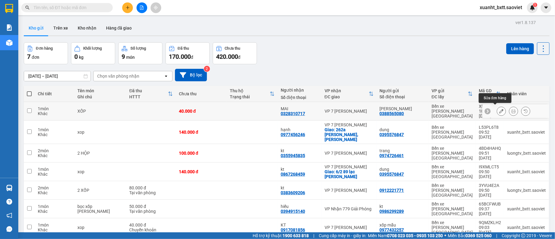
click at [499, 110] on icon at bounding box center [501, 111] width 4 height 4
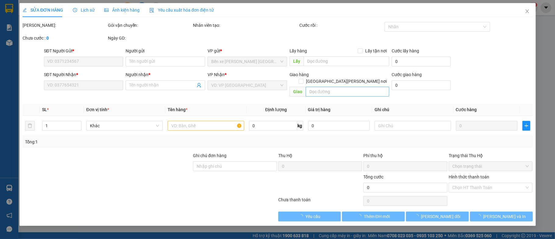
type input "0388565080"
type input "phương mai"
type input "0328310717"
type input "MAI"
type input "40.000"
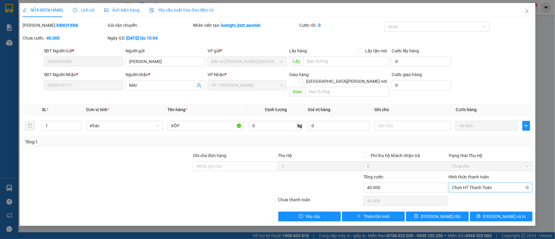
click at [489, 183] on span "Chọn HT Thanh Toán" at bounding box center [490, 187] width 77 height 9
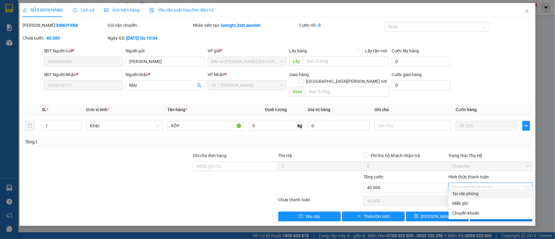
click at [483, 191] on div "Tại văn phòng" at bounding box center [490, 194] width 77 height 7
type input "0"
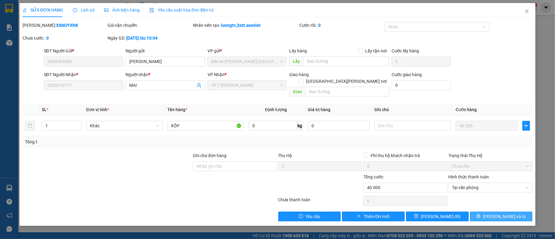
click at [486, 212] on button "Lưu và In" at bounding box center [501, 217] width 63 height 10
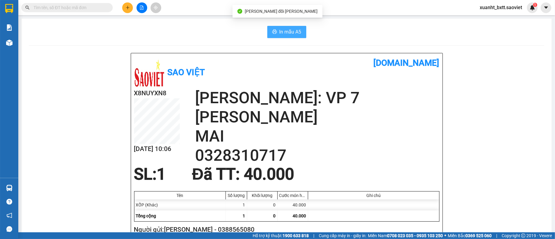
click at [295, 33] on span "In mẫu A5" at bounding box center [291, 32] width 22 height 8
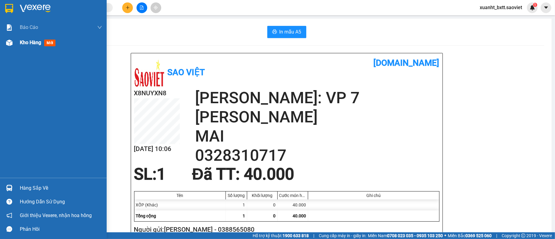
click at [10, 40] on img at bounding box center [9, 43] width 6 height 6
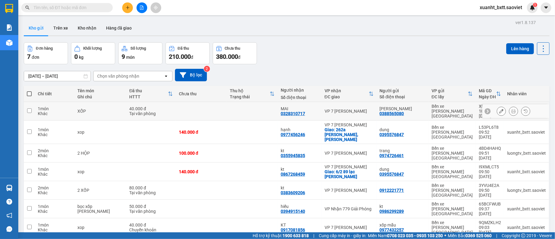
click at [258, 107] on td at bounding box center [252, 111] width 51 height 19
checkbox input "true"
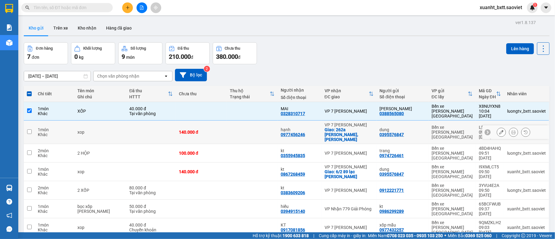
click at [260, 121] on td at bounding box center [252, 132] width 51 height 23
checkbox input "true"
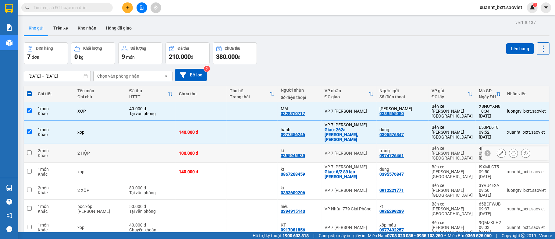
click at [261, 144] on td at bounding box center [252, 153] width 51 height 19
checkbox input "true"
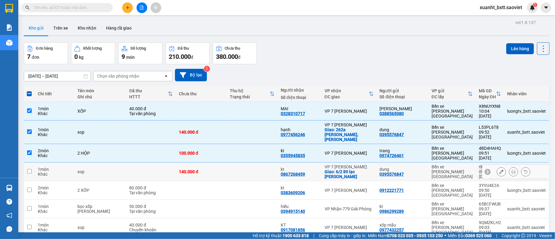
click at [245, 163] on td at bounding box center [252, 172] width 51 height 19
checkbox input "true"
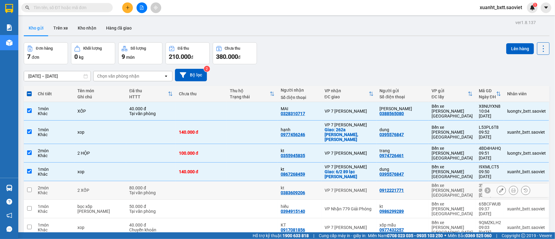
click at [251, 181] on td at bounding box center [252, 190] width 51 height 19
checkbox input "true"
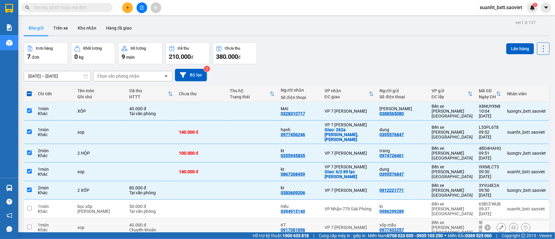
drag, startPoint x: 244, startPoint y: 200, endPoint x: 299, endPoint y: 211, distance: 55.9
click at [245, 219] on td at bounding box center [252, 228] width 51 height 19
checkbox input "true"
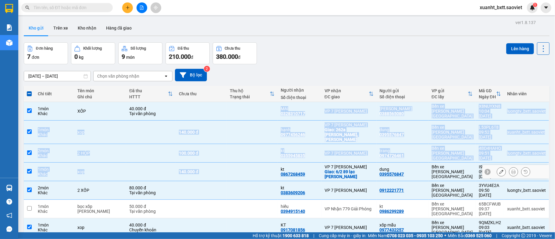
drag, startPoint x: 228, startPoint y: 105, endPoint x: 236, endPoint y: 155, distance: 51.1
click at [236, 155] on tbody "1 món Khác XỐP 40.000 đ Tại văn phòng MAI 0328310717 VP 7 Phạm Văn Đồng phương …" at bounding box center [287, 169] width 526 height 135
click at [236, 163] on td at bounding box center [252, 172] width 51 height 19
checkbox input "false"
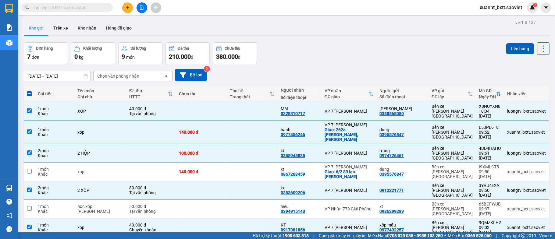
click at [143, 13] on div "Kết quả tìm kiếm ( 0 ) Bộ lọc No Data xuanht_bxtt.saoviet 1" at bounding box center [277, 7] width 555 height 15
click at [143, 6] on icon "file-add" at bounding box center [142, 7] width 4 height 4
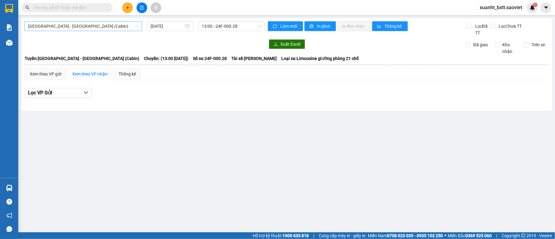
click at [56, 25] on span "Hà Nội - Lào Cai (Cabin)" at bounding box center [83, 26] width 110 height 9
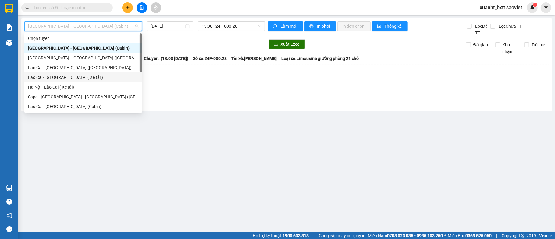
scroll to position [49, 0]
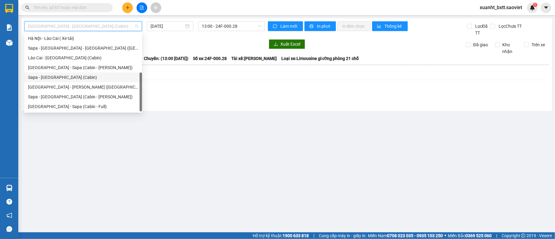
click at [70, 76] on div "Sapa - Hà Nội (Cabin)" at bounding box center [83, 77] width 110 height 7
type input "[DATE]"
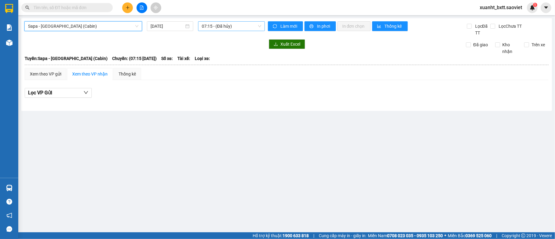
click at [217, 28] on span "07:15 - (Đã hủy)" at bounding box center [231, 26] width 59 height 9
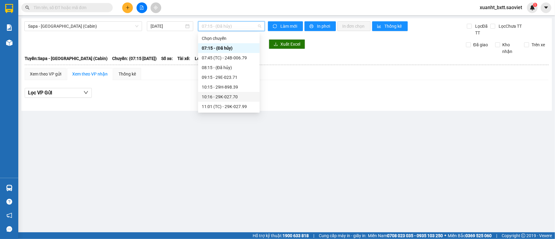
click at [248, 98] on div "10:16 - 29K-027.70" at bounding box center [229, 97] width 54 height 7
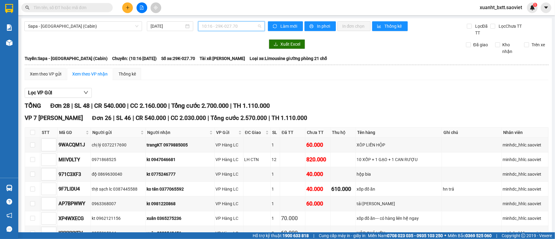
click at [234, 26] on span "10:16 - 29K-027.70" at bounding box center [231, 26] width 59 height 9
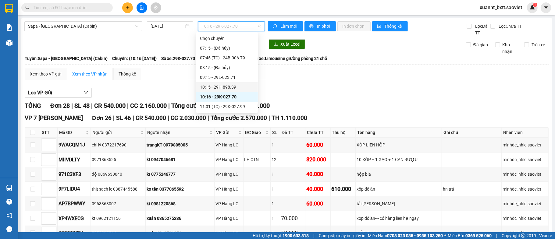
click at [245, 86] on div "10:15 - 29H-898.39" at bounding box center [227, 87] width 54 height 7
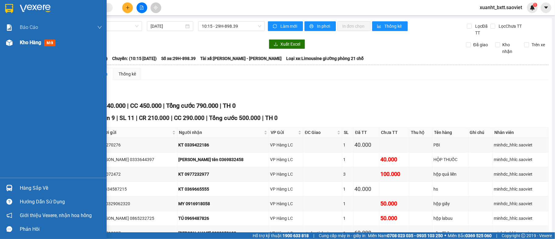
click at [27, 42] on span "Kho hàng" at bounding box center [30, 43] width 21 height 6
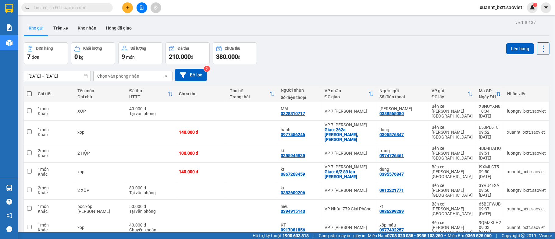
scroll to position [28, 0]
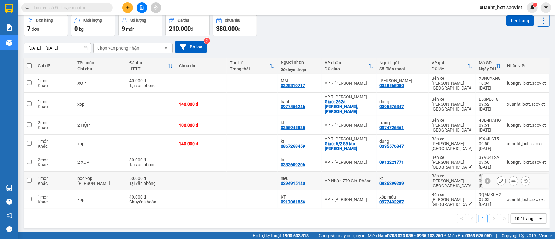
click at [354, 179] on div "VP Nhận 779 Giải Phóng" at bounding box center [349, 181] width 49 height 5
checkbox input "true"
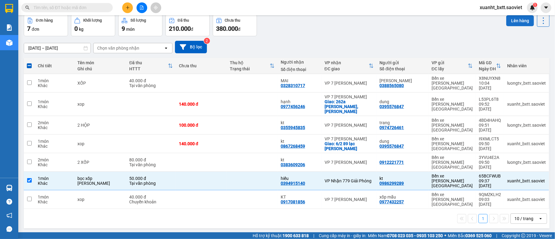
click at [512, 23] on button "Lên hàng" at bounding box center [520, 20] width 28 height 11
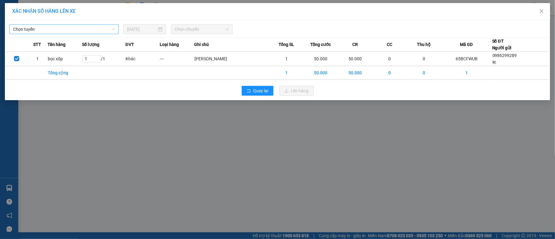
click at [102, 31] on span "Chọn tuyến" at bounding box center [64, 29] width 102 height 9
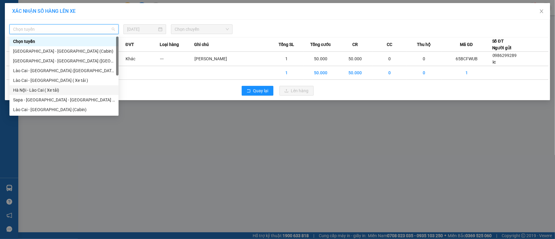
scroll to position [49, 0]
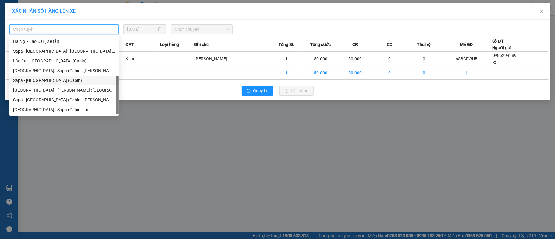
click at [62, 80] on div "Sapa - Hà Nội (Cabin)" at bounding box center [64, 80] width 102 height 7
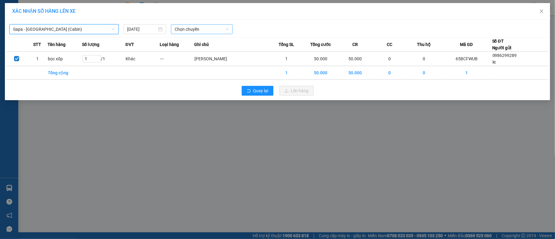
click at [197, 29] on span "Chọn chuyến" at bounding box center [202, 29] width 54 height 9
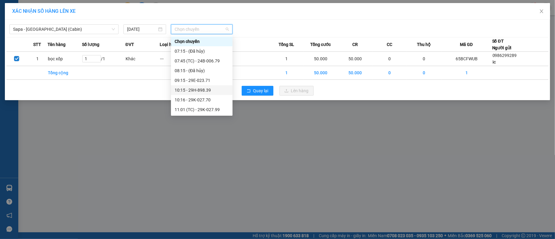
scroll to position [41, 0]
click at [213, 49] on div "10:15 - 29H-898.39" at bounding box center [202, 49] width 54 height 7
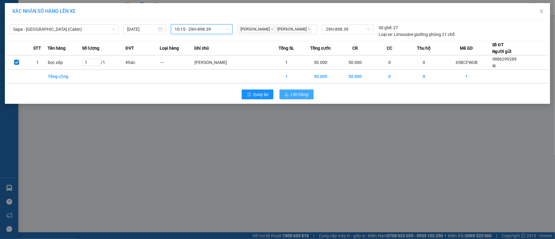
click at [296, 94] on span "Lên hàng" at bounding box center [300, 94] width 18 height 7
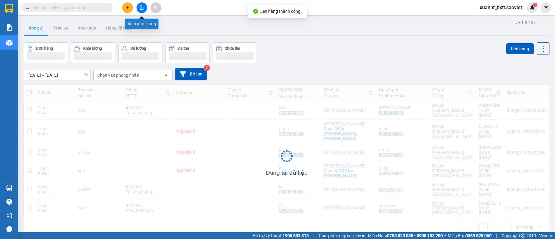
click at [141, 8] on icon "file-add" at bounding box center [142, 7] width 4 height 4
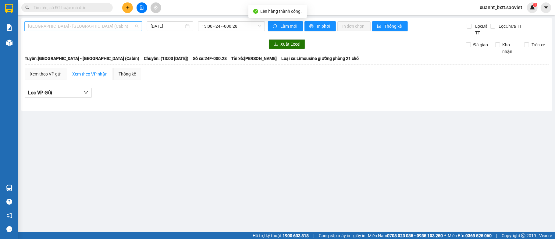
click at [75, 27] on span "Hà Nội - Lào Cai (Cabin)" at bounding box center [83, 26] width 110 height 9
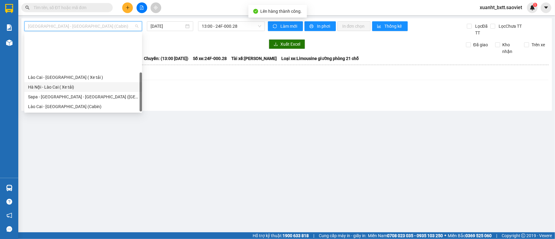
scroll to position [49, 0]
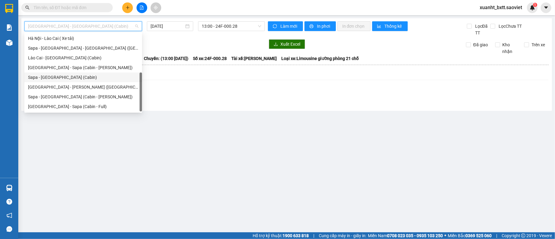
click at [69, 76] on div "Sapa - Hà Nội (Cabin)" at bounding box center [83, 77] width 110 height 7
type input "[DATE]"
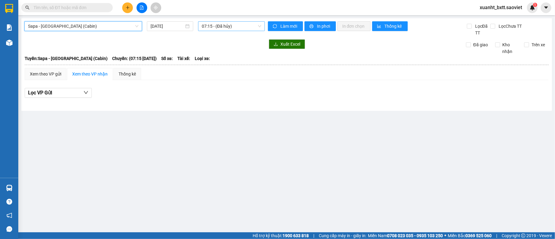
click at [245, 25] on span "07:15 - (Đã hủy)" at bounding box center [231, 26] width 59 height 9
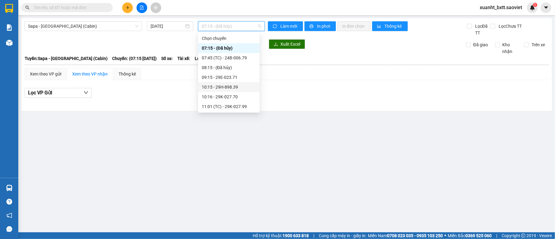
drag, startPoint x: 239, startPoint y: 87, endPoint x: 355, endPoint y: 45, distance: 123.3
click at [239, 86] on div "10:15 - 29H-898.39" at bounding box center [229, 87] width 54 height 7
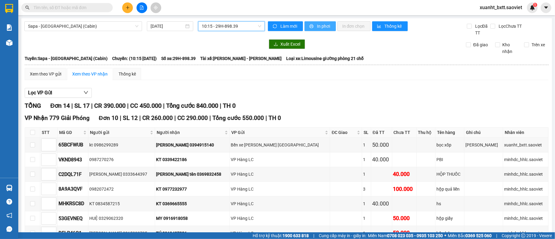
click at [320, 23] on span "In phơi" at bounding box center [324, 26] width 14 height 7
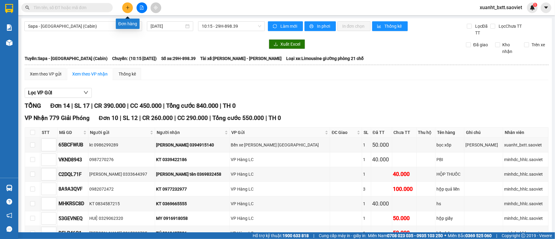
click at [123, 7] on button at bounding box center [127, 7] width 11 height 11
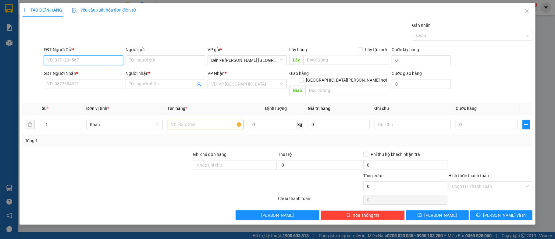
click at [79, 58] on input "SĐT Người Gửi *" at bounding box center [84, 60] width 80 height 10
type input "0364047539"
click at [87, 70] on div "0364047539 - kt" at bounding box center [84, 73] width 72 height 7
type input "kt"
type input "0983451766"
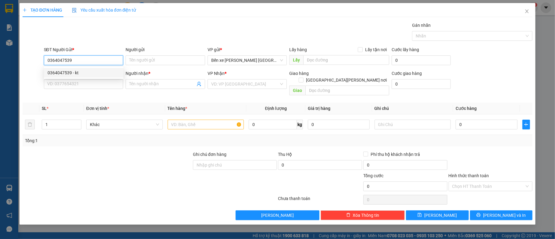
type input "dương"
type input "goi ng nhận k nge. d goi ng gửi 10/8"
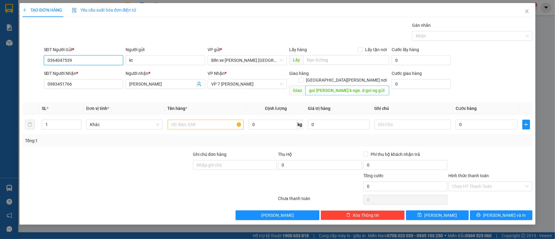
type input "0364047539"
click at [338, 86] on input "goi ng nhận k nge. d goi ng gửi 10/8" at bounding box center [347, 91] width 84 height 10
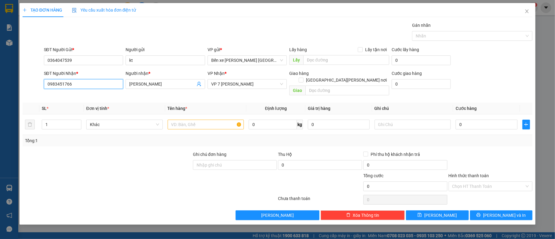
click at [76, 82] on input "0983451766" at bounding box center [84, 84] width 80 height 10
type input "0912919086"
click at [76, 97] on div "0912919086 - ngọc anh" at bounding box center [84, 97] width 72 height 7
type input "ngọc anh"
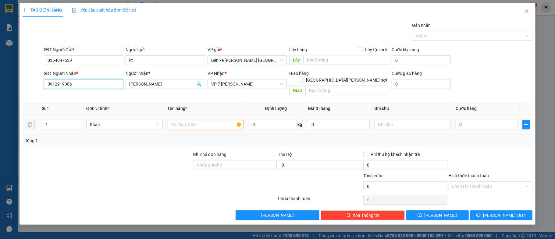
type input "0912919086"
click at [192, 120] on input "text" at bounding box center [206, 125] width 77 height 10
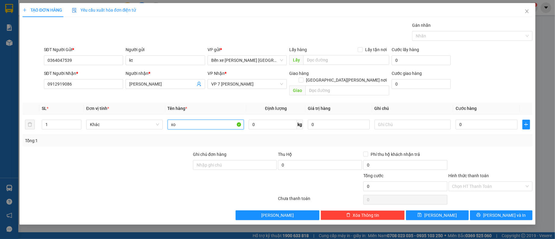
type input "x"
type input "tải"
click at [494, 121] on input "0" at bounding box center [487, 125] width 62 height 10
type input "7"
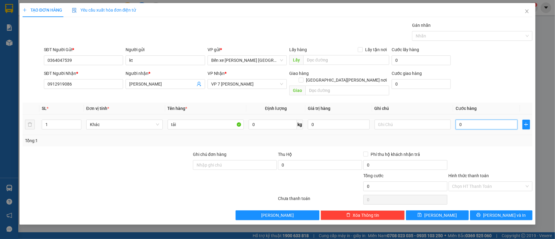
type input "7"
type input "70"
type input "70.000"
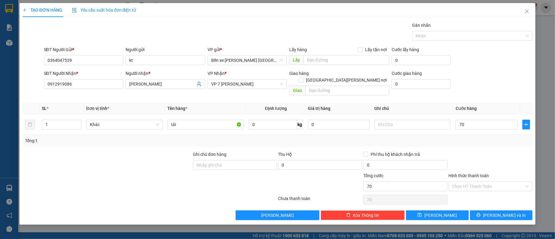
type input "70.000"
click at [489, 143] on div "Transit Pickup Surcharge Ids Transit Deliver Surcharge Ids Transit Deliver Surc…" at bounding box center [278, 121] width 510 height 198
click at [508, 212] on span "Lưu và In" at bounding box center [504, 215] width 43 height 7
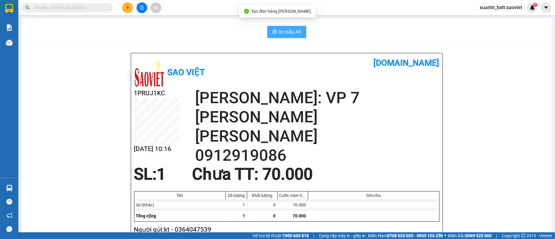
click at [292, 35] on span "In mẫu A5" at bounding box center [291, 32] width 22 height 8
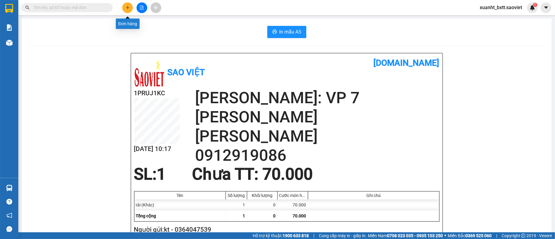
click at [126, 8] on icon "plus" at bounding box center [128, 7] width 4 height 4
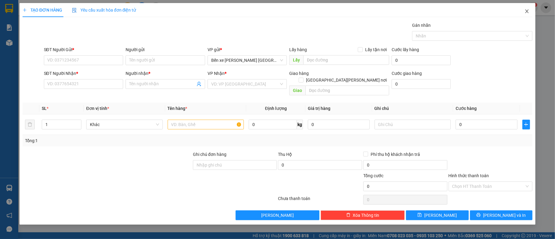
click at [526, 11] on icon "close" at bounding box center [527, 11] width 3 height 4
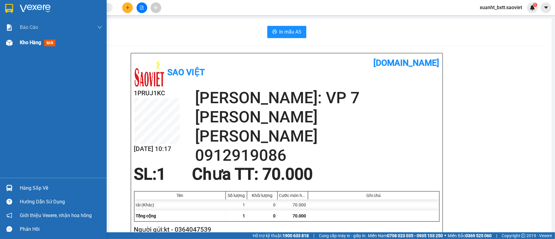
click at [9, 43] on img at bounding box center [9, 43] width 6 height 6
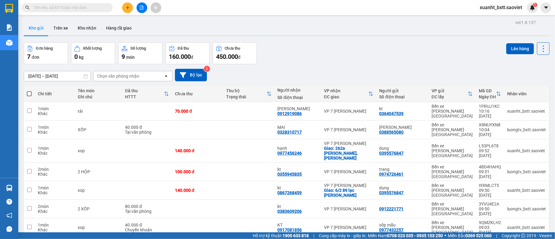
click at [75, 6] on input "text" at bounding box center [70, 7] width 72 height 7
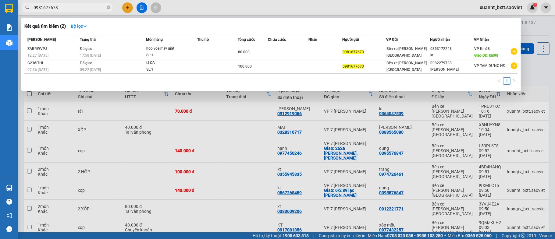
type input "0981677673"
click at [107, 9] on icon "close-circle" at bounding box center [109, 7] width 4 height 4
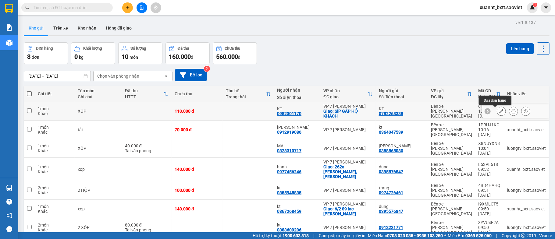
click at [497, 109] on button at bounding box center [501, 111] width 9 height 11
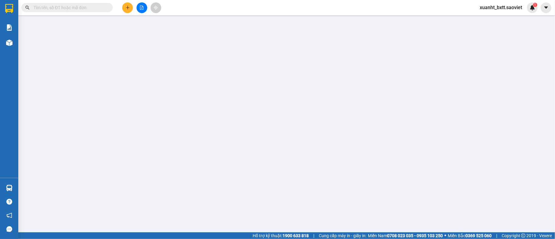
type input "0782268338"
type input "KT"
type input "0982301170"
type input "KT"
checkbox input "true"
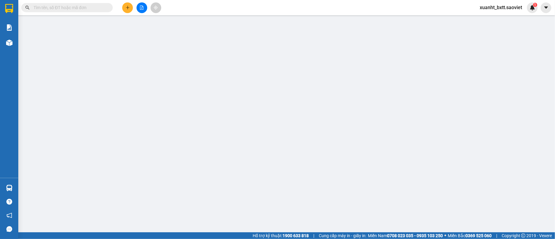
type input "SÍP GẤP HỘ KHÁCH"
type input "110.000"
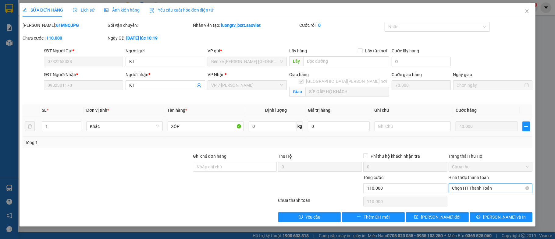
click at [475, 184] on span "Chọn HT Thanh Toán" at bounding box center [490, 188] width 77 height 9
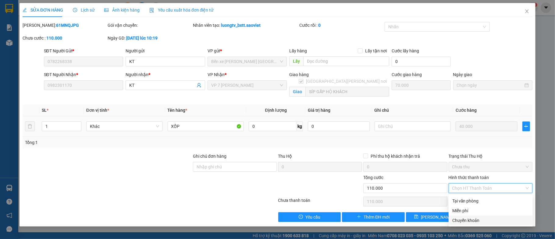
click at [474, 217] on div "Chuyển khoản" at bounding box center [490, 220] width 77 height 7
type input "0"
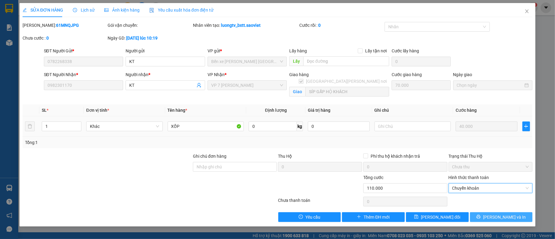
click at [506, 215] on span "Lưu và In" at bounding box center [504, 217] width 43 height 7
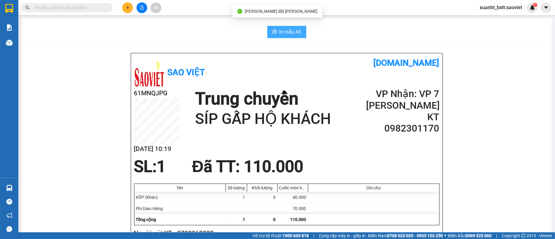
click at [288, 31] on span "In mẫu A5" at bounding box center [291, 32] width 22 height 8
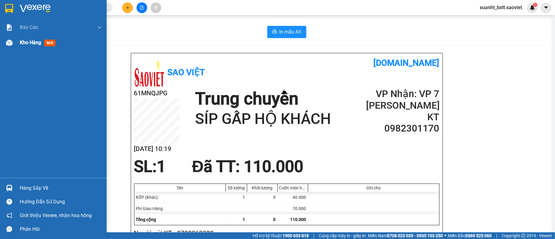
click at [6, 44] on img at bounding box center [9, 43] width 6 height 6
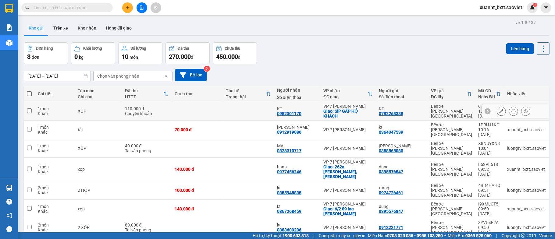
click at [236, 118] on td at bounding box center [248, 111] width 51 height 19
checkbox input "true"
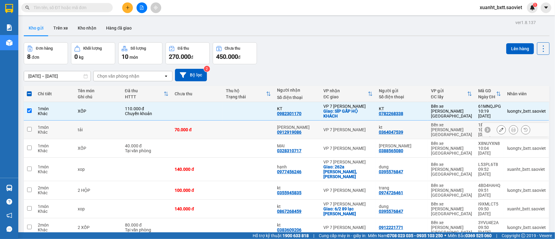
click at [238, 129] on td at bounding box center [248, 130] width 51 height 19
checkbox input "true"
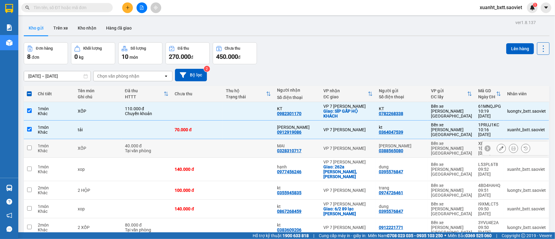
click at [243, 141] on td at bounding box center [248, 148] width 51 height 19
checkbox input "true"
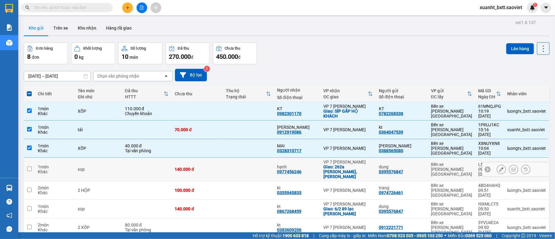
click at [243, 158] on td at bounding box center [248, 169] width 51 height 23
checkbox input "true"
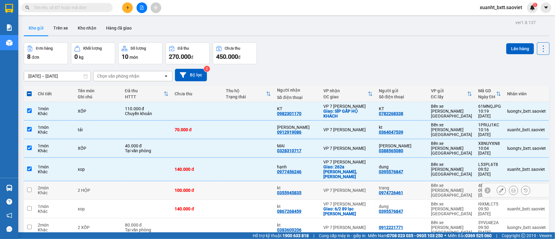
drag, startPoint x: 244, startPoint y: 173, endPoint x: 246, endPoint y: 185, distance: 12.0
click at [244, 181] on td at bounding box center [248, 190] width 51 height 19
checkbox input "true"
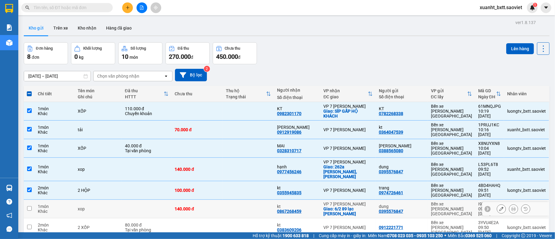
click at [246, 200] on td at bounding box center [248, 209] width 51 height 19
checkbox input "true"
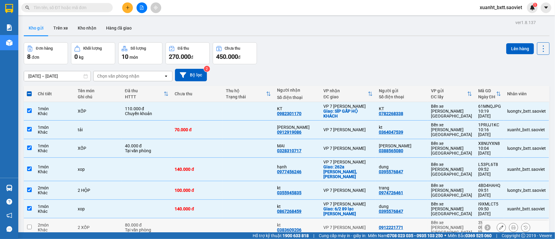
click at [251, 219] on td at bounding box center [248, 228] width 51 height 19
checkbox input "true"
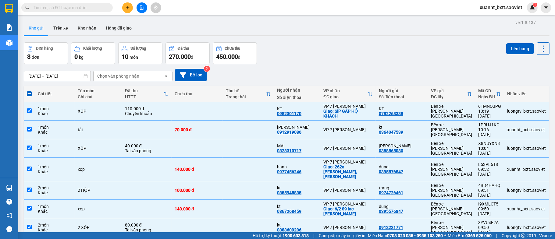
checkbox input "true"
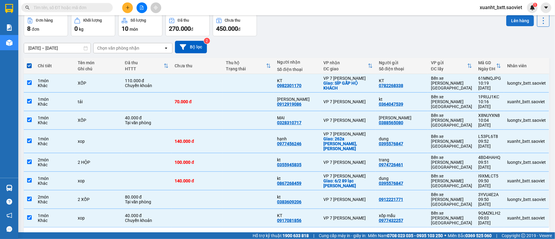
click at [510, 22] on button "Lên hàng" at bounding box center [520, 20] width 28 height 11
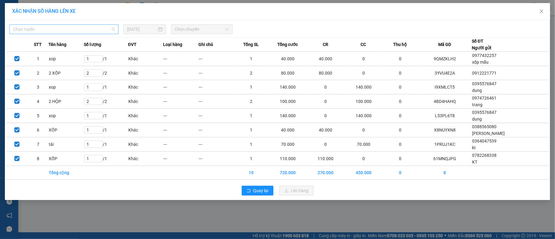
click at [70, 30] on span "Chọn tuyến" at bounding box center [64, 29] width 102 height 9
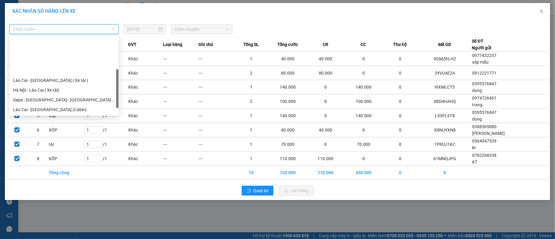
scroll to position [49, 0]
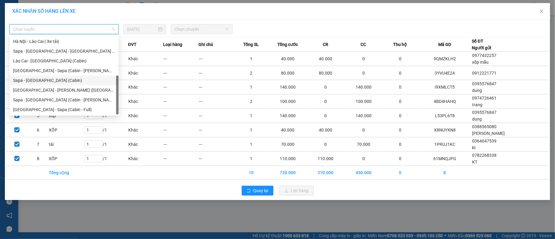
click at [61, 78] on div "Sapa - Hà Nội (Cabin)" at bounding box center [64, 80] width 102 height 7
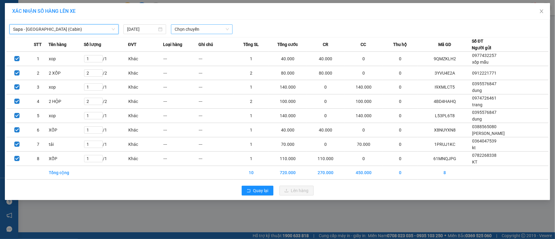
click at [214, 27] on span "Chọn chuyến" at bounding box center [202, 29] width 54 height 9
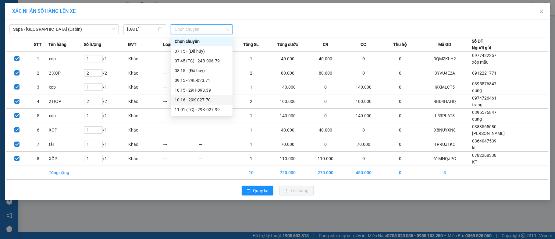
click at [208, 98] on div "10:16 - 29K-027.70" at bounding box center [202, 100] width 54 height 7
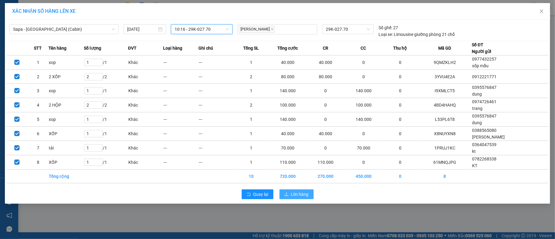
click at [294, 193] on span "Lên hàng" at bounding box center [300, 194] width 18 height 7
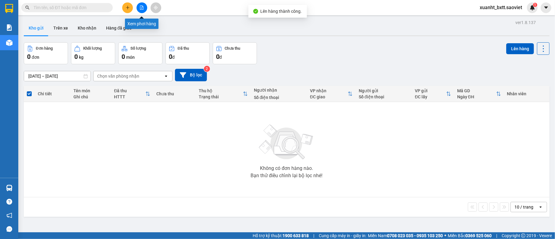
click at [142, 8] on icon "file-add" at bounding box center [141, 7] width 3 height 4
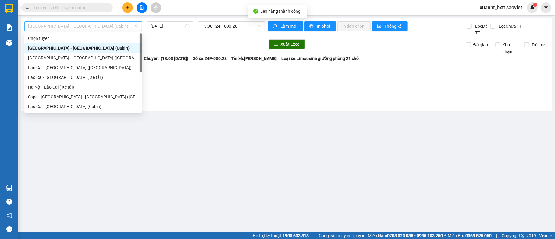
click at [87, 24] on span "Hà Nội - Lào Cai (Cabin)" at bounding box center [83, 26] width 110 height 9
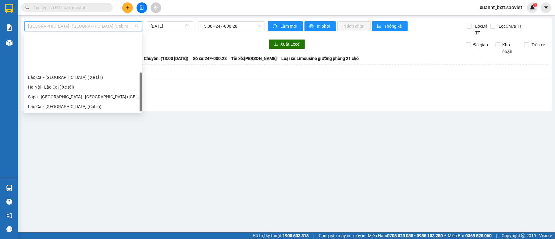
scroll to position [49, 0]
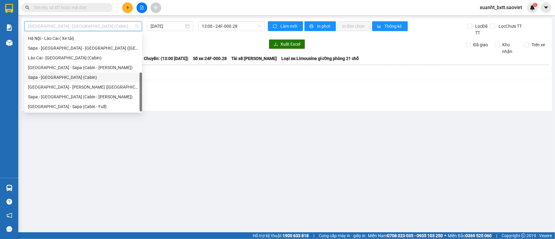
click at [77, 75] on div "Sapa - Hà Nội (Cabin)" at bounding box center [83, 77] width 110 height 7
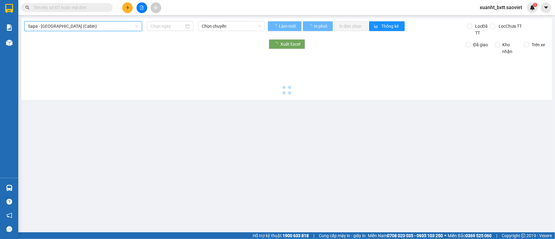
type input "[DATE]"
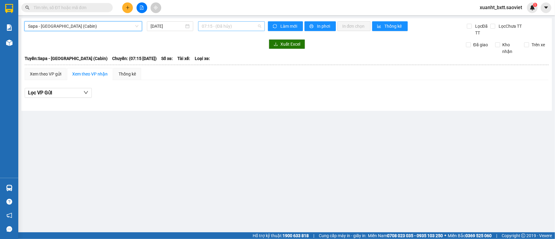
click at [244, 27] on span "07:15 - (Đã hủy)" at bounding box center [231, 26] width 59 height 9
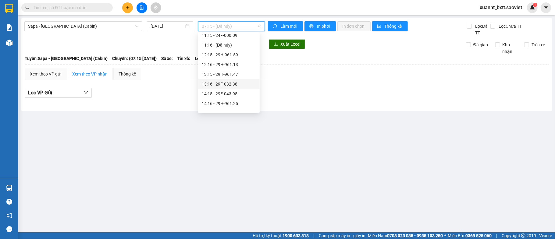
scroll to position [41, 0]
click at [241, 56] on div "10:16 - 29K-027.70" at bounding box center [229, 56] width 54 height 7
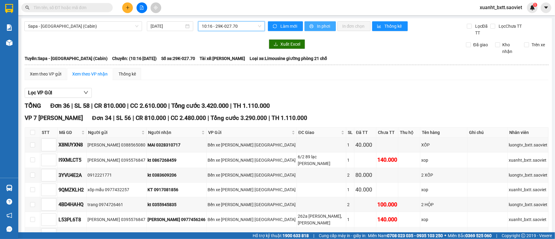
click at [318, 28] on span "In phơi" at bounding box center [324, 26] width 14 height 7
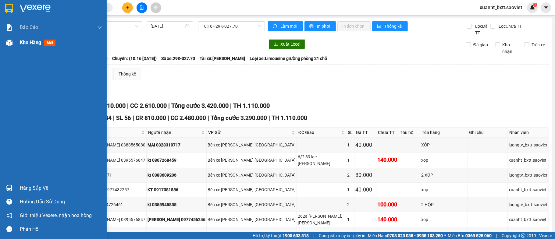
click at [35, 42] on span "Kho hàng" at bounding box center [30, 43] width 21 height 6
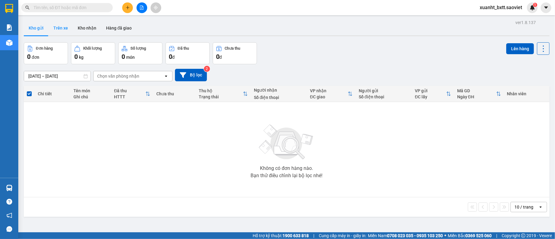
click at [58, 33] on button "Trên xe" at bounding box center [60, 28] width 24 height 15
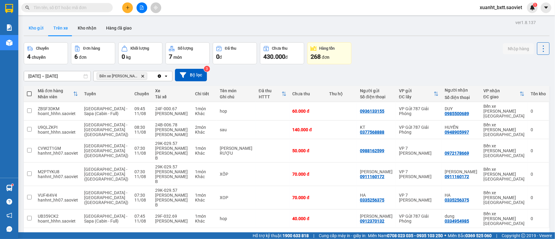
click at [42, 29] on button "Kho gửi" at bounding box center [36, 28] width 25 height 15
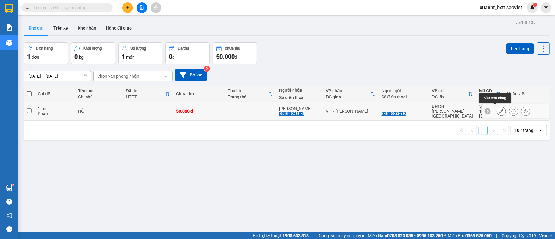
click at [499, 109] on icon at bounding box center [501, 111] width 4 height 4
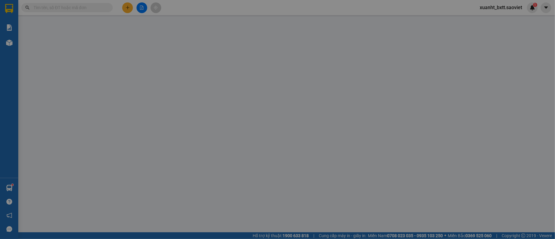
type input "0358027319"
type input "0983894483"
type input "giang"
type input "50.000"
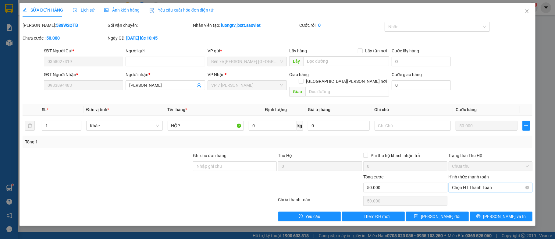
click at [486, 183] on span "Chọn HT Thanh Toán" at bounding box center [490, 187] width 77 height 9
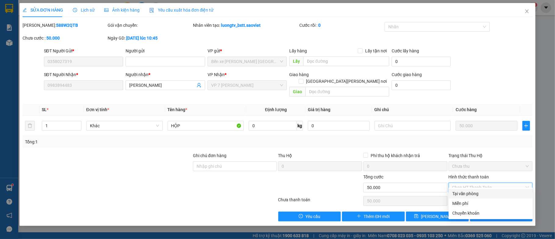
click at [483, 193] on div "Tại văn phòng" at bounding box center [490, 194] width 77 height 7
type input "0"
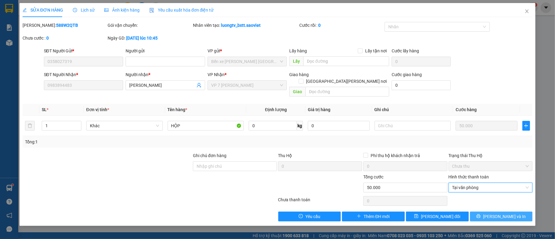
click at [481, 214] on icon "printer" at bounding box center [478, 216] width 4 height 4
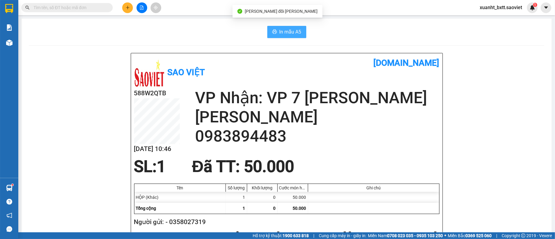
click at [274, 33] on button "In mẫu A5" at bounding box center [286, 32] width 39 height 12
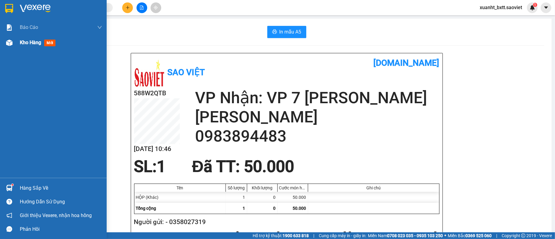
click at [15, 42] on div "Kho hàng mới" at bounding box center [53, 42] width 107 height 15
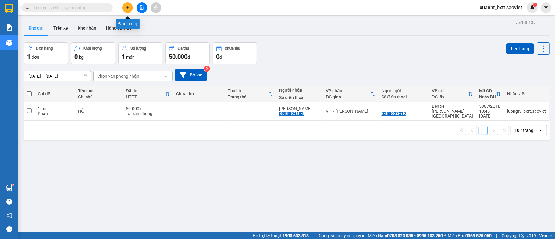
click at [128, 6] on icon "plus" at bounding box center [128, 7] width 4 height 4
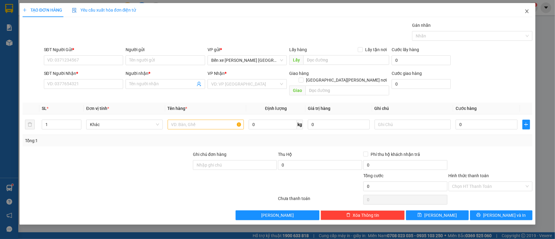
click at [529, 15] on span "Close" at bounding box center [527, 11] width 17 height 17
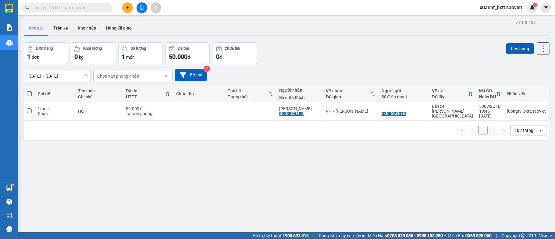
click at [143, 9] on icon "file-add" at bounding box center [142, 7] width 4 height 4
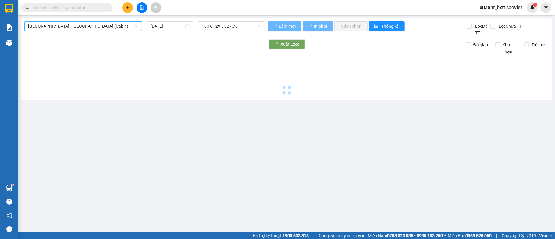
click at [77, 27] on span "Hà Nội - Lào Cai (Cabin)" at bounding box center [83, 26] width 110 height 9
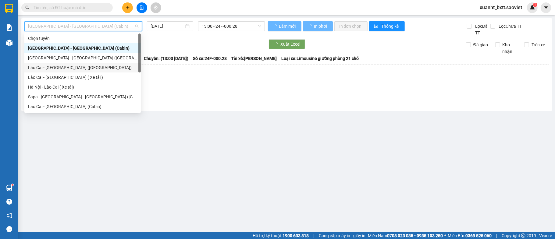
scroll to position [49, 0]
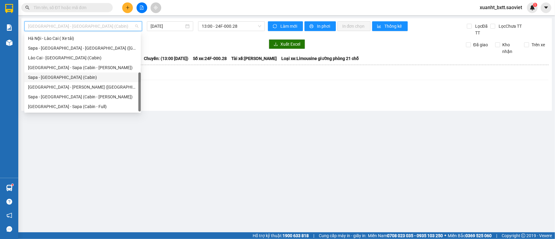
click at [85, 73] on div "Sapa - Hà Nội (Cabin)" at bounding box center [82, 78] width 116 height 10
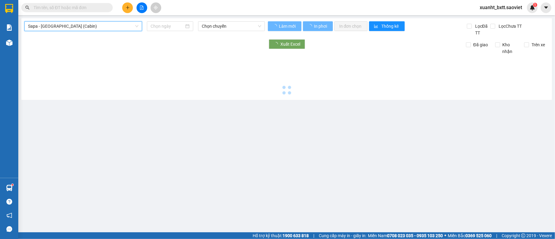
type input "[DATE]"
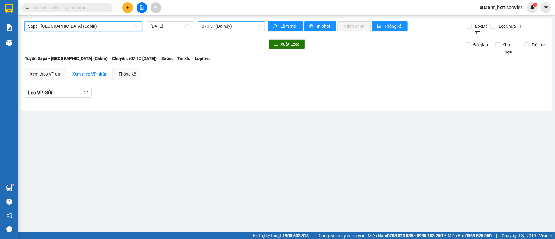
click at [243, 23] on span "07:15 - (Đã hủy)" at bounding box center [231, 26] width 59 height 9
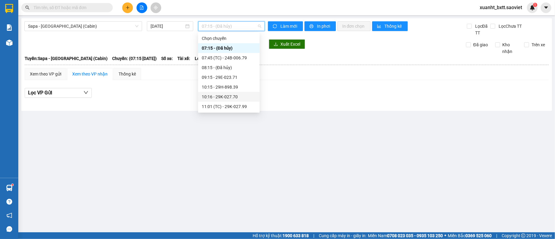
scroll to position [41, 0]
click at [237, 74] on div "11:15 - 24F-000.09" at bounding box center [229, 76] width 54 height 7
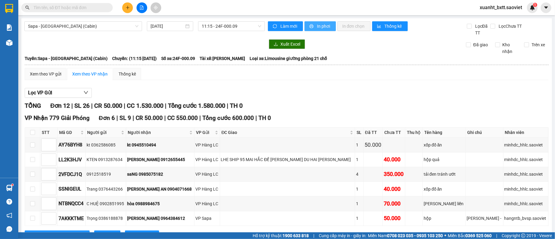
click at [327, 23] on span "In phơi" at bounding box center [324, 26] width 14 height 7
click at [65, 1] on div "Kết quả tìm kiếm ( 0 ) Bộ lọc No Data xuanht_bxtt.saoviet 1" at bounding box center [277, 7] width 555 height 15
click at [65, 8] on input "text" at bounding box center [70, 7] width 72 height 7
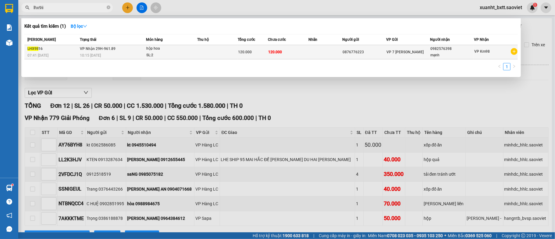
type input "lhx9ii"
click at [147, 45] on div "hộp hoa" at bounding box center [169, 48] width 46 height 7
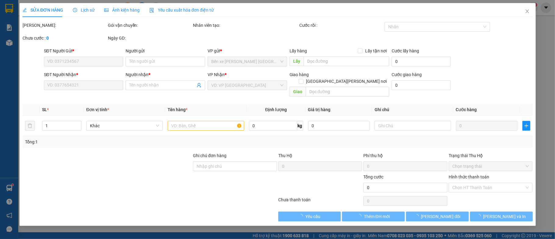
type input "0876776223"
type input "0982576398"
type input "mạnh"
type input "120.000"
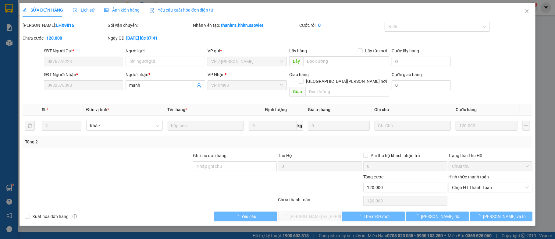
click at [90, 14] on div "Lịch sử" at bounding box center [84, 10] width 22 height 14
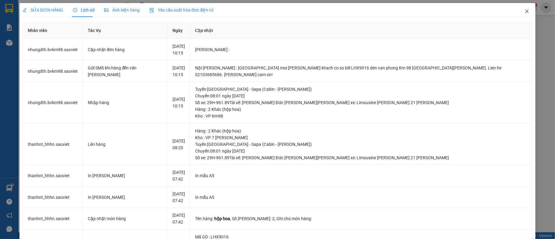
click at [521, 15] on span "Close" at bounding box center [527, 11] width 17 height 17
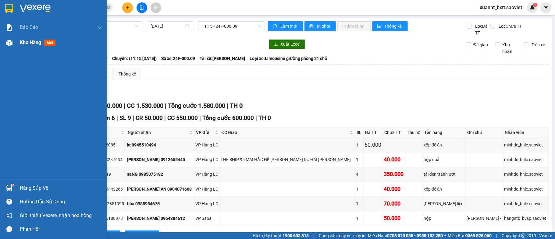
click at [16, 45] on div "Kho hàng mới" at bounding box center [53, 42] width 107 height 15
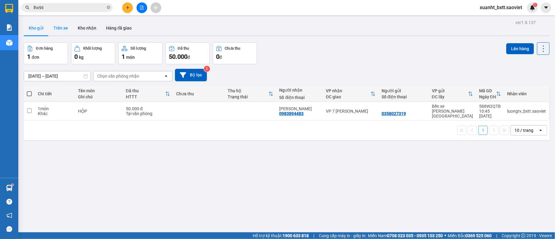
click at [63, 32] on button "Trên xe" at bounding box center [60, 28] width 24 height 15
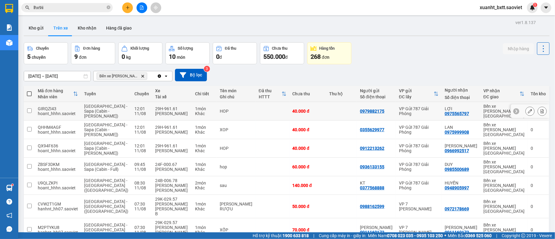
scroll to position [39, 0]
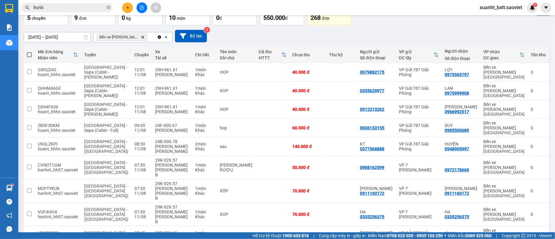
click at [79, 5] on input "lhx9ii" at bounding box center [70, 7] width 72 height 7
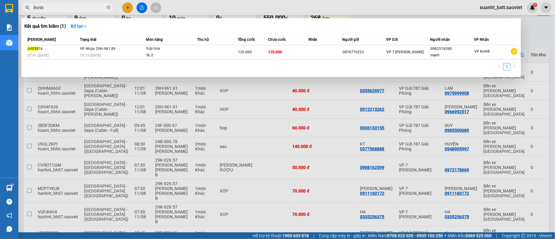
click at [79, 5] on input "lhx9ii" at bounding box center [70, 7] width 72 height 7
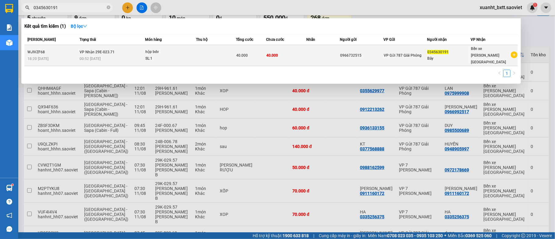
type input "0345630191"
click at [366, 52] on div "0966732515" at bounding box center [361, 55] width 43 height 6
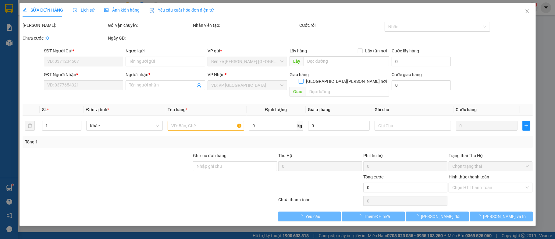
type input "0966732515"
type input "0345630191"
type input "Bảy"
type input "40.000"
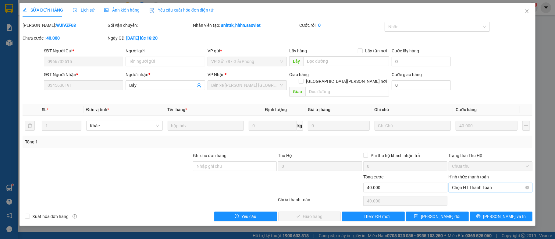
click at [483, 183] on span "Chọn HT Thanh Toán" at bounding box center [490, 187] width 77 height 9
click at [466, 193] on div "Tại văn phòng" at bounding box center [490, 194] width 77 height 7
type input "0"
click at [323, 213] on span "Lưu và Giao hàng" at bounding box center [331, 216] width 82 height 7
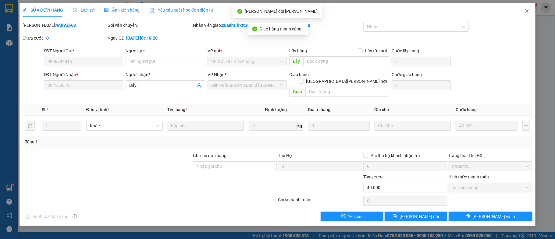
click at [530, 12] on icon "close" at bounding box center [527, 11] width 5 height 5
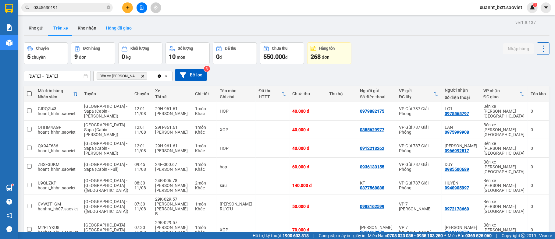
click at [116, 29] on button "Hàng đã giao" at bounding box center [118, 28] width 35 height 15
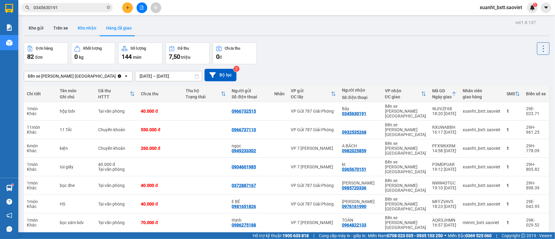
click at [81, 31] on button "Kho nhận" at bounding box center [87, 28] width 28 height 15
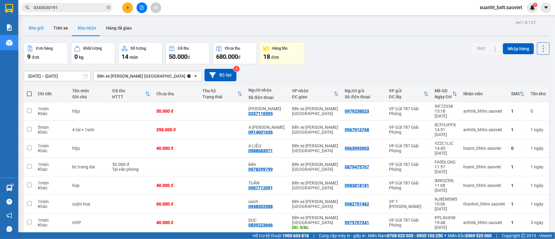
click at [38, 30] on button "Kho gửi" at bounding box center [36, 28] width 25 height 15
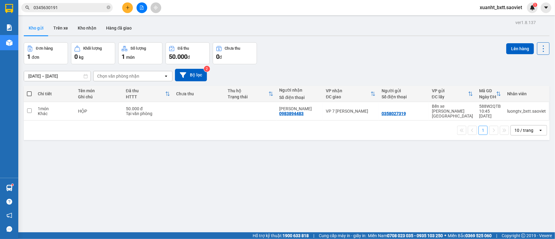
click at [131, 7] on button at bounding box center [127, 7] width 11 height 11
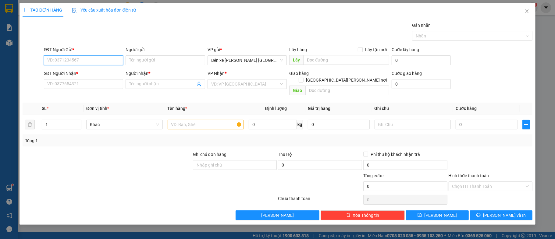
click at [69, 58] on input "SĐT Người Gửi *" at bounding box center [84, 60] width 80 height 10
click at [69, 73] on div "0878268888 - hiền lợn bản" at bounding box center [84, 73] width 72 height 7
type input "0878268888"
type input "hiền lợn bản"
type input "0914321188"
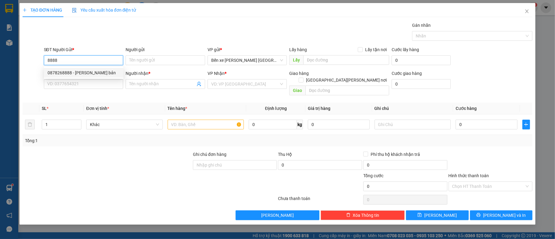
type input "kt"
type input "0878268888"
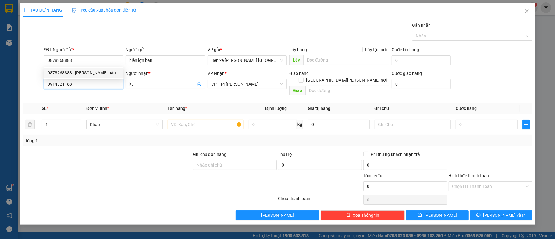
click at [76, 86] on input "0914321188" at bounding box center [84, 84] width 80 height 10
click at [221, 85] on span "VP 114 Trần Nhật Duật" at bounding box center [247, 84] width 72 height 9
type input "0975807774"
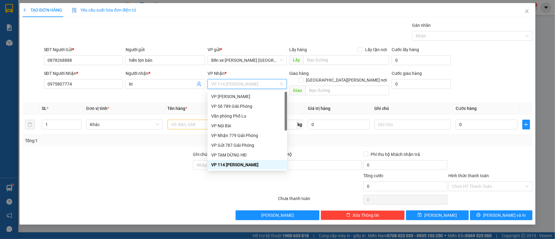
click at [221, 85] on span "VP 114 Trần Nhật Duật" at bounding box center [247, 84] width 72 height 9
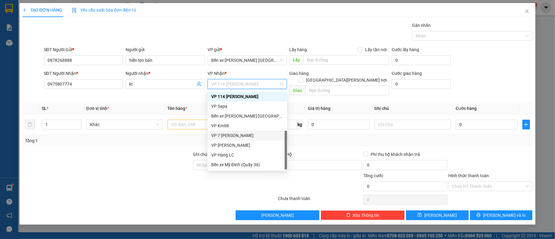
click at [241, 132] on div "VP 7 [PERSON_NAME]" at bounding box center [247, 135] width 72 height 7
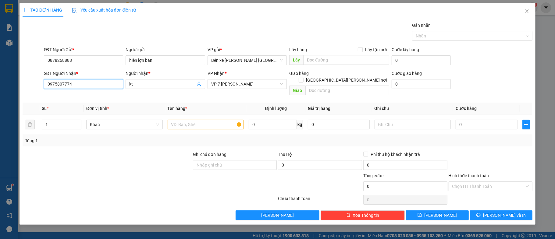
click at [77, 82] on input "0975807774" at bounding box center [84, 84] width 80 height 10
click at [77, 97] on div "0369502998 - quyền ship" at bounding box center [84, 97] width 72 height 7
type input "0369502998"
type input "quyền ship"
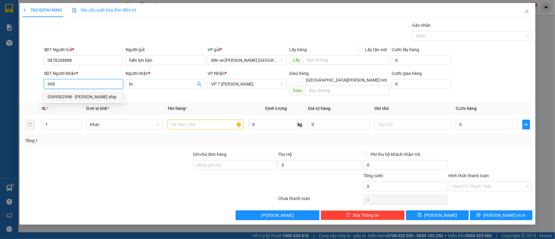
checkbox input "true"
type input "lhe ship, hn thu"
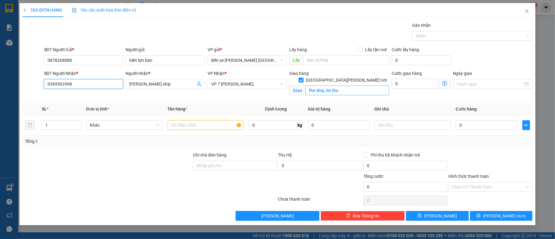
type input "0369502998"
click at [333, 86] on input "lhe ship, hn thu" at bounding box center [347, 91] width 84 height 10
type input "chuyển xe lạc thuỷ hoà bình"
click at [208, 127] on input "text" at bounding box center [206, 125] width 77 height 10
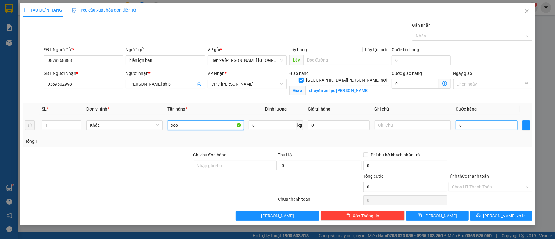
type input "xop"
click at [486, 127] on input "0" at bounding box center [487, 125] width 62 height 10
type input "5"
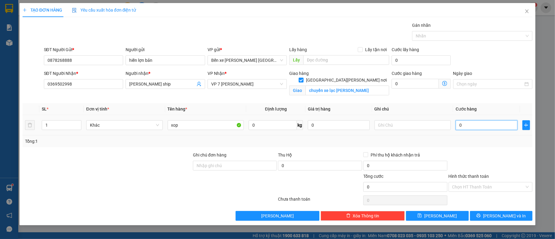
type input "5"
type input "50"
type input "50.000"
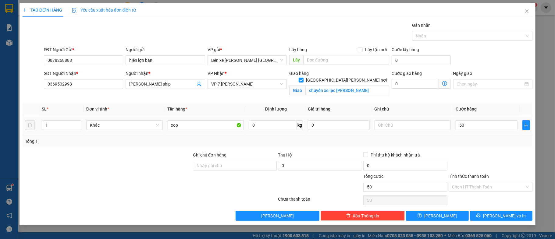
type input "50.000"
click at [483, 165] on div at bounding box center [490, 162] width 85 height 21
click at [426, 216] on button "[PERSON_NAME]" at bounding box center [437, 216] width 63 height 10
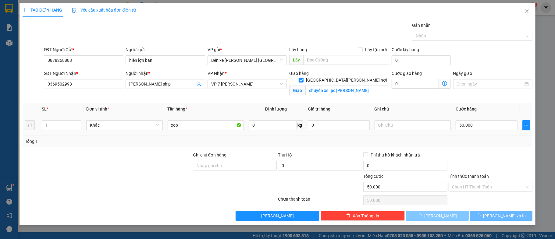
checkbox input "false"
type input "0"
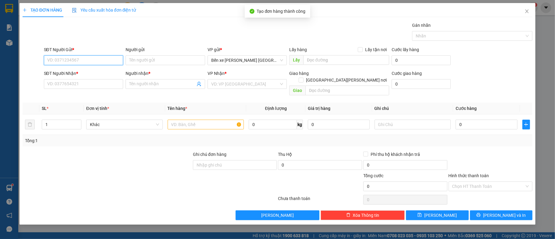
click at [114, 64] on input "SĐT Người Gửi *" at bounding box center [84, 60] width 80 height 10
click at [97, 70] on div "0878268888 - hiền lợn bản" at bounding box center [84, 73] width 72 height 7
type input "0878268888"
type input "hiền lợn bản"
type input "0369502998"
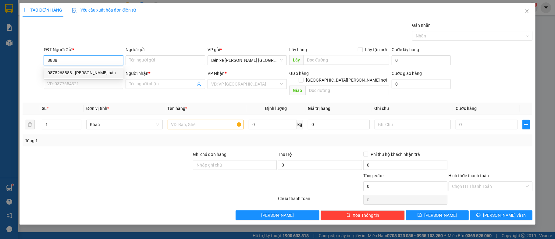
type input "quyền ship"
checkbox input "true"
type input "chuyển xe lạc thuỷ hoà bình"
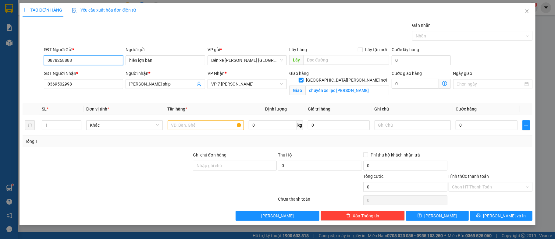
type input "0878268888"
click at [92, 79] on div "SĐT Người Nhận *" at bounding box center [84, 74] width 80 height 9
click at [91, 88] on input "0369502998" at bounding box center [84, 84] width 80 height 10
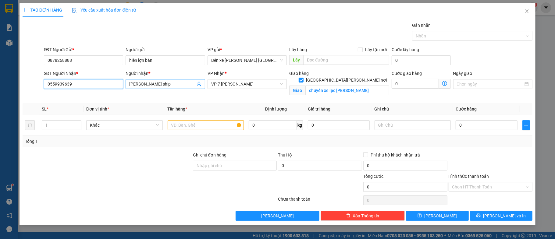
type input "0559939639"
click at [159, 85] on input "quyền ship" at bounding box center [162, 84] width 66 height 7
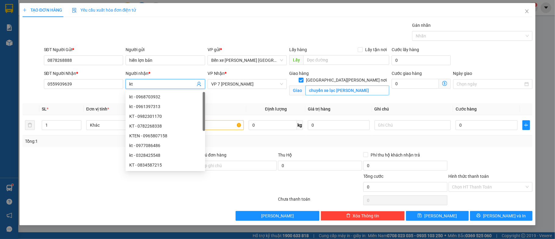
type input "kt"
click at [351, 86] on input "chuyển xe lạc thuỷ hoà bình" at bounding box center [347, 91] width 84 height 10
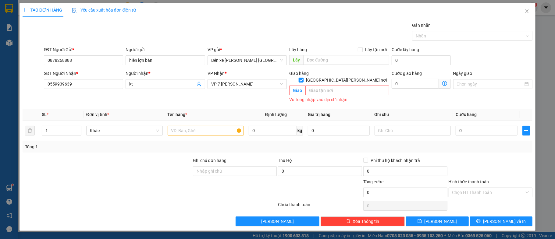
click at [303, 78] on input "[GEOGRAPHIC_DATA][PERSON_NAME] nơi" at bounding box center [301, 80] width 4 height 4
checkbox input "false"
click at [204, 126] on input "text" at bounding box center [206, 131] width 77 height 10
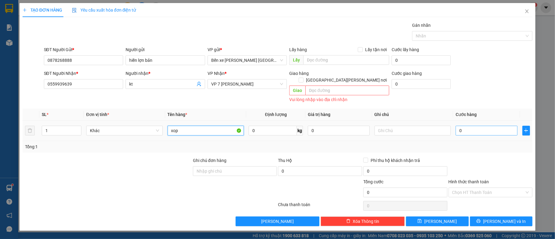
type input "xop"
click at [465, 126] on input "0" at bounding box center [487, 131] width 62 height 10
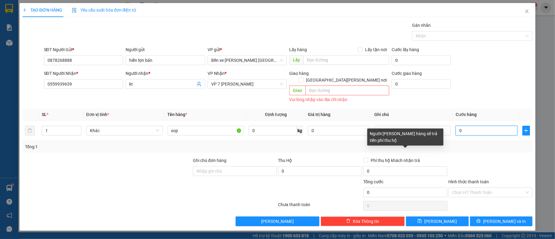
type input "4"
type input "40"
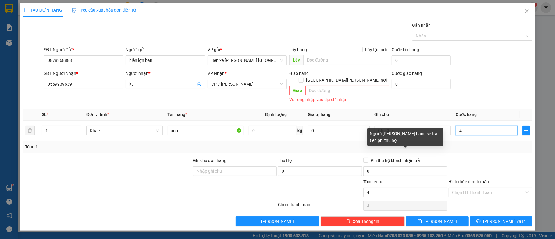
type input "40"
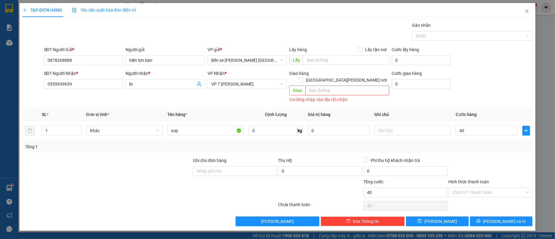
click at [512, 157] on div at bounding box center [490, 167] width 85 height 21
type input "40.000"
click at [512, 157] on div at bounding box center [490, 167] width 85 height 21
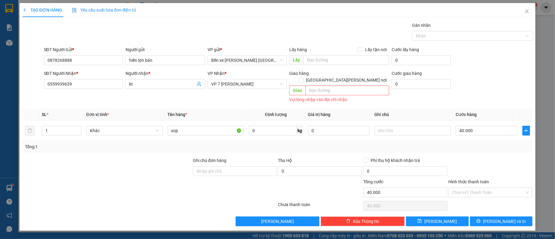
click at [443, 210] on div "Transit Pickup Surcharge Ids Transit Deliver Surcharge Ids Transit Deliver Surc…" at bounding box center [278, 124] width 510 height 205
click at [443, 218] on span "[PERSON_NAME]" at bounding box center [440, 221] width 33 height 7
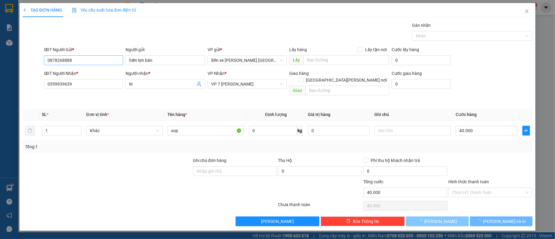
type input "0"
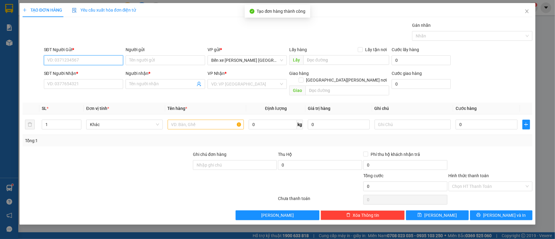
click at [98, 58] on input "SĐT Người Gửi *" at bounding box center [84, 60] width 80 height 10
click at [99, 71] on div "0878268888 - hiền lợn bản" at bounding box center [84, 73] width 72 height 7
type input "0878268888"
type input "hiền lợn bản"
type input "0559939639"
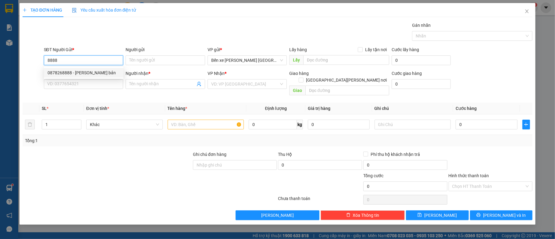
type input "kt"
type input "0878268888"
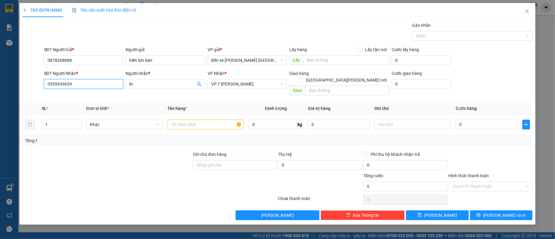
click at [91, 80] on input "0559939639" at bounding box center [84, 84] width 80 height 10
type input "0944182985"
click at [90, 98] on div "0944182985 - nam" at bounding box center [84, 97] width 72 height 7
type input "nam"
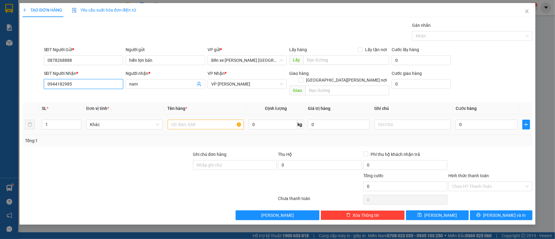
type input "0944182985"
click at [210, 120] on input "text" at bounding box center [206, 125] width 77 height 10
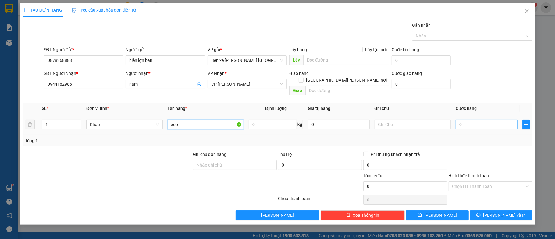
type input "xop"
click at [492, 121] on input "0" at bounding box center [487, 125] width 62 height 10
type input "1"
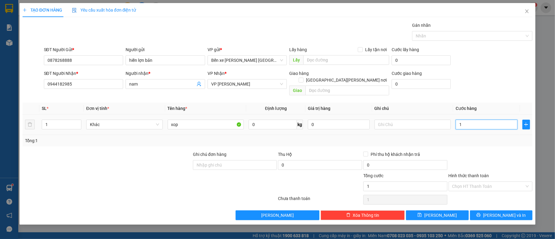
type input "10"
type input "100"
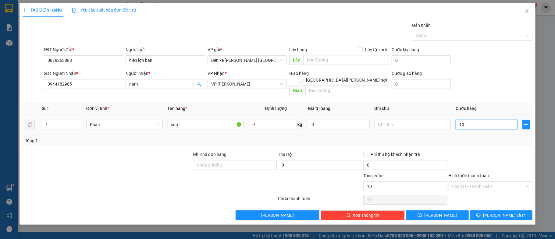
type input "100"
type input "1.000"
type input "100"
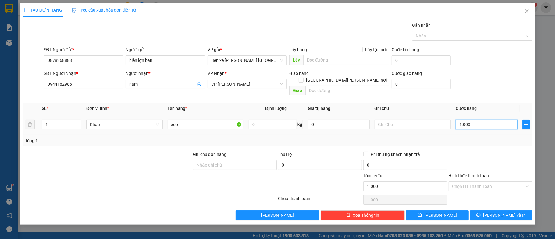
type input "100"
type input "10"
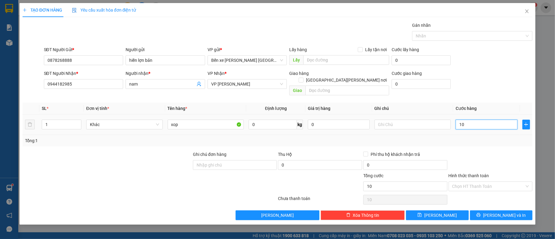
type input "1"
type input "0"
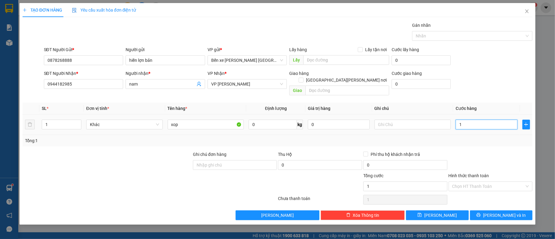
type input "0"
type input "06"
type input "6"
type input "060"
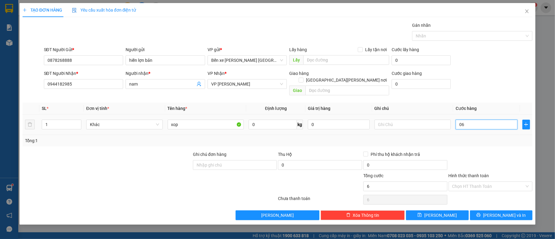
type input "60"
drag, startPoint x: 482, startPoint y: 114, endPoint x: 454, endPoint y: 119, distance: 28.6
click at [454, 119] on td "060" at bounding box center [486, 125] width 66 height 20
type input "6"
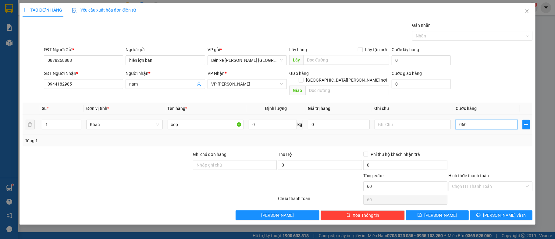
type input "6"
type input "60"
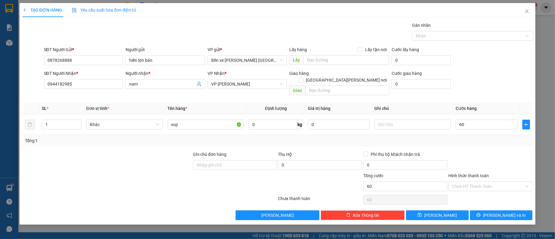
type input "60.000"
click at [455, 151] on div at bounding box center [490, 161] width 85 height 21
click at [286, 160] on input "0" at bounding box center [320, 165] width 84 height 10
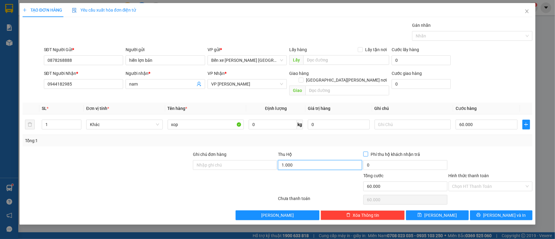
type input "1.000"
click at [368, 152] on span at bounding box center [365, 154] width 5 height 5
click at [368, 152] on input "Phí thu hộ khách nhận trả" at bounding box center [365, 154] width 4 height 4
checkbox input "true"
type input "1.000.000"
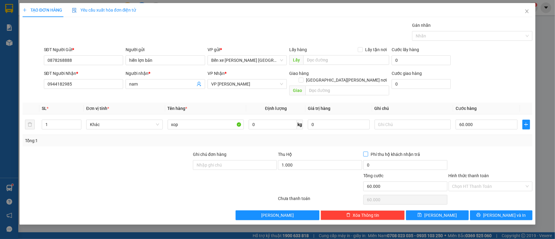
type input "30.000"
click at [480, 156] on div at bounding box center [490, 161] width 85 height 21
click at [495, 211] on button "[PERSON_NAME] và In" at bounding box center [501, 216] width 63 height 10
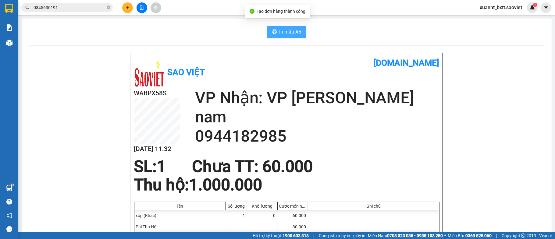
click at [291, 31] on span "In mẫu A5" at bounding box center [291, 32] width 22 height 8
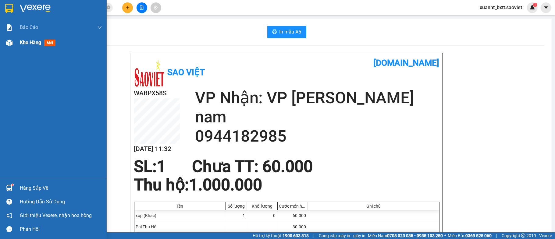
click at [6, 43] on img at bounding box center [9, 43] width 6 height 6
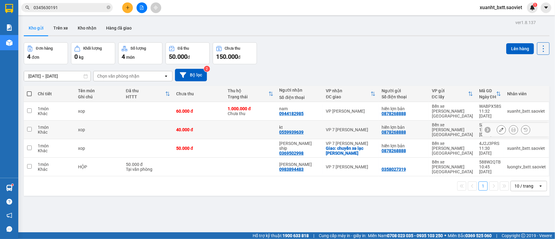
click at [512, 128] on icon at bounding box center [514, 130] width 4 height 4
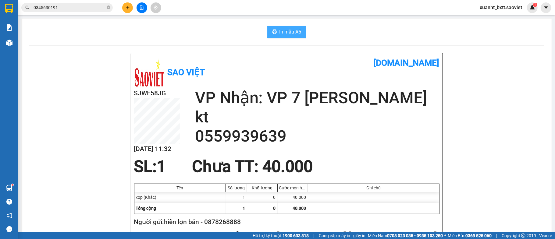
drag, startPoint x: 279, startPoint y: 30, endPoint x: 405, endPoint y: 59, distance: 129.4
click at [280, 30] on span "In mẫu A5" at bounding box center [291, 32] width 22 height 8
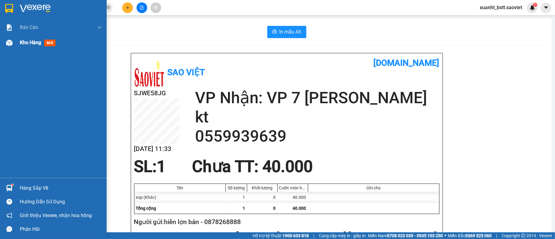
click at [14, 43] on div at bounding box center [9, 42] width 11 height 11
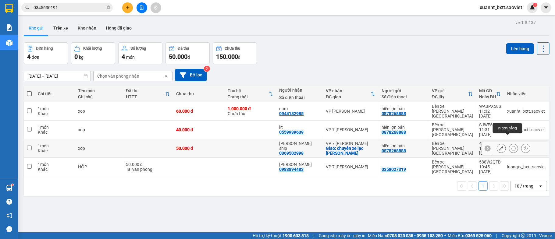
click at [509, 143] on button at bounding box center [513, 148] width 9 height 11
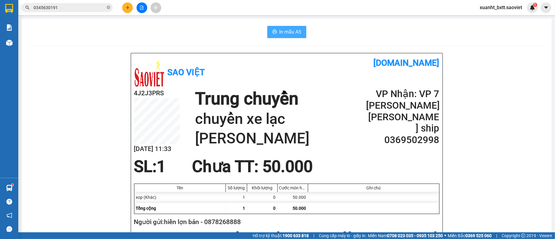
click at [291, 32] on span "In mẫu A5" at bounding box center [291, 32] width 22 height 8
click at [298, 28] on span "In mẫu A5" at bounding box center [291, 32] width 22 height 8
click at [288, 29] on span "In mẫu A5" at bounding box center [291, 32] width 22 height 8
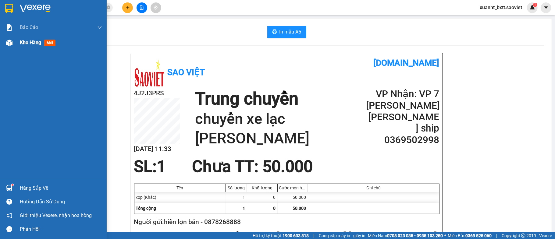
click at [4, 43] on div at bounding box center [9, 42] width 11 height 11
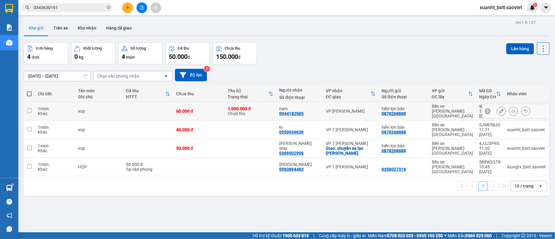
click at [273, 109] on td "1.000.000 đ Chưa thu" at bounding box center [251, 111] width 52 height 19
checkbox input "true"
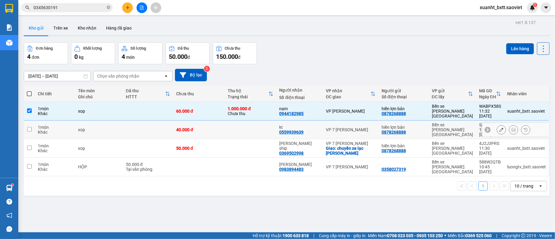
click at [273, 124] on td at bounding box center [251, 130] width 52 height 19
checkbox input "true"
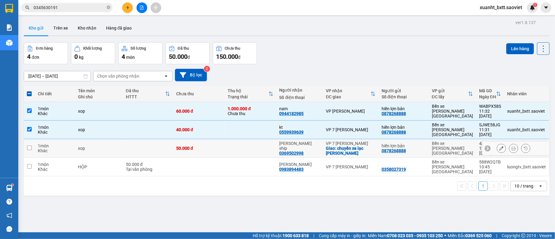
click at [269, 139] on td at bounding box center [251, 148] width 52 height 19
checkbox input "true"
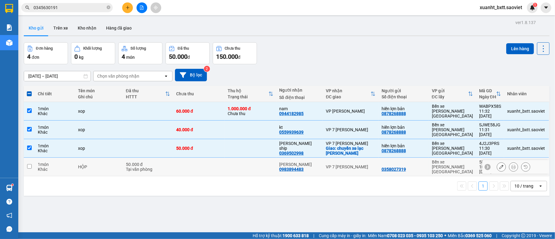
click at [270, 158] on td at bounding box center [251, 167] width 52 height 19
checkbox input "true"
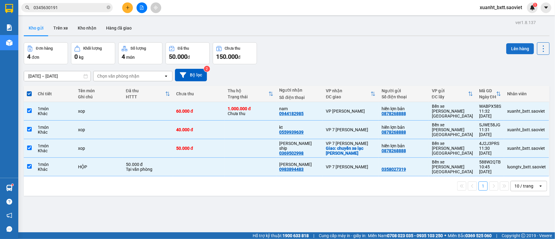
drag, startPoint x: 517, startPoint y: 49, endPoint x: 513, endPoint y: 48, distance: 3.9
click at [516, 49] on button "Lên hàng" at bounding box center [520, 48] width 28 height 11
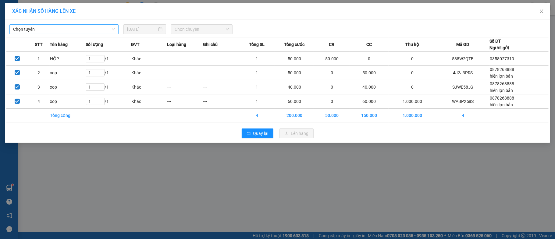
click at [72, 29] on span "Chọn tuyến" at bounding box center [64, 29] width 102 height 9
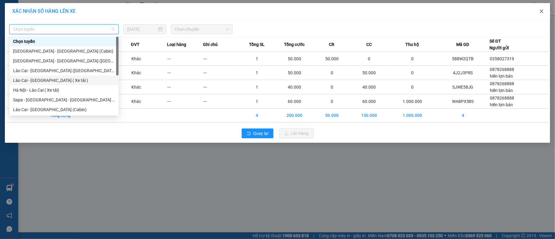
click at [546, 12] on span "Close" at bounding box center [541, 11] width 17 height 17
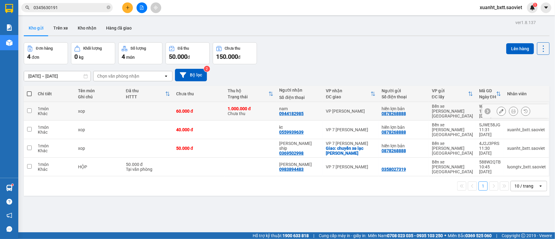
drag, startPoint x: 259, startPoint y: 110, endPoint x: 260, endPoint y: 119, distance: 9.8
click at [260, 110] on div "1.000.000 đ Chưa thu" at bounding box center [250, 111] width 45 height 10
checkbox input "true"
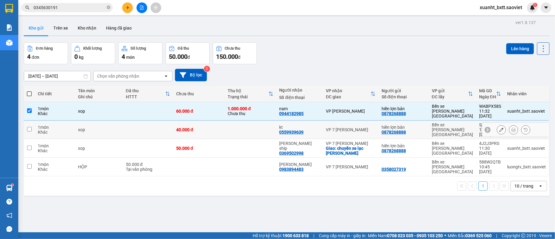
drag, startPoint x: 260, startPoint y: 122, endPoint x: 260, endPoint y: 132, distance: 10.1
click at [260, 124] on td at bounding box center [251, 130] width 52 height 19
checkbox input "true"
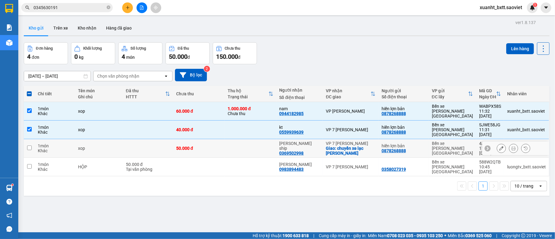
click at [258, 146] on td at bounding box center [251, 148] width 52 height 19
checkbox input "true"
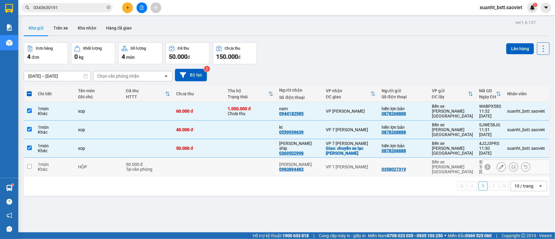
click at [258, 158] on td at bounding box center [251, 167] width 52 height 19
checkbox input "true"
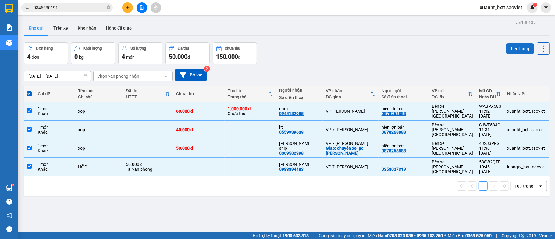
click at [516, 53] on button "Lên hàng" at bounding box center [520, 48] width 28 height 11
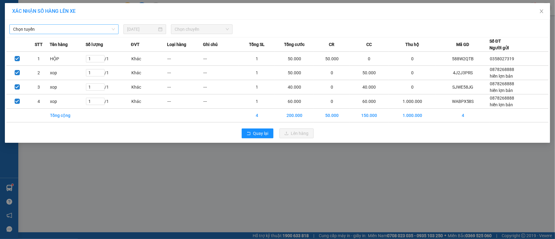
click at [105, 29] on span "Chọn tuyến" at bounding box center [64, 29] width 102 height 9
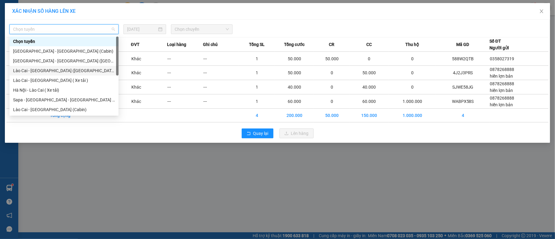
click at [56, 69] on div "Lào Cai - [GEOGRAPHIC_DATA] ([GEOGRAPHIC_DATA])" at bounding box center [64, 70] width 102 height 7
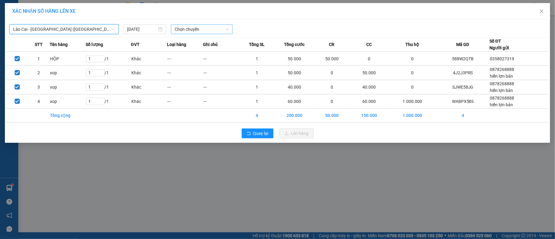
click at [214, 28] on span "Chọn chuyến" at bounding box center [202, 29] width 54 height 9
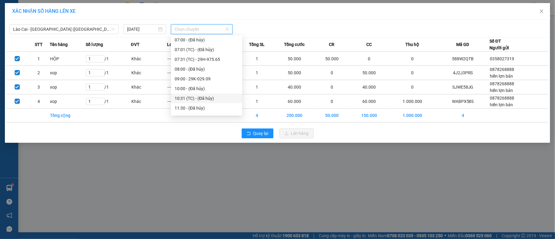
scroll to position [81, 0]
click at [221, 78] on div "11:31 (TC) - 24B-006.06" at bounding box center [207, 77] width 64 height 7
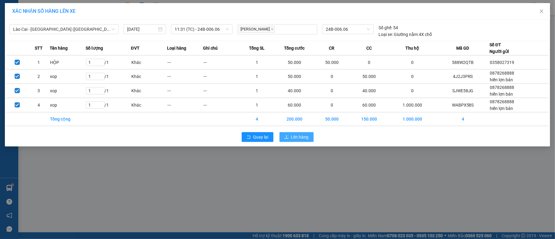
click at [294, 141] on button "Lên hàng" at bounding box center [297, 137] width 34 height 10
click at [294, 141] on span "Lên hàng" at bounding box center [300, 137] width 18 height 7
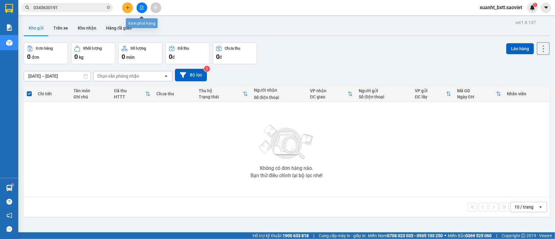
click at [140, 6] on icon "file-add" at bounding box center [141, 7] width 3 height 4
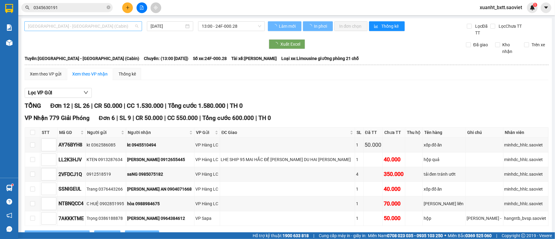
click at [77, 27] on span "[GEOGRAPHIC_DATA] - [GEOGRAPHIC_DATA] (Cabin)" at bounding box center [83, 26] width 110 height 9
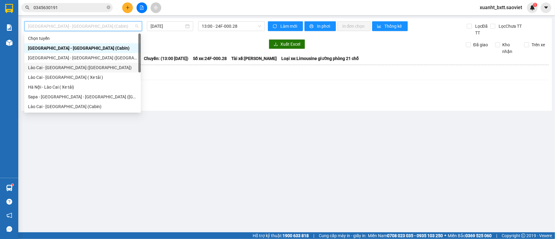
click at [54, 66] on div "Lào Cai - [GEOGRAPHIC_DATA] ([GEOGRAPHIC_DATA])" at bounding box center [82, 67] width 109 height 7
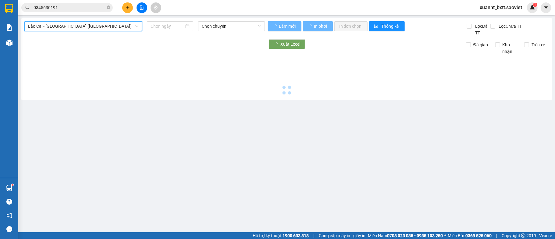
type input "[DATE]"
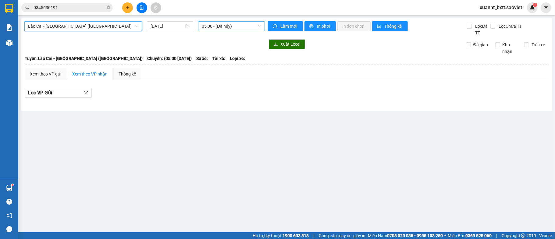
click at [238, 27] on span "05:00 - (Đã hủy)" at bounding box center [231, 26] width 59 height 9
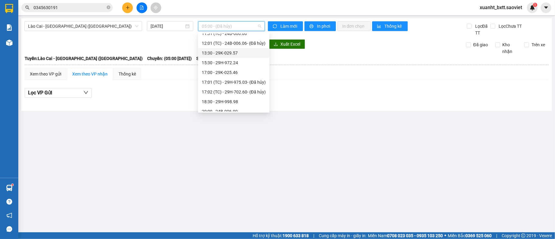
scroll to position [81, 0]
click at [238, 73] on div "11:31 (TC) - 24B-006.06" at bounding box center [234, 74] width 64 height 7
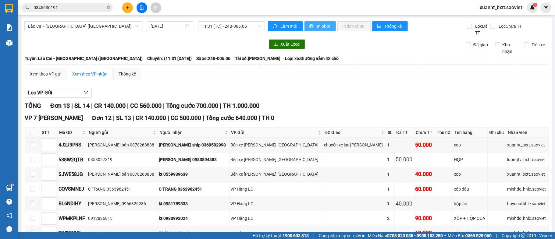
click at [317, 24] on span "In phơi" at bounding box center [324, 26] width 14 height 7
click at [76, 27] on span "Lào Cai - Hà Nội (Giường)" at bounding box center [83, 26] width 110 height 9
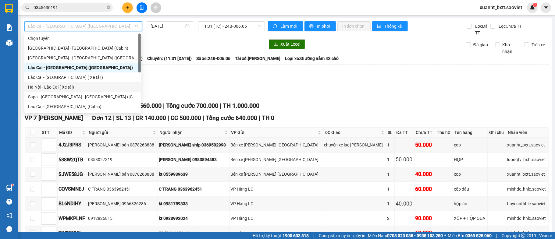
scroll to position [49, 0]
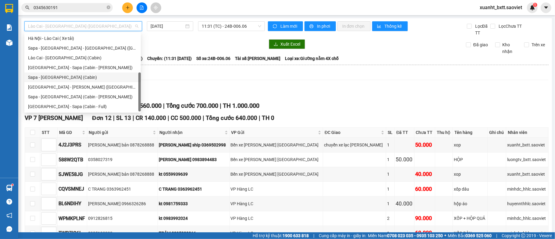
click at [66, 77] on div "Sapa - [GEOGRAPHIC_DATA] (Cabin)" at bounding box center [82, 77] width 109 height 7
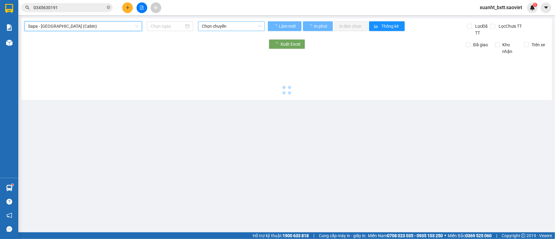
type input "[DATE]"
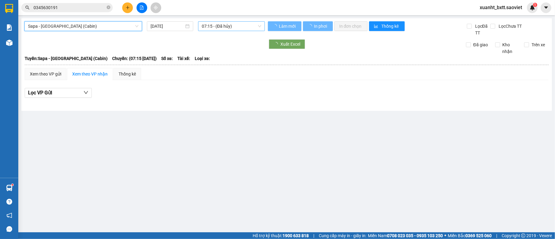
click at [238, 28] on span "07:15 - (Đã hủy)" at bounding box center [231, 26] width 59 height 9
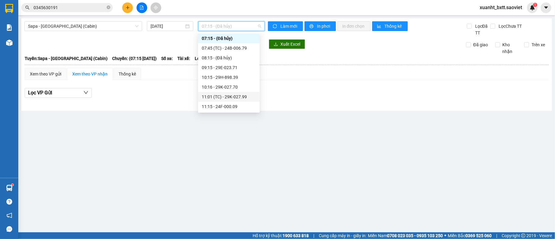
scroll to position [91, 0]
click at [240, 43] on div "12:15 - 29H-961.59" at bounding box center [229, 45] width 54 height 7
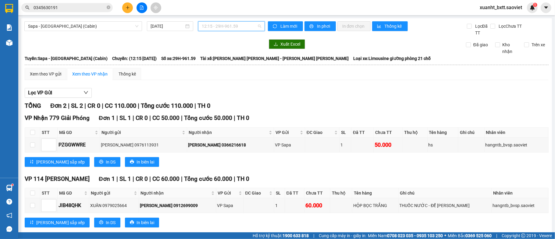
click at [223, 24] on span "12:15 - 29H-961.59" at bounding box center [231, 26] width 59 height 9
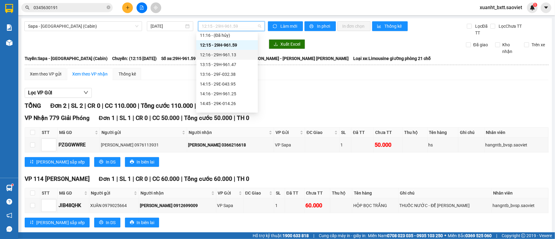
click at [243, 55] on div "12:16 - 29H-961.13" at bounding box center [227, 55] width 54 height 7
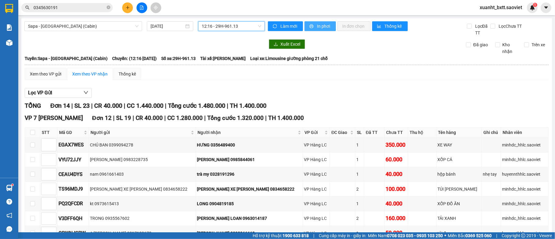
click at [311, 24] on span "printer" at bounding box center [311, 26] width 5 height 5
click at [241, 23] on span "12:16 - 29H-961.13" at bounding box center [231, 26] width 59 height 9
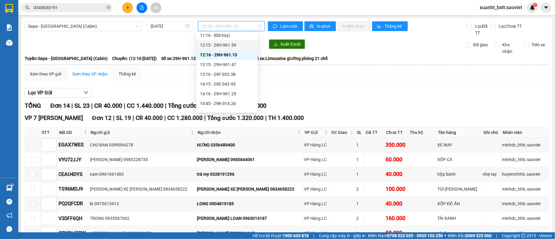
click at [238, 44] on div "12:15 - 29H-961.59" at bounding box center [227, 45] width 54 height 7
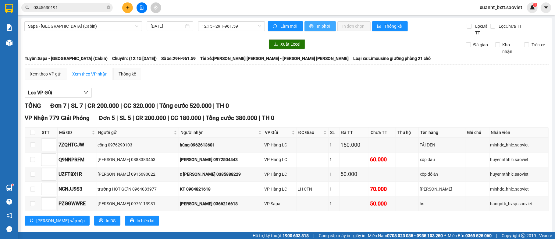
click at [321, 26] on span "In phơi" at bounding box center [324, 26] width 14 height 7
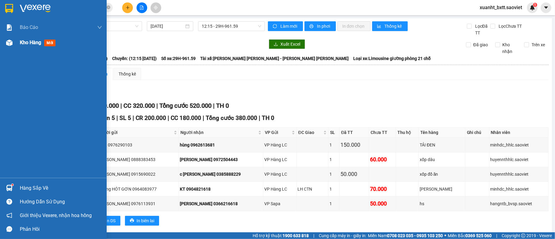
click at [16, 39] on div "Kho hàng mới" at bounding box center [53, 42] width 107 height 15
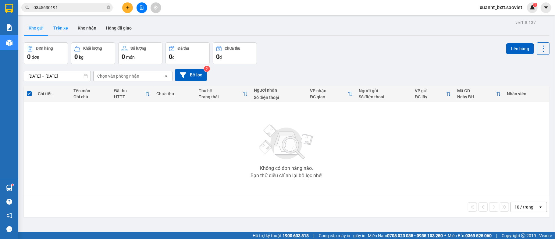
click at [59, 27] on button "Trên xe" at bounding box center [60, 28] width 24 height 15
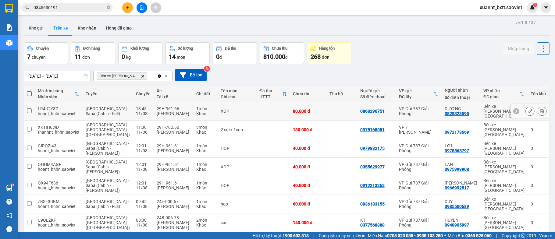
scroll to position [53, 0]
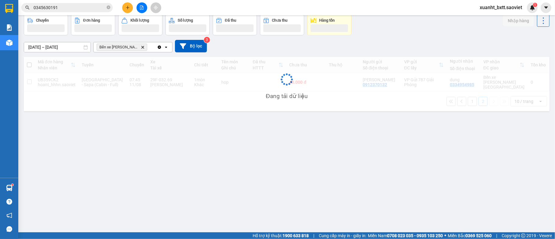
scroll to position [28, 0]
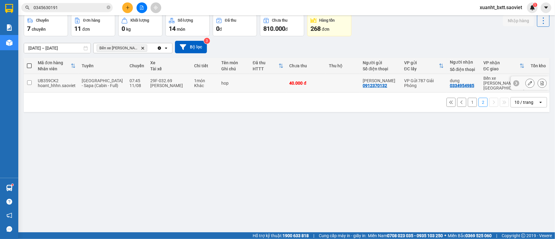
click at [287, 82] on td "40.000 đ" at bounding box center [306, 83] width 39 height 19
checkbox input "true"
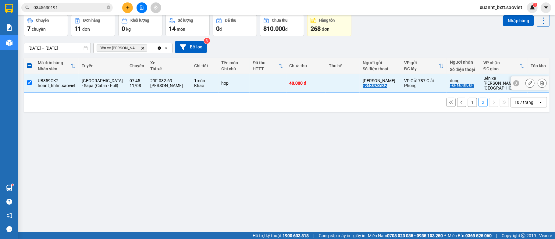
click at [540, 81] on icon at bounding box center [542, 83] width 4 height 4
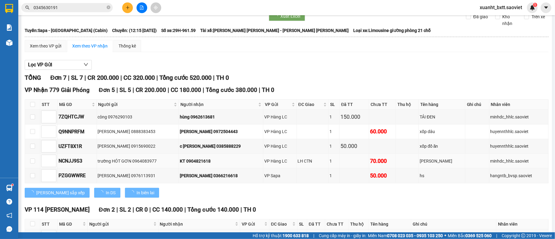
scroll to position [88, 0]
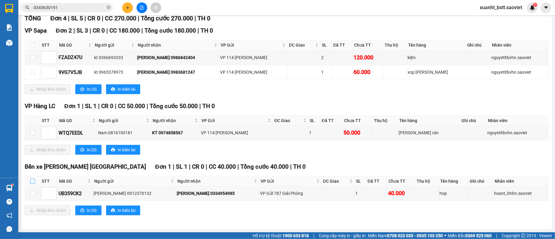
click at [33, 182] on input "checkbox" at bounding box center [32, 181] width 5 height 5
checkbox input "true"
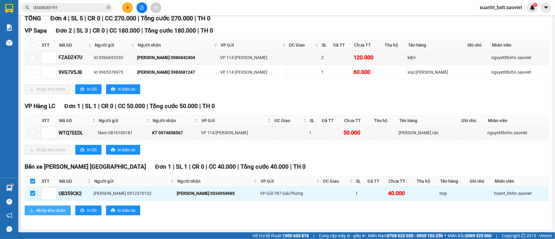
click at [45, 212] on span "Nhập kho nhận" at bounding box center [51, 210] width 30 height 7
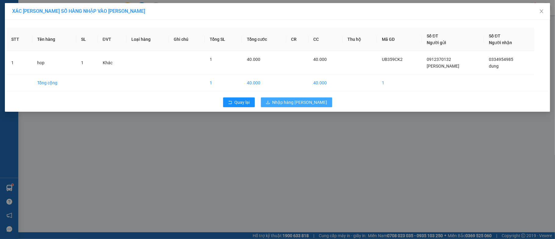
click at [315, 99] on button "Nhập hàng kho nhận" at bounding box center [296, 103] width 71 height 10
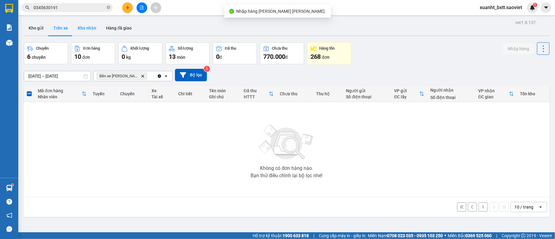
click at [87, 31] on button "Kho nhận" at bounding box center [87, 28] width 28 height 15
type input "01/08/2025 – 11/08/2025"
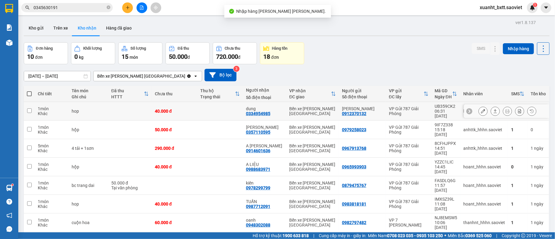
drag, startPoint x: 139, startPoint y: 110, endPoint x: 394, endPoint y: 84, distance: 256.5
click at [141, 109] on td at bounding box center [130, 111] width 44 height 19
checkbox input "true"
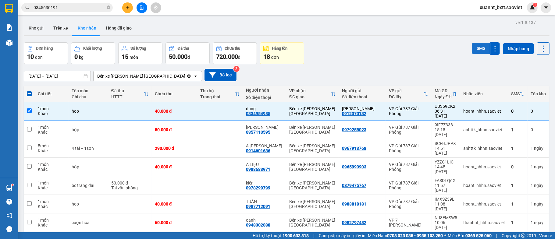
click at [475, 48] on button "SMS" at bounding box center [481, 48] width 18 height 11
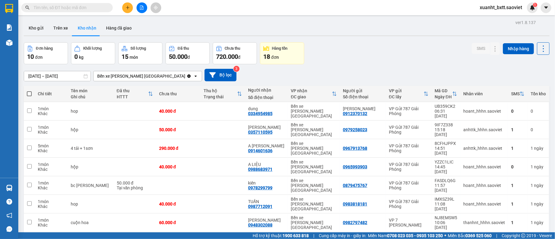
click at [57, 16] on main "ver 1.8.137 Kho gửi Trên xe [PERSON_NAME] Hàng đã [PERSON_NAME] hàng 10 đơn [PE…" at bounding box center [277, 116] width 555 height 233
drag, startPoint x: 59, startPoint y: 23, endPoint x: 176, endPoint y: 47, distance: 119.6
click at [59, 23] on button "Trên xe" at bounding box center [60, 28] width 24 height 15
type input "[DATE] – [DATE]"
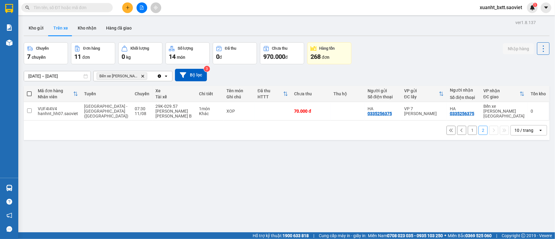
click at [469, 127] on button "1" at bounding box center [472, 130] width 9 height 9
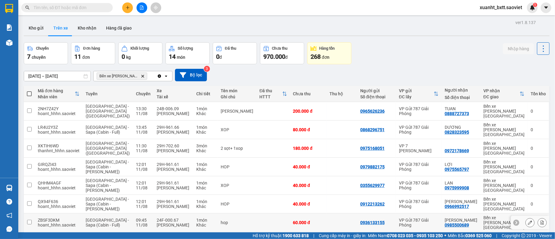
scroll to position [53, 0]
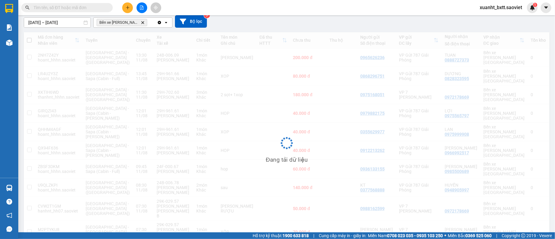
scroll to position [28, 0]
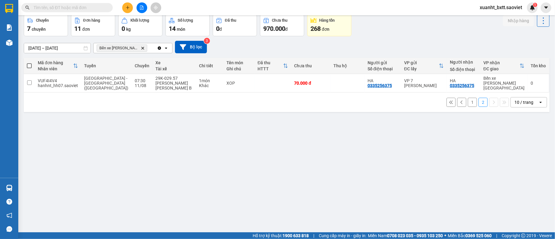
click at [468, 99] on button "1" at bounding box center [472, 102] width 9 height 9
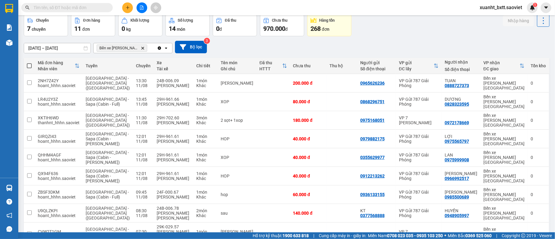
scroll to position [53, 0]
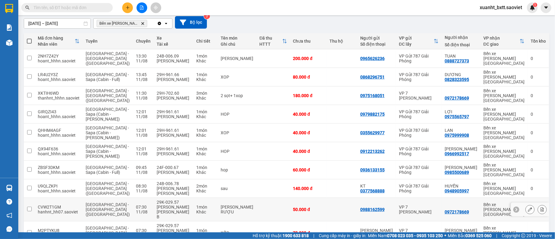
click at [540, 205] on button at bounding box center [542, 210] width 9 height 11
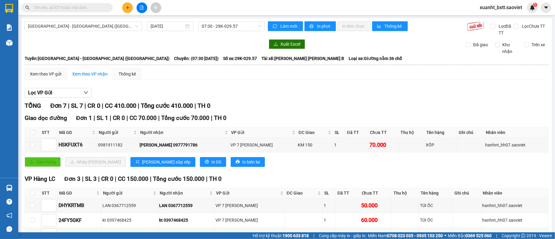
scroll to position [134, 0]
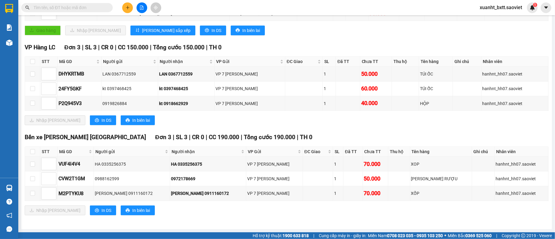
click at [29, 152] on th at bounding box center [32, 152] width 15 height 10
click at [30, 153] on input "checkbox" at bounding box center [32, 151] width 5 height 5
checkbox input "true"
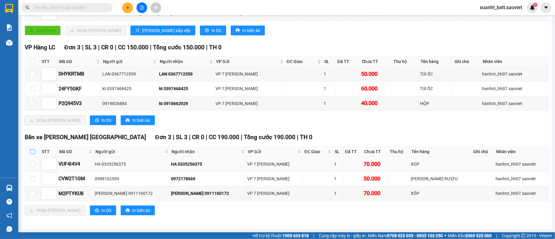
checkbox input "true"
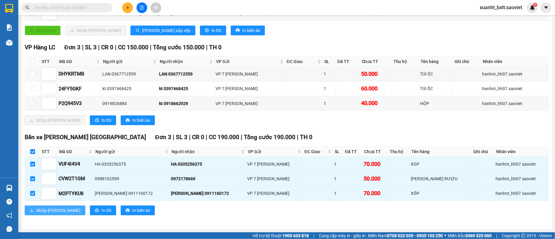
click at [62, 212] on span "Nhập kho nhận" at bounding box center [58, 210] width 44 height 7
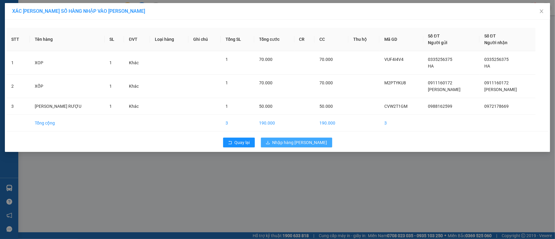
click at [285, 143] on span "Nhập hàng kho nhận" at bounding box center [300, 142] width 55 height 7
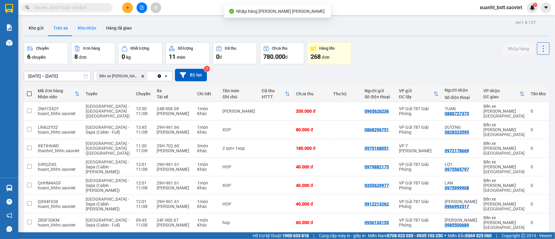
click at [91, 34] on button "Kho nhận" at bounding box center [87, 28] width 28 height 15
type input "01/08/2025 – 11/08/2025"
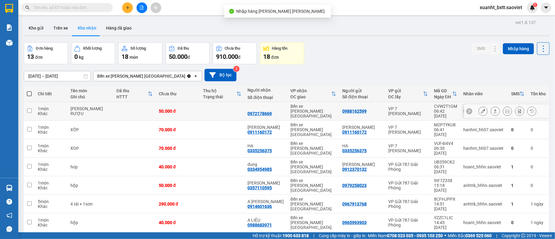
click at [201, 105] on td at bounding box center [222, 111] width 45 height 19
checkbox input "true"
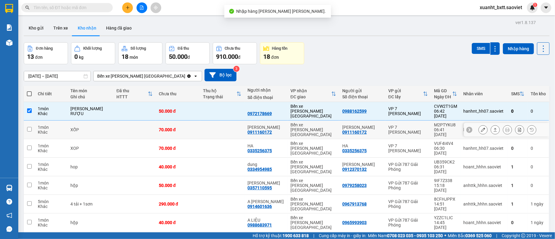
click at [205, 124] on td at bounding box center [222, 130] width 45 height 19
checkbox input "true"
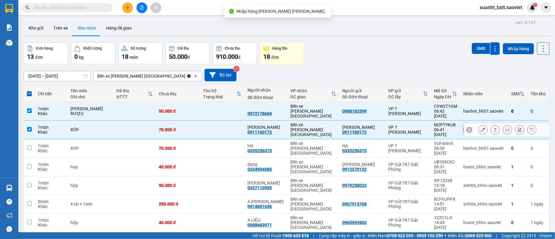
click at [207, 139] on td at bounding box center [222, 148] width 45 height 19
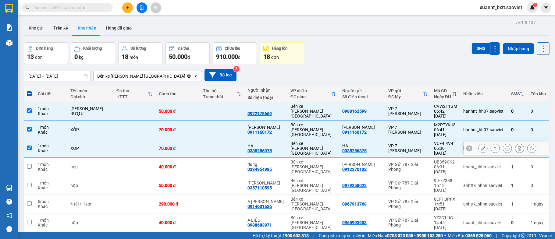
checkbox input "true"
click at [479, 50] on button "SMS" at bounding box center [481, 48] width 18 height 11
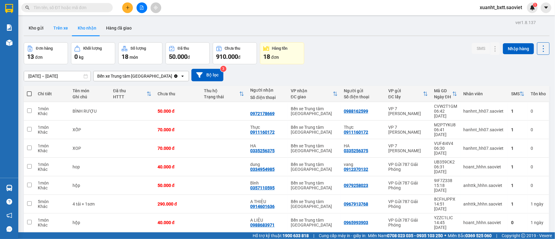
click at [60, 28] on button "Trên xe" at bounding box center [60, 28] width 24 height 15
type input "[DATE] – [DATE]"
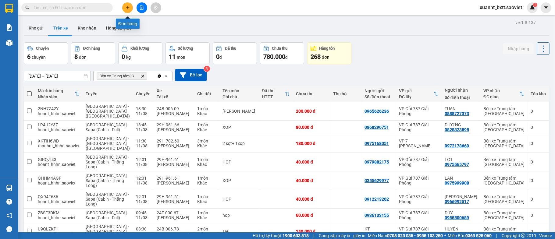
click at [127, 6] on icon "plus" at bounding box center [128, 7] width 4 height 4
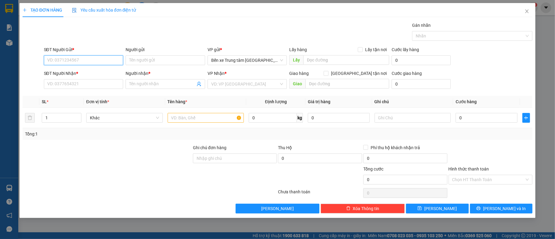
click at [68, 63] on input "SĐT Người Gửi *" at bounding box center [84, 60] width 80 height 10
type input "0396046493"
click at [77, 77] on div "0396046493 - kt" at bounding box center [84, 73] width 80 height 10
type input "kt"
type input "0375335781"
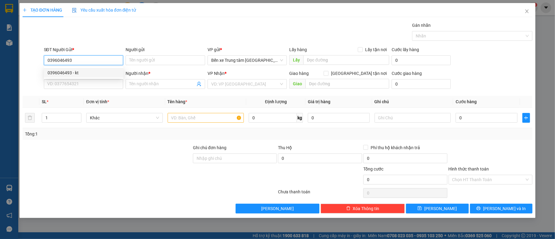
type input "nhất"
type input "trạm thu phí sai nga"
type input "0396046493"
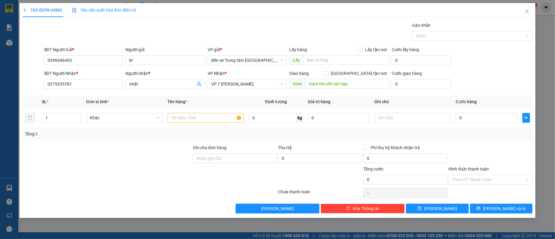
click at [87, 71] on div "SĐT Người Nhận *" at bounding box center [84, 73] width 80 height 7
click at [87, 79] on input "0375335781" at bounding box center [84, 84] width 80 height 10
click at [359, 85] on input "trạm thu phí sai nga" at bounding box center [347, 84] width 84 height 10
type input "sai nga, gọi trc 30p"
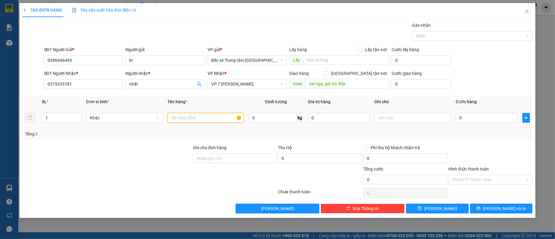
click at [179, 121] on input "text" at bounding box center [206, 118] width 77 height 10
type input "y"
type input "túi thuốc"
click at [483, 118] on input "0" at bounding box center [487, 118] width 62 height 10
type input "5"
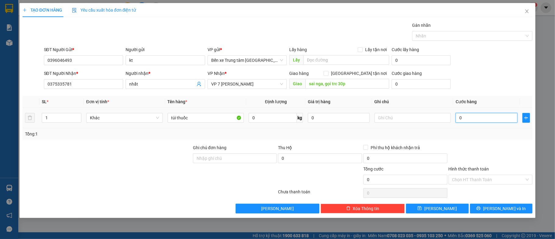
type input "5"
type input "50"
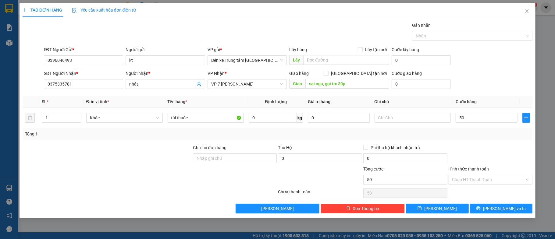
type input "50.000"
click at [471, 140] on div "Tổng: 1" at bounding box center [278, 134] width 510 height 12
click at [490, 180] on input "Hình thức thanh toán" at bounding box center [488, 179] width 73 height 9
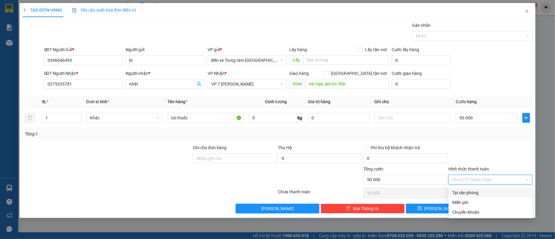
click at [480, 192] on div "Tại văn phòng" at bounding box center [490, 193] width 77 height 7
type input "0"
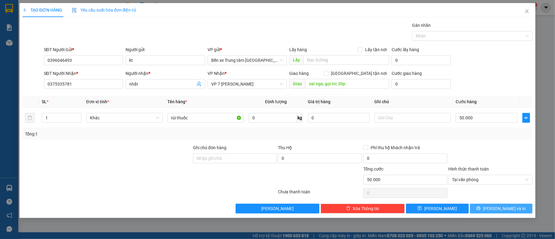
click at [493, 206] on button "Lưu và In" at bounding box center [501, 209] width 63 height 10
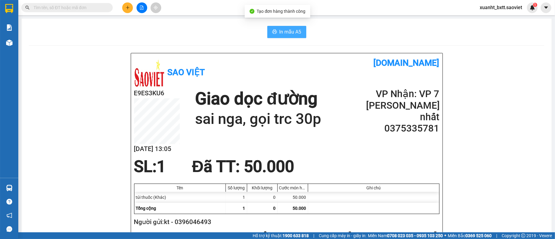
click at [295, 33] on span "In mẫu A5" at bounding box center [291, 32] width 22 height 8
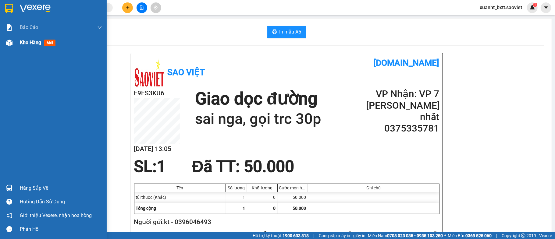
click at [4, 42] on div at bounding box center [9, 42] width 11 height 11
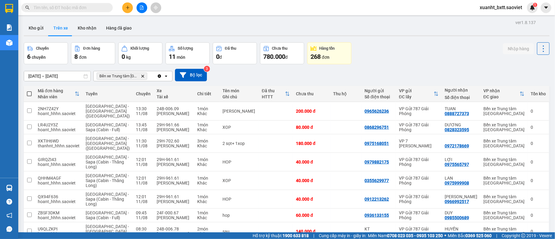
click at [150, 7] on div at bounding box center [142, 7] width 46 height 11
click at [140, 6] on icon "file-add" at bounding box center [142, 7] width 4 height 4
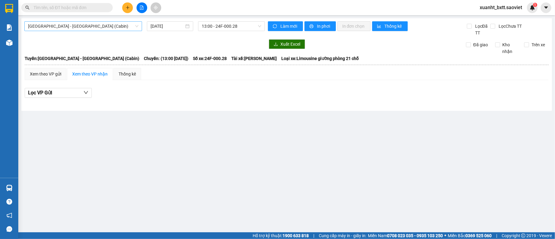
click at [90, 27] on span "Hà Nội - Lào Cai (Cabin)" at bounding box center [83, 26] width 110 height 9
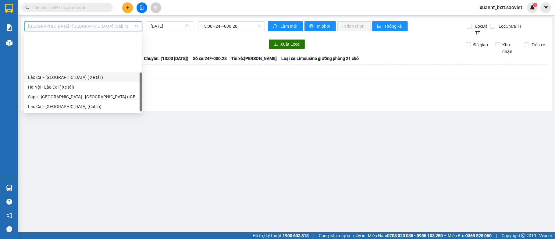
scroll to position [49, 0]
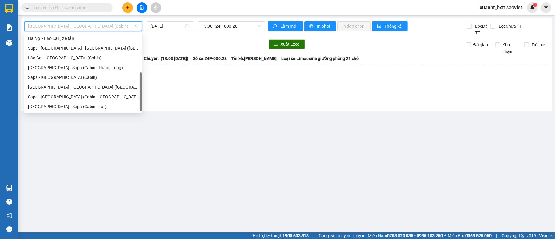
click at [71, 74] on div "Sapa - Hà Nội (Cabin)" at bounding box center [83, 77] width 110 height 7
type input "[DATE]"
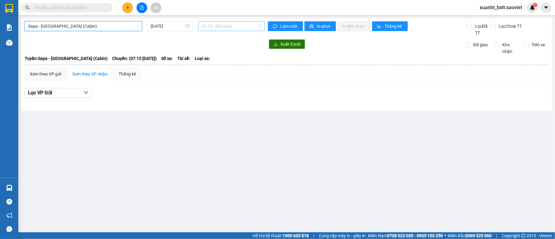
click at [212, 28] on span "07:15 - (Đã hủy)" at bounding box center [231, 26] width 59 height 9
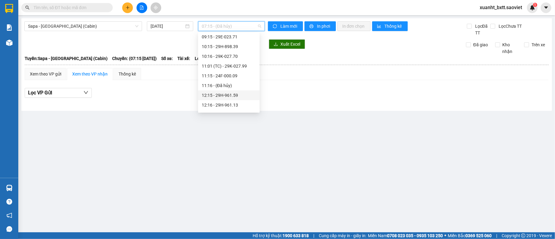
scroll to position [81, 0]
click at [242, 73] on div "13:15 - 29H-961.47" at bounding box center [229, 74] width 54 height 7
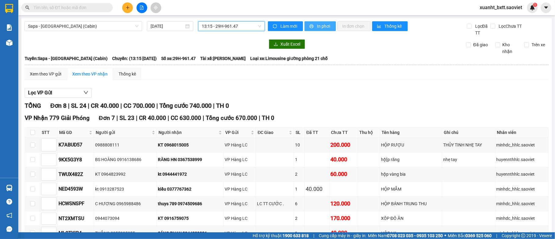
click at [322, 26] on span "In phơi" at bounding box center [324, 26] width 14 height 7
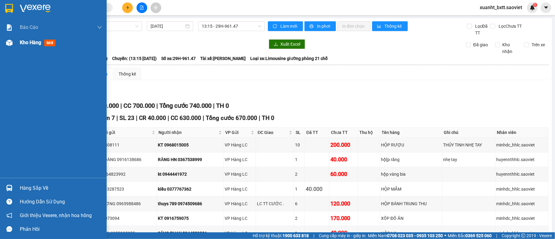
click at [15, 43] on div "Kho hàng mới" at bounding box center [53, 42] width 107 height 15
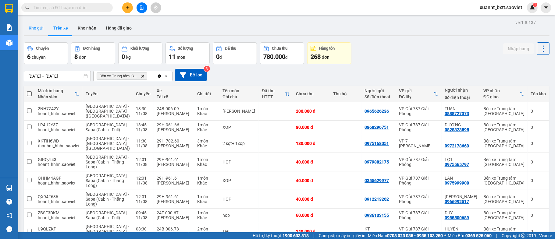
click at [39, 26] on button "Kho gửi" at bounding box center [36, 28] width 25 height 15
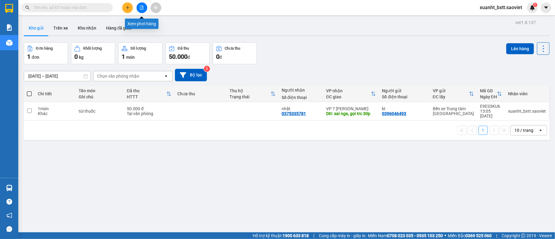
click at [140, 7] on icon "file-add" at bounding box center [141, 7] width 3 height 4
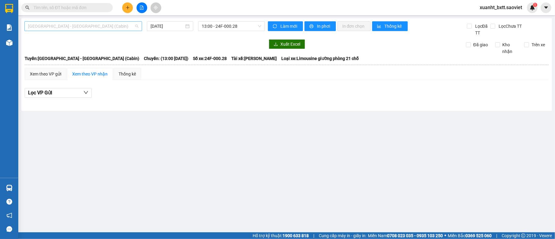
click at [98, 25] on span "Hà Nội - Lào Cai (Cabin)" at bounding box center [83, 26] width 110 height 9
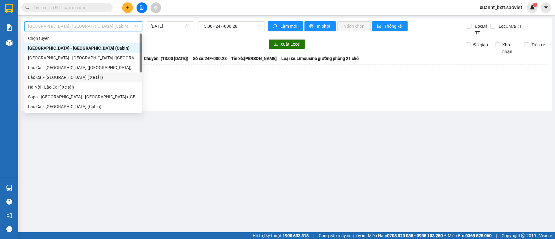
scroll to position [49, 0]
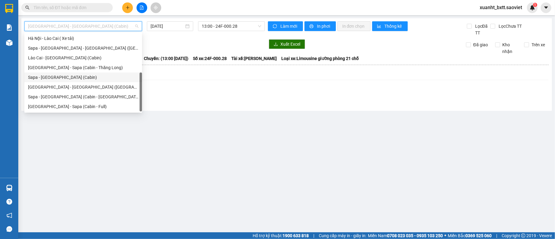
click at [81, 79] on div "Sapa - Hà Nội (Cabin)" at bounding box center [83, 77] width 110 height 7
type input "[DATE]"
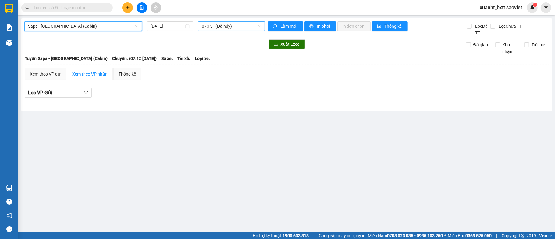
click at [221, 26] on span "07:15 - (Đã hủy)" at bounding box center [231, 26] width 59 height 9
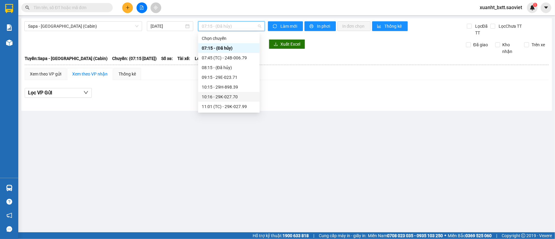
scroll to position [81, 0]
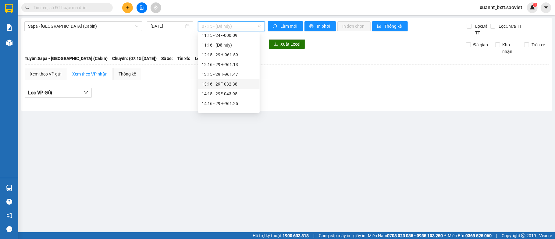
click at [239, 84] on div "13:16 - 29F-032.38" at bounding box center [229, 84] width 54 height 7
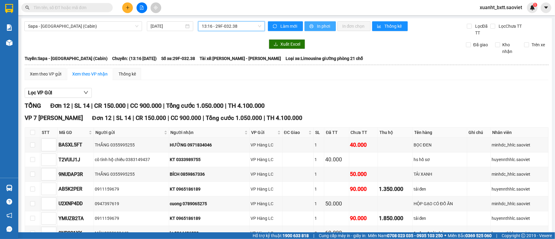
click at [322, 26] on span "In phơi" at bounding box center [324, 26] width 14 height 7
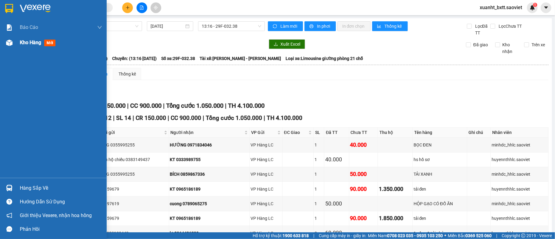
click at [14, 46] on div at bounding box center [9, 42] width 11 height 11
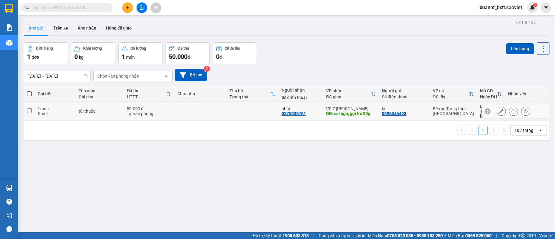
click at [192, 108] on td at bounding box center [200, 111] width 52 height 19
checkbox input "true"
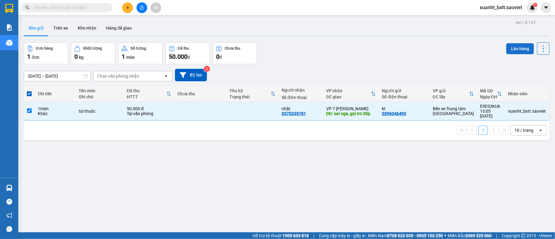
click at [515, 43] on button "Lên hàng" at bounding box center [520, 48] width 28 height 11
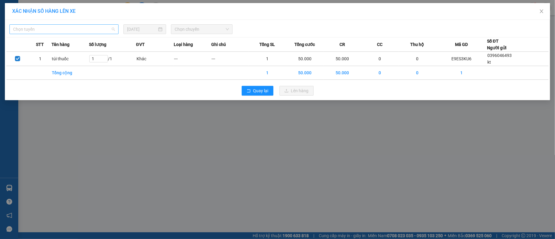
click at [52, 33] on span "Chọn tuyến" at bounding box center [64, 29] width 102 height 9
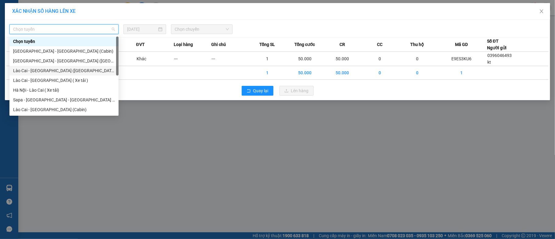
click at [55, 71] on div "Lào Cai - Hà Nội (Giường)" at bounding box center [64, 70] width 102 height 7
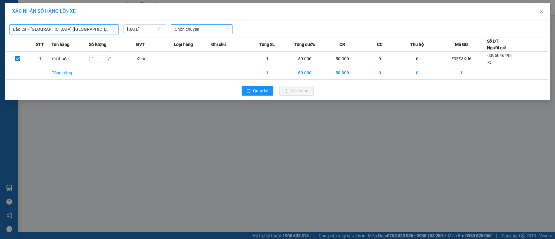
click at [191, 30] on span "Chọn chuyến" at bounding box center [202, 29] width 54 height 9
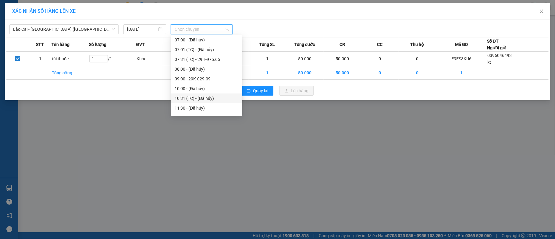
scroll to position [81, 0]
click at [212, 95] on div "13:30 - 29K-029.57" at bounding box center [207, 97] width 64 height 7
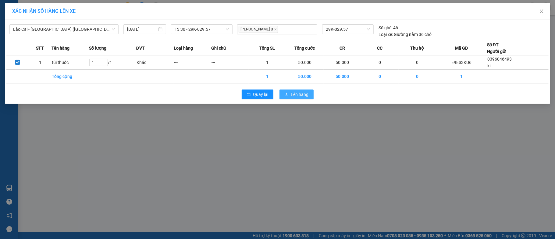
click at [296, 95] on span "Lên hàng" at bounding box center [300, 94] width 18 height 7
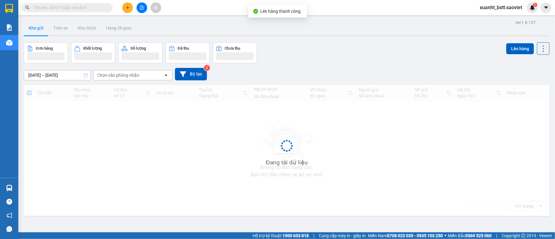
click at [141, 8] on icon "file-add" at bounding box center [142, 7] width 4 height 4
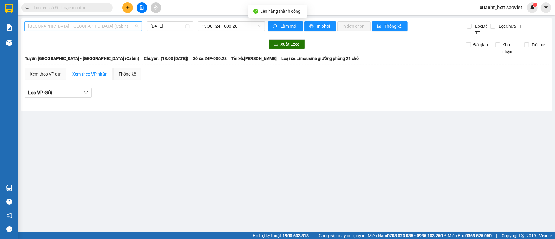
click at [78, 24] on span "Hà Nội - Lào Cai (Cabin)" at bounding box center [83, 26] width 110 height 9
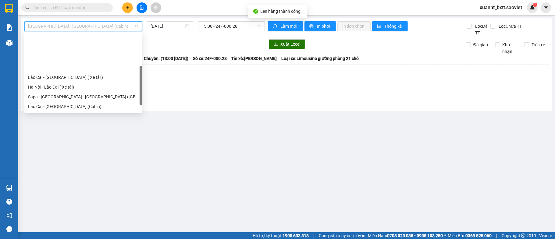
scroll to position [49, 0]
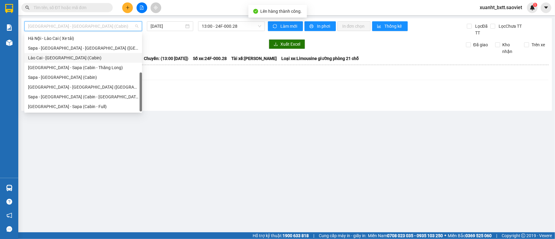
click at [76, 60] on div "Lào Cai - Hà Nội (Cabin)" at bounding box center [83, 58] width 110 height 7
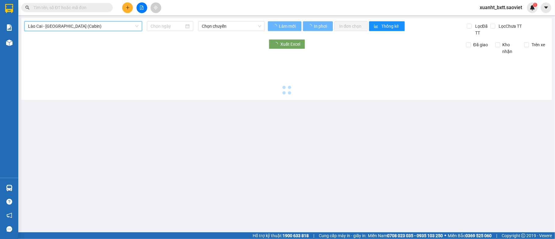
type input "[DATE]"
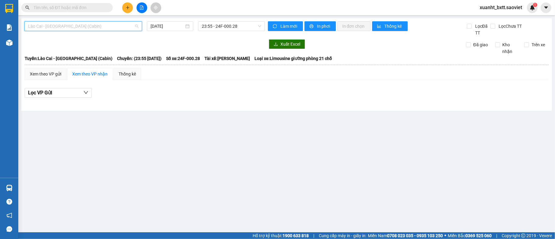
click at [112, 27] on span "Lào Cai - Hà Nội (Cabin)" at bounding box center [83, 26] width 110 height 9
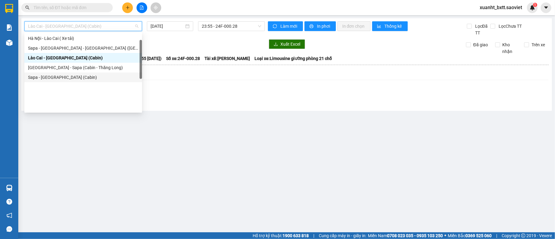
scroll to position [8, 0]
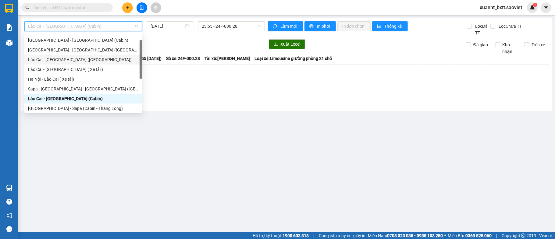
click at [77, 60] on div "Lào Cai - Hà Nội (Giường)" at bounding box center [83, 59] width 110 height 7
type input "[DATE]"
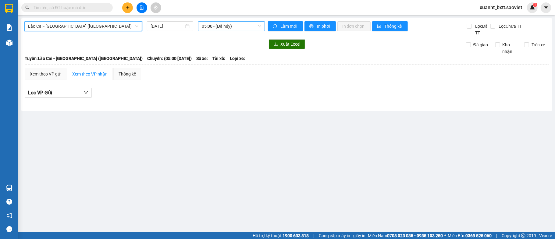
click at [217, 27] on span "05:00 - (Đã hủy)" at bounding box center [231, 26] width 59 height 9
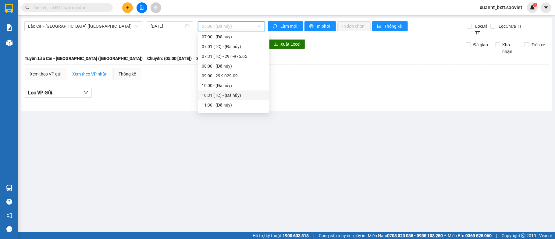
scroll to position [81, 0]
click at [235, 94] on div "13:30 - 29K-029.57" at bounding box center [234, 94] width 64 height 7
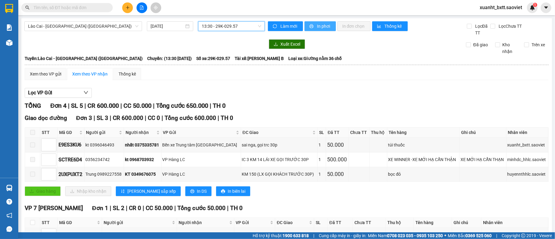
click at [322, 26] on span "In phơi" at bounding box center [324, 26] width 14 height 7
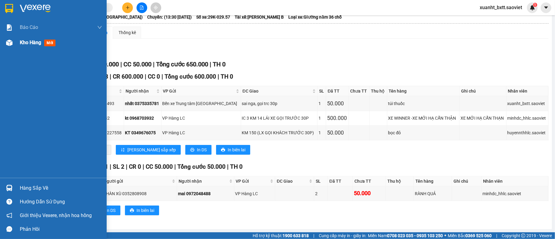
click at [13, 43] on div at bounding box center [9, 42] width 11 height 11
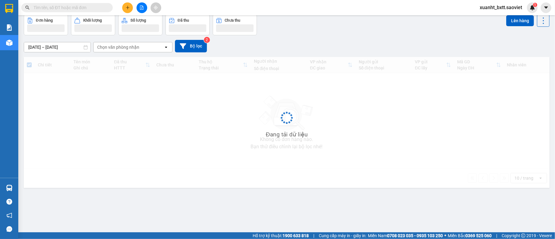
scroll to position [28, 0]
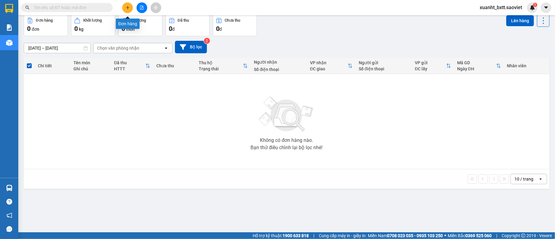
click at [130, 9] on button at bounding box center [127, 7] width 11 height 11
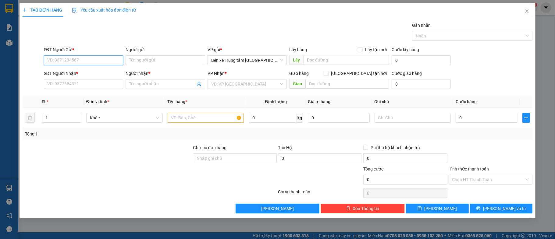
click at [74, 62] on input "SĐT Người Gửi *" at bounding box center [84, 60] width 80 height 10
click at [95, 73] on div "0878268888 - hiền lợn bản" at bounding box center [84, 73] width 72 height 7
type input "0878268888"
type input "hiền lợn bản"
type input "0944182985"
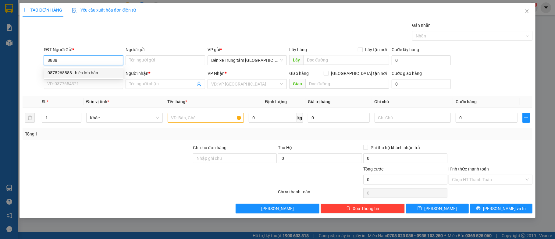
type input "nam"
type input "0878268888"
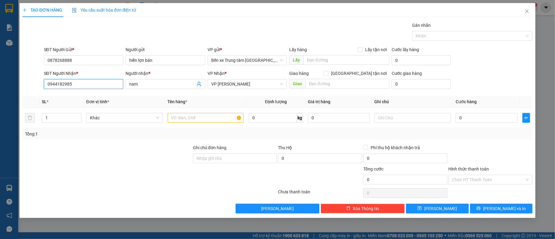
click at [94, 83] on input "0944182985" at bounding box center [84, 84] width 80 height 10
type input "0969388322"
click at [151, 79] on div "Người nhận *" at bounding box center [166, 74] width 80 height 9
click at [151, 85] on input "nam" at bounding box center [162, 84] width 66 height 7
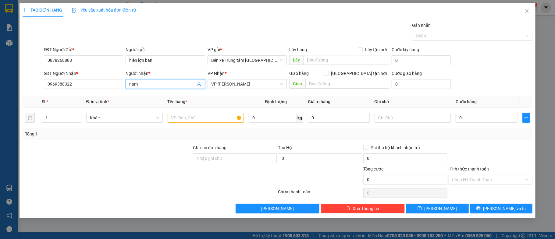
click at [151, 85] on input "nam" at bounding box center [162, 84] width 66 height 7
click at [237, 83] on span "VP Gia Lâm" at bounding box center [247, 84] width 72 height 9
type input "thảo trần"
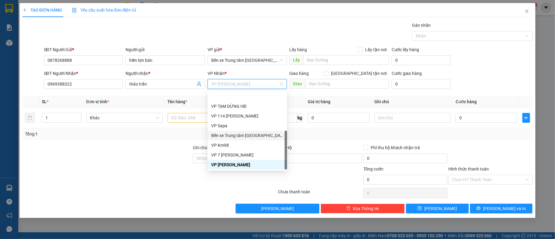
scroll to position [68, 0]
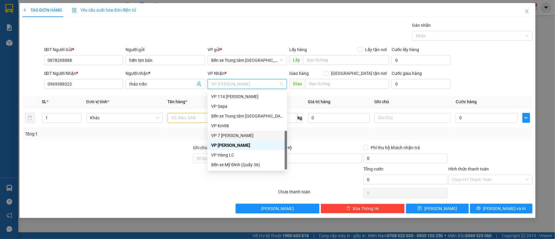
click at [255, 135] on div "VP 7 [PERSON_NAME]" at bounding box center [247, 135] width 72 height 7
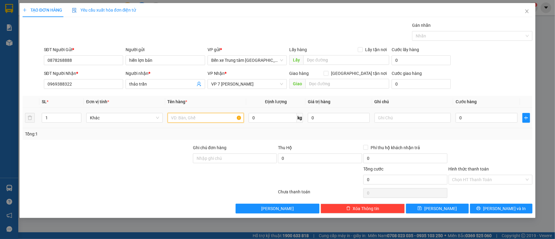
click at [194, 122] on input "text" at bounding box center [206, 118] width 77 height 10
type input "xop"
click at [475, 121] on input "0" at bounding box center [487, 118] width 62 height 10
type input "5"
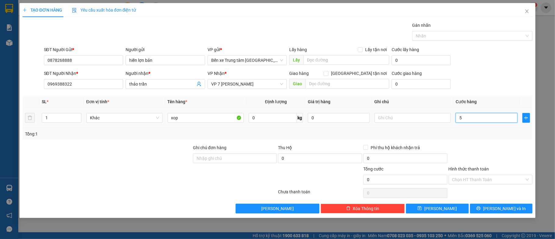
type input "5"
type input "50"
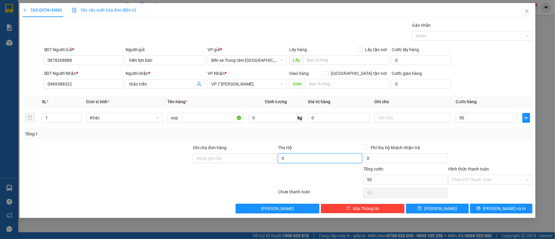
type input "50.000"
click at [310, 159] on input "0" at bounding box center [320, 159] width 84 height 10
type input "795.000"
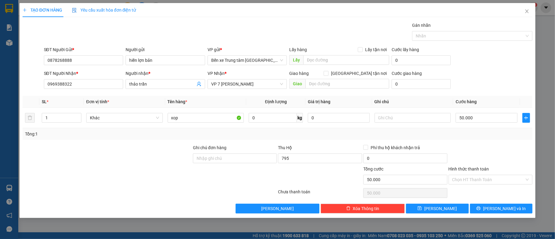
type input "15.000"
drag, startPoint x: 322, startPoint y: 148, endPoint x: 333, endPoint y: 135, distance: 17.1
click at [323, 148] on div "Thu Hộ" at bounding box center [320, 147] width 84 height 7
click at [366, 148] on input "Phí thu hộ khách nhận trả" at bounding box center [365, 147] width 4 height 4
checkbox input "true"
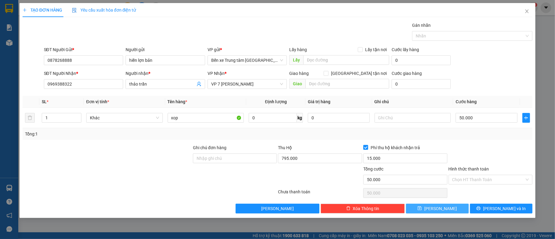
click at [444, 209] on span "Lưu" at bounding box center [440, 208] width 33 height 7
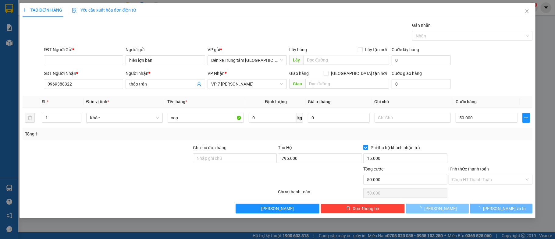
type input "0"
checkbox input "false"
type input "0"
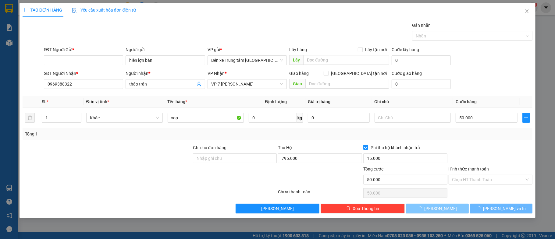
type input "0"
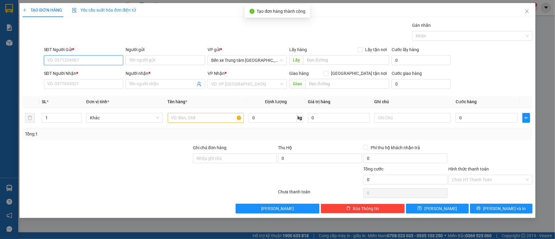
click at [90, 60] on input "SĐT Người Gửi *" at bounding box center [84, 60] width 80 height 10
click at [94, 72] on div "0878268888 - hiền lợn bản" at bounding box center [84, 73] width 72 height 7
type input "0878268888"
type input "hiền lợn bản"
type input "0969388322"
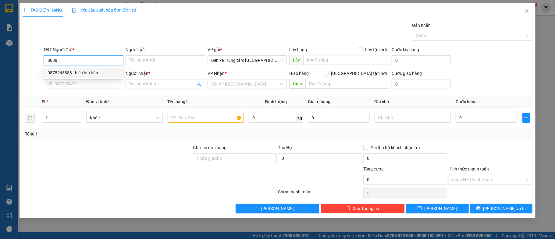
type input "thảo trần"
type input "0878268888"
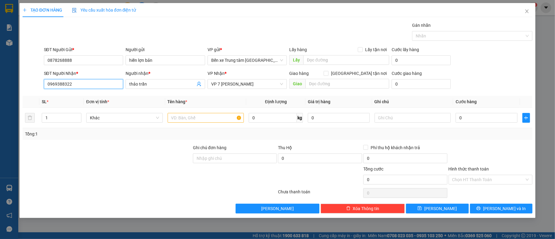
click at [94, 84] on input "0969388322" at bounding box center [84, 84] width 80 height 10
click at [84, 95] on div "0369502998 - quyền ship" at bounding box center [84, 97] width 72 height 7
type input "0369502998"
type input "quyền ship"
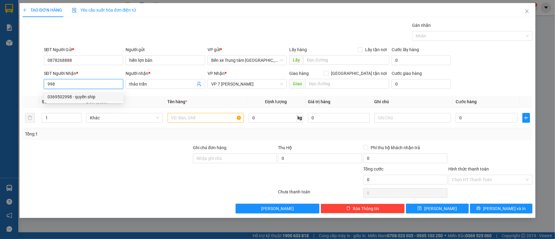
checkbox input "true"
type input "chuyển xe lạc thuỷ hoà bình"
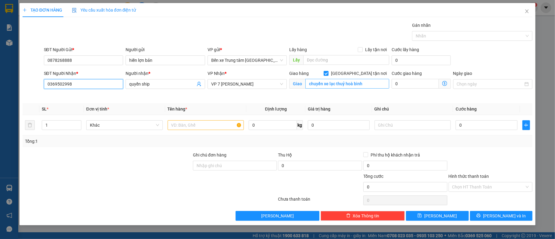
type input "0369502998"
click at [331, 84] on input "chuyển xe lạc thuỷ hoà bình" at bounding box center [347, 84] width 84 height 10
type input "lhe ship, hn thu"
click at [208, 128] on input "text" at bounding box center [206, 125] width 77 height 10
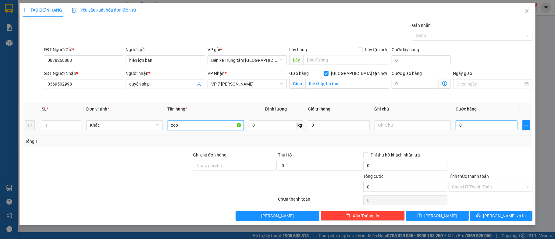
type input "xop"
click at [491, 127] on input "0" at bounding box center [487, 125] width 62 height 10
type input "4"
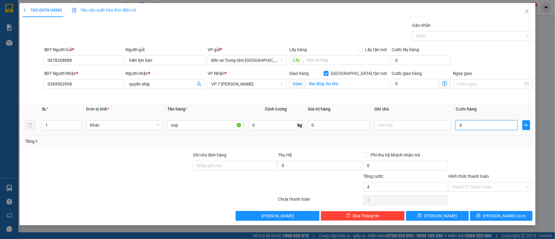
type input "40"
type input "40.000"
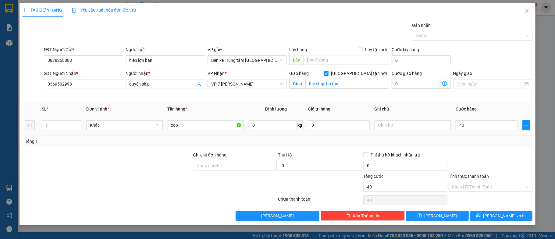
type input "40.000"
click at [483, 142] on div "Tổng: 1" at bounding box center [277, 141] width 505 height 7
click at [462, 217] on button "[PERSON_NAME]" at bounding box center [437, 216] width 63 height 10
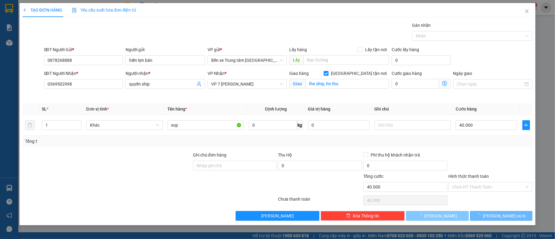
checkbox input "false"
type input "0"
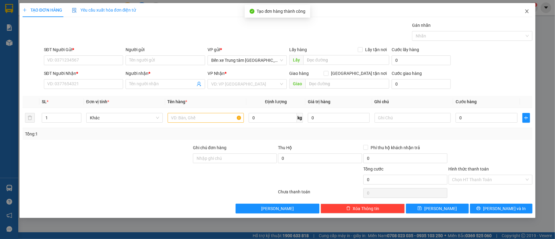
click at [529, 10] on icon "close" at bounding box center [527, 11] width 3 height 4
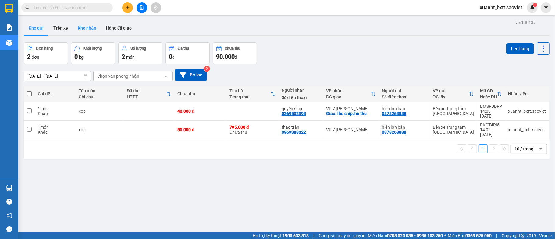
click at [81, 27] on button "Kho nhận" at bounding box center [87, 28] width 28 height 15
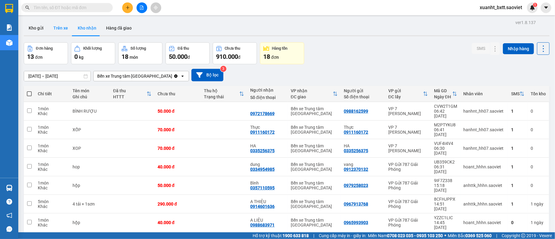
click at [63, 28] on button "Trên xe" at bounding box center [60, 28] width 24 height 15
type input "[DATE] – [DATE]"
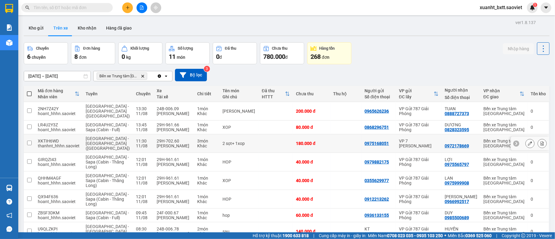
scroll to position [28, 0]
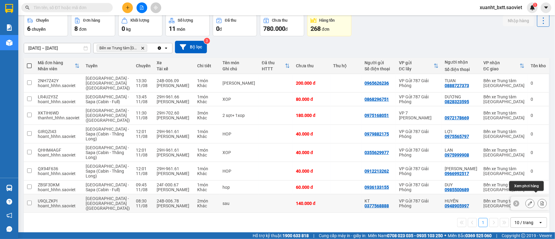
click at [541, 201] on icon at bounding box center [542, 203] width 3 height 4
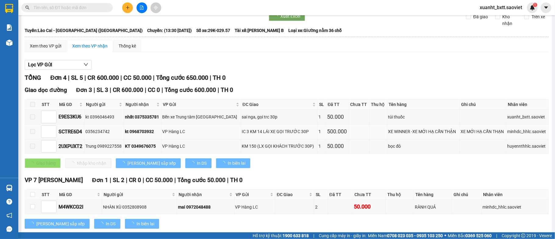
scroll to position [28, 0]
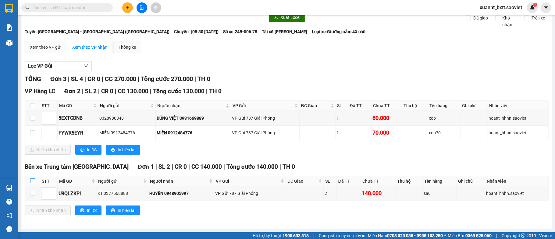
click at [32, 179] on input "checkbox" at bounding box center [32, 181] width 5 height 5
checkbox input "true"
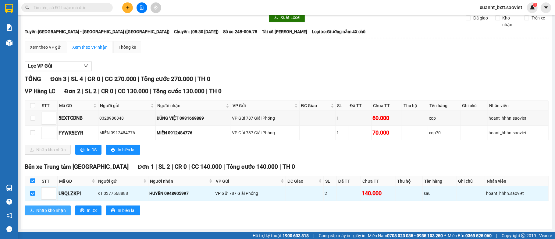
click at [58, 210] on span "Nhập kho nhận" at bounding box center [51, 210] width 30 height 7
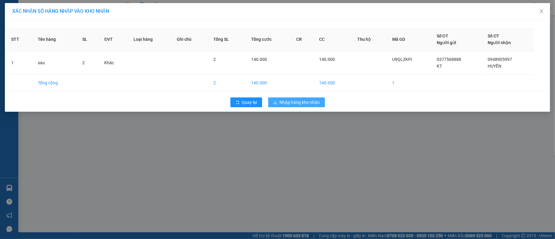
click at [277, 103] on icon "download" at bounding box center [275, 102] width 4 height 4
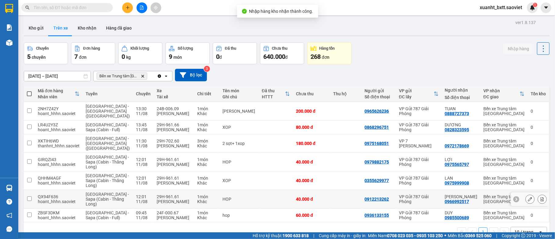
scroll to position [28, 0]
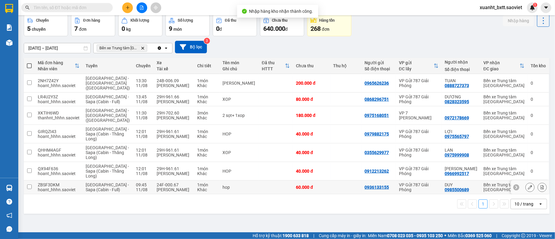
click at [540, 185] on icon at bounding box center [542, 187] width 4 height 4
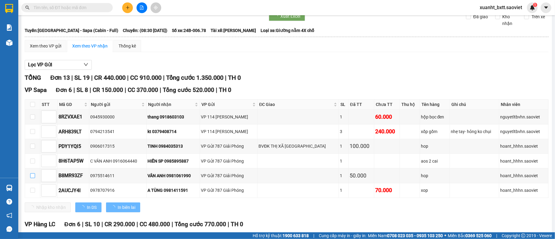
click at [32, 178] on input "checkbox" at bounding box center [32, 175] width 5 height 5
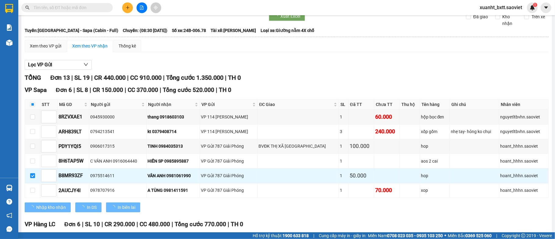
scroll to position [69, 0]
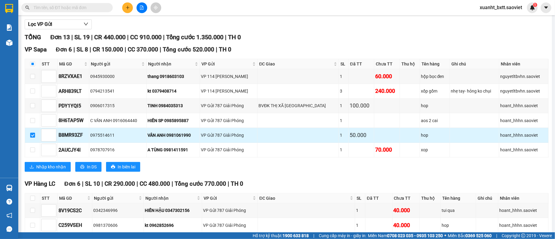
click at [32, 137] on input "checkbox" at bounding box center [32, 135] width 5 height 5
checkbox input "false"
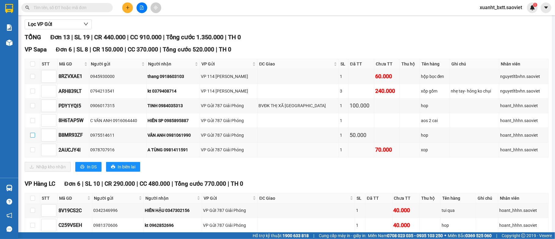
scroll to position [225, 0]
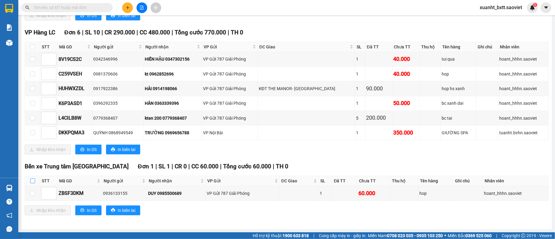
click at [30, 182] on input "checkbox" at bounding box center [32, 181] width 5 height 5
checkbox input "true"
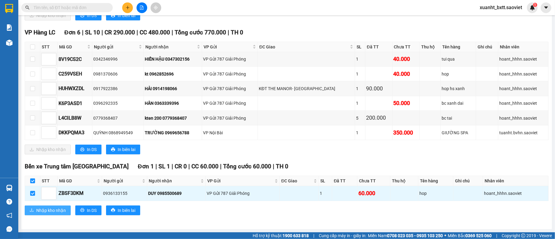
click at [52, 210] on span "Nhập kho nhận" at bounding box center [51, 210] width 30 height 7
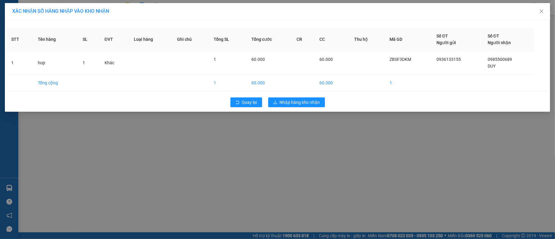
click at [292, 97] on div "Quay lại Nhập hàng kho nhận" at bounding box center [277, 102] width 542 height 16
click at [292, 100] on span "Nhập hàng kho nhận" at bounding box center [300, 102] width 40 height 7
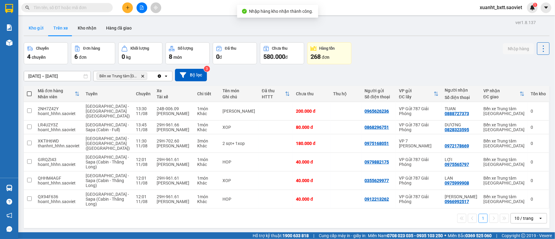
click at [37, 27] on button "Kho gửi" at bounding box center [36, 28] width 25 height 15
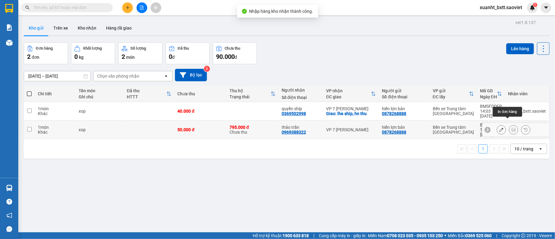
click at [511, 125] on button at bounding box center [513, 130] width 9 height 11
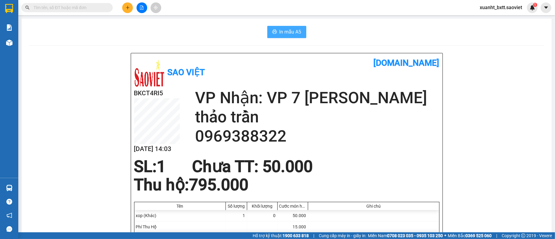
click at [288, 31] on span "In mẫu A5" at bounding box center [291, 32] width 22 height 8
click at [268, 27] on button "In mẫu A5" at bounding box center [286, 32] width 39 height 12
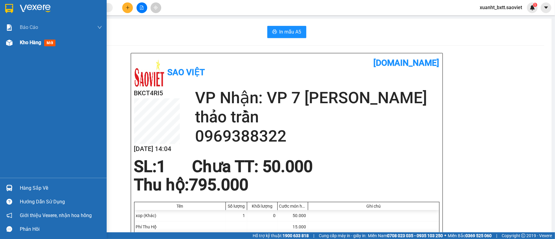
click at [7, 42] on img at bounding box center [9, 43] width 6 height 6
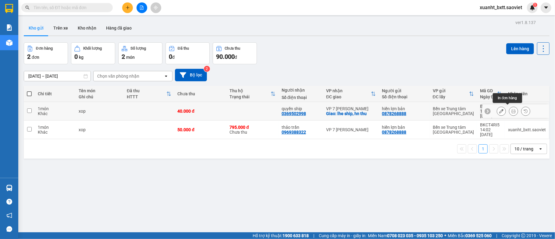
click at [512, 109] on icon at bounding box center [514, 111] width 4 height 4
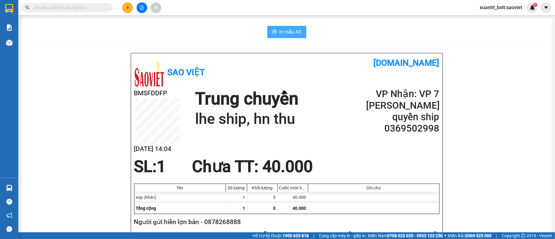
click at [299, 33] on button "In mẫu A5" at bounding box center [286, 32] width 39 height 12
click at [140, 9] on icon "file-add" at bounding box center [141, 7] width 3 height 4
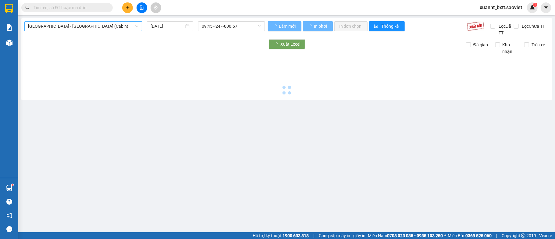
click at [83, 25] on span "[GEOGRAPHIC_DATA] - [GEOGRAPHIC_DATA] (Cabin)" at bounding box center [83, 26] width 110 height 9
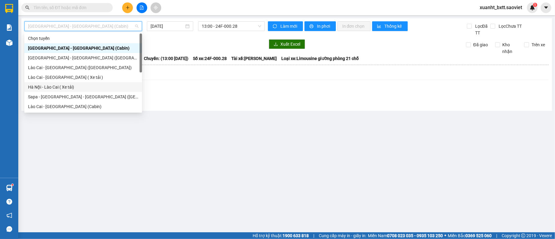
scroll to position [41, 0]
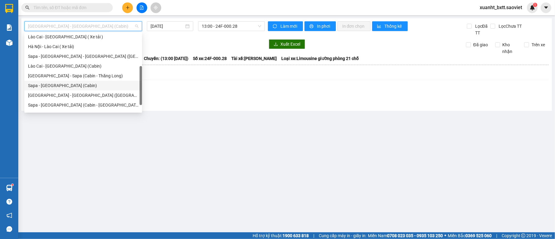
click at [74, 84] on div "Sapa - [GEOGRAPHIC_DATA] (Cabin)" at bounding box center [83, 85] width 110 height 7
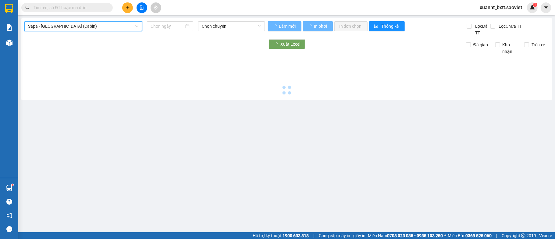
type input "[DATE]"
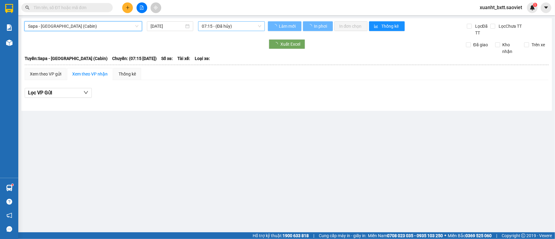
click at [221, 24] on span "07:15 - (Đã hủy)" at bounding box center [231, 26] width 59 height 9
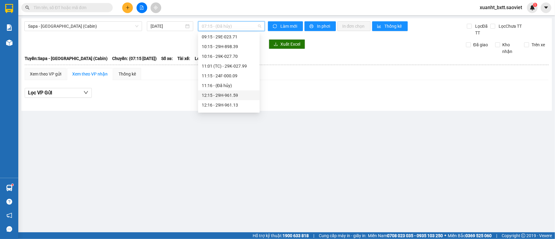
scroll to position [122, 0]
click at [237, 52] on div "14:15 - 29E-043.95" at bounding box center [229, 53] width 54 height 7
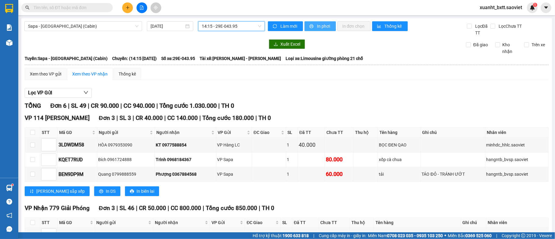
click at [321, 25] on span "In phơi" at bounding box center [324, 26] width 14 height 7
click at [211, 29] on span "14:15 - 29E-043.95" at bounding box center [231, 26] width 59 height 9
click at [217, 26] on span "14:15 - 29E-043.95" at bounding box center [231, 26] width 59 height 9
click at [82, 8] on input "text" at bounding box center [70, 7] width 72 height 7
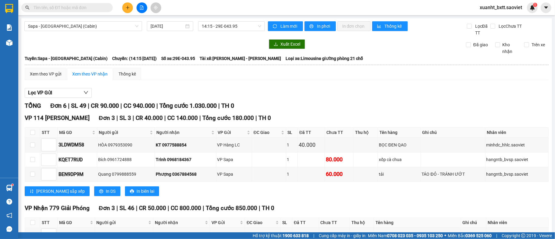
click at [75, 5] on input "text" at bounding box center [70, 7] width 72 height 7
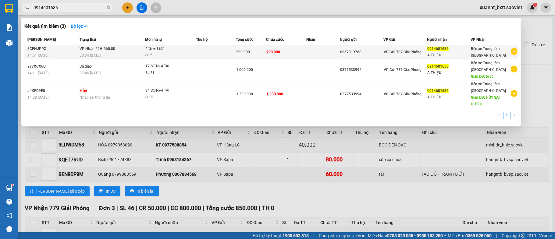
type input "0914601636"
click at [319, 49] on td at bounding box center [323, 52] width 34 height 14
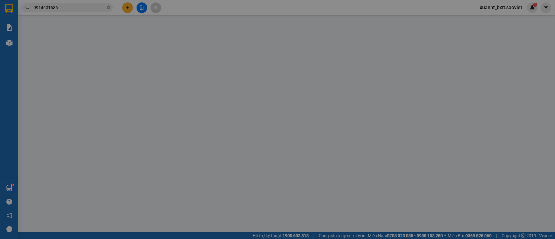
type input "0967913768"
type input "0914601636"
type input "A THIỆU"
type input "290.000"
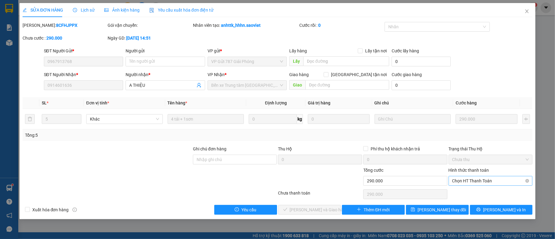
click at [485, 178] on span "Chọn HT Thanh Toán" at bounding box center [490, 181] width 77 height 9
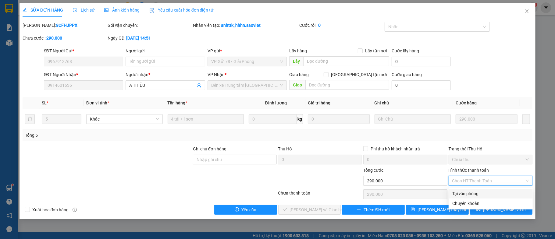
click at [477, 190] on div "Tại văn phòng" at bounding box center [491, 194] width 84 height 10
type input "0"
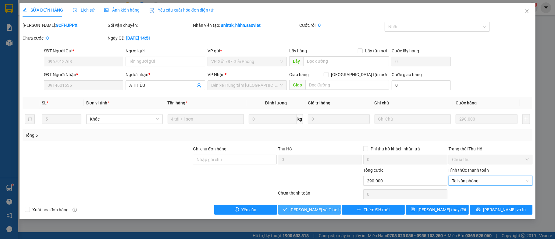
click at [315, 208] on span "[PERSON_NAME] và [PERSON_NAME] hàng" at bounding box center [319, 210] width 59 height 7
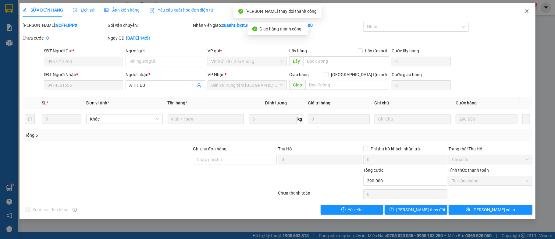
click at [528, 10] on icon "close" at bounding box center [527, 11] width 3 height 4
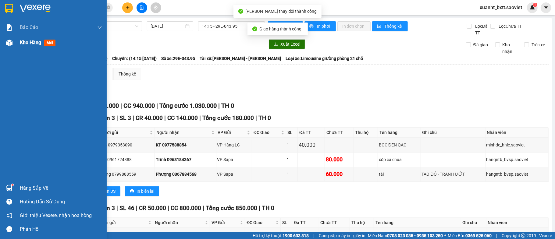
click at [13, 43] on div at bounding box center [9, 42] width 11 height 11
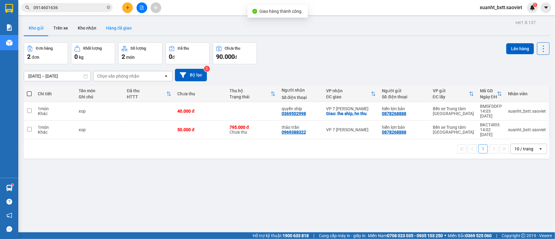
click at [113, 27] on button "Hàng đã giao" at bounding box center [118, 28] width 35 height 15
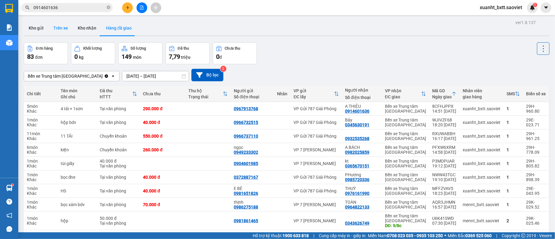
drag, startPoint x: 39, startPoint y: 27, endPoint x: 49, endPoint y: 31, distance: 10.9
click at [40, 27] on button "Kho gửi" at bounding box center [36, 28] width 25 height 15
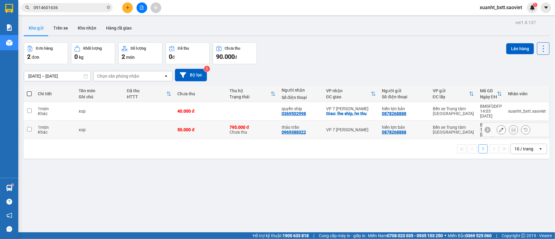
drag, startPoint x: 343, startPoint y: 123, endPoint x: 330, endPoint y: 115, distance: 15.6
click at [343, 127] on div "VP 7 [PERSON_NAME]" at bounding box center [351, 129] width 50 height 5
checkbox input "true"
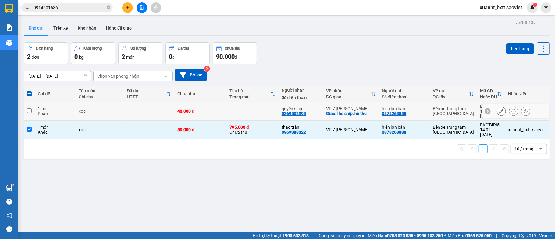
click at [314, 108] on div "quyền ship" at bounding box center [301, 108] width 38 height 5
checkbox input "true"
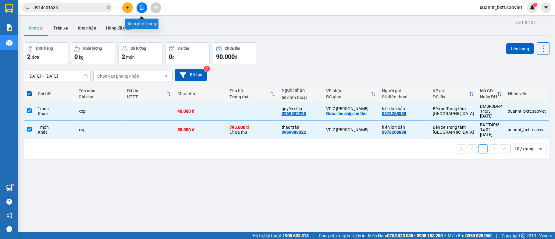
click at [139, 10] on button at bounding box center [142, 7] width 11 height 11
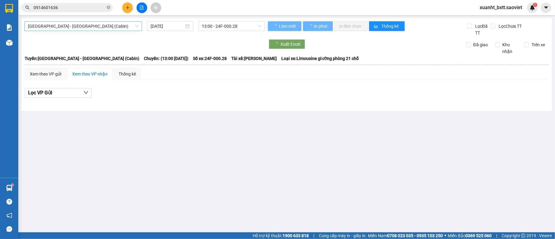
click at [86, 29] on span "[GEOGRAPHIC_DATA] - [GEOGRAPHIC_DATA] (Cabin)" at bounding box center [83, 26] width 110 height 9
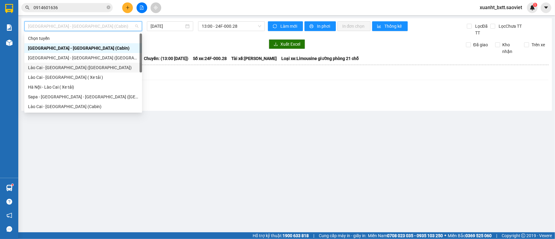
scroll to position [49, 0]
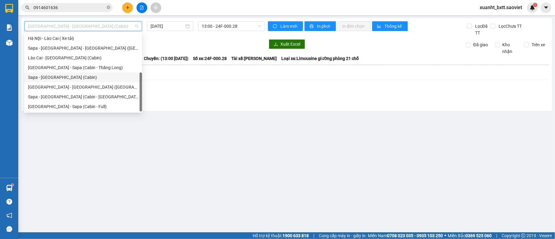
click at [68, 76] on div "Sapa - [GEOGRAPHIC_DATA] (Cabin)" at bounding box center [83, 77] width 110 height 7
type input "[DATE]"
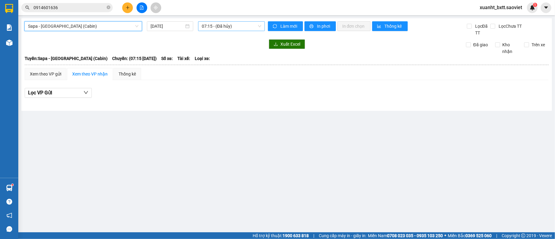
click at [230, 27] on span "07:15 - (Đã hủy)" at bounding box center [231, 26] width 59 height 9
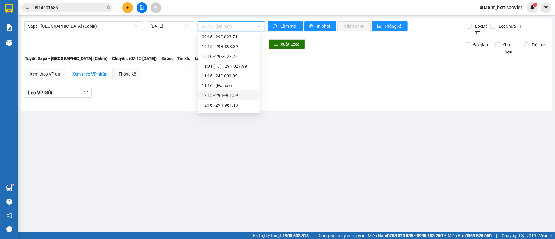
scroll to position [81, 0]
click at [239, 102] on div "14:16 - 29H-961.25" at bounding box center [229, 103] width 54 height 7
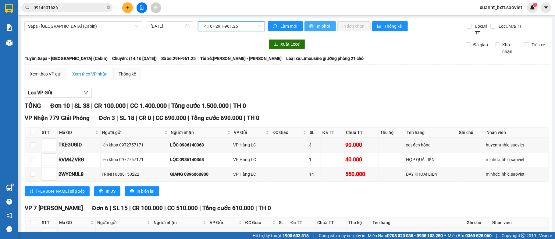
click at [321, 28] on span "In phơi" at bounding box center [324, 26] width 14 height 7
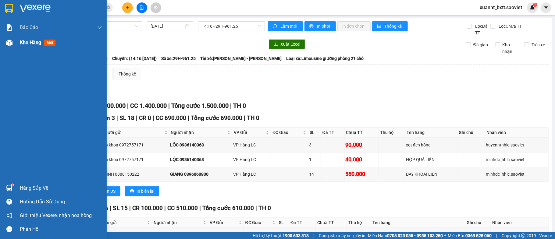
click at [15, 43] on div "Kho hàng mới" at bounding box center [53, 42] width 107 height 15
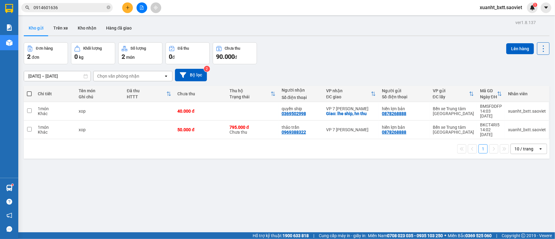
click at [73, 4] on input "0914601636" at bounding box center [70, 7] width 72 height 7
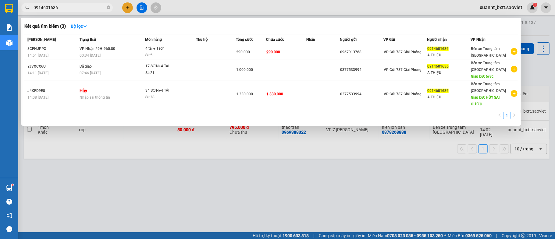
click at [73, 4] on input "0914601636" at bounding box center [70, 7] width 72 height 7
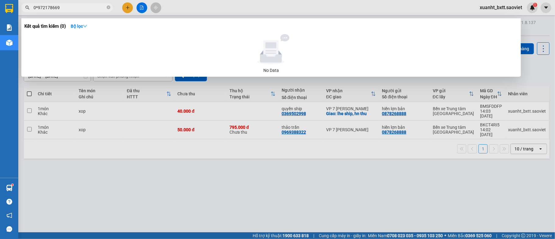
click at [37, 7] on input "0*972178669" at bounding box center [70, 7] width 72 height 7
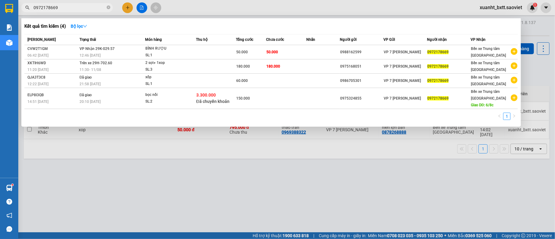
type input "0972178669"
click at [490, 171] on div at bounding box center [277, 119] width 555 height 239
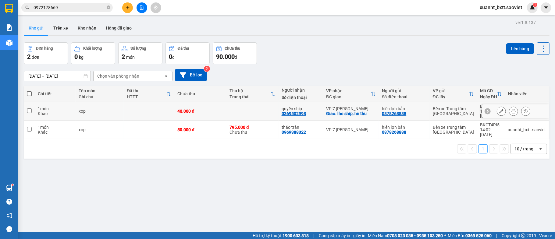
click at [145, 112] on td at bounding box center [149, 111] width 51 height 19
checkbox input "true"
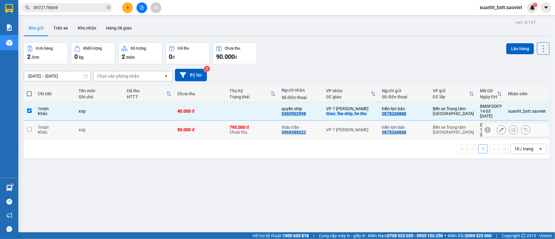
click at [146, 127] on td at bounding box center [149, 130] width 51 height 19
checkbox input "true"
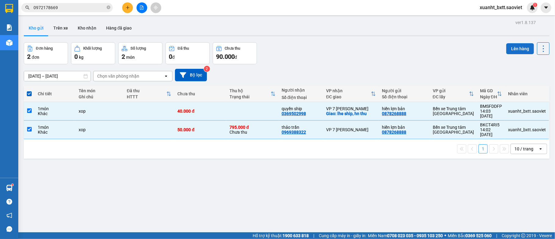
click at [506, 46] on button "Lên hàng" at bounding box center [520, 48] width 28 height 11
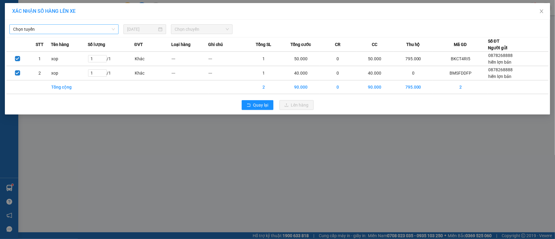
click at [58, 30] on span "Chọn tuyến" at bounding box center [64, 29] width 102 height 9
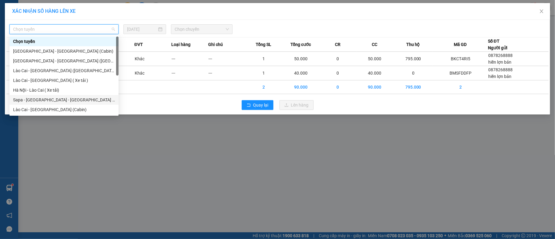
click at [55, 99] on div "Sapa - [GEOGRAPHIC_DATA] - [GEOGRAPHIC_DATA] ([GEOGRAPHIC_DATA])" at bounding box center [64, 100] width 102 height 7
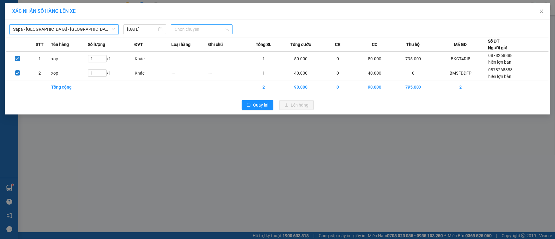
click at [208, 29] on span "Chọn chuyến" at bounding box center [202, 29] width 54 height 9
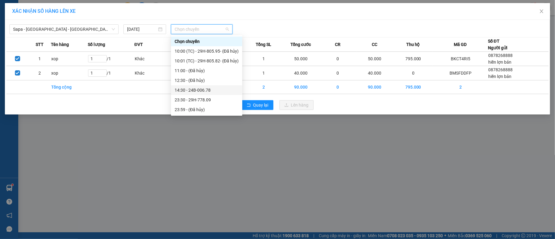
click at [214, 91] on div "14:30 - 24B-006.78" at bounding box center [207, 90] width 64 height 7
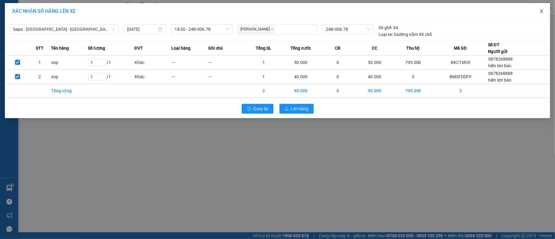
click at [537, 12] on span "Close" at bounding box center [541, 11] width 17 height 17
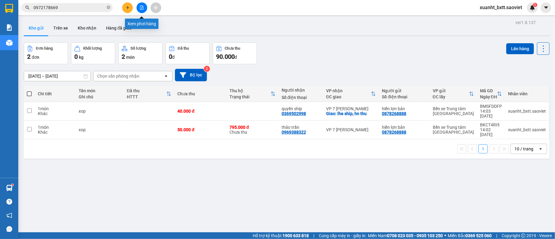
click at [144, 8] on button at bounding box center [142, 7] width 11 height 11
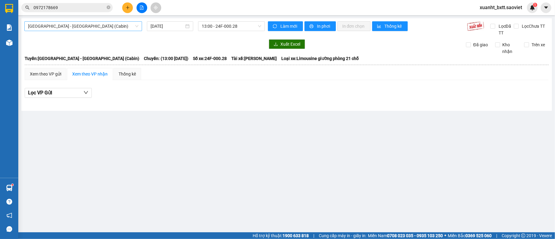
click at [88, 28] on span "Hà Nội - Lào Cai (Cabin)" at bounding box center [83, 26] width 110 height 9
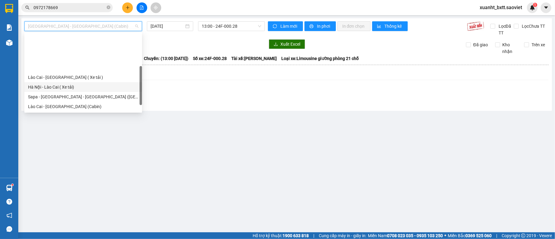
scroll to position [41, 0]
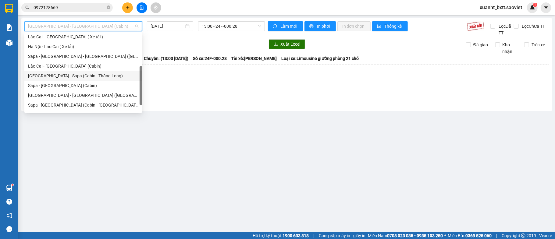
click at [83, 76] on div "[GEOGRAPHIC_DATA] - Sapa (Cabin - Thăng Long)" at bounding box center [83, 76] width 110 height 7
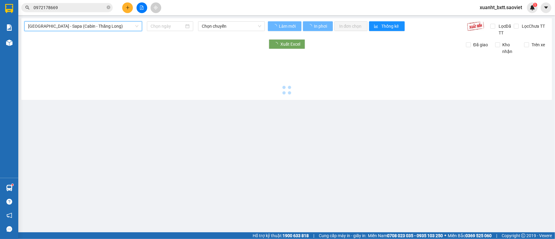
type input "[DATE]"
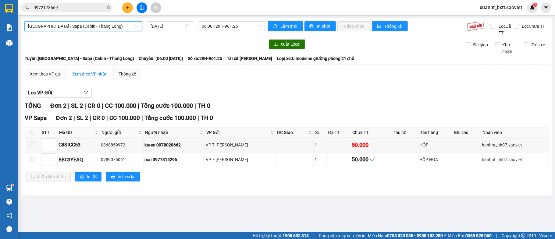
click at [79, 29] on span "[GEOGRAPHIC_DATA] - Sapa (Cabin - Thăng Long)" at bounding box center [83, 26] width 110 height 9
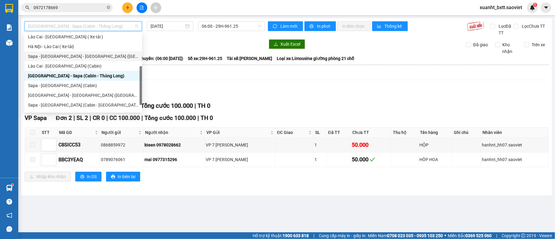
click at [73, 55] on div "Sapa - Lào Cai - Hà Nội (Giường)" at bounding box center [83, 56] width 110 height 7
type input "[DATE]"
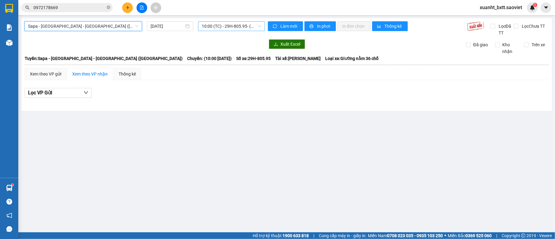
click at [217, 28] on span "10:00 (TC) - 29H-805.95 - (Đã hủy)" at bounding box center [231, 26] width 59 height 9
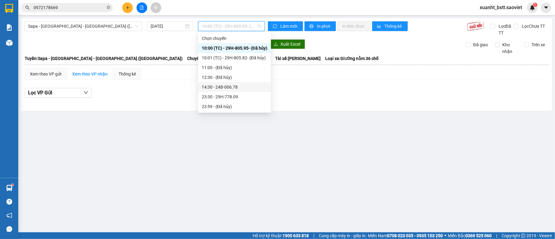
click at [243, 89] on div "14:30 - 24B-006.78" at bounding box center [235, 87] width 66 height 7
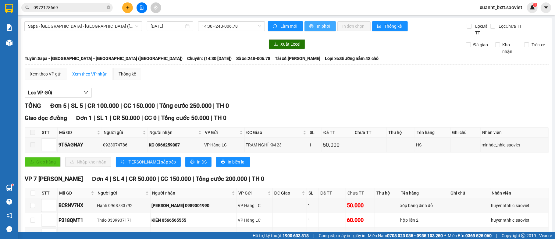
click at [324, 26] on span "In phơi" at bounding box center [324, 26] width 14 height 7
click at [72, 26] on span "Sapa - Lào Cai - Hà Nội (Giường)" at bounding box center [83, 26] width 110 height 9
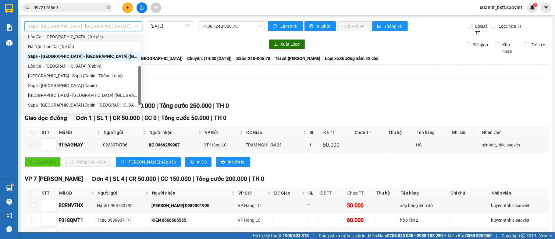
click at [218, 49] on div "Xuất Excel Đã giao Kho nhận Trên xe" at bounding box center [286, 47] width 525 height 16
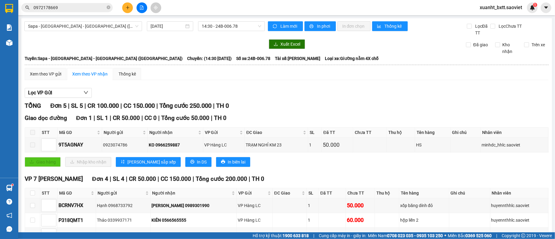
click at [17, 42] on div "Kho hàng mới" at bounding box center [9, 42] width 18 height 15
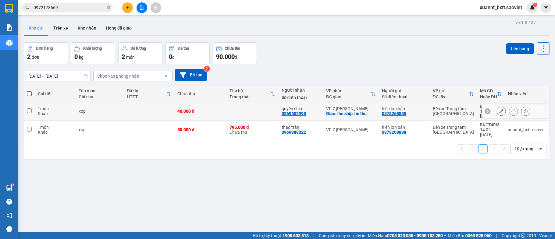
click at [135, 105] on td at bounding box center [149, 111] width 51 height 19
checkbox input "true"
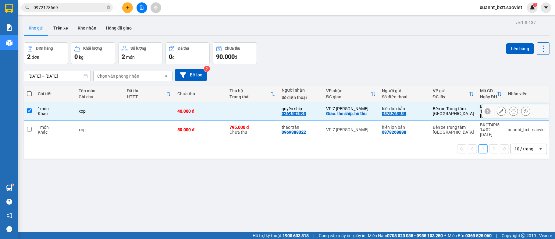
click at [141, 121] on td at bounding box center [149, 130] width 51 height 19
checkbox input "true"
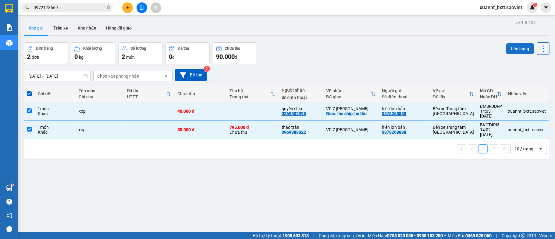
click at [524, 47] on button "Lên hàng" at bounding box center [520, 48] width 28 height 11
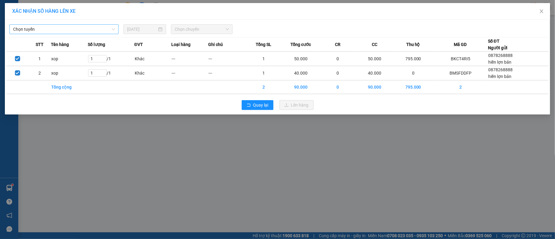
click at [84, 31] on span "Chọn tuyến" at bounding box center [64, 29] width 102 height 9
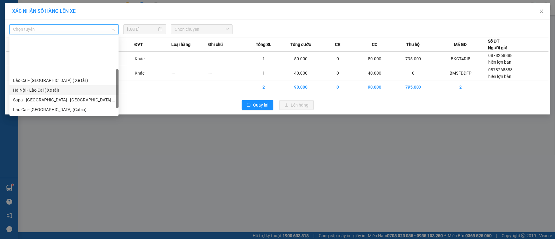
scroll to position [49, 0]
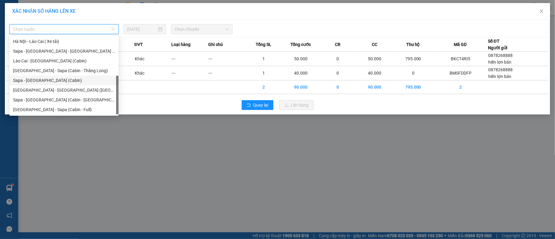
click at [51, 81] on div "Sapa - [GEOGRAPHIC_DATA] (Cabin)" at bounding box center [64, 80] width 102 height 7
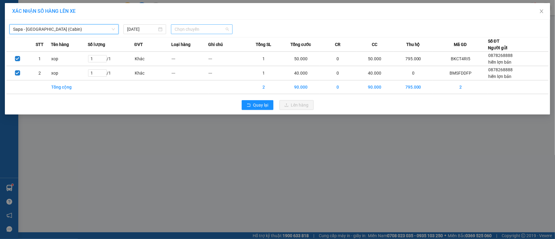
click at [206, 28] on span "Chọn chuyến" at bounding box center [202, 29] width 54 height 9
click at [208, 27] on span "Chọn chuyến" at bounding box center [202, 29] width 54 height 9
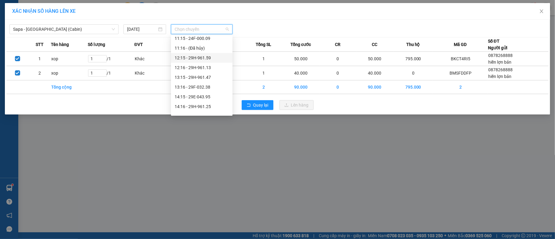
scroll to position [122, 0]
click at [212, 65] on div "14:16 - 29H-961.25" at bounding box center [202, 65] width 54 height 7
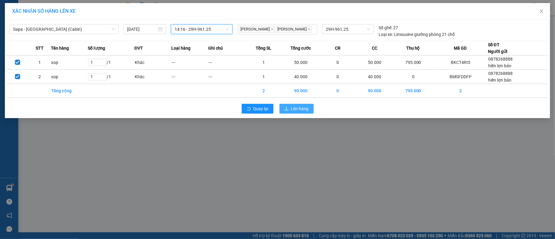
click at [289, 108] on button "Lên hàng" at bounding box center [297, 109] width 34 height 10
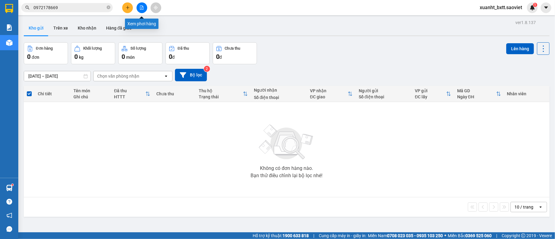
click at [141, 7] on icon "file-add" at bounding box center [142, 7] width 4 height 4
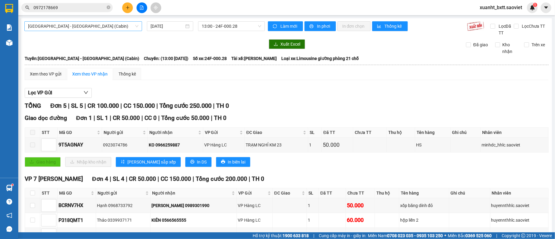
click at [74, 24] on span "Hà Nội - Lào Cai (Cabin)" at bounding box center [83, 26] width 110 height 9
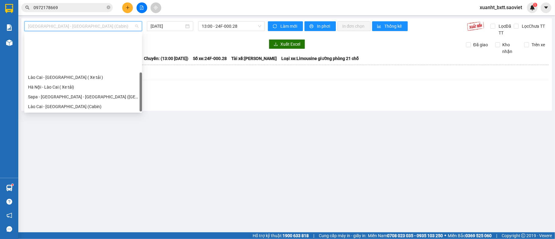
scroll to position [49, 0]
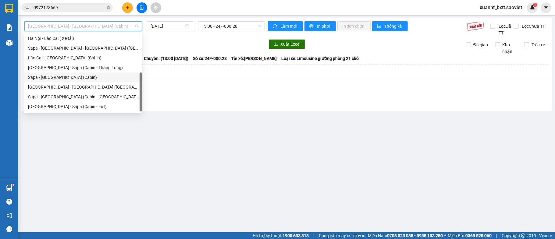
click at [70, 77] on div "Sapa - [GEOGRAPHIC_DATA] (Cabin)" at bounding box center [83, 77] width 110 height 7
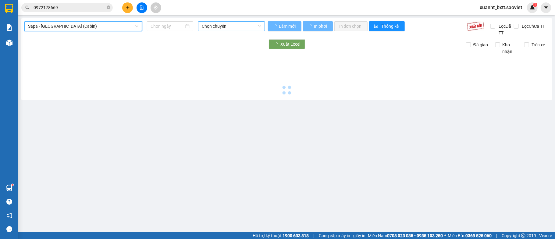
type input "[DATE]"
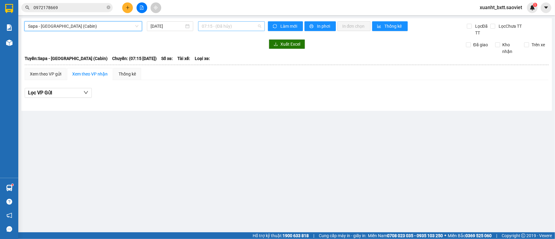
click at [243, 24] on span "07:15 - (Đã hủy)" at bounding box center [231, 26] width 59 height 9
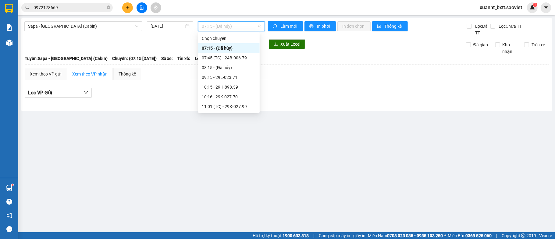
scroll to position [81, 0]
click at [242, 103] on div "14:16 - 29H-961.25" at bounding box center [229, 103] width 54 height 7
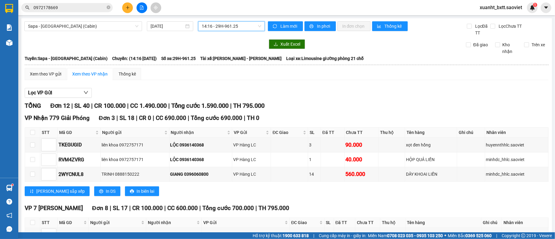
click at [238, 26] on span "14:16 - 29H-961.25" at bounding box center [231, 26] width 59 height 9
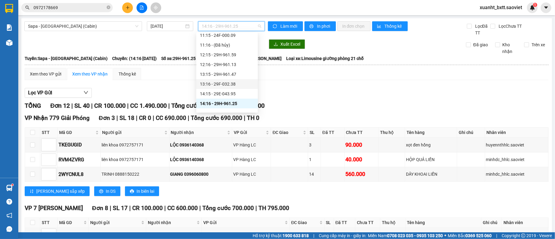
scroll to position [122, 0]
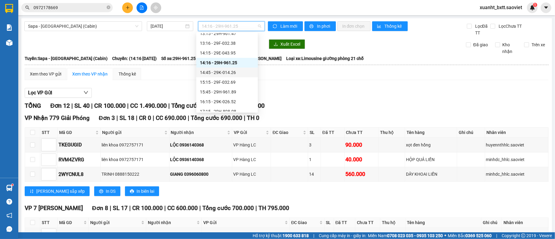
click at [230, 70] on div "14:45 - 29K-014.26" at bounding box center [227, 72] width 54 height 7
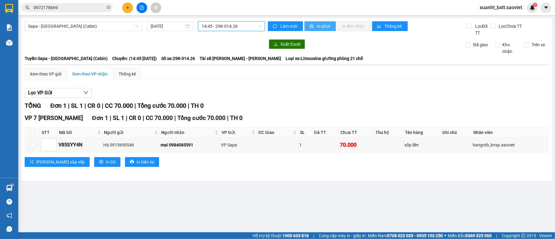
click at [317, 27] on span "In phơi" at bounding box center [324, 26] width 14 height 7
click at [496, 7] on span "xuanht_bxtt.saoviet" at bounding box center [501, 8] width 52 height 8
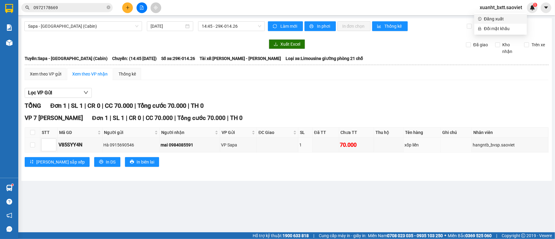
click at [495, 20] on span "Đăng xuất" at bounding box center [503, 19] width 39 height 7
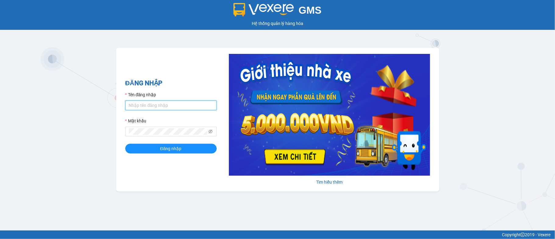
click at [132, 107] on input "Tên đăng nhập" at bounding box center [170, 106] width 91 height 10
type input "mennt_bxtt.saoviet"
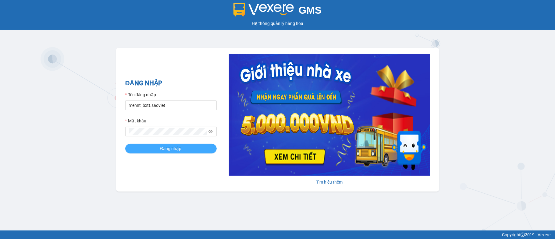
click at [187, 149] on button "Đăng nhập" at bounding box center [170, 149] width 91 height 10
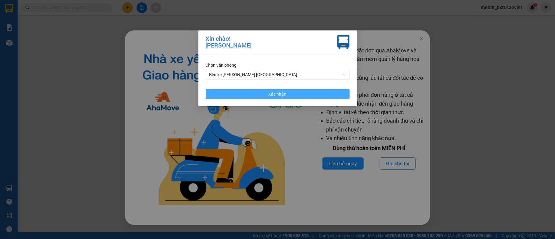
click at [291, 95] on button "Xác nhận" at bounding box center [278, 94] width 144 height 10
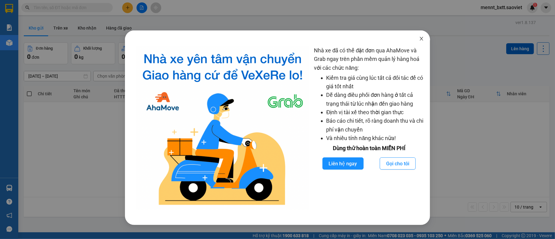
click at [422, 41] on icon "close" at bounding box center [421, 38] width 5 height 5
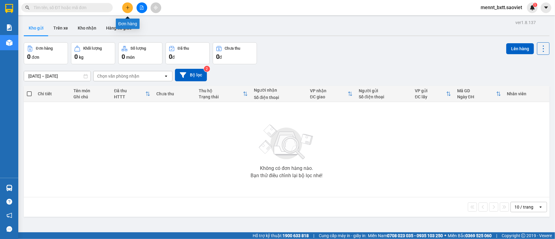
click at [126, 6] on button at bounding box center [127, 7] width 11 height 11
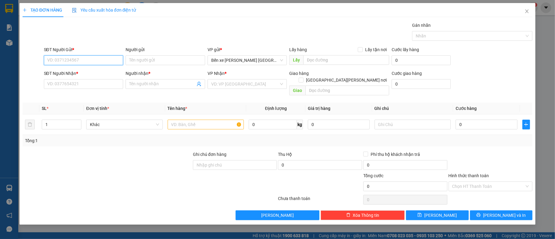
click at [46, 60] on input "SĐT Người Gửi *" at bounding box center [84, 60] width 80 height 10
type input "0782505077"
click at [136, 60] on input "Người gửi" at bounding box center [166, 60] width 80 height 10
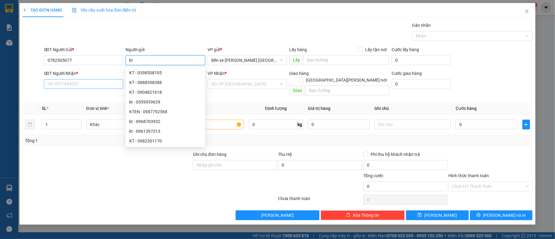
type input "kt"
click at [53, 82] on input "SĐT Người Nhận *" at bounding box center [84, 84] width 80 height 10
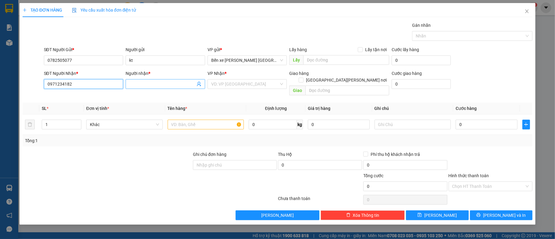
type input "0971234182"
click at [137, 86] on input "Người nhận *" at bounding box center [162, 84] width 66 height 7
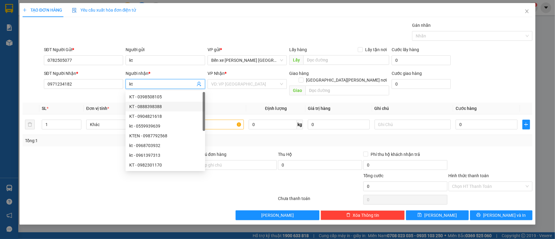
type input "kt"
click at [77, 173] on div at bounding box center [107, 183] width 170 height 21
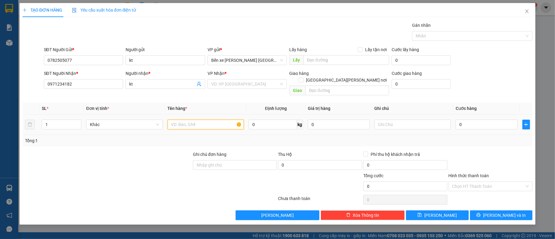
click at [169, 120] on input "text" at bounding box center [206, 125] width 77 height 10
type input "máy phun sơn"
click at [471, 122] on input "0" at bounding box center [487, 125] width 62 height 10
type input "1"
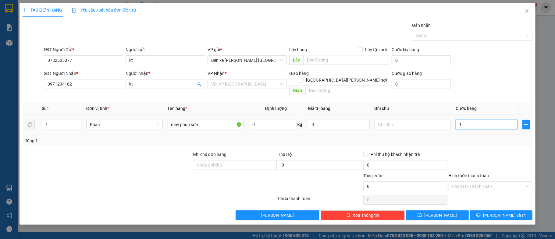
type input "1"
type input "10"
type input "100"
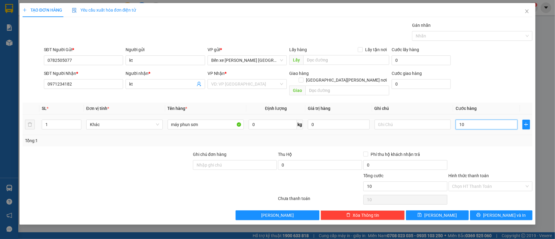
type input "100"
type input "100.000"
click at [502, 55] on div "SĐT Người Gửi * 0782505077 Người gửi kt VP gửi * Bến xe Trung tâm Lào Cai Lấy h…" at bounding box center [288, 56] width 491 height 21
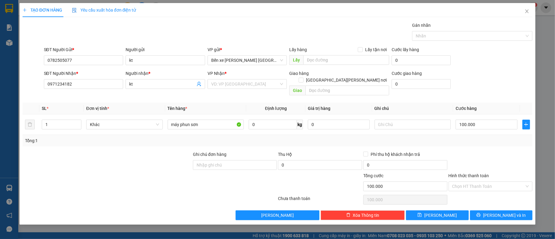
click at [502, 55] on div "SĐT Người Gửi * 0782505077 Người gửi kt VP gửi * Bến xe Trung tâm Lào Cai Lấy h…" at bounding box center [288, 56] width 491 height 21
click at [511, 182] on input "Hình thức thanh toán" at bounding box center [488, 186] width 73 height 9
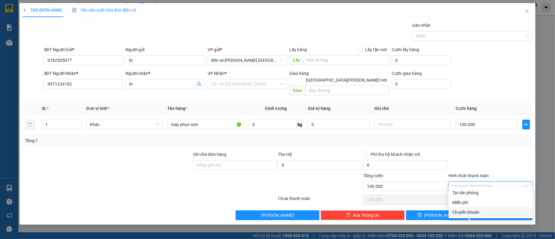
click at [477, 212] on div "Chuyển khoản" at bounding box center [490, 212] width 77 height 7
type input "0"
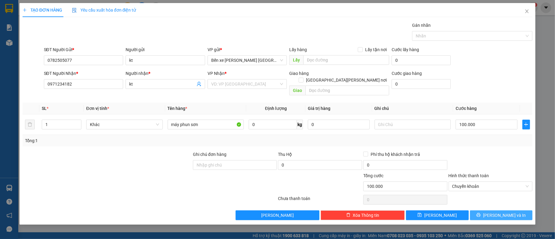
click at [508, 212] on span "[PERSON_NAME] và In" at bounding box center [504, 215] width 43 height 7
click at [229, 84] on input "search" at bounding box center [245, 84] width 68 height 9
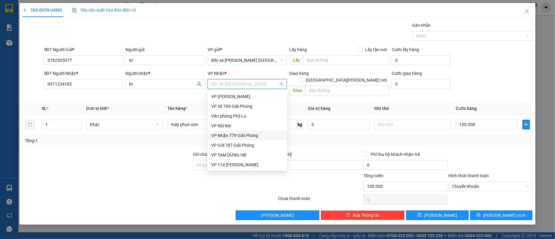
click at [241, 134] on div "VP Nhận 779 Giải Phóng" at bounding box center [247, 135] width 72 height 7
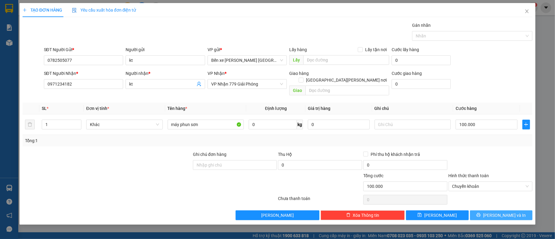
click at [494, 211] on button "[PERSON_NAME] và In" at bounding box center [501, 216] width 63 height 10
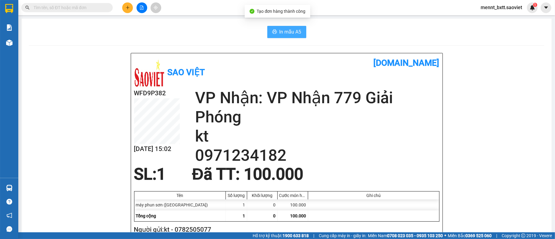
click at [286, 32] on span "In mẫu A5" at bounding box center [291, 32] width 22 height 8
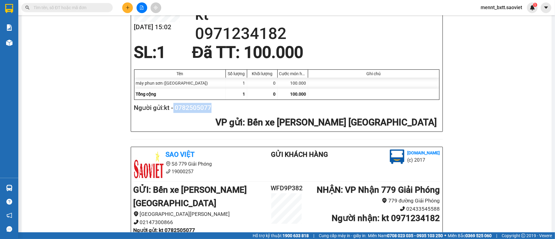
drag, startPoint x: 174, startPoint y: 110, endPoint x: 229, endPoint y: 111, distance: 55.5
click at [229, 111] on h2 "Người gửi: kt - 0782505077" at bounding box center [285, 108] width 303 height 10
copy h2 "0782505077"
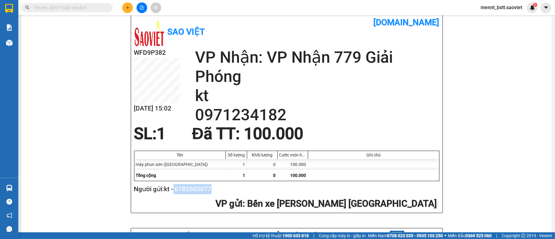
scroll to position [0, 0]
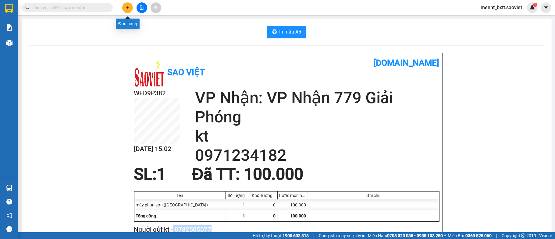
click at [126, 9] on icon "plus" at bounding box center [128, 7] width 4 height 4
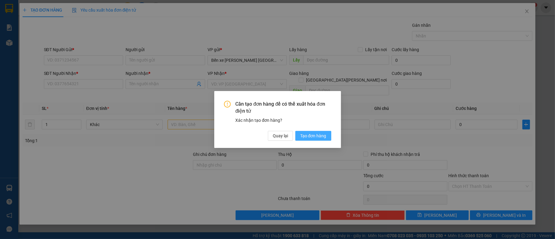
click at [304, 136] on span "Tạo đơn hàng" at bounding box center [313, 136] width 26 height 7
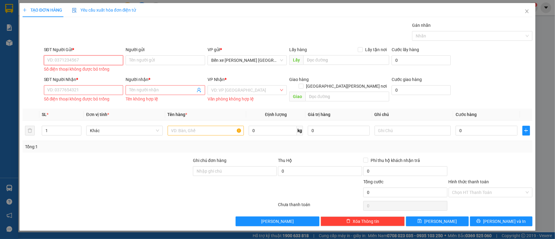
click at [48, 59] on input "SĐT Người Gửi *" at bounding box center [84, 60] width 80 height 10
paste input "0782505077"
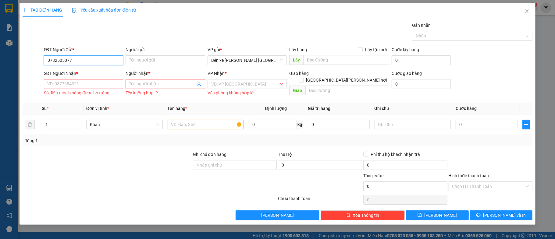
type input "0782505077"
click at [52, 82] on input "SĐT Người Nhận *" at bounding box center [84, 84] width 80 height 10
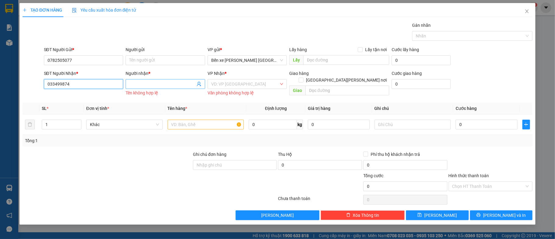
type input "033499874"
click at [136, 84] on input "Người nhận *" at bounding box center [162, 84] width 66 height 7
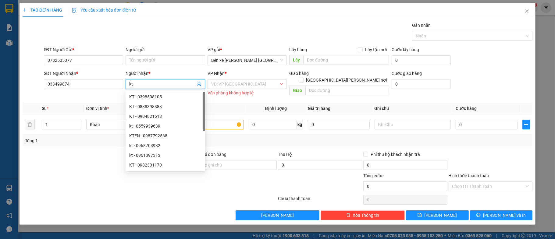
type input "kt"
click at [80, 194] on div at bounding box center [150, 200] width 256 height 12
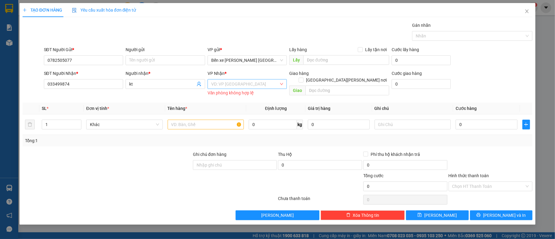
click at [228, 83] on input "search" at bounding box center [245, 84] width 68 height 9
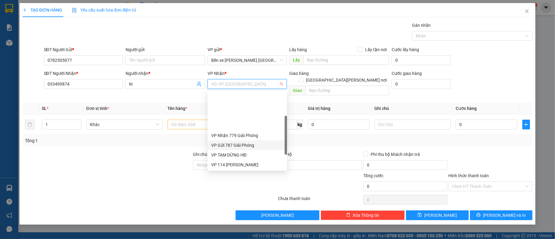
scroll to position [66, 0]
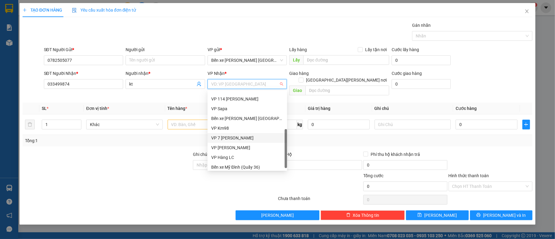
click at [242, 137] on div "VP 7 [PERSON_NAME]" at bounding box center [247, 138] width 72 height 7
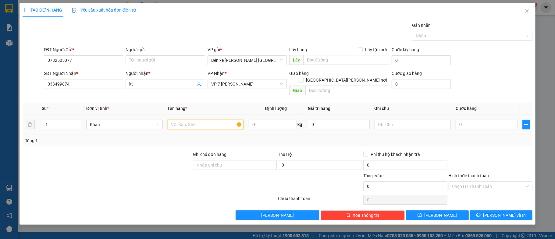
click at [180, 120] on input "text" at bounding box center [206, 125] width 77 height 10
type input "ví"
click at [469, 120] on input "0" at bounding box center [487, 125] width 62 height 10
type input "4"
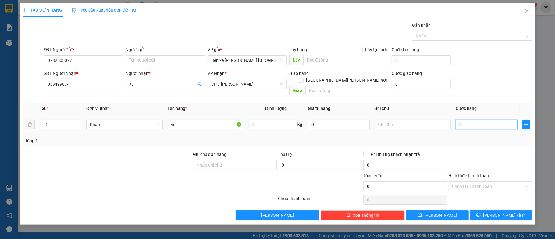
type input "4"
type input "40"
type input "40.000"
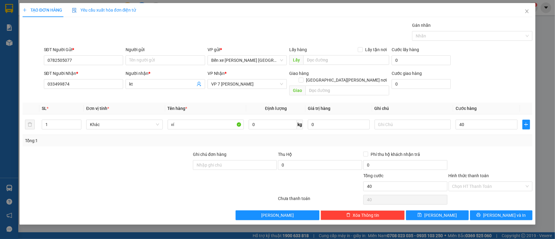
type input "40.000"
click at [480, 138] on div "Tổng: 1" at bounding box center [278, 141] width 510 height 12
click at [499, 182] on input "Hình thức thanh toán" at bounding box center [488, 186] width 73 height 9
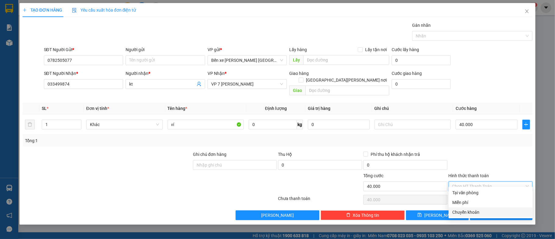
click at [482, 212] on div "Chuyển khoản" at bounding box center [490, 212] width 77 height 7
type input "0"
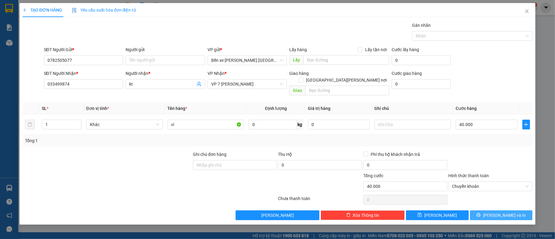
click at [481, 213] on icon "printer" at bounding box center [479, 215] width 4 height 4
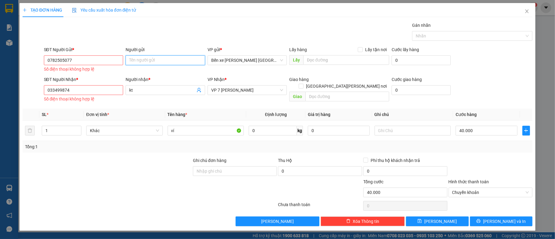
click at [132, 58] on input "Người gửi" at bounding box center [166, 60] width 80 height 10
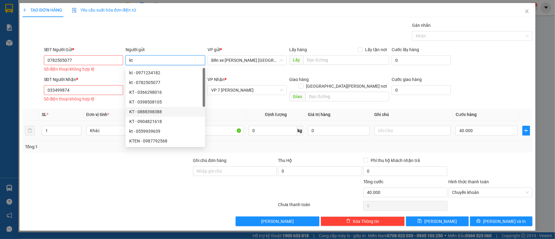
type input "kt"
drag, startPoint x: 100, startPoint y: 182, endPoint x: 100, endPoint y: 169, distance: 13.1
click at [102, 181] on div at bounding box center [107, 189] width 170 height 21
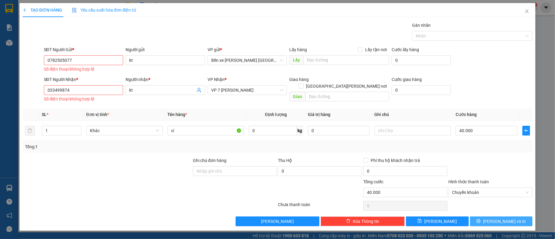
click at [505, 221] on span "[PERSON_NAME] và In" at bounding box center [504, 221] width 43 height 7
click at [505, 220] on span "[PERSON_NAME] và In" at bounding box center [504, 221] width 43 height 7
drag, startPoint x: 75, startPoint y: 61, endPoint x: 1, endPoint y: 61, distance: 74.4
click at [1, 61] on div "TẠO ĐƠN HÀNG Yêu cầu xuất hóa đơn điện tử Transit Pickup Surcharge Ids Transit …" at bounding box center [277, 119] width 555 height 239
drag, startPoint x: 72, startPoint y: 88, endPoint x: 23, endPoint y: 94, distance: 49.2
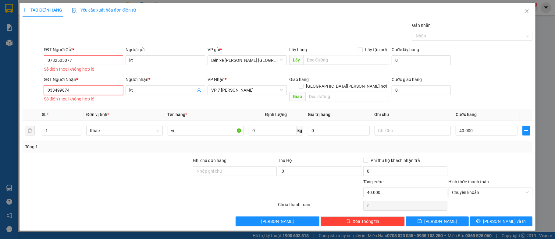
click at [23, 94] on div "SĐT Người Nhận * 033499874 033499874 Số điện thoại không hợp lệ Người nhận * kt…" at bounding box center [278, 90] width 512 height 28
click at [525, 12] on icon "close" at bounding box center [527, 11] width 5 height 5
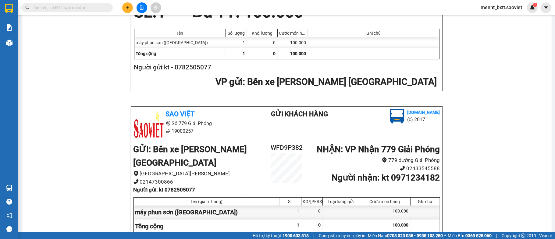
scroll to position [41, 0]
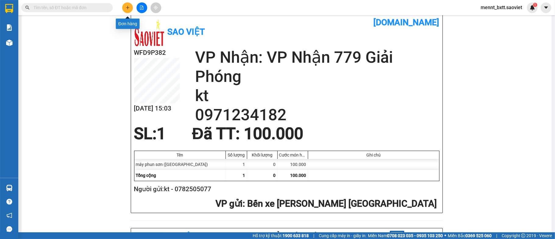
click at [124, 6] on button at bounding box center [127, 7] width 11 height 11
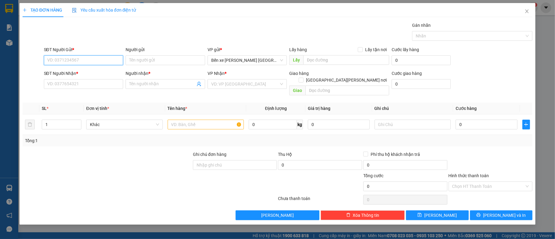
click at [52, 59] on input "SĐT Người Gửi *" at bounding box center [84, 60] width 80 height 10
click at [47, 83] on input "SĐT Người Nhận *" at bounding box center [84, 84] width 80 height 10
paste input "033499874"
type input "033499874"
click at [48, 62] on input "SĐT Người Gửi *" at bounding box center [84, 60] width 80 height 10
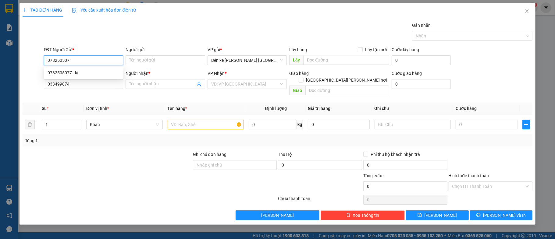
type input "0782505077"
click at [98, 73] on div "0782505077 - kt" at bounding box center [84, 73] width 72 height 7
type input "kt"
type input "0782505077"
click at [145, 84] on input "Người nhận *" at bounding box center [162, 84] width 66 height 7
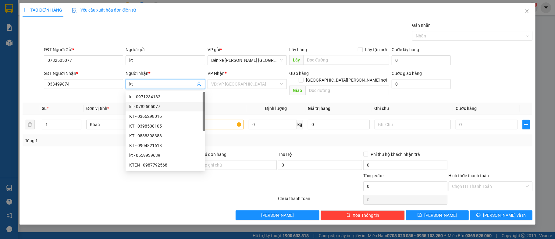
type input "kt"
drag, startPoint x: 47, startPoint y: 180, endPoint x: 56, endPoint y: 170, distance: 13.8
click at [52, 175] on div at bounding box center [107, 183] width 170 height 21
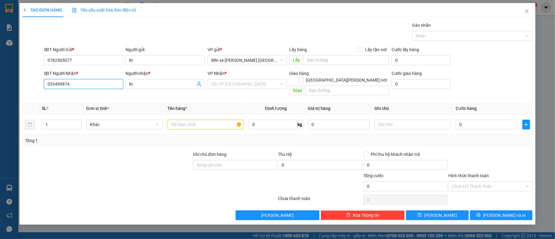
click at [71, 84] on input "033499874" at bounding box center [84, 84] width 80 height 10
type input "03444499874"
click at [233, 84] on input "search" at bounding box center [245, 84] width 68 height 9
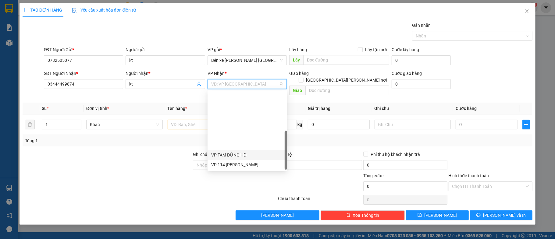
scroll to position [66, 0]
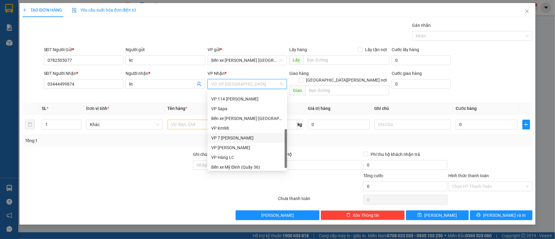
click at [249, 138] on div "VP 7 [PERSON_NAME]" at bounding box center [247, 138] width 72 height 7
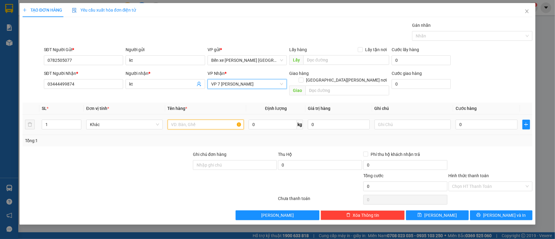
click at [175, 120] on input "text" at bounding box center [206, 125] width 77 height 10
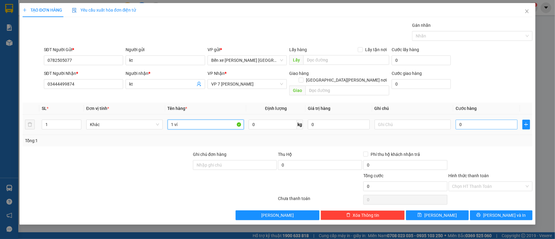
type input "1 ví"
click at [467, 120] on input "0" at bounding box center [487, 125] width 62 height 10
type input "4"
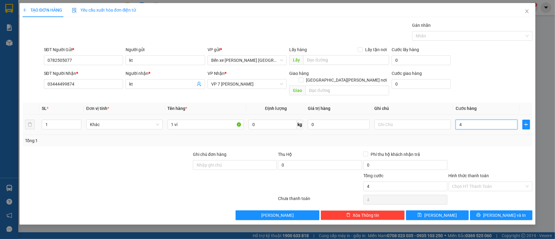
type input "40"
type input "40.000"
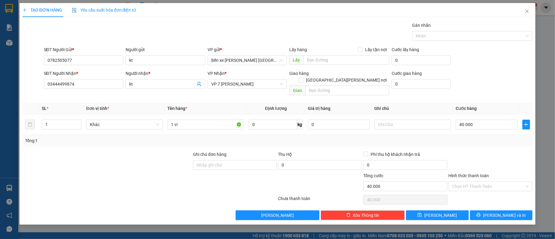
click at [502, 71] on div "SĐT Người Nhận * 03444499874 Người nhận * kt VP Nhận * VP 7 Phạm Văn Đồng Giao …" at bounding box center [288, 84] width 491 height 28
click at [496, 182] on input "Hình thức thanh toán" at bounding box center [488, 186] width 73 height 9
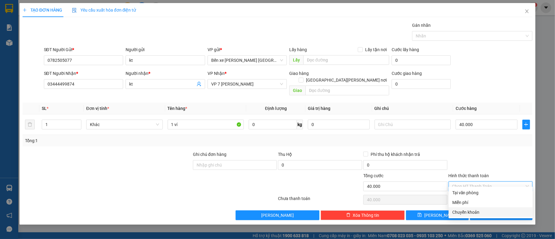
click at [474, 211] on div "Chuyển khoản" at bounding box center [490, 212] width 77 height 7
type input "0"
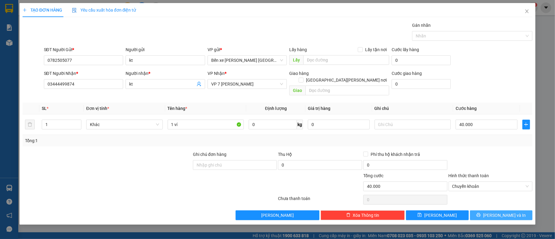
click at [502, 212] on span "[PERSON_NAME] và In" at bounding box center [504, 215] width 43 height 7
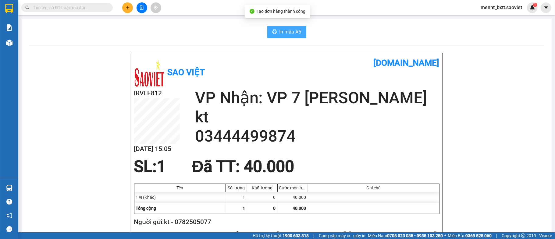
click at [292, 33] on span "In mẫu A5" at bounding box center [291, 32] width 22 height 8
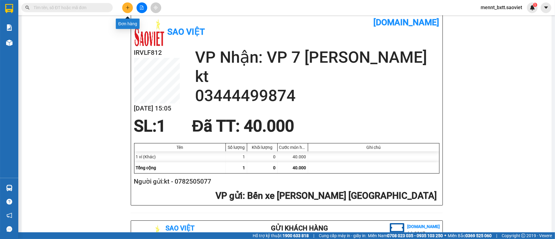
click at [126, 8] on icon "plus" at bounding box center [128, 7] width 4 height 4
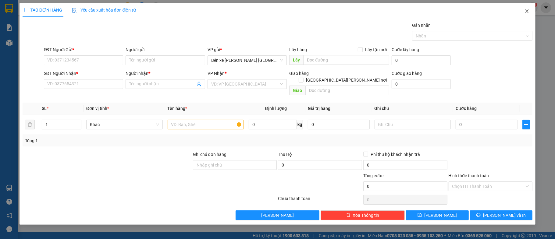
click at [528, 10] on icon "close" at bounding box center [527, 11] width 3 height 4
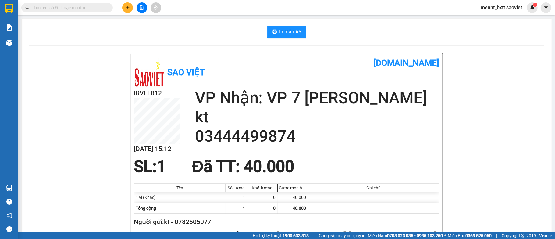
click at [33, 7] on span at bounding box center [66, 7] width 91 height 9
click at [32, 5] on span at bounding box center [66, 7] width 91 height 9
click at [32, 8] on span at bounding box center [66, 7] width 91 height 9
click at [55, 10] on input "text" at bounding box center [70, 7] width 72 height 7
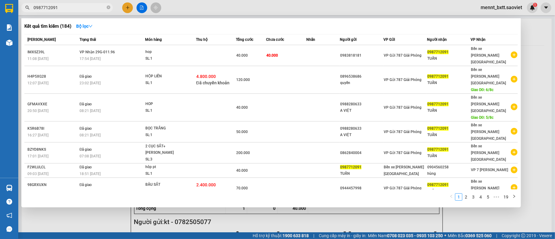
click at [535, 44] on div at bounding box center [277, 119] width 555 height 239
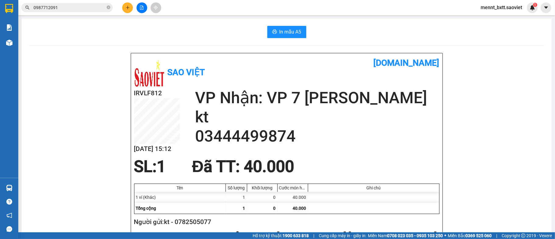
click at [65, 9] on input "0987712091" at bounding box center [70, 7] width 72 height 7
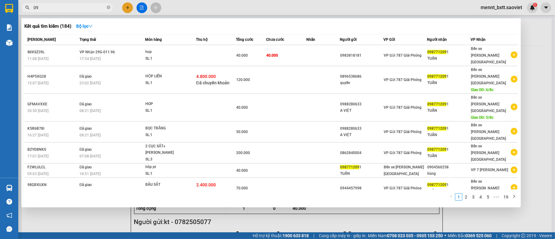
type input "0"
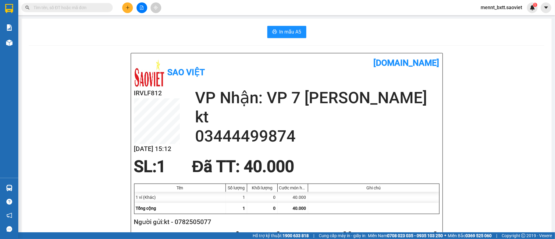
click at [39, 9] on input "text" at bounding box center [70, 7] width 72 height 7
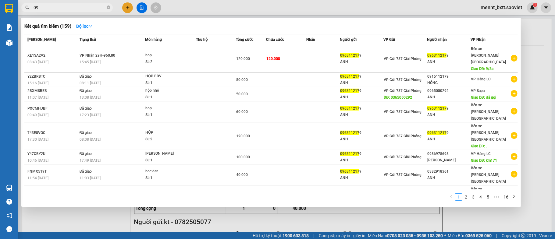
type input "0"
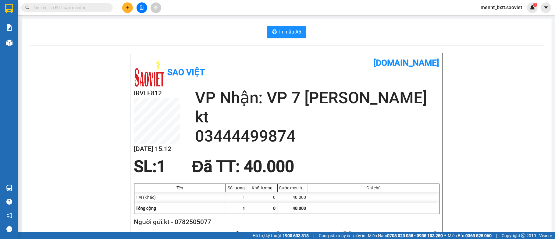
click at [34, 8] on input "text" at bounding box center [70, 7] width 72 height 7
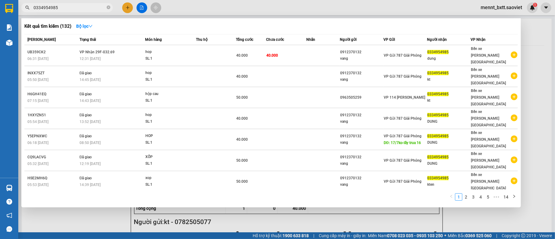
type input "0334954985"
click at [532, 45] on div at bounding box center [277, 119] width 555 height 239
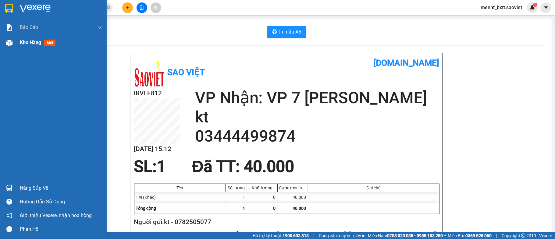
click at [33, 41] on span "Kho hàng" at bounding box center [30, 43] width 21 height 6
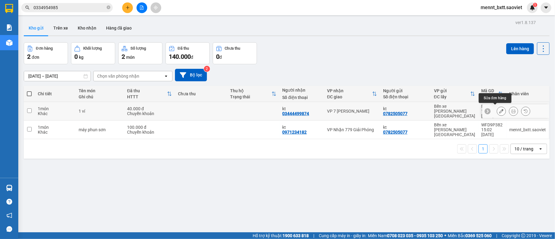
click at [499, 111] on icon at bounding box center [501, 111] width 4 height 4
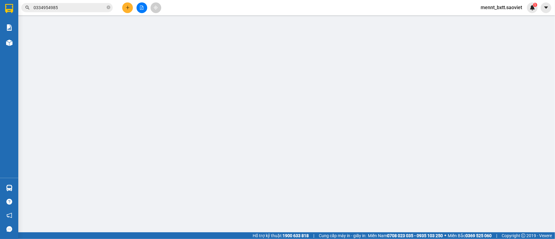
type input "0782505077"
type input "kt"
type input "03444499874"
type input "kt"
type input "40.000"
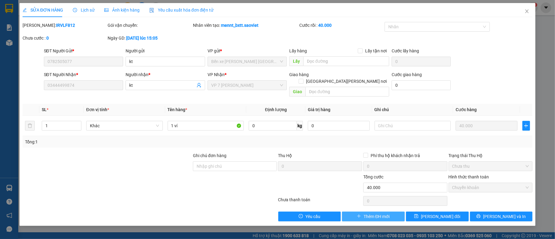
click at [378, 213] on span "Thêm ĐH mới" at bounding box center [377, 216] width 26 height 7
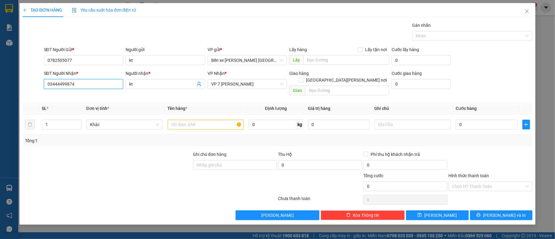
click at [59, 83] on input "03444499874" at bounding box center [84, 84] width 80 height 10
type input "0344499874"
click at [174, 120] on input "text" at bounding box center [206, 125] width 77 height 10
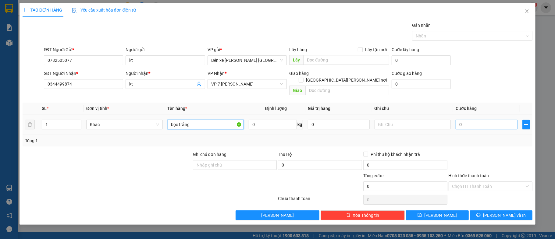
type input "bọc trắng"
click at [476, 121] on input "0" at bounding box center [487, 125] width 62 height 10
type input "4"
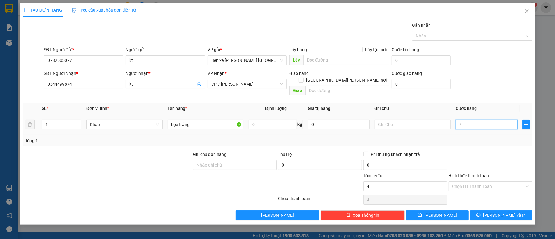
type input "40"
type input "40.000"
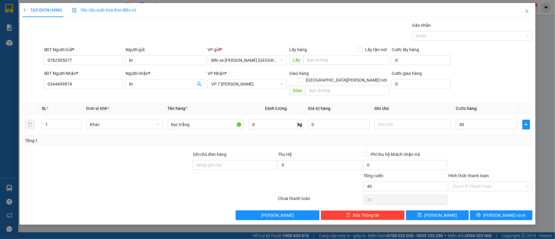
type input "40.000"
click at [483, 59] on div "SĐT Người Gửi * 0782505077 Người gửi kt VP gửi * Bến xe Trung tâm Lào Cai Lấy h…" at bounding box center [288, 56] width 491 height 21
click at [485, 151] on div at bounding box center [490, 161] width 85 height 21
click at [454, 211] on button "Lưu" at bounding box center [437, 216] width 63 height 10
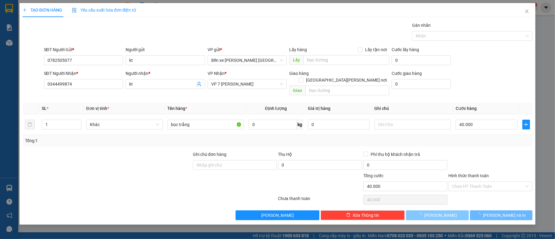
type input "0"
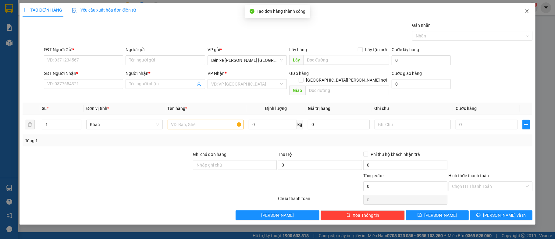
click at [529, 11] on icon "close" at bounding box center [527, 11] width 5 height 5
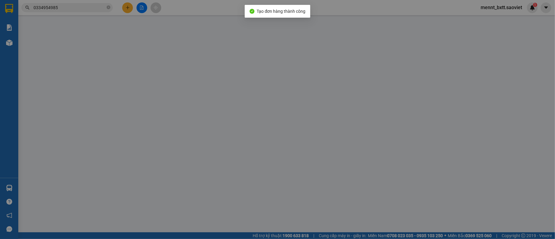
type input "0782505077"
type input "kt"
type input "03444499874"
type input "kt"
type input "40.000"
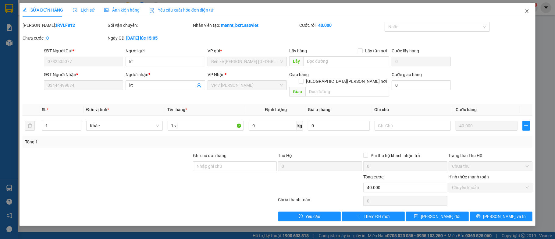
click at [528, 12] on icon "close" at bounding box center [527, 11] width 5 height 5
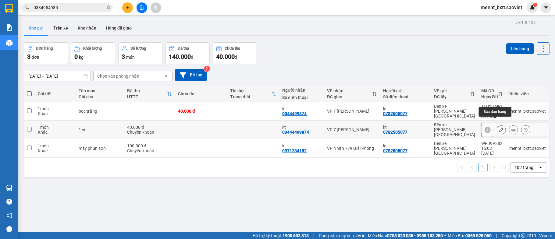
click at [497, 126] on button at bounding box center [501, 130] width 9 height 11
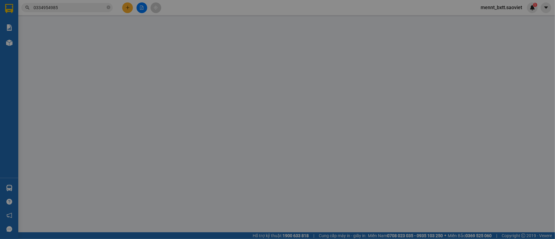
type input "0782505077"
type input "kt"
type input "03444499874"
type input "kt"
type input "40.000"
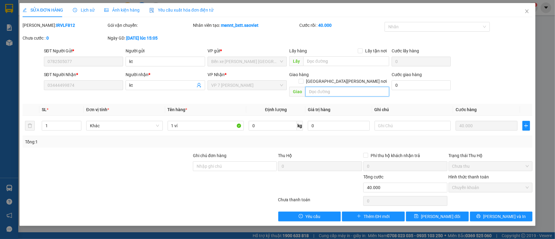
click at [315, 87] on input "text" at bounding box center [347, 92] width 84 height 10
type input "huỷ sai sđt"
click at [443, 213] on span "[PERSON_NAME] thay đổi" at bounding box center [440, 216] width 39 height 7
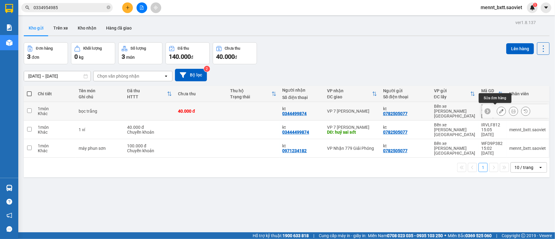
click at [499, 111] on icon at bounding box center [501, 111] width 4 height 4
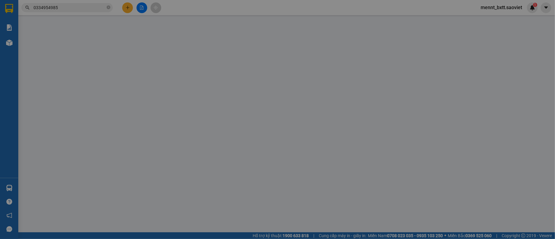
type input "0782505077"
type input "kt"
type input "0344499874"
type input "kt"
type input "40.000"
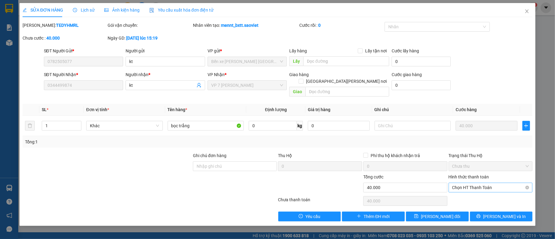
click at [482, 183] on span "Chọn HT Thanh Toán" at bounding box center [490, 187] width 77 height 9
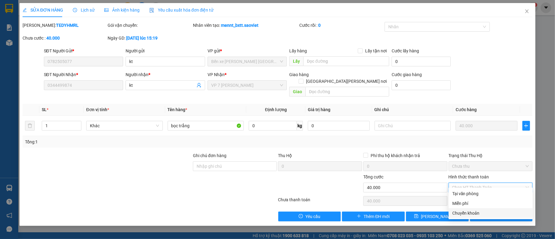
click at [468, 211] on div "Chuyển khoản" at bounding box center [490, 213] width 77 height 7
type input "0"
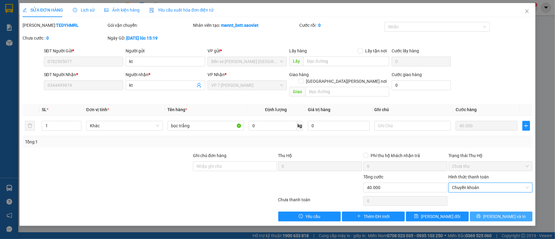
click at [500, 213] on span "[PERSON_NAME] và In" at bounding box center [504, 216] width 43 height 7
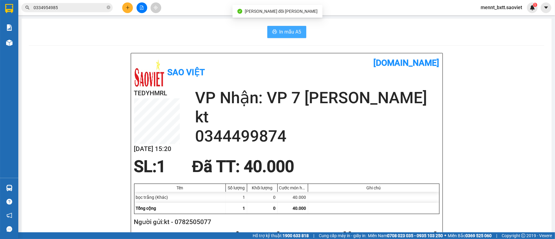
click at [288, 33] on span "In mẫu A5" at bounding box center [291, 32] width 22 height 8
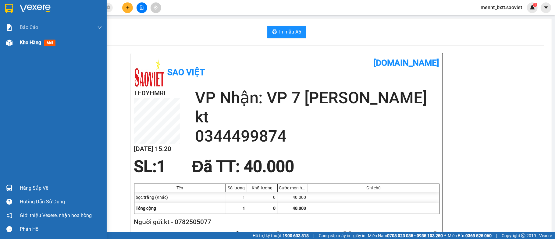
click at [28, 43] on span "Kho hàng" at bounding box center [30, 43] width 21 height 6
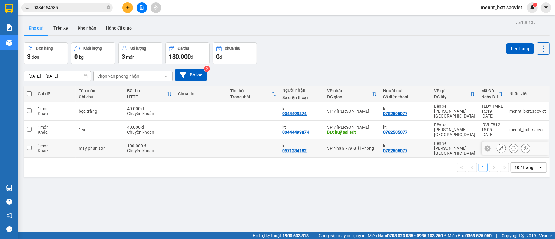
click at [236, 139] on td at bounding box center [253, 148] width 52 height 19
checkbox input "true"
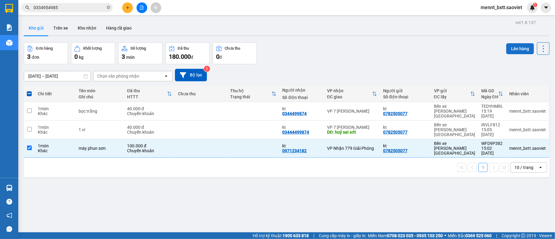
click at [510, 49] on button "Lên hàng" at bounding box center [520, 48] width 28 height 11
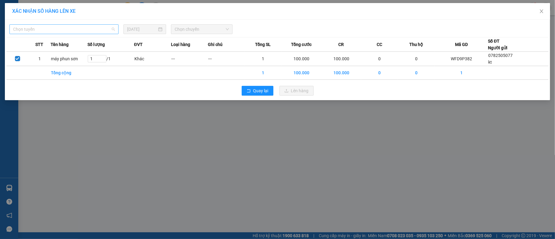
click at [82, 28] on span "Chọn tuyến" at bounding box center [64, 29] width 102 height 9
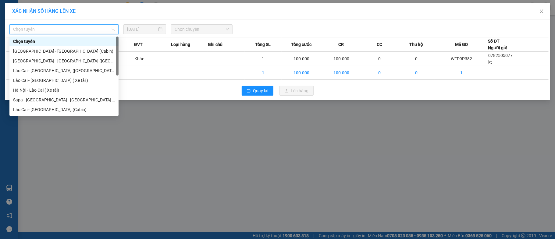
scroll to position [49, 0]
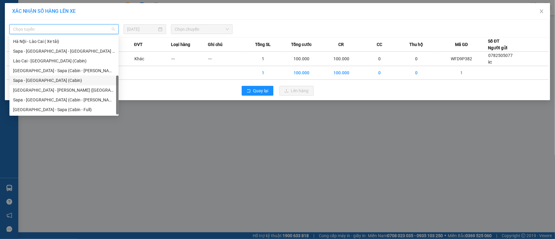
click at [63, 82] on div "Sapa - [GEOGRAPHIC_DATA] (Cabin)" at bounding box center [64, 80] width 102 height 7
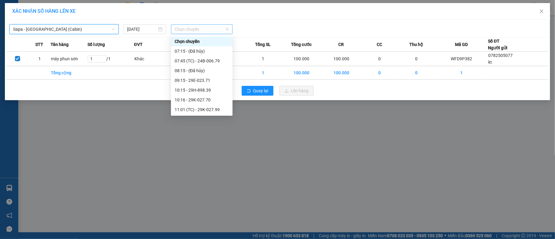
click at [178, 28] on span "Chọn chuyến" at bounding box center [202, 29] width 54 height 9
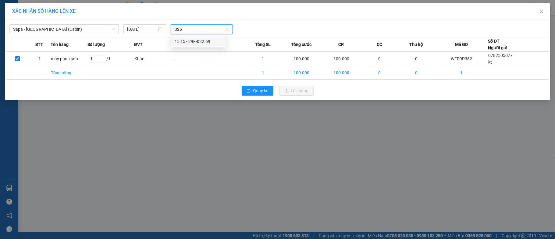
type input "3269"
click at [207, 39] on div "15:15 - 29F-032.69" at bounding box center [199, 41] width 48 height 7
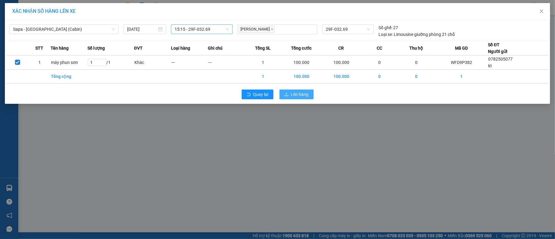
click at [302, 97] on span "Lên hàng" at bounding box center [300, 94] width 18 height 7
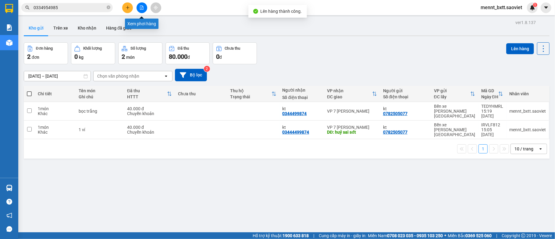
click at [139, 9] on button at bounding box center [142, 7] width 11 height 11
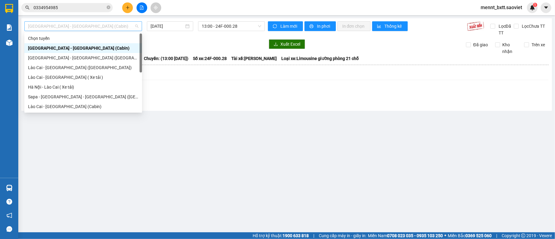
click at [103, 28] on span "[GEOGRAPHIC_DATA] - [GEOGRAPHIC_DATA] (Cabin)" at bounding box center [83, 26] width 110 height 9
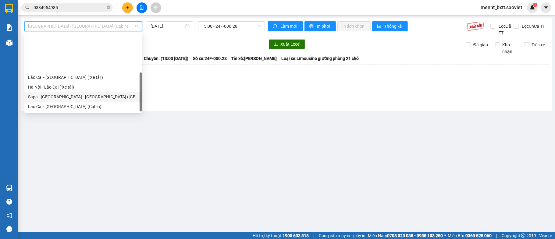
scroll to position [49, 0]
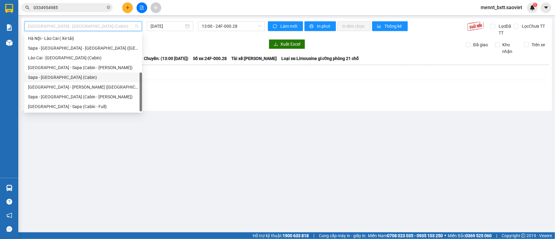
click at [83, 75] on div "Sapa - [GEOGRAPHIC_DATA] (Cabin)" at bounding box center [83, 77] width 110 height 7
type input "[DATE]"
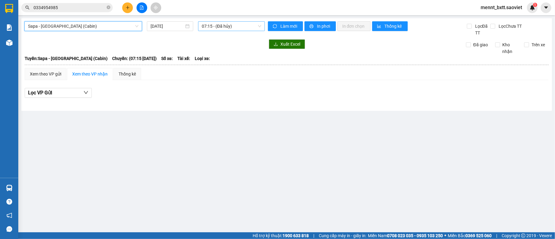
click at [211, 28] on span "07:15 - (Đã hủy)" at bounding box center [231, 26] width 59 height 9
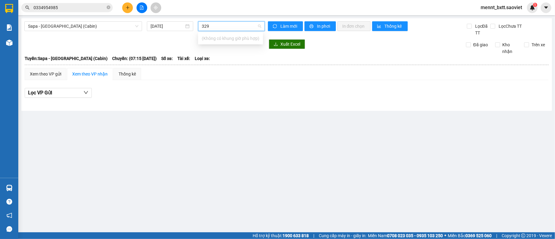
type input "32"
click at [219, 48] on div "15:15 - 29F-032.69" at bounding box center [226, 48] width 48 height 7
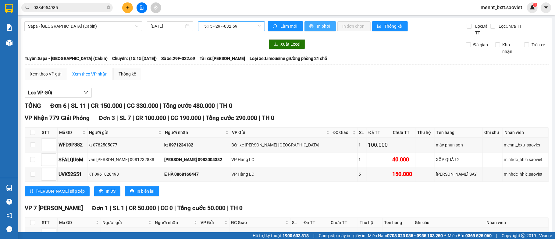
click at [319, 26] on span "In phơi" at bounding box center [324, 26] width 14 height 7
click at [128, 6] on icon "plus" at bounding box center [128, 7] width 4 height 4
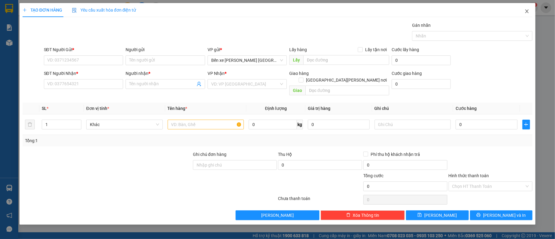
click at [527, 15] on span "Close" at bounding box center [527, 11] width 17 height 17
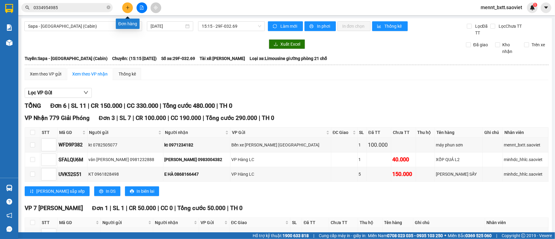
click at [130, 7] on button at bounding box center [127, 7] width 11 height 11
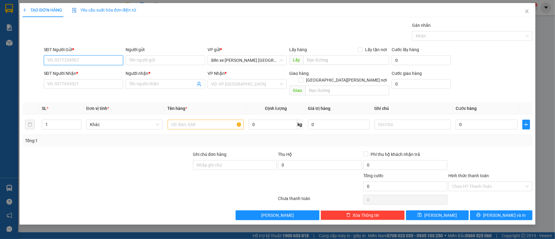
click at [46, 60] on input "SĐT Người Gửi *" at bounding box center [84, 60] width 80 height 10
click at [49, 59] on input "SĐT Người Gửi *" at bounding box center [84, 60] width 80 height 10
type input "0984066686"
click at [142, 61] on input "Người gửi" at bounding box center [166, 60] width 80 height 10
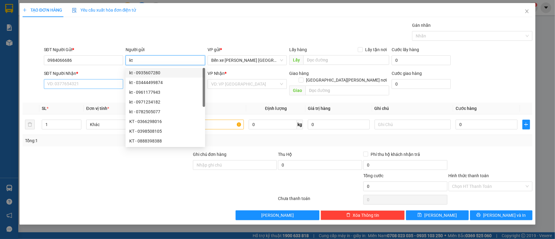
type input "kt"
click at [54, 82] on input "SĐT Người Nhận *" at bounding box center [84, 84] width 80 height 10
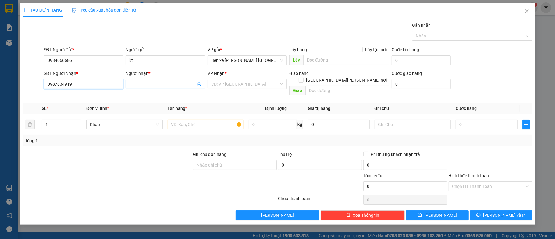
type input "0987834919"
click at [132, 82] on input "Người nhận *" at bounding box center [162, 84] width 66 height 7
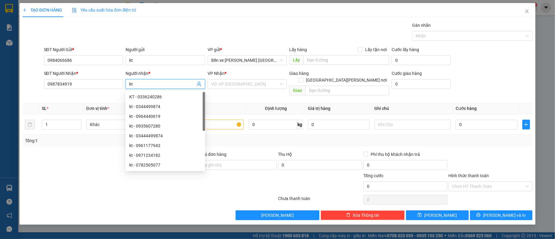
type input "kt"
click at [80, 182] on div at bounding box center [107, 183] width 170 height 21
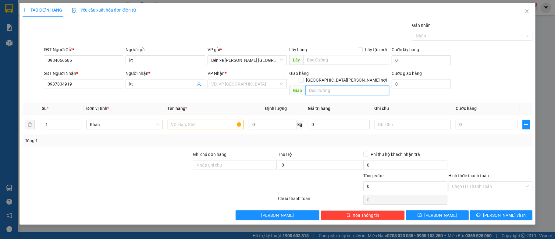
click at [320, 87] on input "text" at bounding box center [347, 91] width 84 height 10
type input "l"
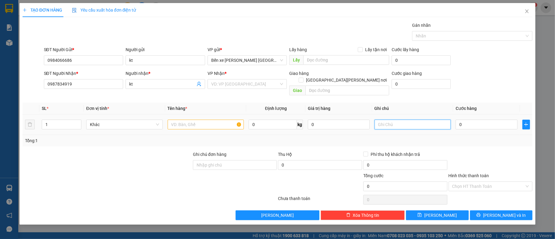
click at [383, 120] on input "text" at bounding box center [413, 125] width 77 height 10
type input "liên hệ ship hộ klhach"
drag, startPoint x: 466, startPoint y: 144, endPoint x: 469, endPoint y: 142, distance: 3.9
click at [467, 144] on div "Transit Pickup Surcharge Ids Transit Deliver Surcharge Ids Transit Deliver Surc…" at bounding box center [278, 121] width 510 height 198
click at [170, 120] on input "text" at bounding box center [206, 125] width 77 height 10
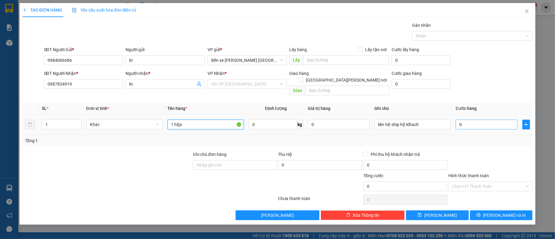
type input "1 hộp"
click at [471, 120] on input "0" at bounding box center [487, 125] width 62 height 10
type input "6"
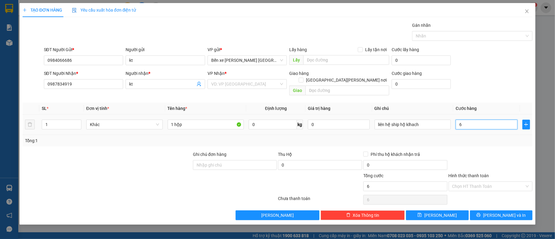
type input "60"
type input "60.000"
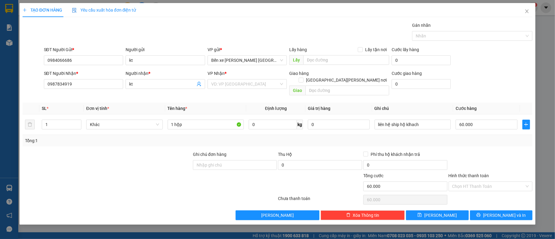
click at [487, 141] on div "Transit Pickup Surcharge Ids Transit Deliver Surcharge Ids Transit Deliver Surc…" at bounding box center [278, 121] width 510 height 198
click at [496, 182] on input "Hình thức thanh toán" at bounding box center [488, 186] width 73 height 9
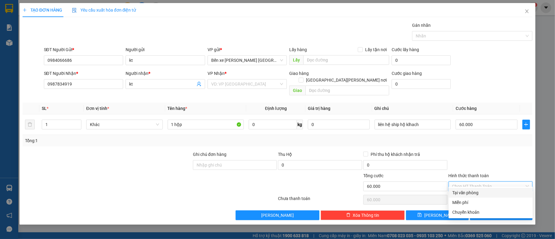
click at [491, 194] on div "Tại văn phòng" at bounding box center [490, 193] width 77 height 7
type input "0"
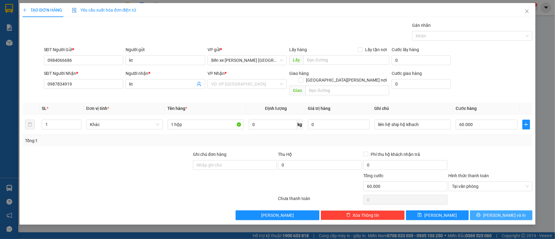
click at [503, 212] on span "[PERSON_NAME] và In" at bounding box center [504, 215] width 43 height 7
click at [503, 210] on div "Transit Pickup Surcharge Ids Transit Deliver Surcharge Ids Transit Deliver Surc…" at bounding box center [278, 121] width 510 height 198
click at [214, 86] on input "search" at bounding box center [245, 84] width 68 height 9
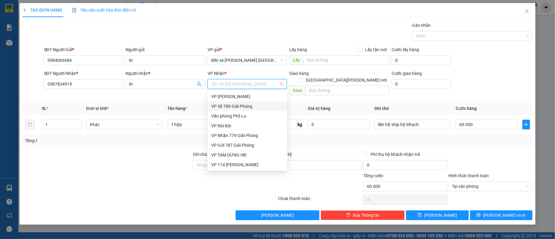
scroll to position [41, 0]
click at [249, 163] on div "VP 7 [PERSON_NAME]" at bounding box center [247, 163] width 72 height 7
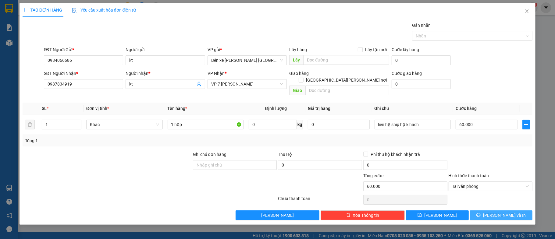
click at [502, 212] on span "[PERSON_NAME] và In" at bounding box center [504, 215] width 43 height 7
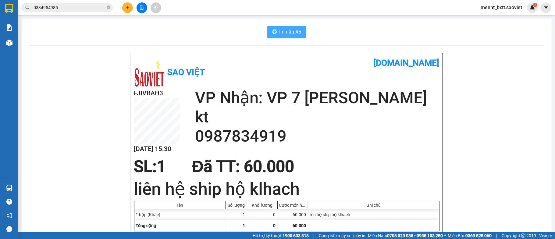
click at [291, 29] on span "In mẫu A5" at bounding box center [291, 32] width 22 height 8
click at [127, 5] on icon "plus" at bounding box center [128, 7] width 4 height 4
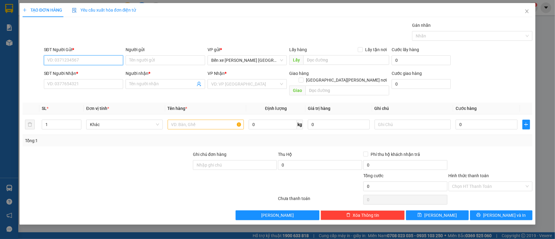
click at [52, 60] on input "SĐT Người Gửi *" at bounding box center [84, 60] width 80 height 10
type input "0929829865"
click at [143, 59] on input "Người gửi" at bounding box center [166, 60] width 80 height 10
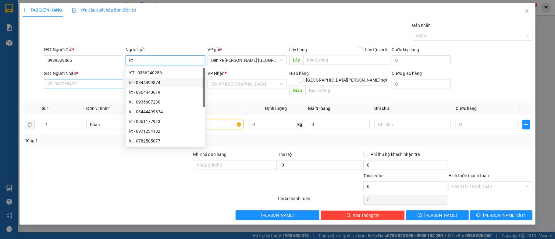
type input "kt"
click at [50, 86] on input "SĐT Người Nhận *" at bounding box center [84, 84] width 80 height 10
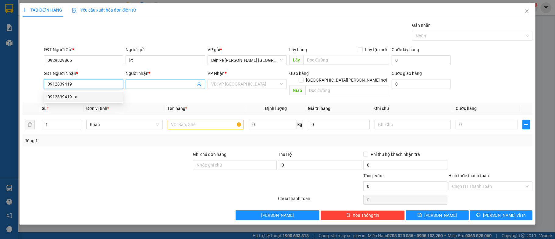
type input "0912839419"
click at [138, 83] on input "Người nhận *" at bounding box center [162, 84] width 66 height 7
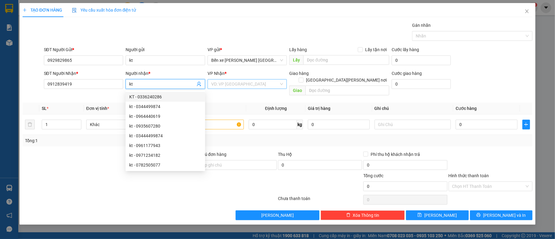
type input "kt"
click at [222, 85] on input "search" at bounding box center [245, 84] width 68 height 9
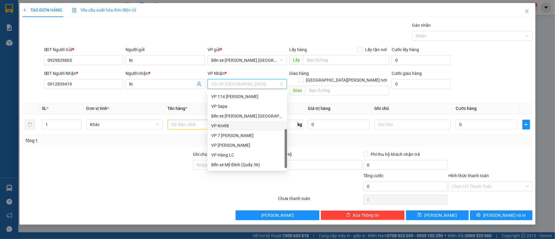
scroll to position [68, 0]
drag, startPoint x: 244, startPoint y: 134, endPoint x: 243, endPoint y: 130, distance: 3.1
click at [244, 133] on div "VP 7 [PERSON_NAME]" at bounding box center [247, 135] width 72 height 7
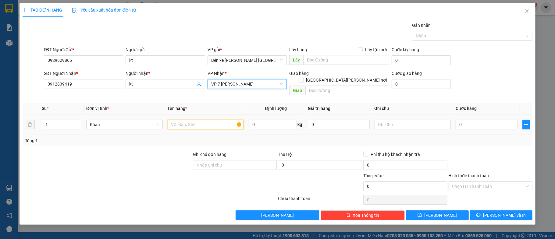
click at [182, 121] on input "text" at bounding box center [206, 125] width 77 height 10
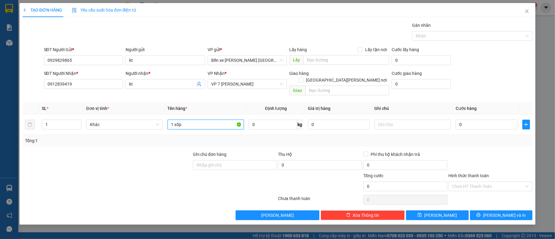
type input "1 xốp"
click at [139, 194] on div at bounding box center [150, 200] width 256 height 12
type input "2"
click at [76, 121] on span "up" at bounding box center [78, 123] width 4 height 4
click at [173, 120] on input "1 xốp" at bounding box center [206, 125] width 77 height 10
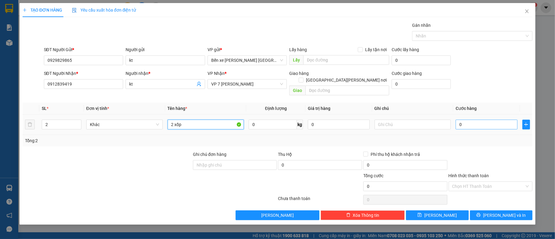
type input "2 xốp"
click at [473, 120] on input "0" at bounding box center [487, 125] width 62 height 10
type input "8"
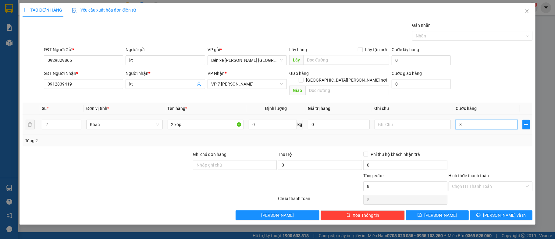
type input "80"
type input "80.000"
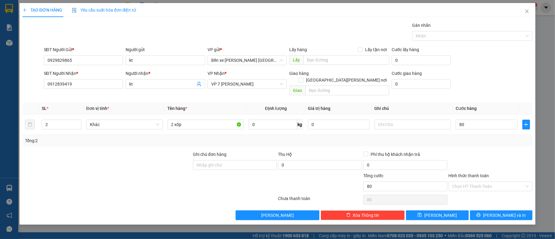
type input "80.000"
click at [470, 66] on div "SĐT Người Gửi * 0929829865 Người gửi kt VP gửi * Bến xe Trung tâm Lào Cai Lấy h…" at bounding box center [288, 56] width 491 height 21
click at [511, 212] on span "[PERSON_NAME] và In" at bounding box center [504, 215] width 43 height 7
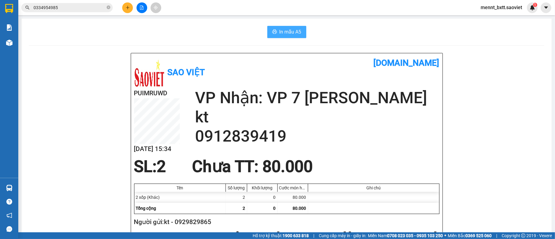
click at [288, 30] on span "In mẫu A5" at bounding box center [291, 32] width 22 height 8
click at [289, 31] on span "In mẫu A5" at bounding box center [291, 32] width 22 height 8
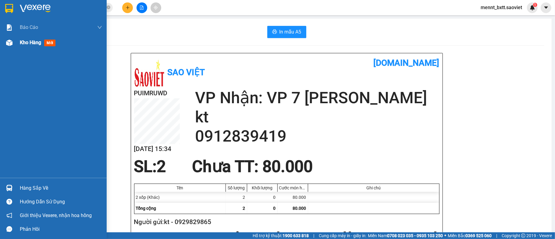
click at [21, 44] on span "Kho hàng" at bounding box center [30, 43] width 21 height 6
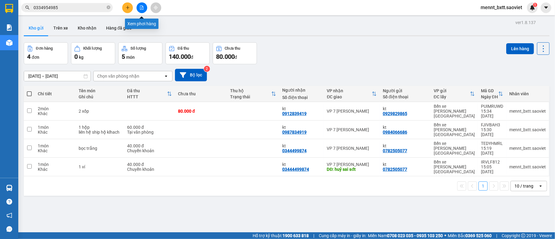
click at [145, 11] on button at bounding box center [142, 7] width 11 height 11
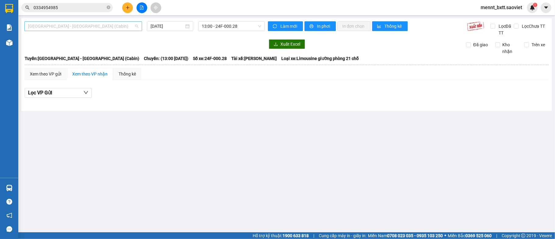
click at [107, 26] on span "[GEOGRAPHIC_DATA] - [GEOGRAPHIC_DATA] (Cabin)" at bounding box center [83, 26] width 110 height 9
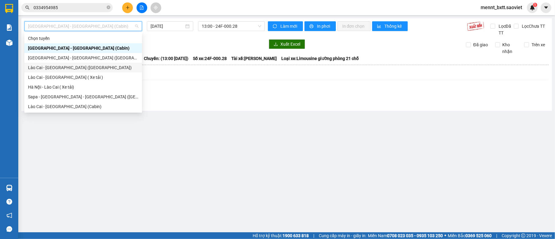
click at [80, 70] on div "Lào Cai - [GEOGRAPHIC_DATA] ([GEOGRAPHIC_DATA])" at bounding box center [83, 67] width 110 height 7
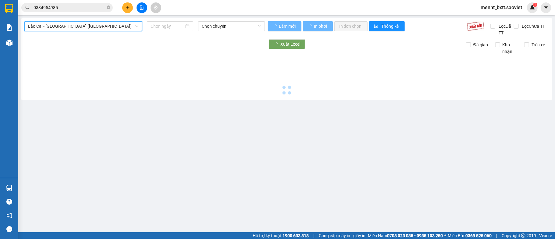
type input "[DATE]"
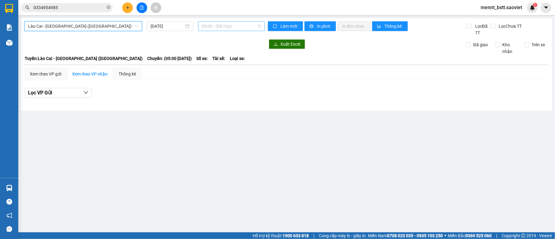
click at [203, 24] on span "05:00 - (Đã hủy)" at bounding box center [231, 26] width 59 height 9
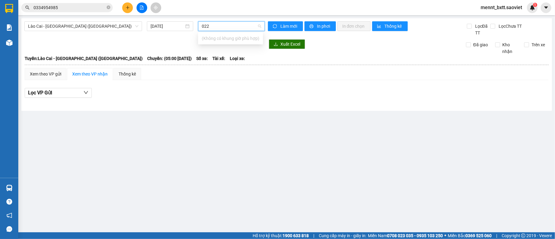
type input "0224"
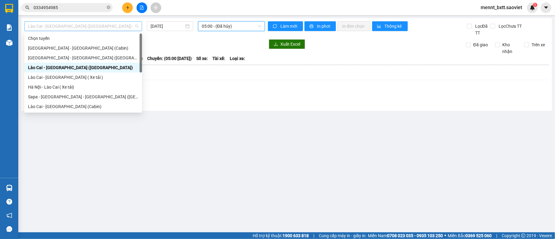
click at [90, 26] on span "Lào Cai - [GEOGRAPHIC_DATA] ([GEOGRAPHIC_DATA])" at bounding box center [83, 26] width 110 height 9
click at [86, 96] on div "Sapa - [GEOGRAPHIC_DATA] - [GEOGRAPHIC_DATA] ([GEOGRAPHIC_DATA])" at bounding box center [83, 97] width 110 height 7
type input "[DATE]"
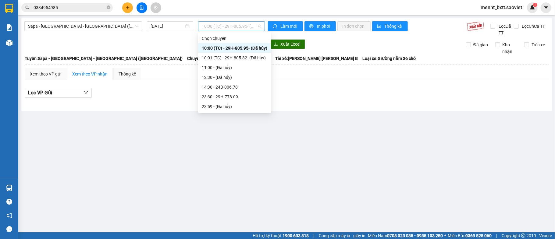
click at [205, 26] on span "10:00 (TC) - 29H-805.95 - (Đã hủy)" at bounding box center [231, 26] width 59 height 9
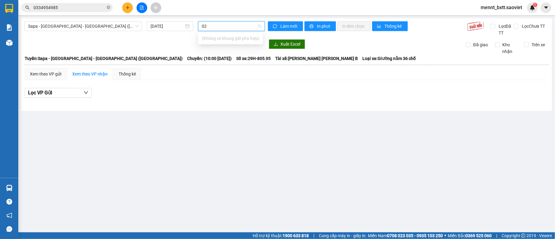
type input "022"
click at [119, 26] on span "Sapa - [GEOGRAPHIC_DATA] - [GEOGRAPHIC_DATA] ([GEOGRAPHIC_DATA])" at bounding box center [83, 26] width 110 height 9
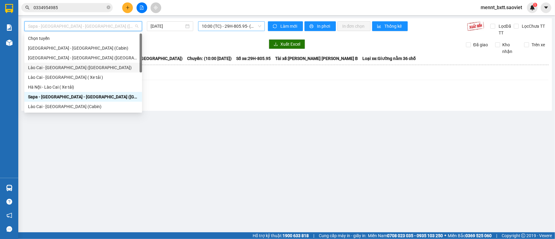
click at [84, 68] on div "Lào Cai - [GEOGRAPHIC_DATA] ([GEOGRAPHIC_DATA])" at bounding box center [83, 67] width 110 height 7
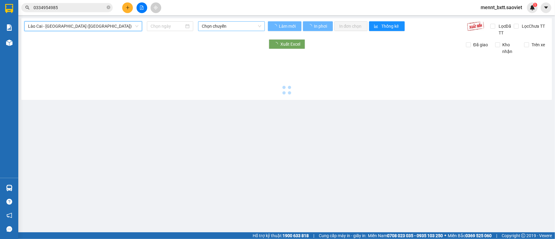
type input "[DATE]"
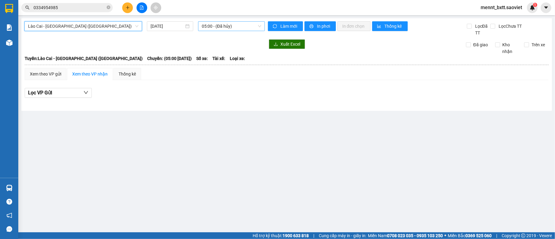
click at [204, 26] on span "05:00 - (Đã hủy)" at bounding box center [231, 26] width 59 height 9
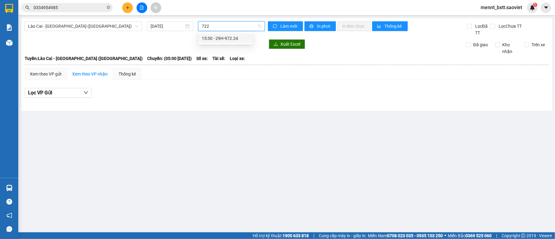
type input "7224"
click at [236, 39] on div "15:30 - 29H-972.24" at bounding box center [226, 38] width 48 height 7
click at [236, 39] on div at bounding box center [144, 44] width 241 height 10
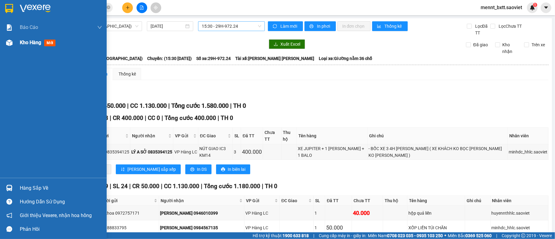
click at [26, 40] on span "Kho hàng" at bounding box center [30, 43] width 21 height 6
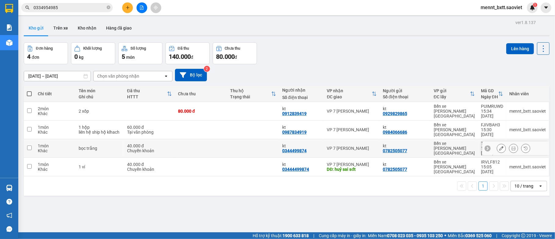
click at [194, 139] on td at bounding box center [201, 148] width 52 height 19
checkbox input "true"
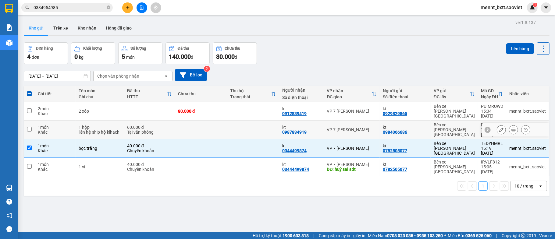
click at [208, 121] on td at bounding box center [201, 130] width 52 height 19
checkbox input "true"
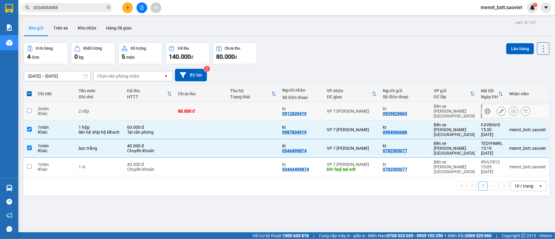
click at [227, 109] on td at bounding box center [253, 111] width 52 height 19
checkbox input "true"
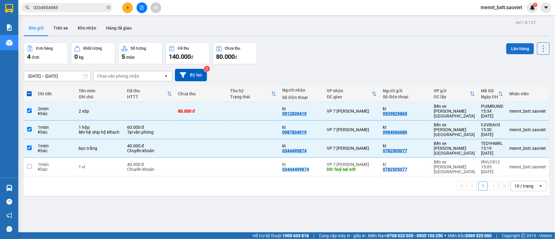
click at [515, 47] on button "Lên hàng" at bounding box center [520, 48] width 28 height 11
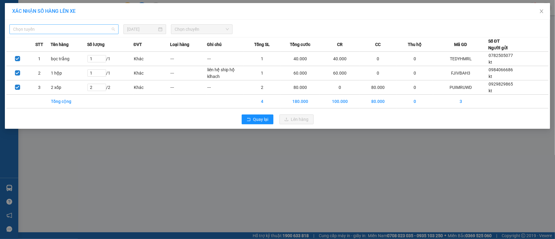
click at [90, 29] on span "Chọn tuyến" at bounding box center [64, 29] width 102 height 9
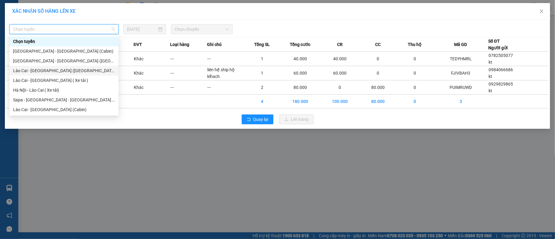
click at [66, 71] on div "Lào Cai - [GEOGRAPHIC_DATA] ([GEOGRAPHIC_DATA])" at bounding box center [64, 70] width 102 height 7
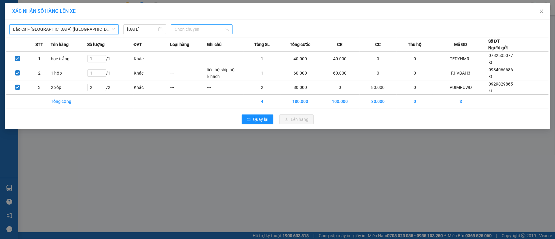
click at [180, 28] on span "Chọn chuyến" at bounding box center [202, 29] width 54 height 9
type input "7224"
click at [197, 40] on div "15:30 - 29H-972.24" at bounding box center [199, 41] width 48 height 7
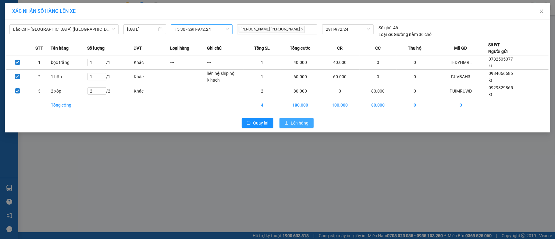
click at [301, 123] on span "Lên hàng" at bounding box center [300, 123] width 18 height 7
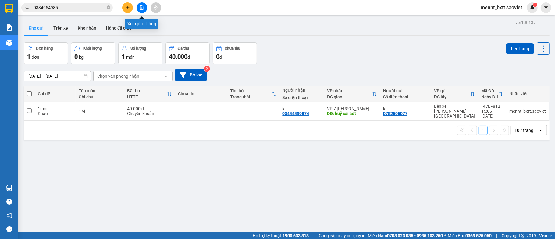
click at [141, 8] on icon "file-add" at bounding box center [142, 7] width 4 height 4
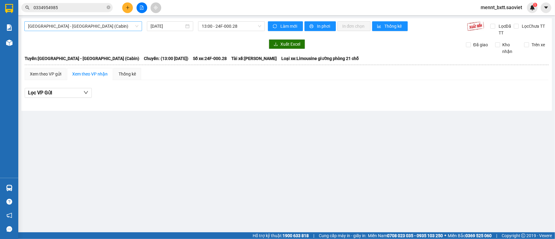
click at [114, 23] on span "[GEOGRAPHIC_DATA] - [GEOGRAPHIC_DATA] (Cabin)" at bounding box center [83, 26] width 110 height 9
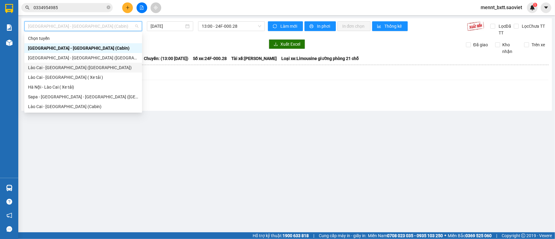
click at [80, 68] on div "Lào Cai - [GEOGRAPHIC_DATA] ([GEOGRAPHIC_DATA])" at bounding box center [83, 67] width 110 height 7
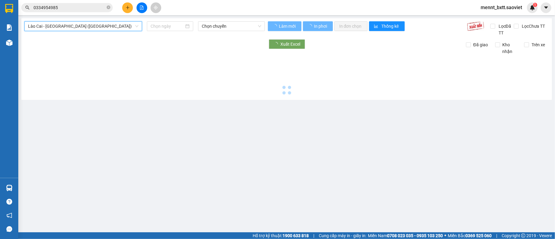
type input "[DATE]"
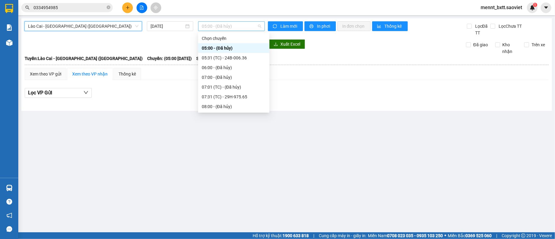
click at [216, 24] on span "05:00 - (Đã hủy)" at bounding box center [231, 26] width 59 height 9
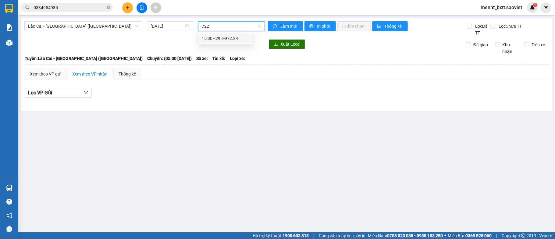
type input "7224"
click at [231, 37] on div "15:30 - 29H-972.24" at bounding box center [226, 38] width 48 height 7
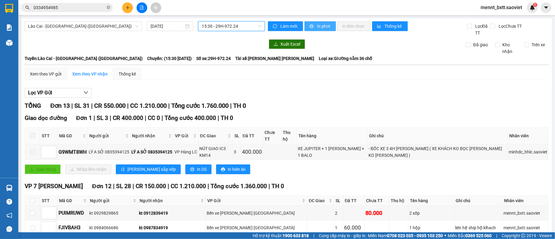
click at [324, 26] on span "In phơi" at bounding box center [324, 26] width 14 height 7
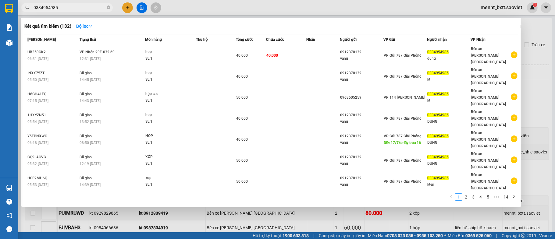
click at [63, 3] on span "0334954985" at bounding box center [66, 7] width 91 height 9
click at [61, 7] on input "0334954985" at bounding box center [70, 7] width 72 height 7
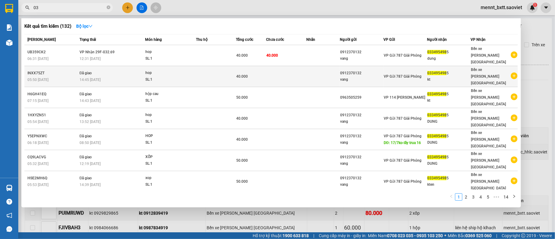
type input "0"
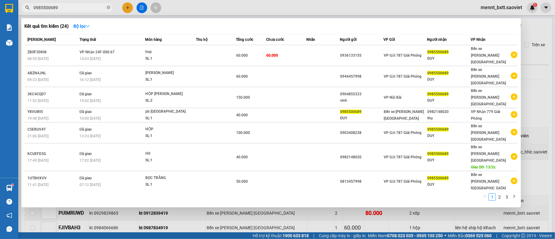
click at [534, 108] on div at bounding box center [277, 119] width 555 height 239
click at [71, 9] on input "0985500689" at bounding box center [70, 7] width 72 height 7
type input "0"
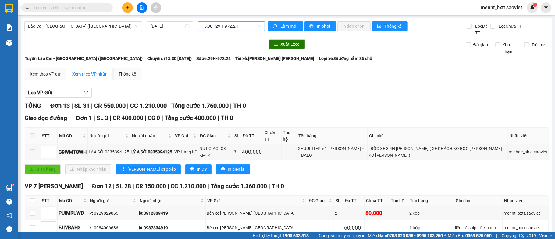
click at [35, 5] on input "text" at bounding box center [70, 7] width 72 height 7
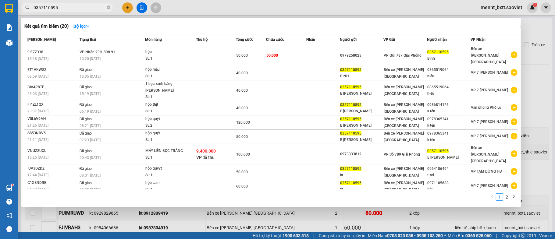
type input "0357110595"
click at [363, 218] on div at bounding box center [277, 119] width 555 height 239
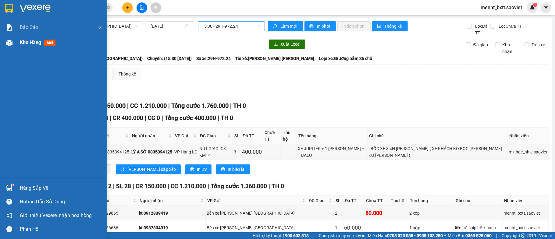
click at [20, 41] on span "Kho hàng" at bounding box center [30, 43] width 21 height 6
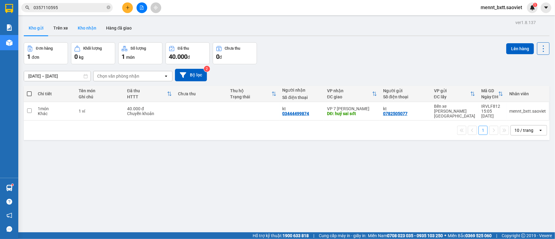
click at [89, 27] on button "Kho nhận" at bounding box center [87, 28] width 28 height 15
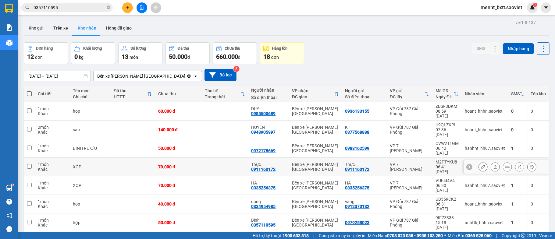
scroll to position [33, 0]
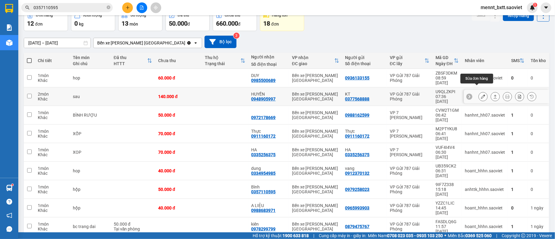
click at [481, 94] on icon at bounding box center [483, 96] width 4 height 4
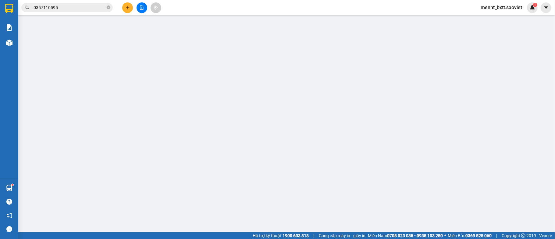
type input "0377568888"
type input "KT"
type input "0948905997"
type input "HUYỀN"
type input "140.000"
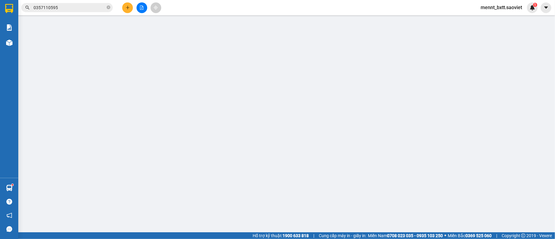
type input "140.000"
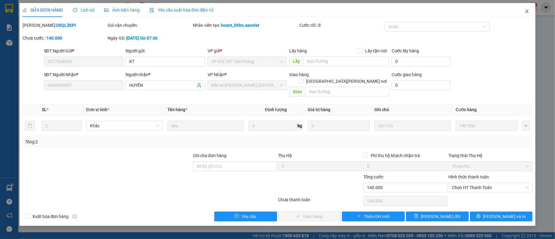
click at [527, 10] on icon "close" at bounding box center [527, 11] width 5 height 5
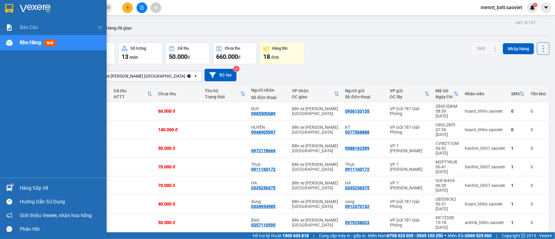
click at [28, 41] on span "Kho hàng" at bounding box center [30, 43] width 21 height 6
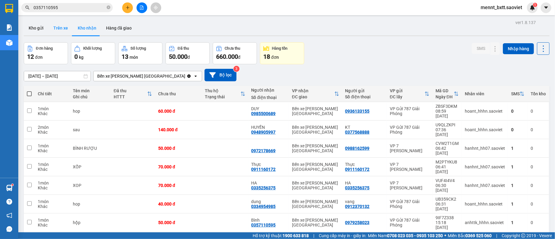
click at [57, 27] on button "Trên xe" at bounding box center [60, 28] width 24 height 15
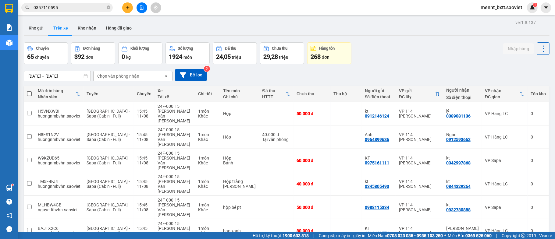
click at [141, 77] on div "Chọn văn phòng nhận" at bounding box center [129, 76] width 70 height 10
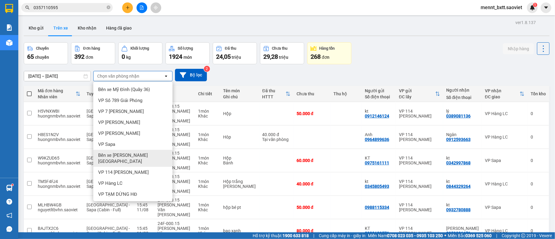
click at [135, 155] on span "Bến xe Trung tâm [GEOGRAPHIC_DATA]" at bounding box center [134, 158] width 72 height 12
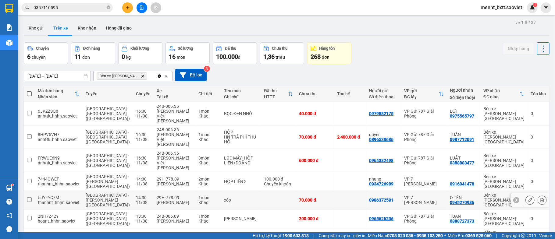
scroll to position [58, 0]
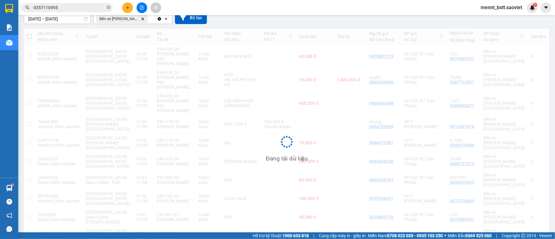
scroll to position [28, 0]
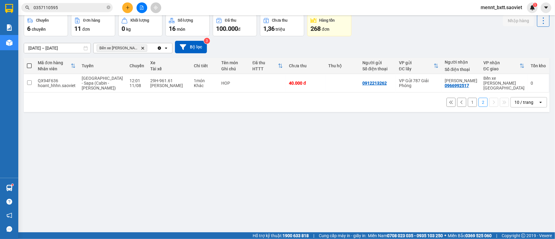
click at [468, 105] on button "1" at bounding box center [472, 102] width 9 height 9
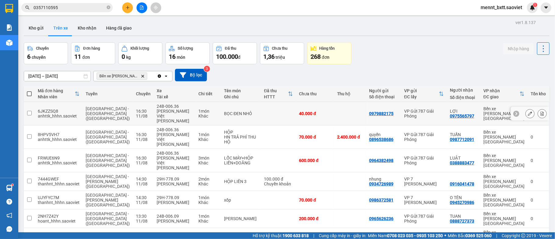
scroll to position [58, 0]
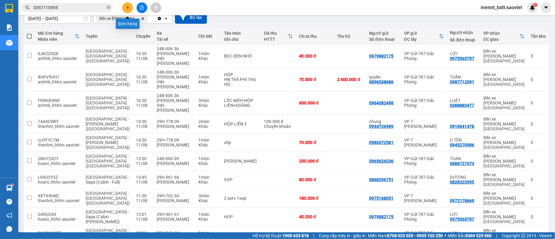
click at [127, 6] on icon "plus" at bounding box center [128, 7] width 4 height 4
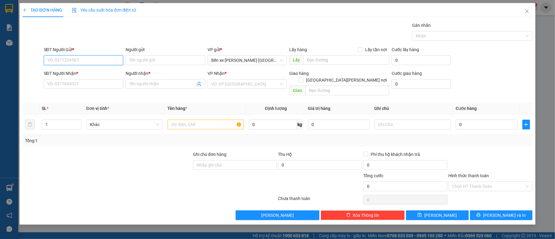
click at [49, 59] on input "SĐT Người Gửi *" at bounding box center [84, 60] width 80 height 10
type input "0913749055"
click at [139, 62] on input "Người gửi" at bounding box center [166, 60] width 80 height 10
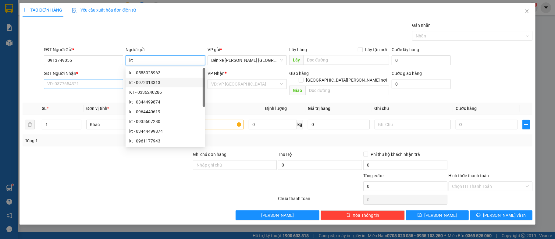
type input "kt"
click at [51, 84] on input "SĐT Người Nhận *" at bounding box center [84, 84] width 80 height 10
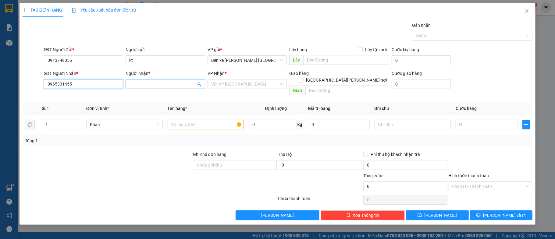
type input "0965331455"
click at [136, 84] on input "Người nhận *" at bounding box center [162, 84] width 66 height 7
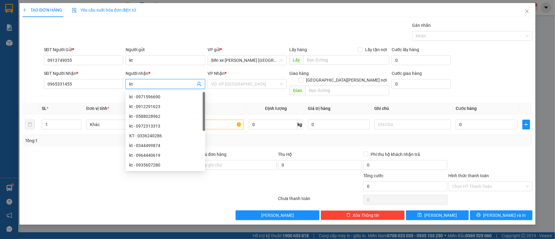
type input "kt"
click at [85, 173] on div at bounding box center [107, 183] width 170 height 21
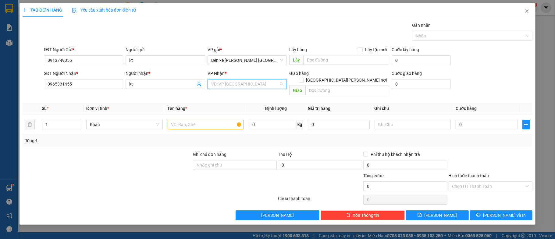
click at [221, 83] on input "search" at bounding box center [245, 84] width 68 height 9
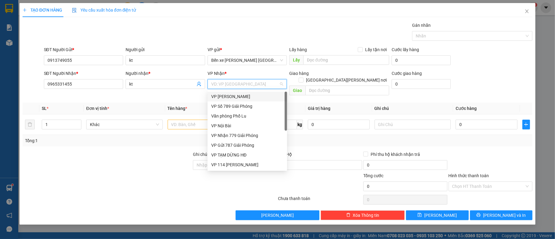
scroll to position [66, 0]
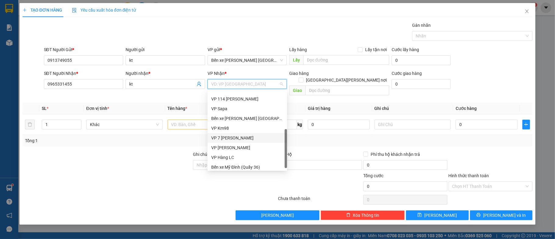
click at [247, 137] on div "VP 7 [PERSON_NAME]" at bounding box center [247, 138] width 72 height 7
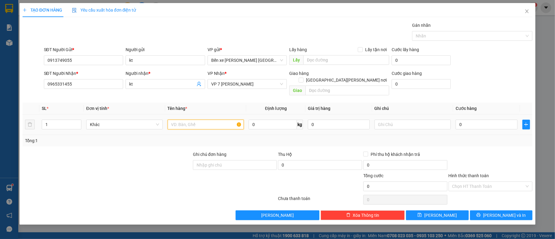
click at [179, 120] on input "text" at bounding box center [206, 125] width 77 height 10
click at [476, 120] on input "0" at bounding box center [487, 125] width 62 height 10
click at [189, 120] on input "hộp quạt" at bounding box center [206, 125] width 77 height 10
click at [169, 120] on input "hộp" at bounding box center [206, 125] width 77 height 10
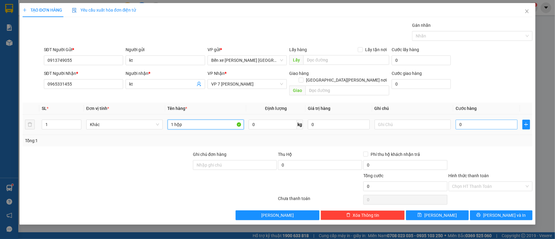
type input "1 hộp"
click at [473, 120] on input "0" at bounding box center [487, 125] width 62 height 10
type input "5"
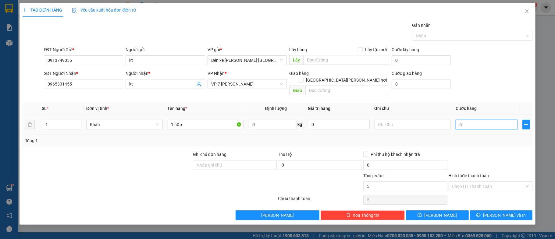
type input "50"
type input "50.000"
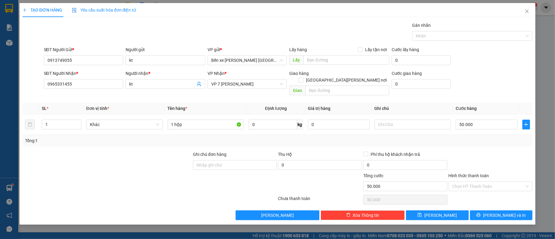
click at [485, 64] on div "SĐT Người Gửi * 0913749055 Người gửi kt VP gửi * Bến xe Trung tâm Lào Cai Lấy h…" at bounding box center [288, 56] width 491 height 21
click at [497, 182] on input "Hình thức thanh toán" at bounding box center [488, 186] width 73 height 9
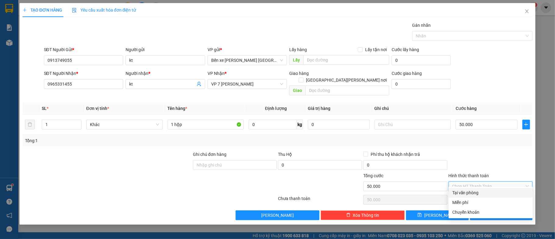
click at [486, 191] on div "Tại văn phòng" at bounding box center [490, 193] width 77 height 7
type input "0"
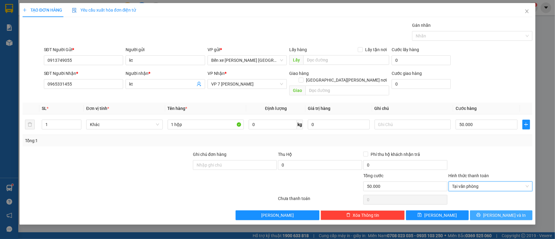
click at [506, 212] on span "[PERSON_NAME] và In" at bounding box center [504, 215] width 43 height 7
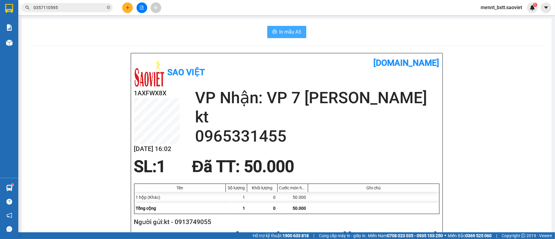
click at [283, 29] on span "In mẫu A5" at bounding box center [291, 32] width 22 height 8
click at [142, 9] on icon "file-add" at bounding box center [142, 7] width 4 height 4
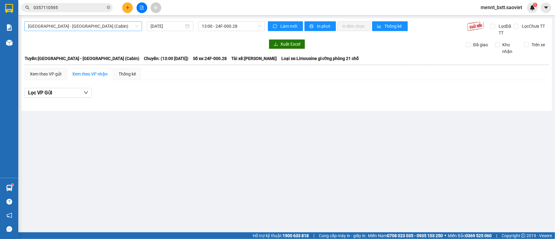
click at [118, 26] on span "[GEOGRAPHIC_DATA] - [GEOGRAPHIC_DATA] (Cabin)" at bounding box center [83, 26] width 110 height 9
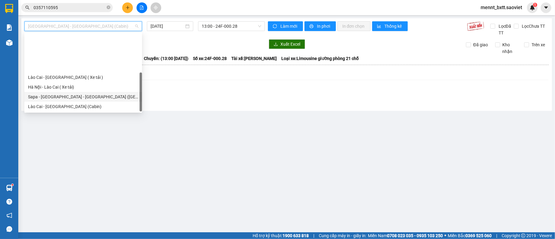
scroll to position [49, 0]
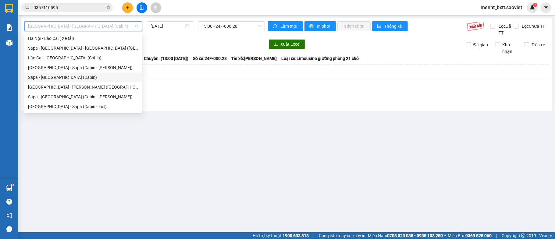
click at [83, 75] on div "Sapa - [GEOGRAPHIC_DATA] (Cabin)" at bounding box center [83, 77] width 110 height 7
type input "[DATE]"
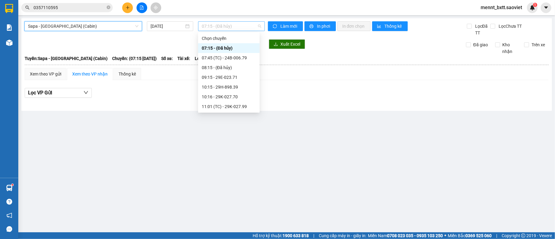
click at [210, 23] on span "07:15 - (Đã hủy)" at bounding box center [231, 26] width 59 height 9
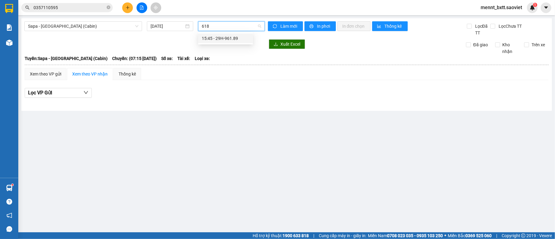
type input "6189"
click at [228, 38] on div "15:45 - 29H-961.89" at bounding box center [226, 38] width 48 height 7
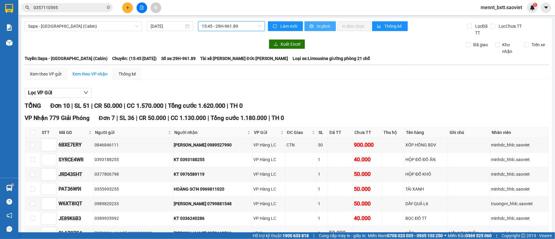
click at [320, 24] on span "In phơi" at bounding box center [324, 26] width 14 height 7
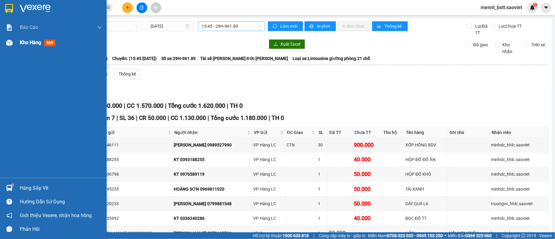
click at [24, 41] on span "Kho hàng" at bounding box center [30, 43] width 21 height 6
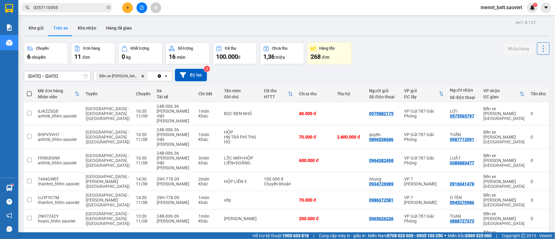
scroll to position [58, 0]
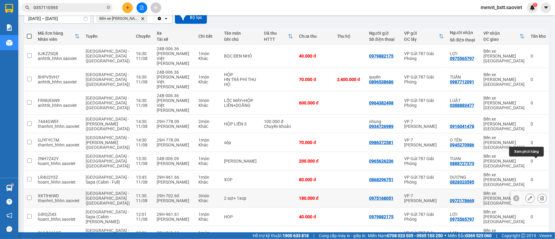
click at [540, 196] on icon at bounding box center [542, 198] width 4 height 4
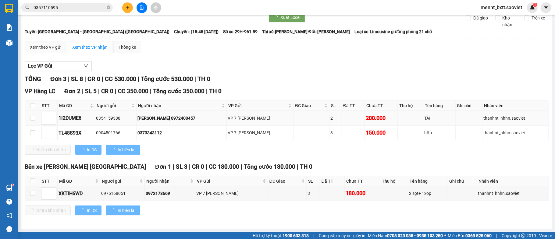
scroll to position [28, 0]
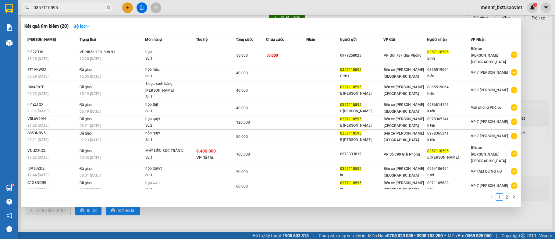
click at [65, 8] on input "0357110595" at bounding box center [70, 7] width 72 height 7
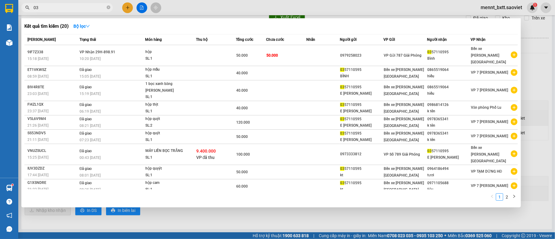
type input "0"
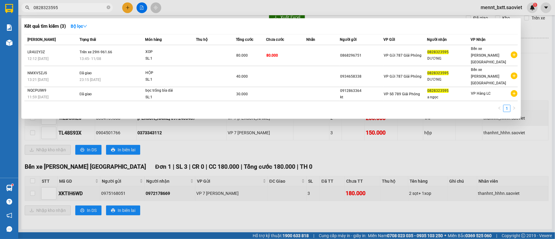
type input "0828323595"
click at [271, 158] on div at bounding box center [277, 119] width 555 height 239
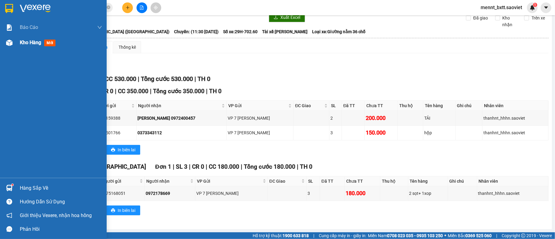
click at [23, 41] on span "Kho hàng" at bounding box center [30, 43] width 21 height 6
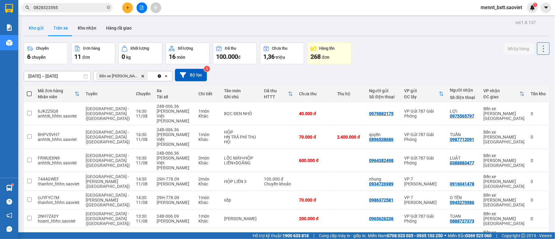
click at [39, 28] on button "Kho gửi" at bounding box center [36, 28] width 25 height 15
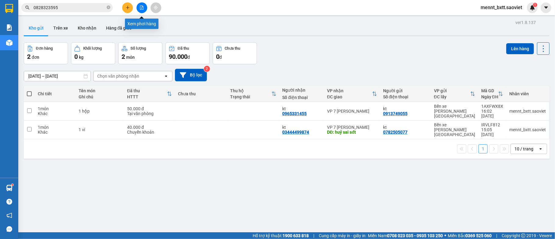
click at [143, 9] on icon "file-add" at bounding box center [142, 7] width 4 height 4
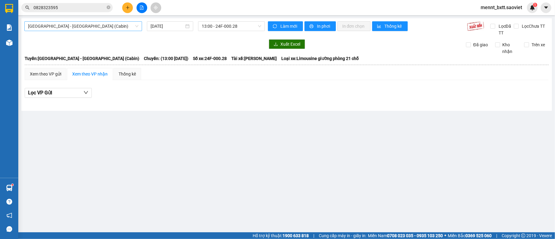
click at [112, 26] on span "[GEOGRAPHIC_DATA] - [GEOGRAPHIC_DATA] (Cabin)" at bounding box center [83, 26] width 110 height 9
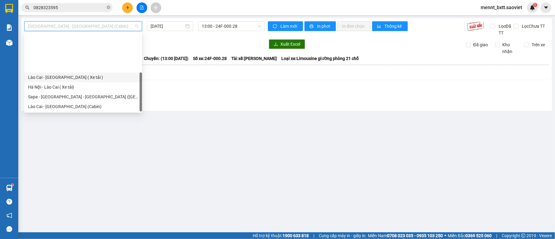
scroll to position [49, 0]
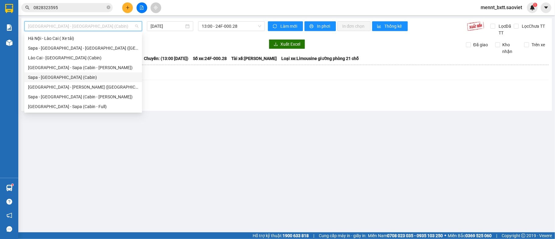
click at [85, 76] on div "Sapa - [GEOGRAPHIC_DATA] (Cabin)" at bounding box center [83, 77] width 110 height 7
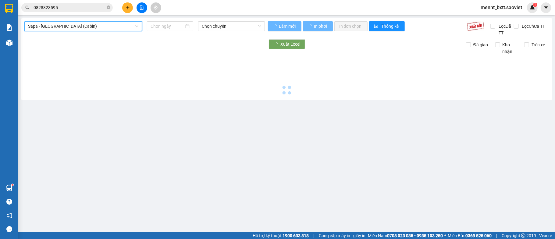
type input "[DATE]"
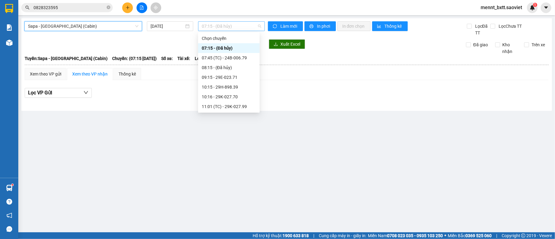
click at [214, 26] on span "07:15 - (Đã hủy)" at bounding box center [231, 26] width 59 height 9
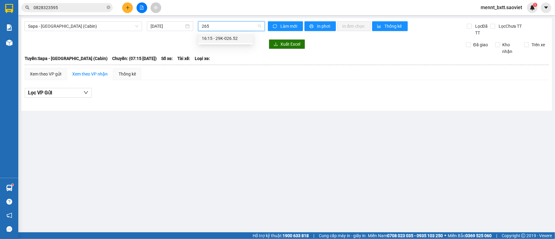
type input "2652"
click at [235, 38] on div "16:15 - 29K-026.52" at bounding box center [226, 38] width 48 height 7
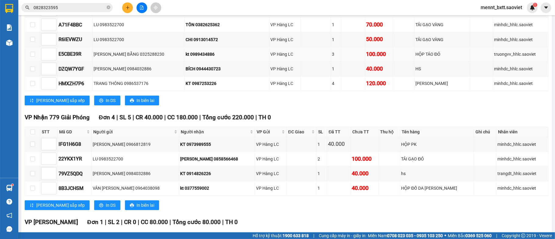
scroll to position [153, 0]
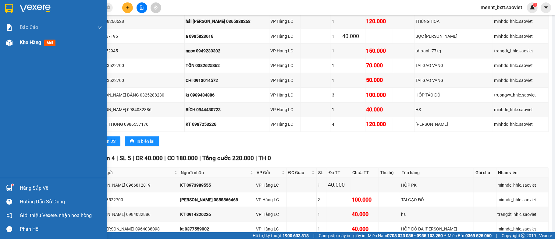
click at [27, 41] on span "Kho hàng" at bounding box center [30, 43] width 21 height 6
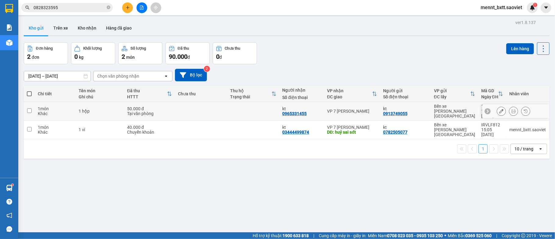
click at [162, 107] on div "50.000 đ" at bounding box center [149, 108] width 45 height 5
checkbox input "true"
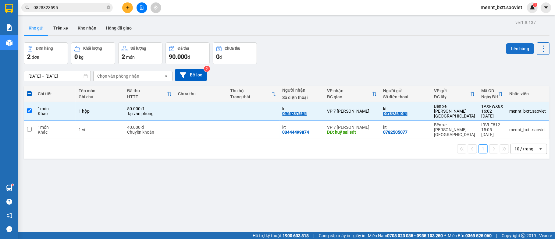
click at [510, 48] on button "Lên hàng" at bounding box center [520, 48] width 28 height 11
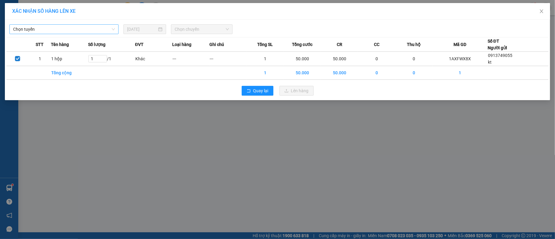
click at [84, 26] on span "Chọn tuyến" at bounding box center [64, 29] width 102 height 9
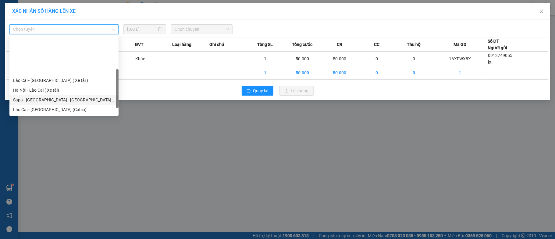
scroll to position [41, 0]
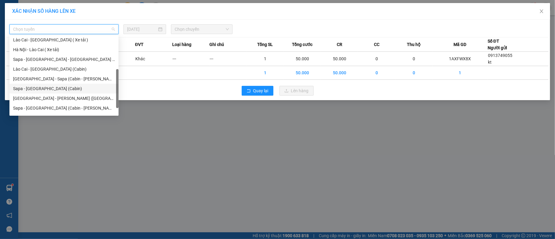
click at [60, 88] on div "Sapa - [GEOGRAPHIC_DATA] (Cabin)" at bounding box center [64, 88] width 102 height 7
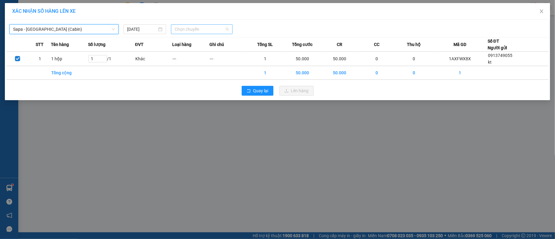
click at [187, 30] on span "Chọn chuyến" at bounding box center [202, 29] width 54 height 9
type input "2652"
click at [200, 43] on div "16:15 - 29K-026.52" at bounding box center [199, 41] width 48 height 7
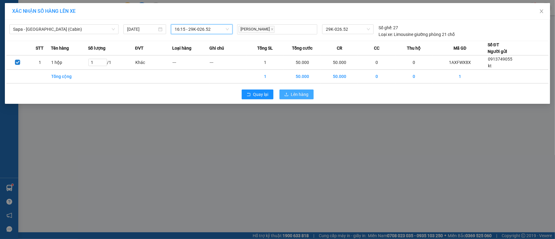
click at [294, 95] on span "Lên hàng" at bounding box center [300, 94] width 18 height 7
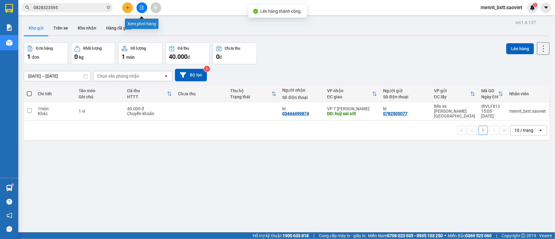
click at [142, 7] on icon "file-add" at bounding box center [142, 7] width 4 height 4
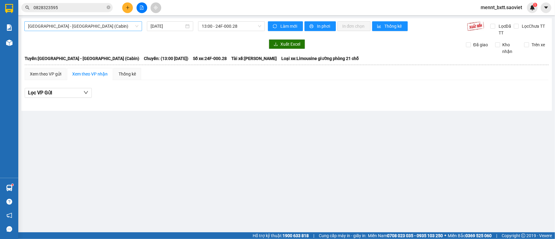
click at [99, 25] on span "[GEOGRAPHIC_DATA] - [GEOGRAPHIC_DATA] (Cabin)" at bounding box center [83, 26] width 110 height 9
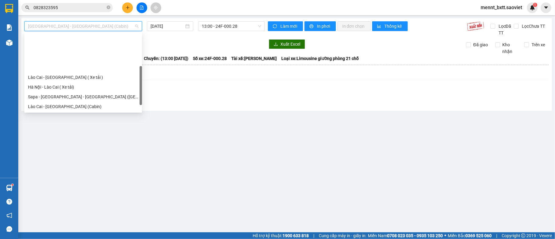
scroll to position [49, 0]
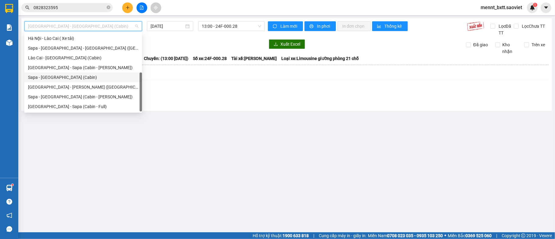
click at [72, 77] on div "Sapa - [GEOGRAPHIC_DATA] (Cabin)" at bounding box center [83, 77] width 110 height 7
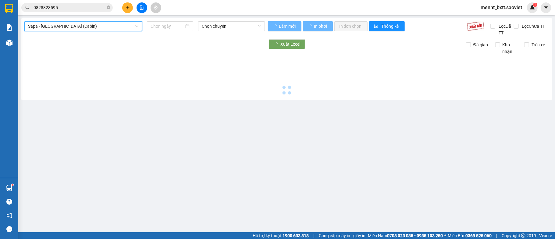
type input "[DATE]"
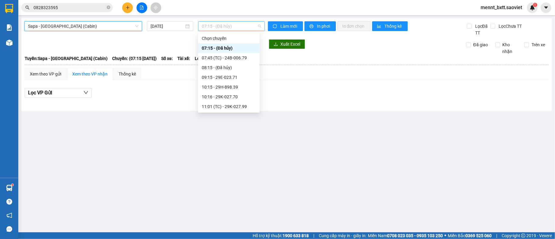
click at [214, 27] on span "07:15 - (Đã hủy)" at bounding box center [231, 26] width 59 height 9
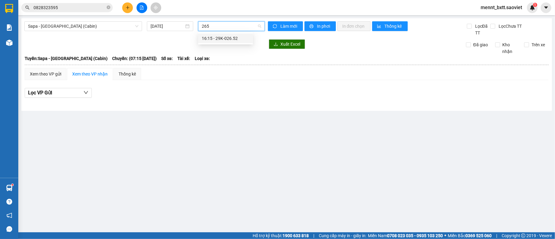
type input "2652"
click at [227, 38] on div "16:15 - 29K-026.52" at bounding box center [226, 38] width 48 height 7
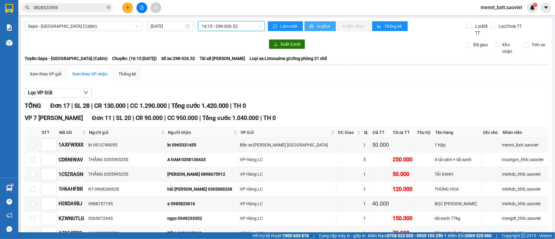
click at [324, 28] on span "In phơi" at bounding box center [324, 26] width 14 height 7
click at [60, 2] on div "Kết quả tìm kiếm ( 3 ) Bộ lọc Mã ĐH Trạng thái Món hàng Thu hộ Tổng cước Chưa c…" at bounding box center [277, 7] width 555 height 15
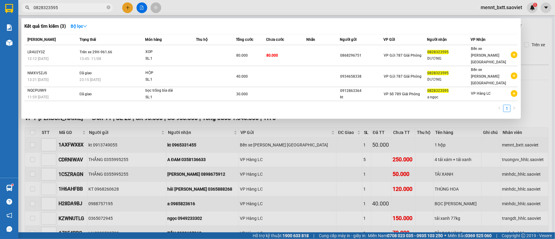
click at [61, 6] on input "0828323595" at bounding box center [70, 7] width 72 height 7
type input "0"
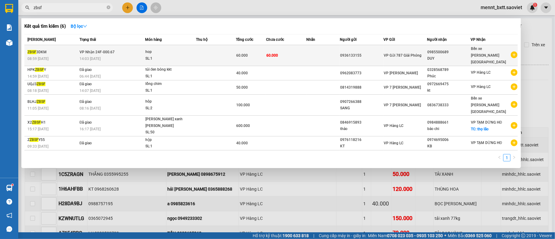
type input "zbsf"
click at [204, 52] on td at bounding box center [216, 55] width 40 height 21
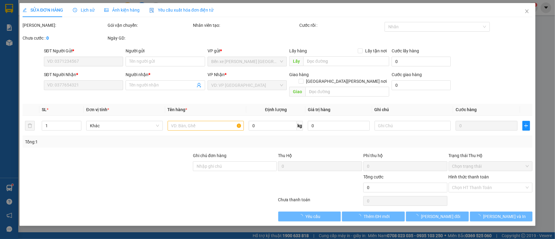
type input "0936133155"
type input "0985500689"
type input "DUY"
type input "60.000"
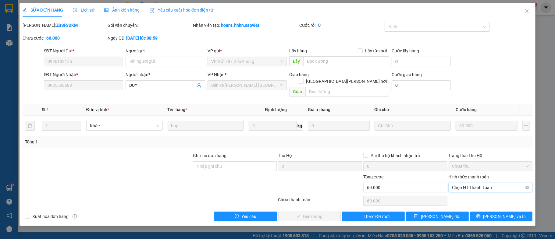
click at [493, 183] on span "Chọn HT Thanh Toán" at bounding box center [490, 187] width 77 height 9
click at [476, 193] on div "Tại văn phòng" at bounding box center [490, 194] width 77 height 7
type input "0"
click at [316, 213] on span "[PERSON_NAME] và Giao hàng" at bounding box center [331, 216] width 82 height 7
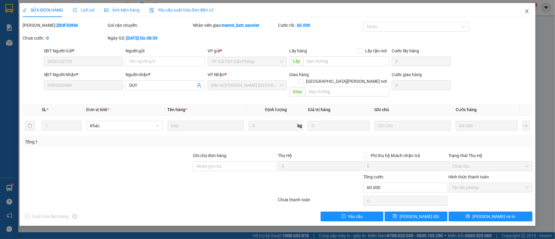
click at [530, 11] on span "Close" at bounding box center [527, 11] width 17 height 17
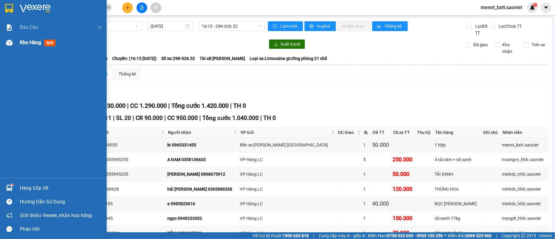
click at [34, 41] on span "Kho hàng" at bounding box center [30, 43] width 21 height 6
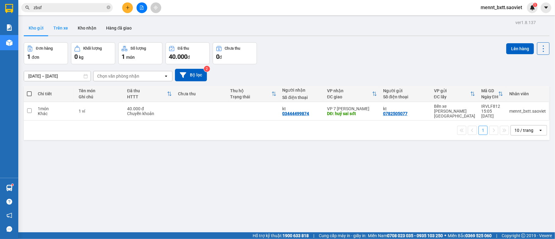
click at [61, 27] on button "Trên xe" at bounding box center [60, 28] width 24 height 15
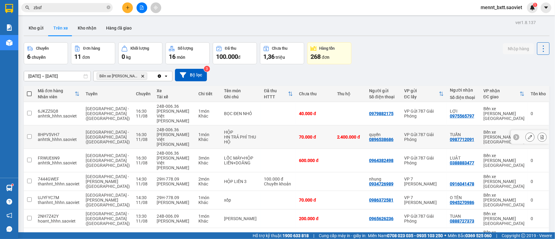
scroll to position [58, 0]
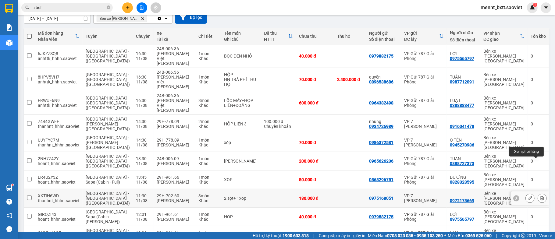
click at [540, 196] on icon at bounding box center [542, 198] width 4 height 4
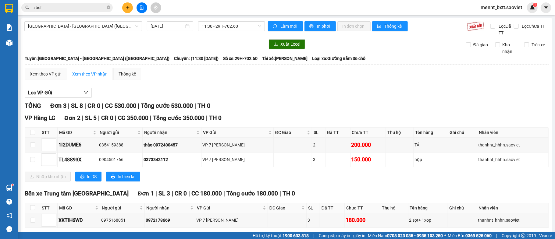
scroll to position [28, 0]
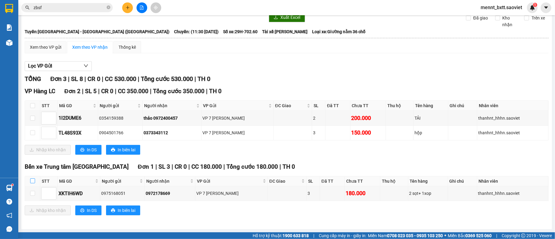
click at [32, 181] on input "checkbox" at bounding box center [32, 181] width 5 height 5
checkbox input "true"
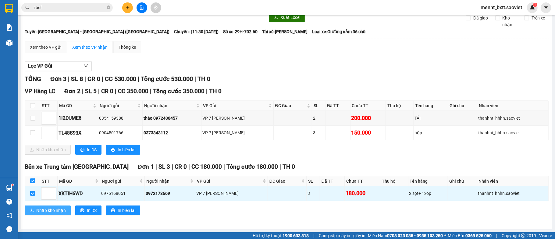
click at [50, 212] on span "Nhập kho nhận" at bounding box center [51, 210] width 30 height 7
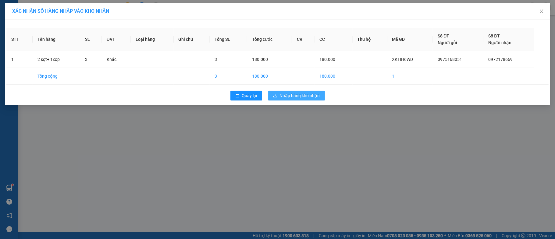
click at [306, 95] on span "Nhập hàng kho nhận" at bounding box center [300, 95] width 40 height 7
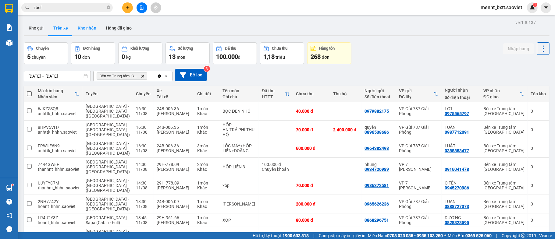
click at [87, 26] on button "Kho nhận" at bounding box center [87, 28] width 28 height 15
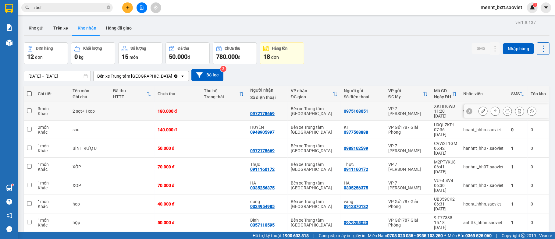
click at [110, 108] on td at bounding box center [132, 111] width 45 height 19
checkbox input "true"
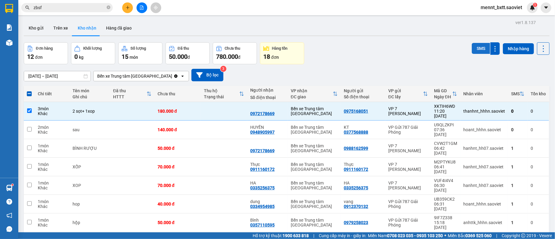
click at [472, 50] on button "SMS" at bounding box center [481, 48] width 18 height 11
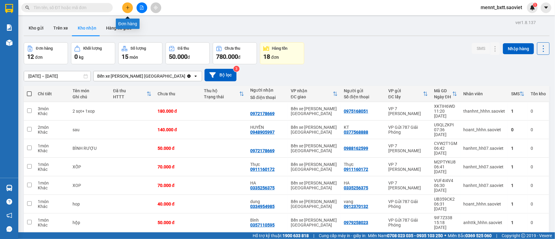
click at [126, 9] on icon "plus" at bounding box center [128, 7] width 4 height 4
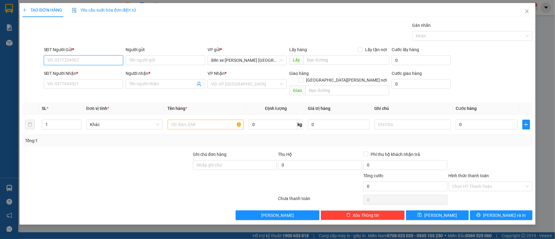
click at [56, 63] on input "SĐT Người Gửi *" at bounding box center [84, 60] width 80 height 10
type input "0833310111"
click at [89, 73] on div "0833310111 - long" at bounding box center [84, 73] width 72 height 7
type input "long"
type input "0836583663"
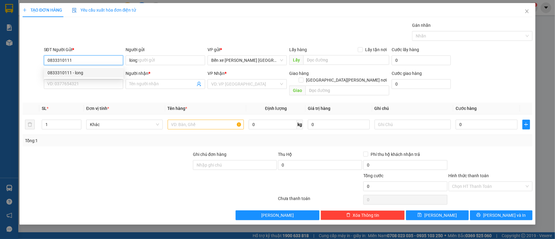
type input "a long"
type input "0833310111"
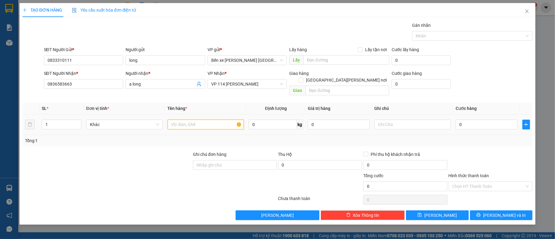
click at [181, 120] on input "text" at bounding box center [206, 125] width 77 height 10
type input "1 xốp"
click at [471, 120] on input "0" at bounding box center [487, 125] width 62 height 10
type input "4"
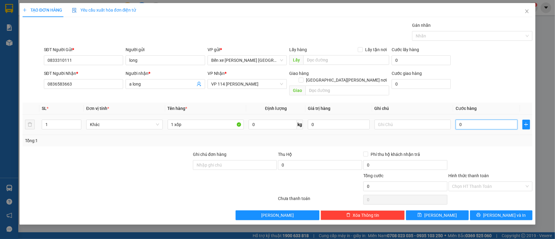
type input "4"
type input "40"
type input "40.000"
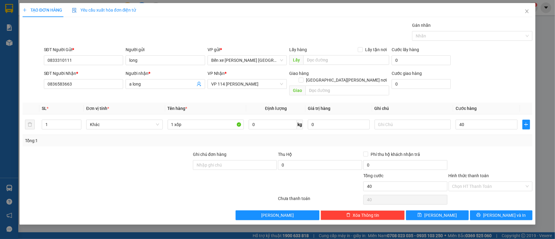
type input "40.000"
click at [482, 62] on div "SĐT Người Gửi * 0833310111 Người gửi long VP gửi * Bến xe Trung tâm Lào Cai Lấy…" at bounding box center [288, 56] width 491 height 21
click at [504, 212] on span "[PERSON_NAME] và In" at bounding box center [504, 215] width 43 height 7
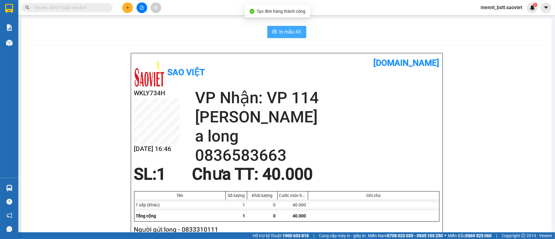
click at [285, 30] on span "In mẫu A5" at bounding box center [291, 32] width 22 height 8
click at [45, 7] on input "text" at bounding box center [70, 7] width 72 height 7
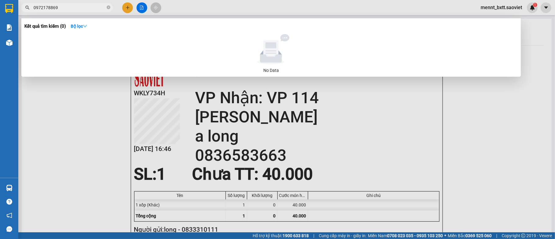
click at [65, 9] on input "0972178869" at bounding box center [70, 7] width 72 height 7
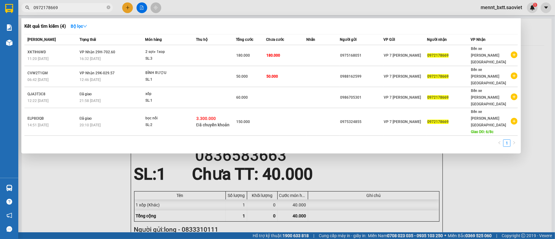
type input "0972178669"
click at [476, 154] on div at bounding box center [277, 119] width 555 height 239
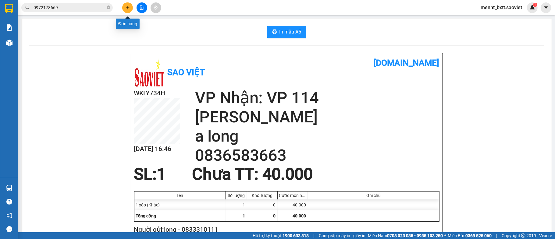
click at [129, 6] on icon "plus" at bounding box center [128, 7] width 4 height 4
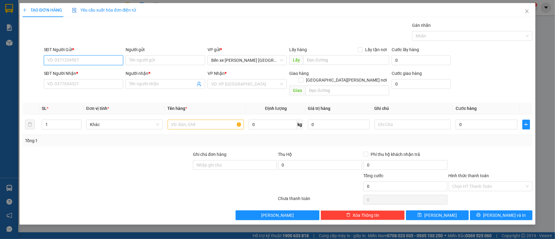
click at [52, 60] on input "SĐT Người Gửi *" at bounding box center [84, 60] width 80 height 10
click at [54, 59] on input "SĐT Người Gửi *" at bounding box center [84, 60] width 80 height 10
type input "0"
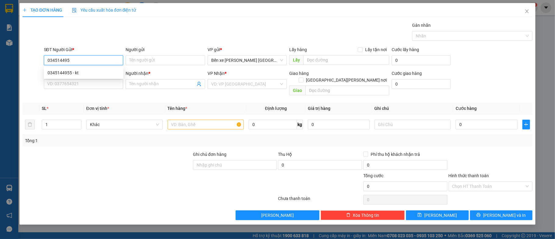
type input "0345144955"
click at [67, 73] on div "0345144955 - kt" at bounding box center [84, 73] width 72 height 7
type input "kt"
type input "0914648682"
type input "c phương"
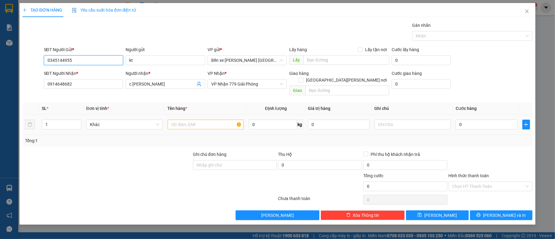
type input "0345144955"
click at [188, 120] on input "text" at bounding box center [206, 125] width 77 height 10
type input "1 tải"
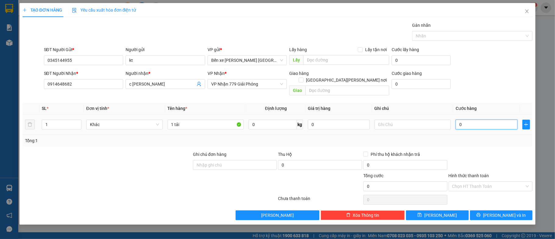
click at [478, 120] on input "0" at bounding box center [487, 125] width 62 height 10
type input "7"
type input "70"
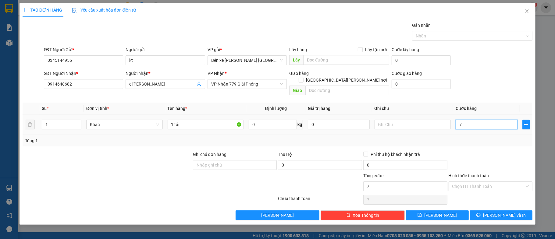
type input "70"
type input "70.000"
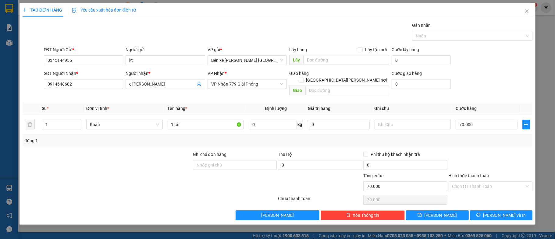
click at [483, 74] on div "SĐT Người Nhận * 0914648682 Người nhận * c phương VP Nhận * VP Nhận 779 Giải Ph…" at bounding box center [288, 84] width 491 height 28
click at [501, 212] on span "[PERSON_NAME] và In" at bounding box center [504, 215] width 43 height 7
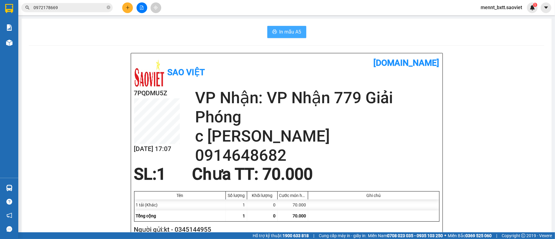
click at [280, 29] on span "In mẫu A5" at bounding box center [291, 32] width 22 height 8
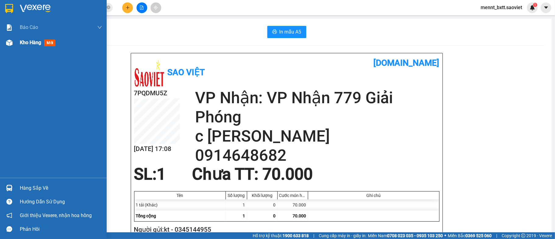
click at [21, 44] on span "Kho hàng" at bounding box center [30, 43] width 21 height 6
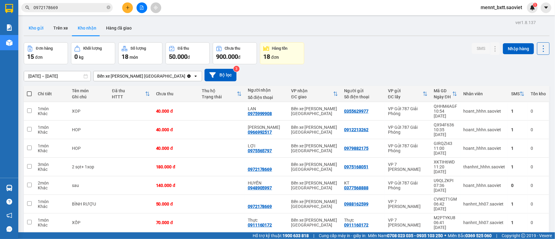
click at [34, 26] on button "Kho gửi" at bounding box center [36, 28] width 25 height 15
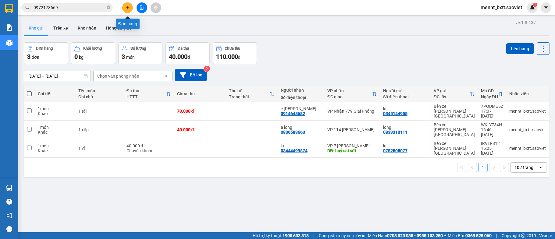
click at [127, 10] on button at bounding box center [127, 7] width 11 height 11
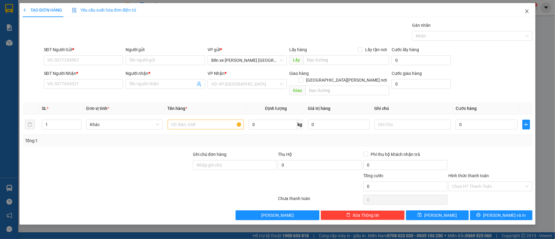
click at [527, 13] on icon "close" at bounding box center [527, 11] width 5 height 5
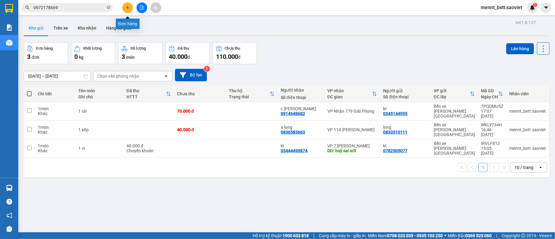
click at [127, 10] on button at bounding box center [127, 7] width 11 height 11
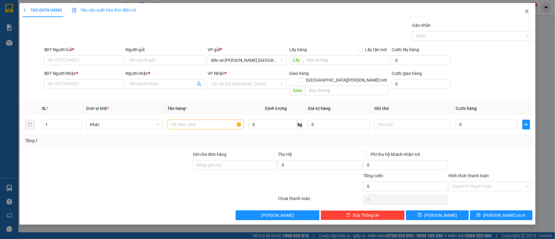
click at [530, 12] on span "Close" at bounding box center [527, 11] width 17 height 17
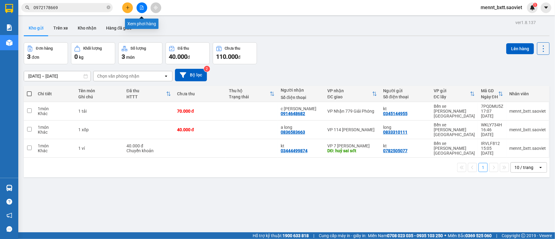
click at [144, 8] on button at bounding box center [142, 7] width 11 height 11
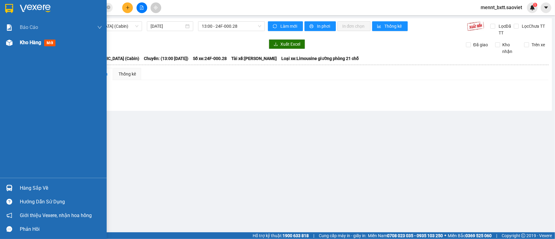
click at [20, 43] on span "Kho hàng" at bounding box center [30, 43] width 21 height 6
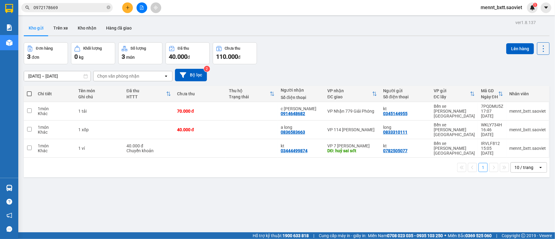
click at [63, 8] on input "0972178669" at bounding box center [70, 7] width 72 height 7
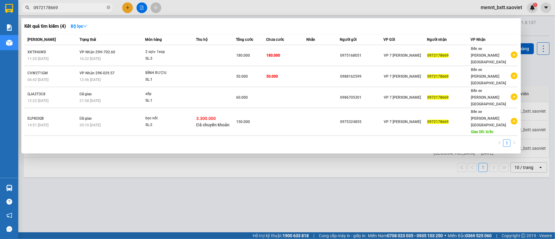
click at [207, 183] on div at bounding box center [277, 119] width 555 height 239
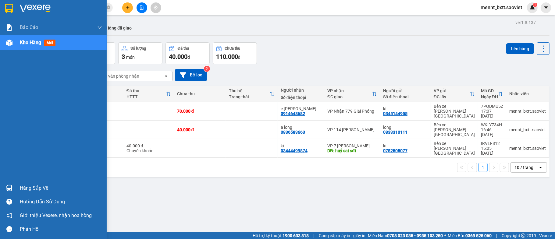
click at [32, 42] on span "Kho hàng" at bounding box center [30, 43] width 21 height 6
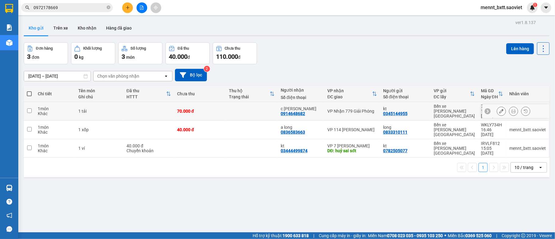
click at [232, 110] on td at bounding box center [252, 111] width 52 height 19
checkbox input "true"
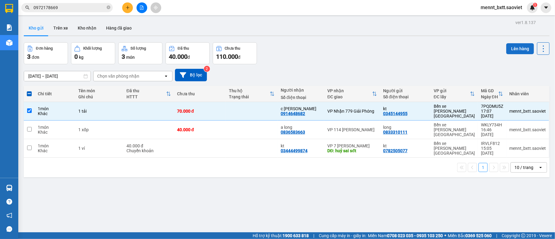
click at [515, 49] on button "Lên hàng" at bounding box center [520, 48] width 28 height 11
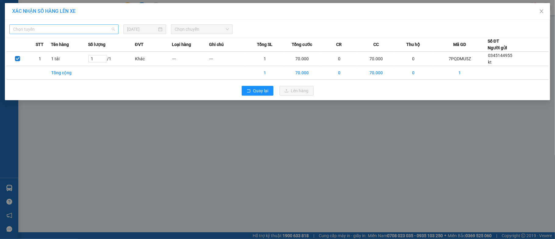
click at [97, 26] on span "Chọn tuyến" at bounding box center [64, 29] width 102 height 9
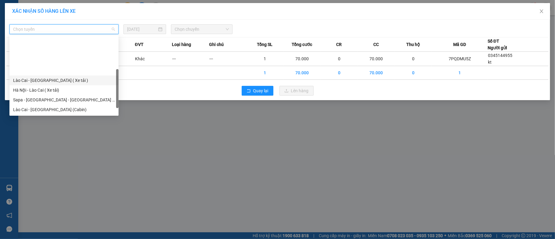
scroll to position [49, 0]
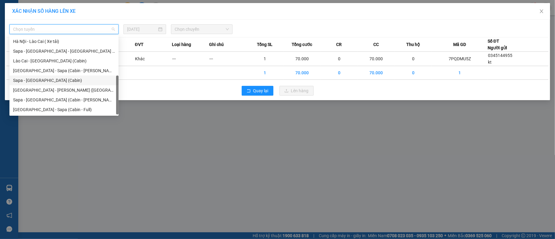
click at [66, 78] on div "Sapa - [GEOGRAPHIC_DATA] (Cabin)" at bounding box center [64, 80] width 102 height 7
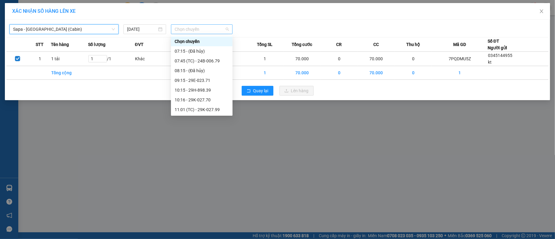
click at [185, 31] on span "Chọn chuyến" at bounding box center [202, 29] width 54 height 9
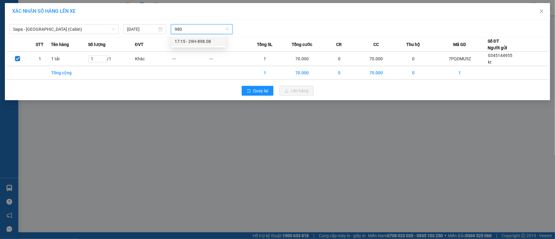
type input "9808"
click at [205, 42] on div "17:15 - 29H-898.08" at bounding box center [199, 41] width 48 height 7
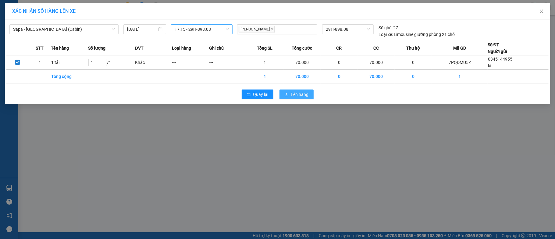
click at [296, 97] on span "Lên hàng" at bounding box center [300, 94] width 18 height 7
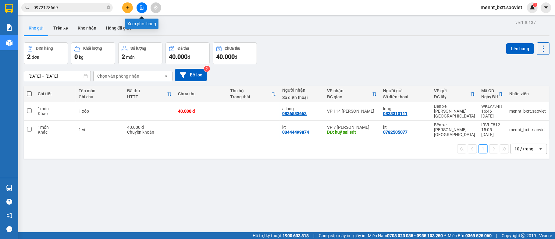
click at [141, 11] on button at bounding box center [142, 7] width 11 height 11
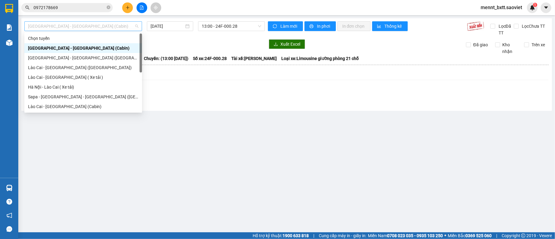
click at [104, 25] on span "[GEOGRAPHIC_DATA] - [GEOGRAPHIC_DATA] (Cabin)" at bounding box center [83, 26] width 110 height 9
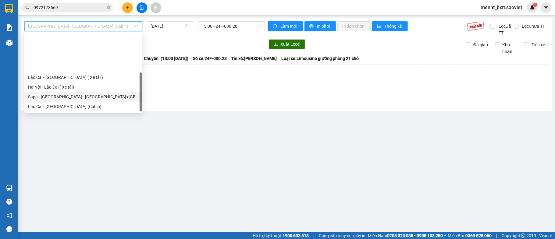
scroll to position [49, 0]
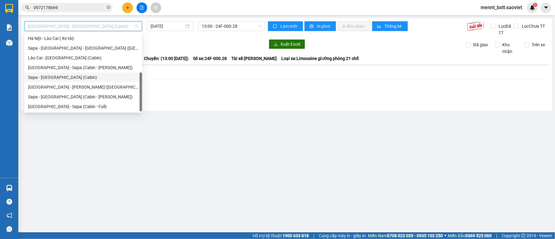
click at [82, 73] on div "Sapa - [GEOGRAPHIC_DATA] (Cabin)" at bounding box center [83, 78] width 118 height 10
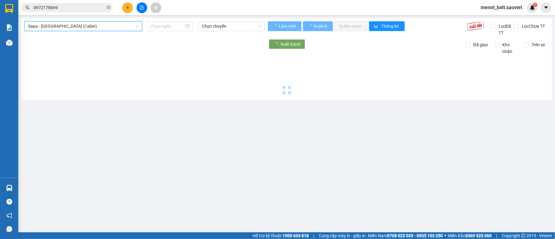
type input "[DATE]"
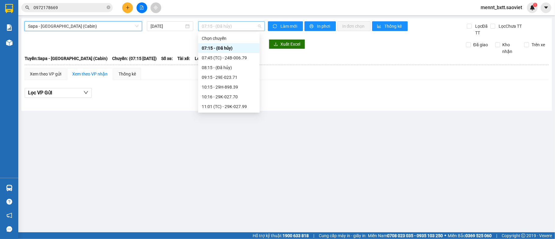
click at [206, 24] on span "07:15 - (Đã hủy)" at bounding box center [231, 26] width 59 height 9
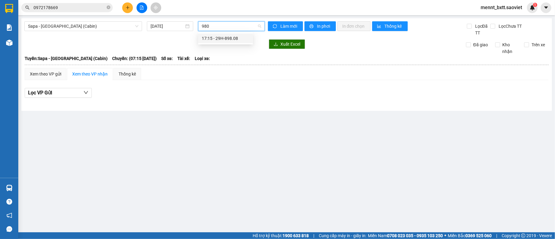
type input "9808"
click at [231, 40] on div "17:15 - 29H-898.08" at bounding box center [226, 38] width 48 height 7
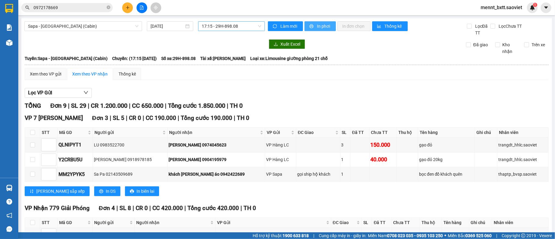
click at [319, 25] on span "In phơi" at bounding box center [324, 26] width 14 height 7
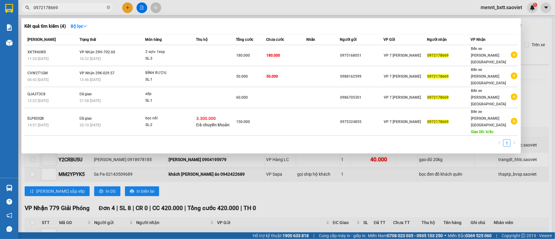
click at [59, 3] on span "0972178669" at bounding box center [66, 7] width 91 height 9
click at [60, 7] on input "0972178669" at bounding box center [70, 7] width 72 height 7
type input "0"
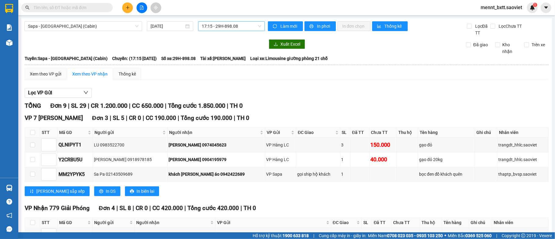
click at [36, 5] on input "text" at bounding box center [70, 7] width 72 height 7
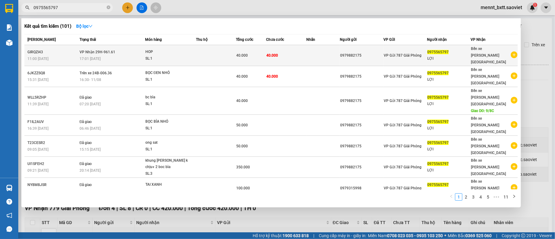
type input "0975565797"
click at [308, 51] on td at bounding box center [323, 55] width 34 height 21
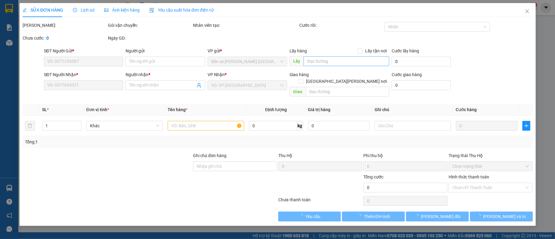
type input "0979882175"
type input "0975565797"
type input "LỢI"
type input "40.000"
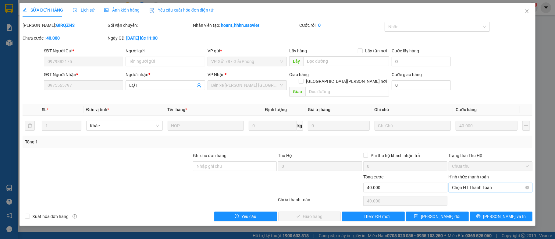
click at [491, 183] on span "Chọn HT Thanh Toán" at bounding box center [490, 187] width 77 height 9
click at [491, 201] on div "Chuyển khoản" at bounding box center [490, 203] width 77 height 7
type input "0"
click at [317, 213] on span "[PERSON_NAME] và Giao hàng" at bounding box center [331, 216] width 82 height 7
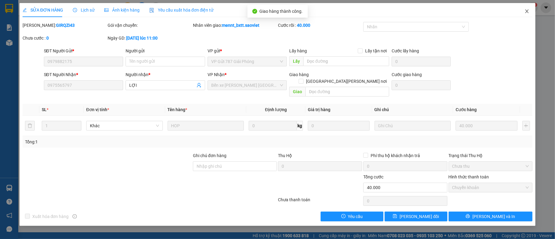
click at [527, 12] on icon "close" at bounding box center [527, 11] width 5 height 5
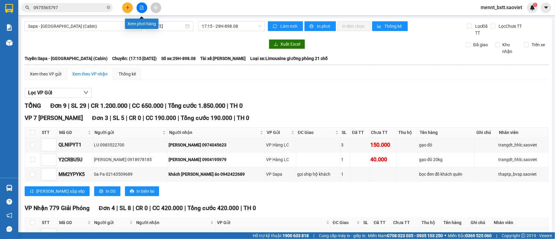
click at [140, 8] on icon "file-add" at bounding box center [141, 7] width 3 height 4
click at [141, 8] on icon "file-add" at bounding box center [142, 7] width 4 height 4
click at [112, 27] on span "Sapa - [GEOGRAPHIC_DATA] (Cabin)" at bounding box center [83, 26] width 110 height 9
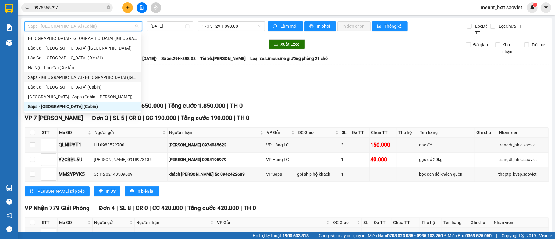
click at [161, 91] on div "Lọc VP Gửi" at bounding box center [287, 93] width 524 height 10
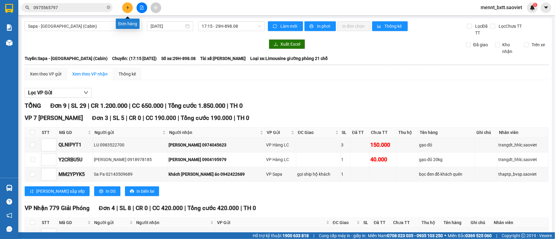
click at [126, 9] on icon "plus" at bounding box center [128, 7] width 4 height 4
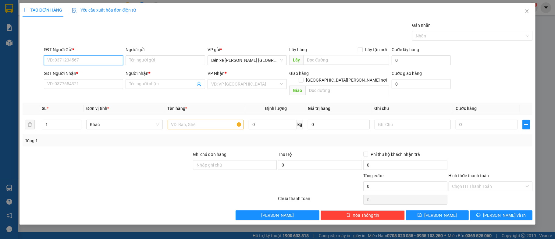
click at [49, 61] on input "SĐT Người Gửi *" at bounding box center [84, 60] width 80 height 10
type input "0975456063"
click at [81, 73] on div "0975456063 - kt" at bounding box center [84, 73] width 72 height 7
type input "kt"
type input "0962770063"
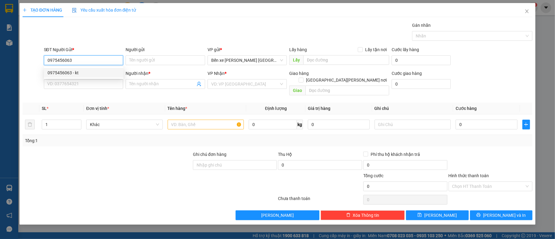
type input "hiếu"
type input "ng gửi ko nghe máy 30/7"
type input "0975456063"
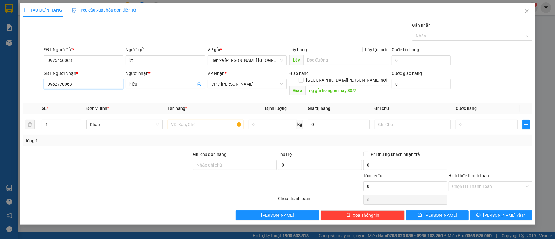
click at [82, 88] on input "0962770063" at bounding box center [84, 84] width 80 height 10
click at [91, 98] on div "0962770063 - hiếu" at bounding box center [84, 97] width 72 height 7
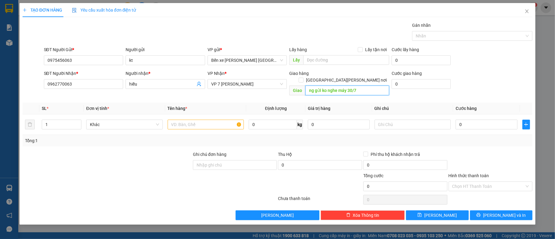
click at [363, 86] on input "ng gửi ko nghe máy 30/7" at bounding box center [347, 91] width 84 height 10
click at [178, 120] on input "text" at bounding box center [206, 125] width 77 height 10
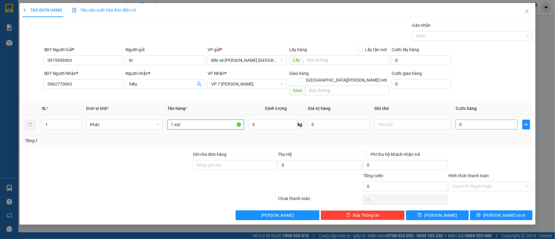
type input "1 xọt"
click at [471, 120] on input "0" at bounding box center [487, 125] width 62 height 10
type input "6"
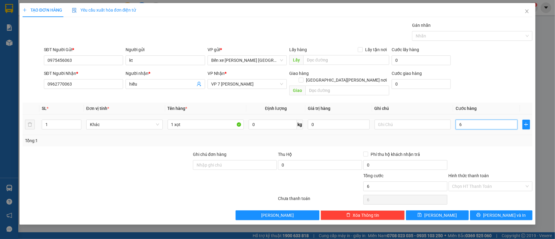
type input "60"
type input "60.000"
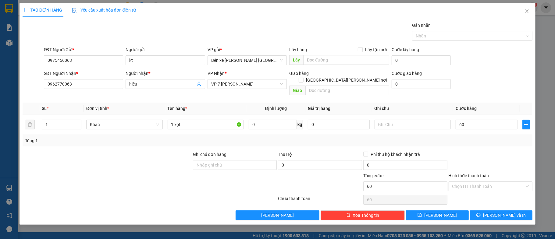
type input "60.000"
click at [497, 151] on div at bounding box center [490, 161] width 85 height 21
click at [512, 212] on span "[PERSON_NAME] và In" at bounding box center [504, 215] width 43 height 7
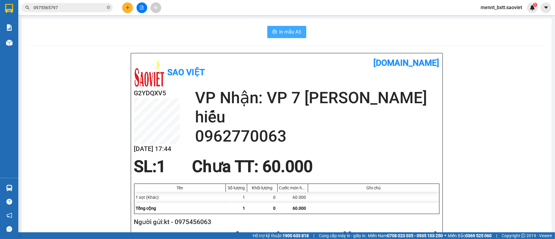
click at [291, 33] on span "In mẫu A5" at bounding box center [291, 32] width 22 height 8
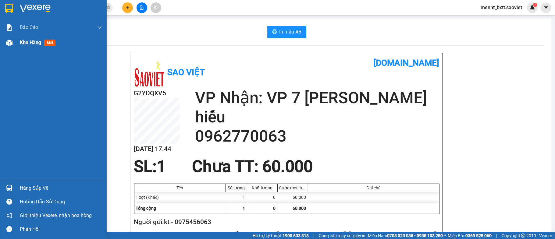
click at [26, 43] on span "Kho hàng" at bounding box center [30, 43] width 21 height 6
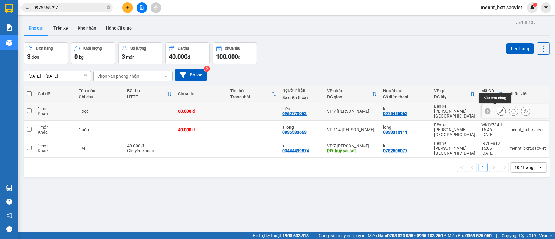
click at [499, 111] on icon at bounding box center [501, 111] width 4 height 4
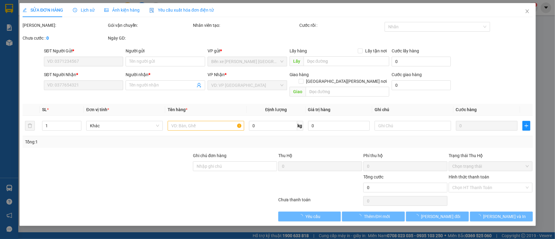
type input "0975456063"
type input "kt"
type input "0962770063"
type input "hiếu"
type input "60.000"
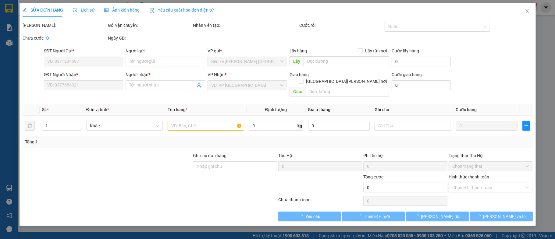
type input "60.000"
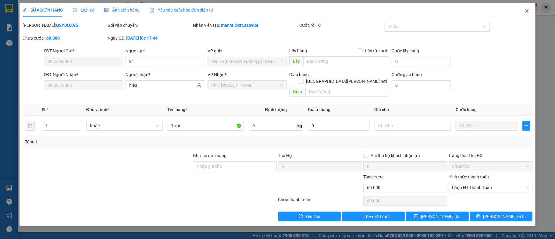
click at [530, 12] on span "Close" at bounding box center [527, 11] width 17 height 17
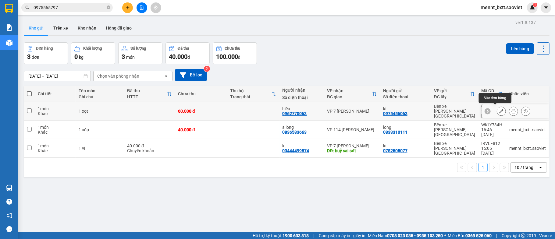
click at [497, 110] on button at bounding box center [501, 111] width 9 height 11
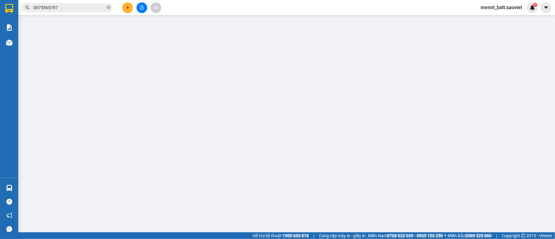
type input "0975456063"
type input "kt"
type input "0962770063"
type input "hiếu"
type input "60.000"
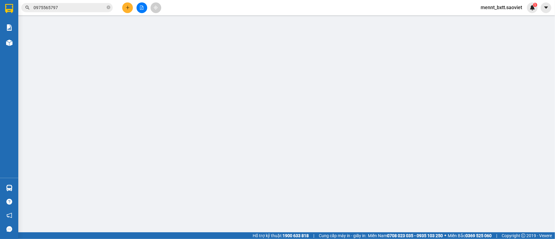
type input "60.000"
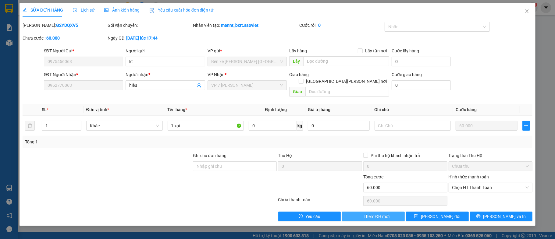
click at [370, 213] on span "Thêm ĐH mới" at bounding box center [377, 216] width 26 height 7
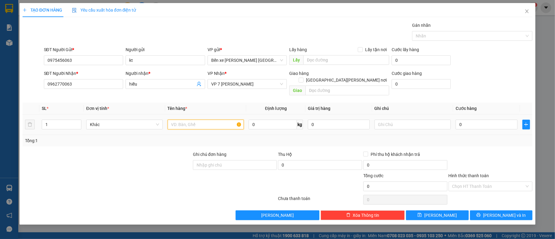
click at [177, 120] on input "text" at bounding box center [206, 125] width 77 height 10
type input "1 xọt"
click at [159, 162] on div at bounding box center [107, 161] width 170 height 21
click at [469, 120] on input "0" at bounding box center [487, 125] width 62 height 10
type input "5"
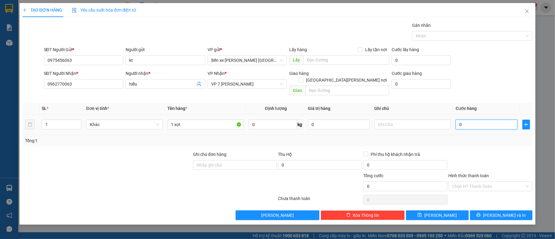
type input "5"
type input "50"
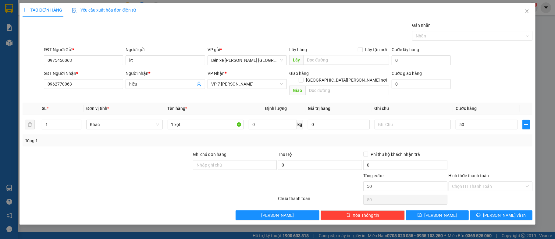
type input "50.000"
click at [490, 67] on form "SĐT Người Gửi * 0975456063 Người gửi kt VP gửi * Bến xe Trung tâm Lào Cai Lấy h…" at bounding box center [278, 72] width 510 height 52
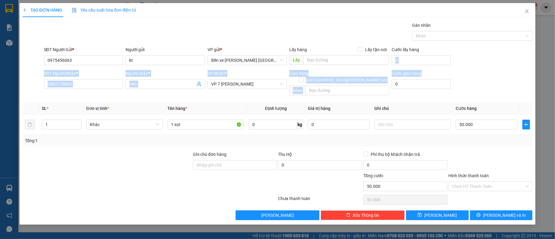
click at [489, 66] on div "SĐT Người Gửi * 0975456063 Người gửi kt VP gửi * Bến xe Trung tâm Lào Cai Lấy h…" at bounding box center [288, 56] width 491 height 21
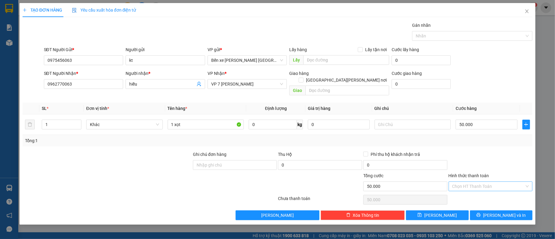
click at [490, 182] on input "Hình thức thanh toán" at bounding box center [488, 186] width 73 height 9
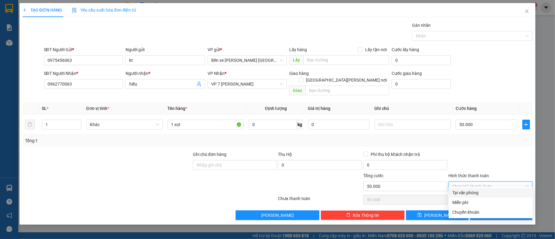
click at [480, 194] on div "Tại văn phòng" at bounding box center [490, 193] width 77 height 7
type input "0"
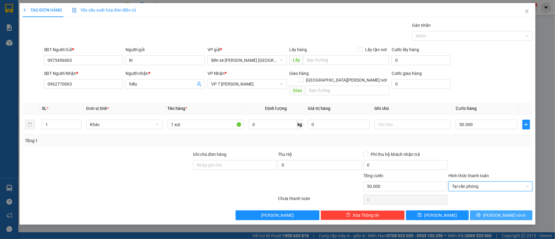
click at [509, 212] on span "[PERSON_NAME] và In" at bounding box center [504, 215] width 43 height 7
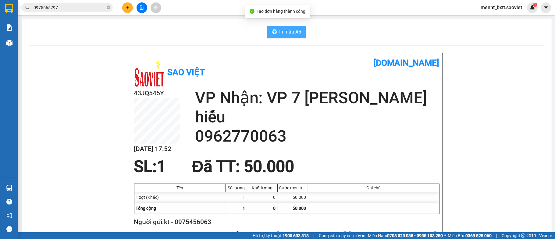
click at [289, 31] on span "In mẫu A5" at bounding box center [291, 32] width 22 height 8
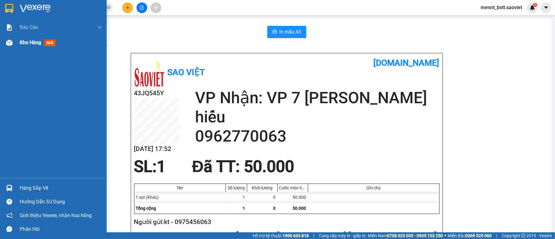
click at [21, 43] on span "Kho hàng" at bounding box center [30, 43] width 21 height 6
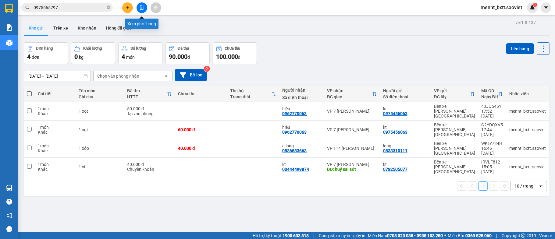
click at [141, 7] on icon "file-add" at bounding box center [142, 7] width 4 height 4
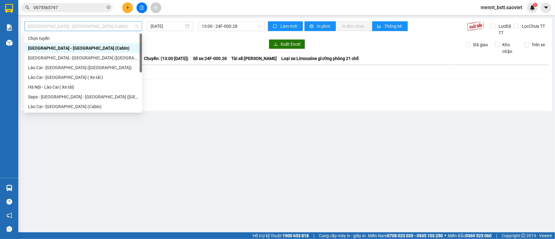
click at [116, 24] on span "[GEOGRAPHIC_DATA] - [GEOGRAPHIC_DATA] (Cabin)" at bounding box center [83, 26] width 110 height 9
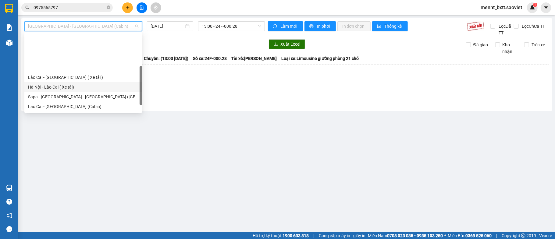
scroll to position [49, 0]
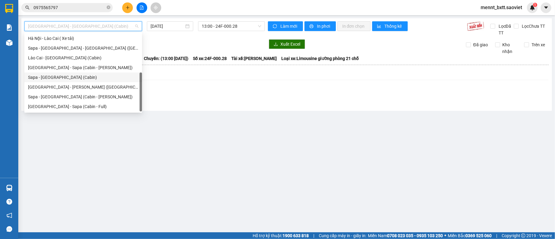
click at [85, 77] on div "Sapa - [GEOGRAPHIC_DATA] (Cabin)" at bounding box center [83, 77] width 110 height 7
type input "[DATE]"
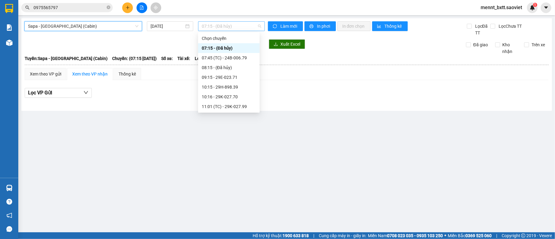
click at [211, 27] on span "07:15 - (Đã hủy)" at bounding box center [231, 26] width 59 height 9
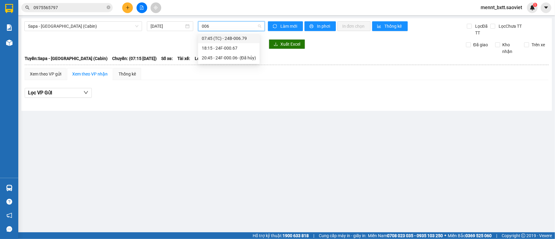
type input "0067"
click at [224, 47] on div "18:15 - 24F-000.67" at bounding box center [226, 48] width 48 height 7
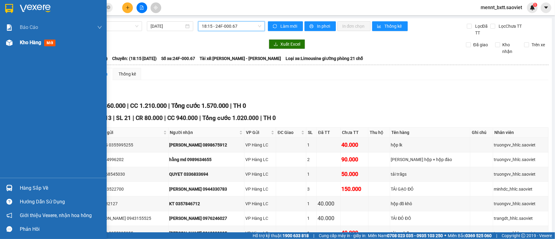
click at [22, 42] on span "Kho hàng" at bounding box center [30, 43] width 21 height 6
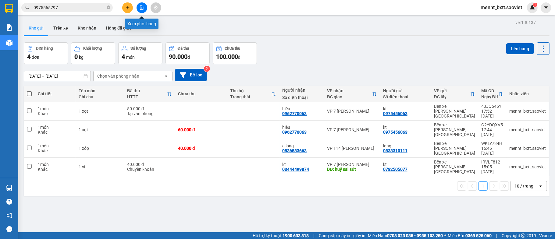
click at [141, 8] on icon "file-add" at bounding box center [142, 7] width 4 height 4
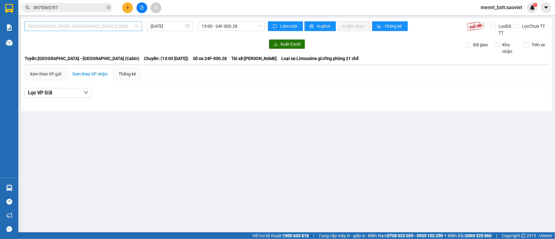
click at [116, 29] on span "[GEOGRAPHIC_DATA] - [GEOGRAPHIC_DATA] (Cabin)" at bounding box center [83, 26] width 110 height 9
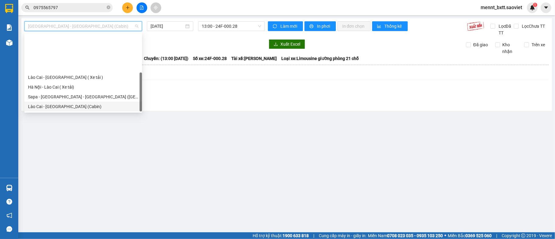
scroll to position [49, 0]
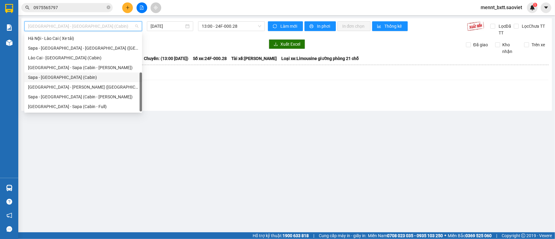
click at [85, 79] on div "Sapa - [GEOGRAPHIC_DATA] (Cabin)" at bounding box center [83, 77] width 110 height 7
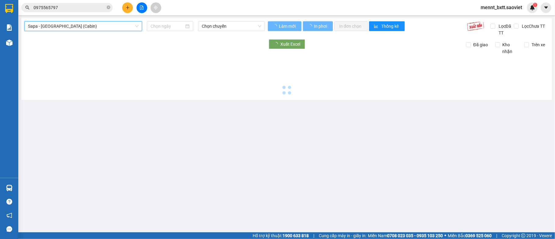
type input "[DATE]"
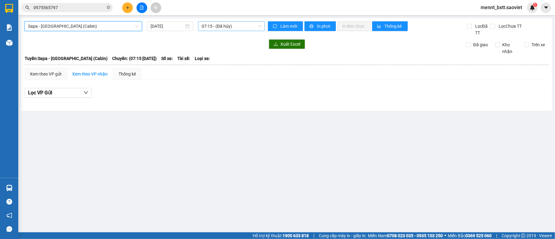
click at [210, 24] on span "07:15 - (Đã hủy)" at bounding box center [231, 26] width 59 height 9
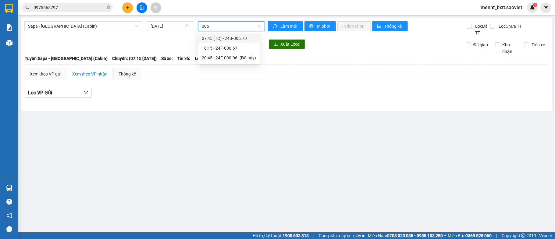
type input "0067"
click at [232, 46] on div "18:15 - 24F-000.67" at bounding box center [226, 48] width 48 height 7
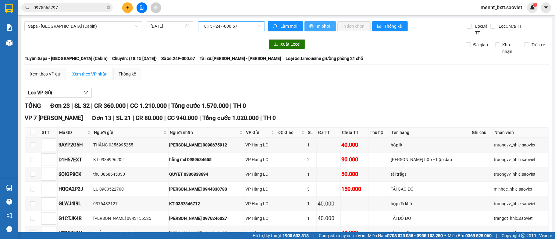
click at [321, 27] on span "In phơi" at bounding box center [324, 26] width 14 height 7
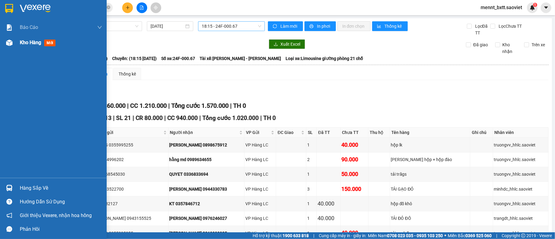
click at [31, 44] on span "Kho hàng" at bounding box center [30, 43] width 21 height 6
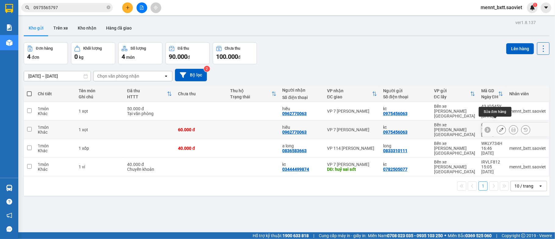
click at [499, 128] on icon at bounding box center [501, 130] width 4 height 4
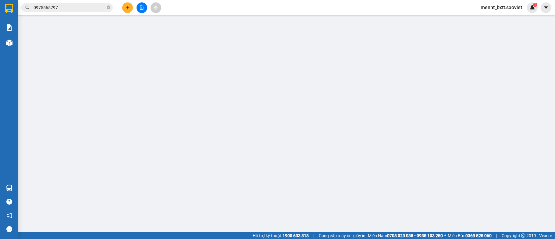
type input "0975456063"
type input "kt"
type input "0962770063"
type input "hiếu"
type input "60.000"
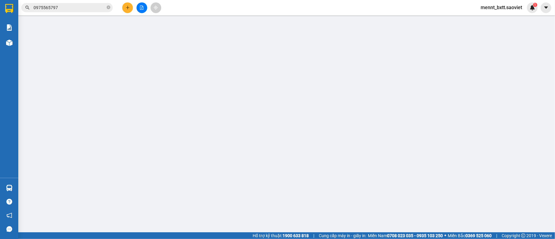
type input "60.000"
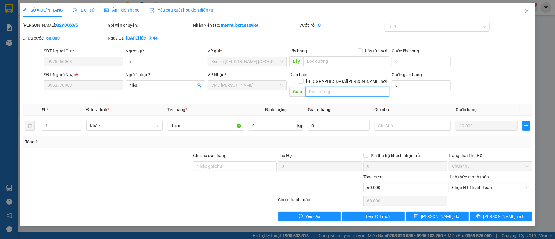
click at [315, 87] on input "text" at bounding box center [347, 92] width 84 height 10
type input "huỷ"
click at [445, 213] on span "[PERSON_NAME] thay đổi" at bounding box center [440, 216] width 39 height 7
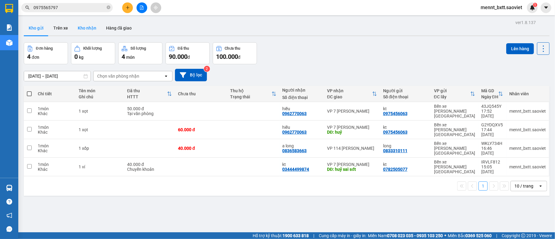
click at [87, 26] on button "Kho nhận" at bounding box center [87, 28] width 28 height 15
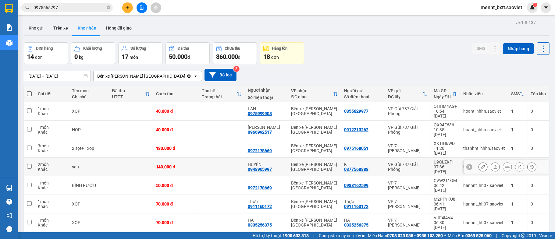
click at [223, 158] on td at bounding box center [222, 167] width 46 height 19
checkbox input "true"
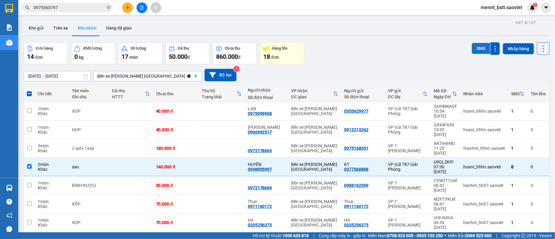
click at [472, 48] on button "SMS" at bounding box center [481, 48] width 18 height 11
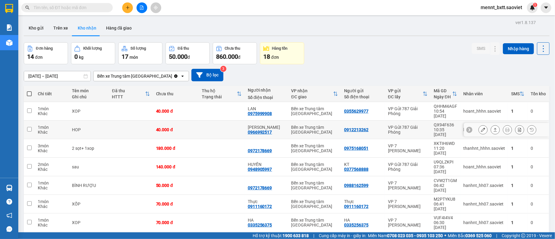
scroll to position [33, 0]
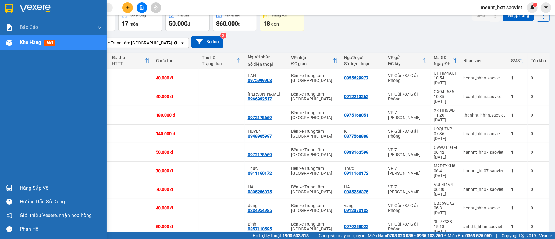
click at [31, 43] on span "Kho hàng" at bounding box center [30, 43] width 21 height 6
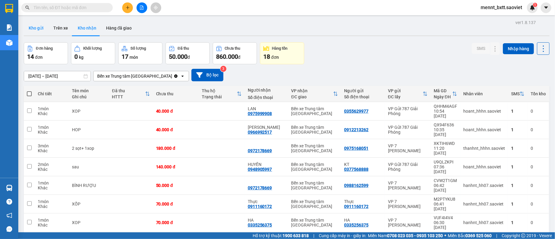
click at [39, 26] on button "Kho gửi" at bounding box center [36, 28] width 25 height 15
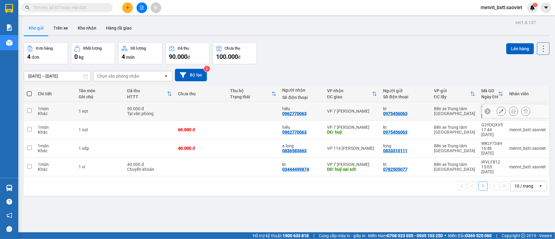
click at [258, 109] on td at bounding box center [253, 111] width 52 height 19
checkbox input "true"
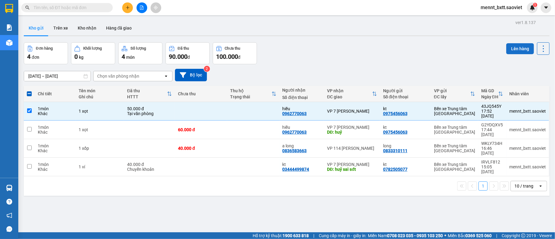
click at [515, 53] on button "Lên hàng" at bounding box center [520, 48] width 28 height 11
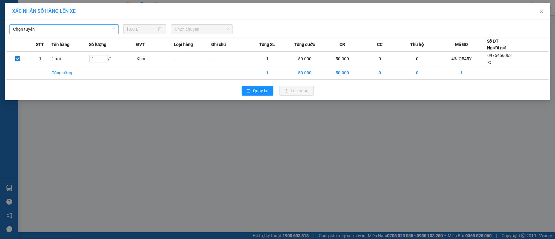
click at [96, 30] on span "Chọn tuyến" at bounding box center [64, 29] width 102 height 9
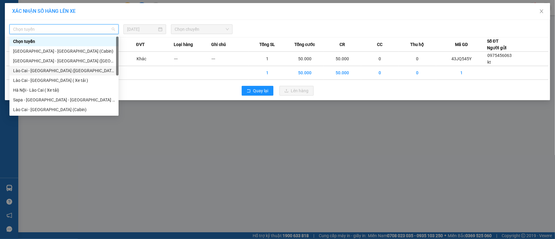
click at [71, 72] on div "Lào Cai - [GEOGRAPHIC_DATA] ([GEOGRAPHIC_DATA])" at bounding box center [64, 70] width 102 height 7
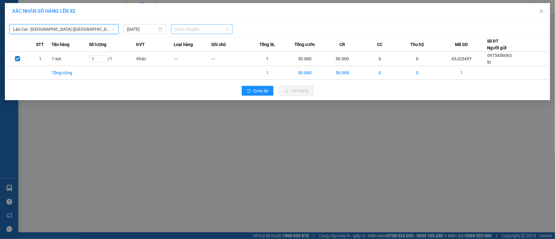
click at [182, 30] on span "Chọn chuyến" at bounding box center [202, 29] width 54 height 9
type input "2546"
click at [212, 39] on div "18:30 - 29K-025.46" at bounding box center [199, 41] width 48 height 7
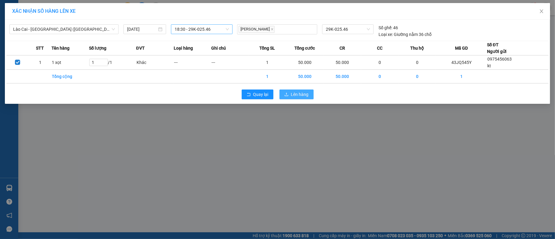
click at [298, 96] on span "Lên hàng" at bounding box center [300, 94] width 18 height 7
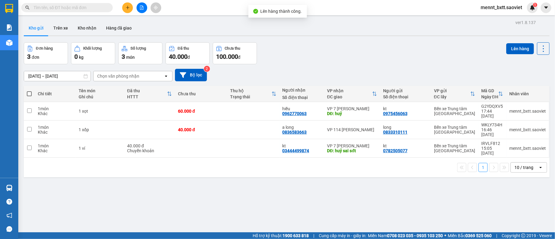
click at [141, 7] on icon "file-add" at bounding box center [142, 7] width 4 height 4
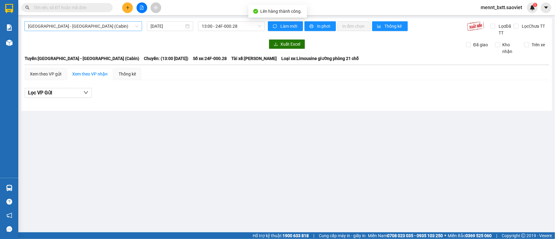
click at [122, 26] on span "[GEOGRAPHIC_DATA] - [GEOGRAPHIC_DATA] (Cabin)" at bounding box center [83, 26] width 110 height 9
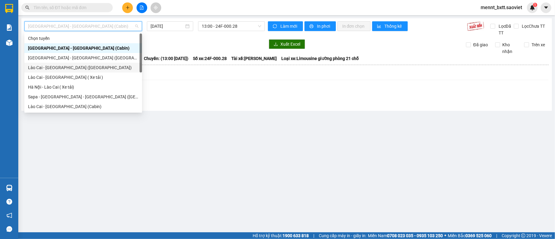
click at [93, 67] on div "Lào Cai - [GEOGRAPHIC_DATA] ([GEOGRAPHIC_DATA])" at bounding box center [83, 67] width 110 height 7
type input "[DATE]"
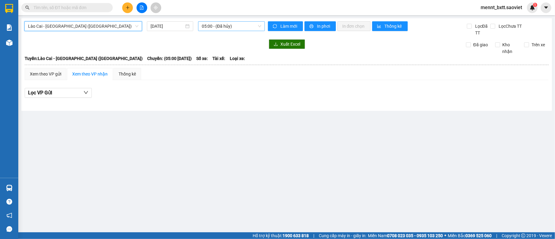
click at [207, 23] on span "05:00 - (Đã hủy)" at bounding box center [231, 26] width 59 height 9
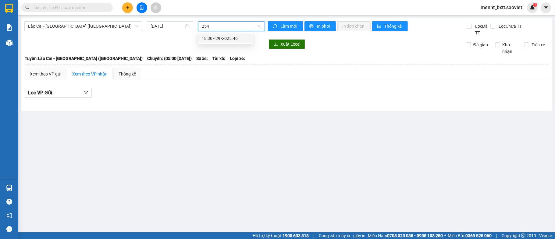
type input "2546"
click at [227, 37] on div "18:30 - 29K-025.46" at bounding box center [226, 38] width 48 height 7
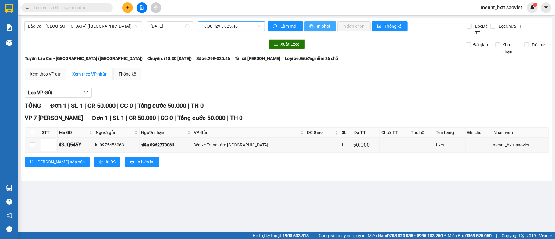
click at [320, 29] on span "In phơi" at bounding box center [324, 26] width 14 height 7
click at [47, 6] on input "text" at bounding box center [70, 7] width 72 height 7
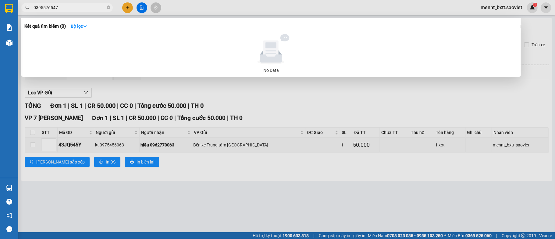
type input "0395576547"
click at [254, 203] on div at bounding box center [277, 119] width 555 height 239
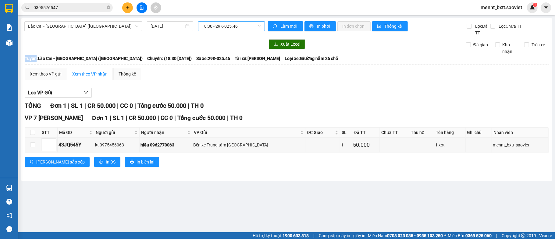
click at [254, 203] on main "[GEOGRAPHIC_DATA] - [GEOGRAPHIC_DATA] ([GEOGRAPHIC_DATA]) [DATE] 18:30 - 29K-02…" at bounding box center [277, 116] width 555 height 233
click at [152, 41] on div at bounding box center [144, 44] width 241 height 10
drag, startPoint x: 228, startPoint y: 199, endPoint x: 201, endPoint y: 150, distance: 56.0
click at [220, 185] on main "[GEOGRAPHIC_DATA] - [GEOGRAPHIC_DATA] ([GEOGRAPHIC_DATA]) [DATE] 18:30 - 29K-02…" at bounding box center [277, 116] width 555 height 233
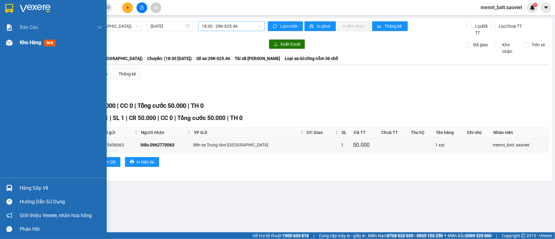
click at [28, 44] on span "Kho hàng" at bounding box center [30, 43] width 21 height 6
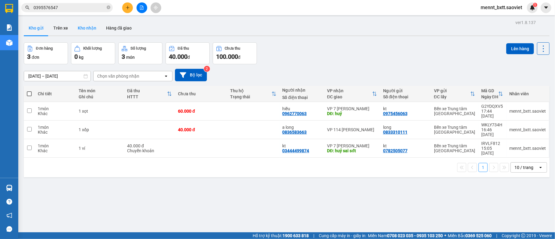
click at [86, 25] on button "Kho nhận" at bounding box center [87, 28] width 28 height 15
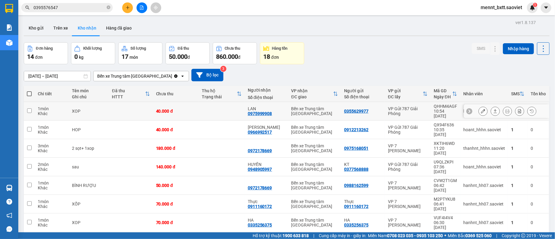
click at [224, 109] on td at bounding box center [222, 111] width 46 height 19
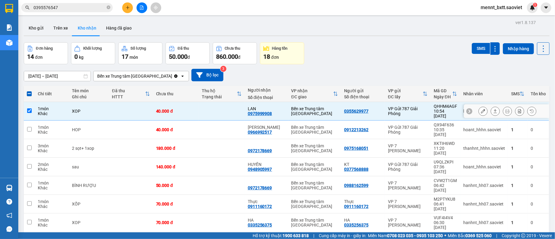
click at [227, 107] on td at bounding box center [222, 111] width 46 height 19
checkbox input "false"
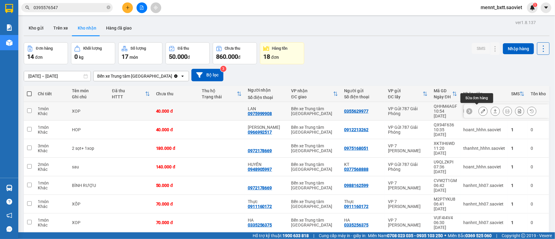
click at [481, 111] on icon at bounding box center [483, 111] width 4 height 4
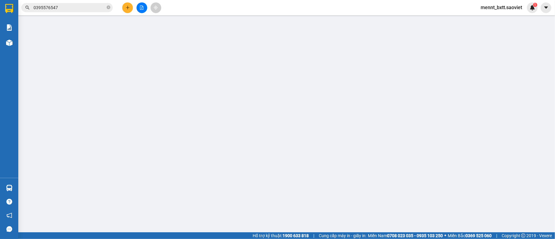
type input "0355629977"
type input "0975999908"
type input "LAN"
type input "40.000"
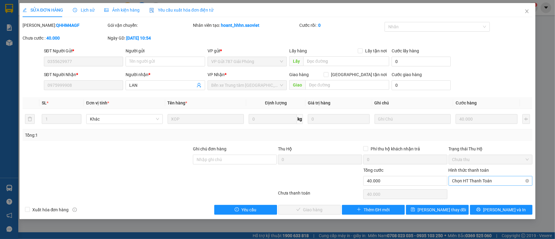
click at [492, 180] on span "Chọn HT Thanh Toán" at bounding box center [490, 181] width 77 height 9
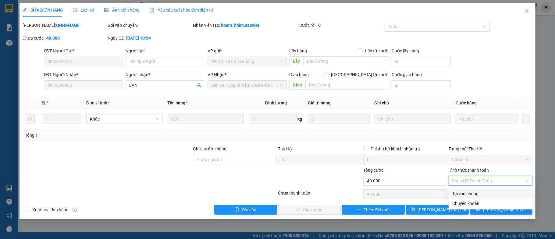
click at [480, 194] on div "Tại văn phòng" at bounding box center [490, 194] width 77 height 7
type input "0"
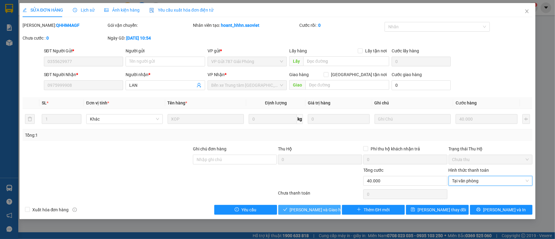
click at [317, 210] on span "[PERSON_NAME] và Giao hàng" at bounding box center [319, 210] width 59 height 7
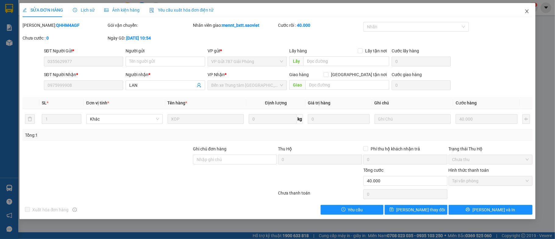
click at [526, 10] on icon "close" at bounding box center [527, 11] width 3 height 4
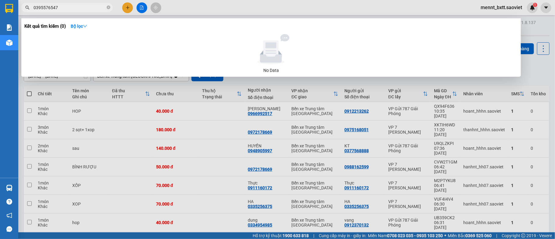
click at [63, 7] on input "0395576547" at bounding box center [70, 7] width 72 height 7
type input "0"
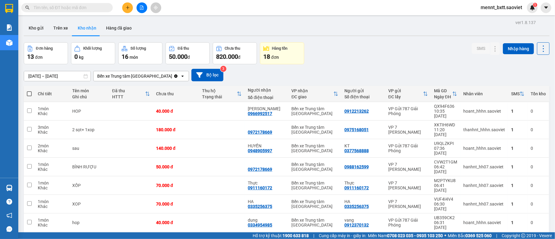
click at [40, 5] on input "text" at bounding box center [70, 7] width 72 height 7
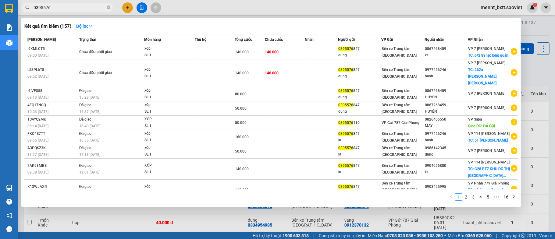
type input "0395576"
click at [542, 66] on div at bounding box center [277, 119] width 555 height 239
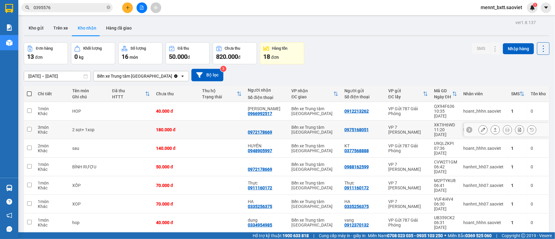
scroll to position [33, 0]
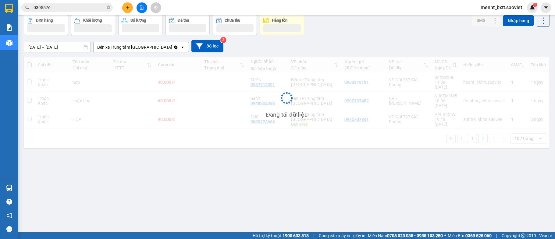
scroll to position [28, 0]
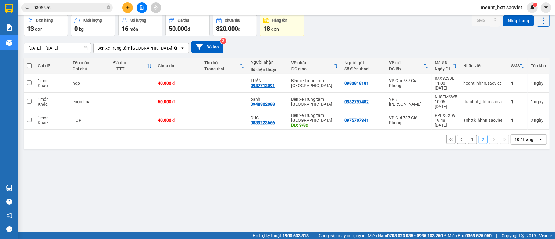
click at [468, 135] on button "1" at bounding box center [472, 139] width 9 height 9
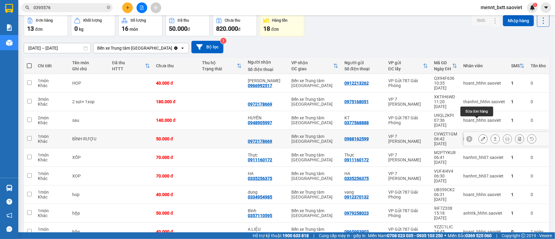
click at [481, 137] on icon at bounding box center [483, 139] width 4 height 4
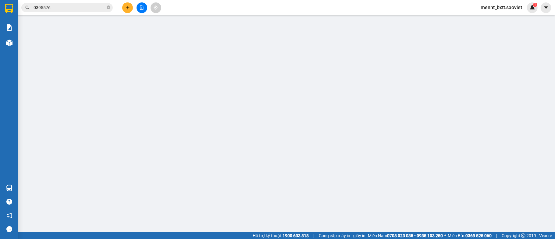
type input "0988162599"
type input "0972178669"
type input "50.000"
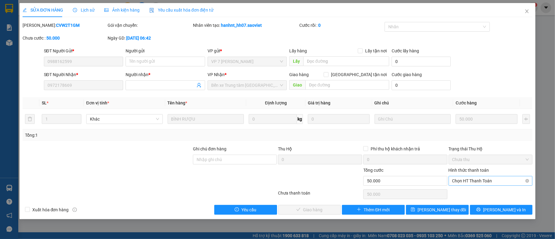
click at [492, 181] on span "Chọn HT Thanh Toán" at bounding box center [490, 181] width 77 height 9
click at [479, 204] on div "Chuyển khoản" at bounding box center [490, 203] width 77 height 7
type input "0"
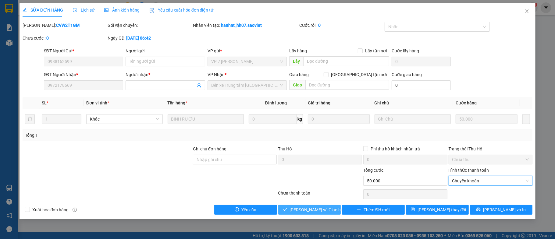
click at [323, 212] on span "[PERSON_NAME] và Giao hàng" at bounding box center [319, 210] width 59 height 7
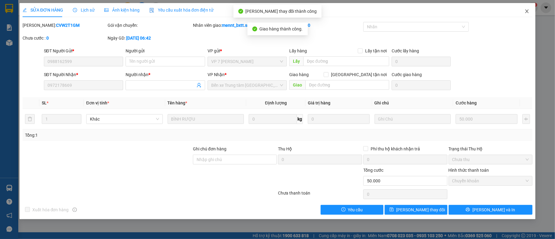
click at [528, 12] on icon "close" at bounding box center [527, 11] width 5 height 5
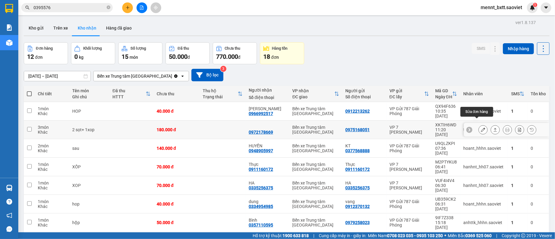
click at [481, 128] on icon at bounding box center [483, 130] width 4 height 4
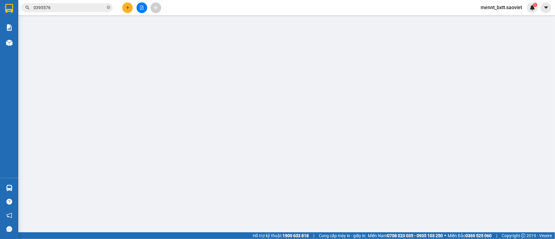
type input "0975168051"
type input "0972178669"
type input "180.000"
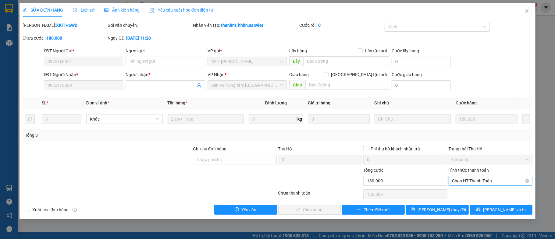
click at [490, 181] on span "Chọn HT Thanh Toán" at bounding box center [490, 181] width 77 height 9
click at [478, 204] on div "Chuyển khoản" at bounding box center [490, 203] width 77 height 7
type input "0"
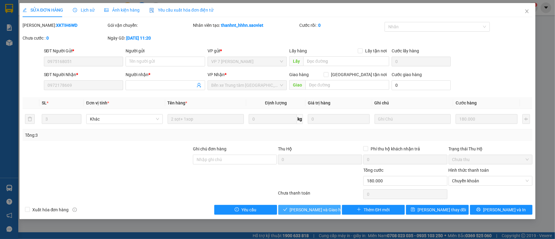
click at [317, 210] on span "[PERSON_NAME] và Giao hàng" at bounding box center [319, 210] width 59 height 7
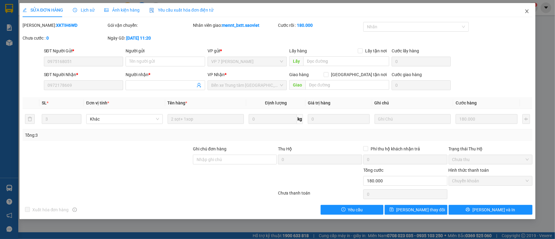
click at [529, 13] on icon "close" at bounding box center [527, 11] width 3 height 4
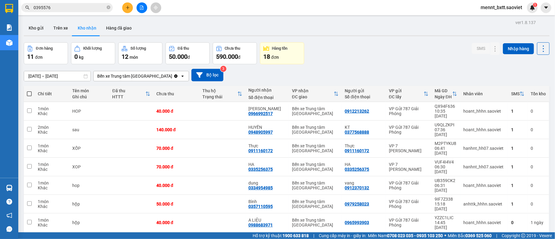
scroll to position [33, 0]
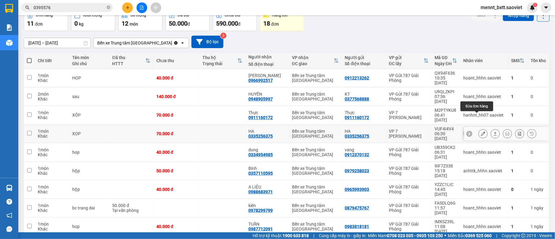
click at [481, 132] on icon at bounding box center [483, 134] width 4 height 4
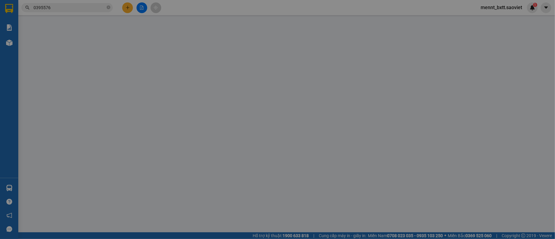
type input "0335256375"
type input "HA"
type input "0335256375"
type input "HA"
type input "70.000"
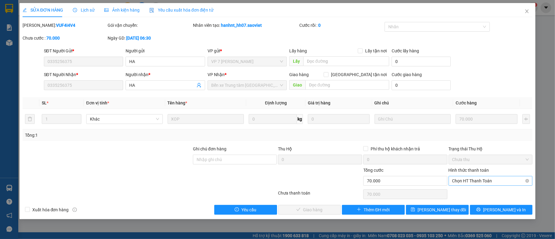
click at [491, 179] on span "Chọn HT Thanh Toán" at bounding box center [490, 181] width 77 height 9
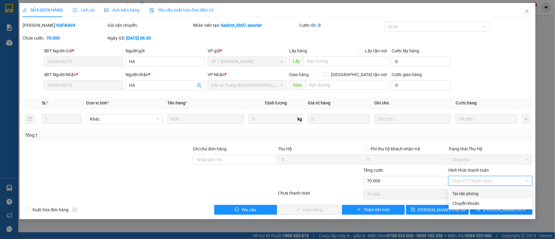
click at [488, 193] on div "Tại văn phòng" at bounding box center [490, 194] width 77 height 7
type input "0"
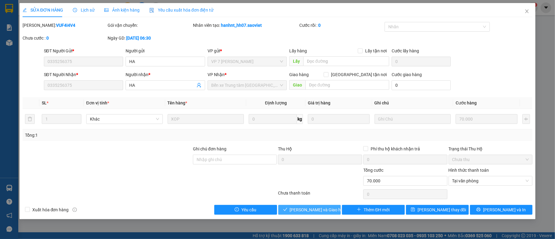
click at [316, 206] on button "[PERSON_NAME] và Giao hàng" at bounding box center [309, 210] width 63 height 10
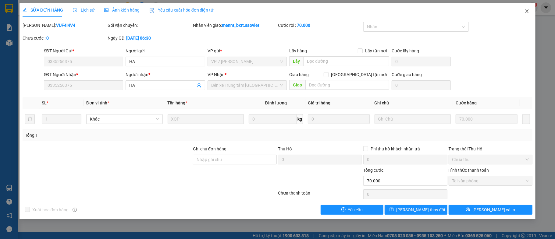
click at [527, 12] on icon "close" at bounding box center [527, 11] width 5 height 5
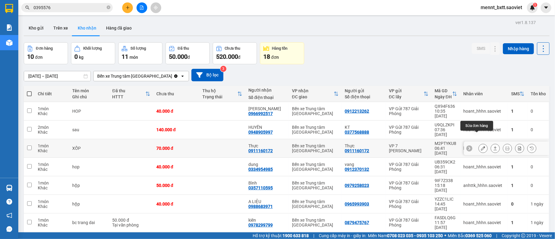
click at [481, 146] on icon at bounding box center [483, 148] width 4 height 4
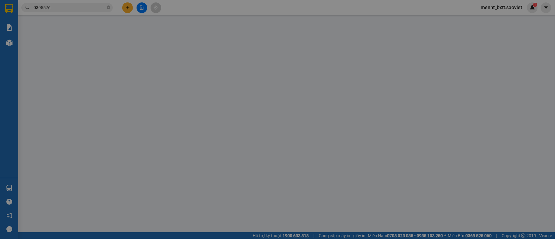
type input "0911160172"
type input "Thực"
type input "0911160172"
type input "Thực"
type input "70.000"
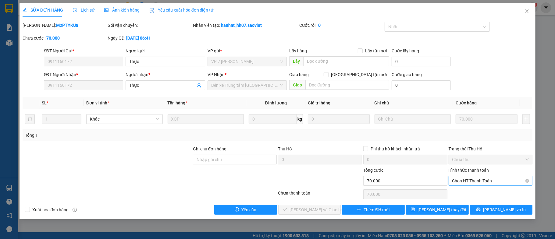
click at [501, 181] on span "Chọn HT Thanh Toán" at bounding box center [490, 181] width 77 height 9
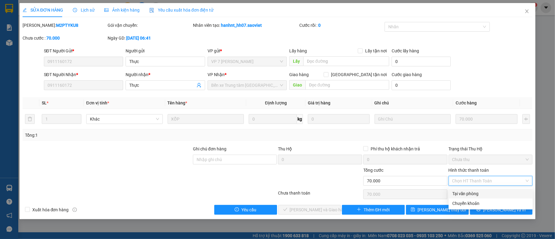
click at [483, 194] on div "Tại văn phòng" at bounding box center [490, 194] width 77 height 7
type input "0"
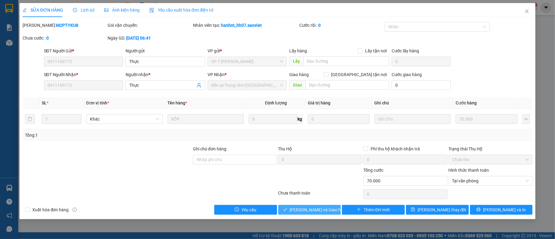
click at [322, 209] on span "[PERSON_NAME] và Giao hàng" at bounding box center [319, 210] width 59 height 7
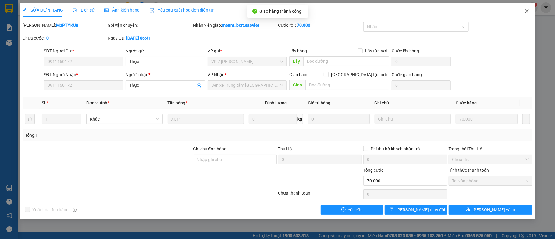
click at [525, 12] on icon "close" at bounding box center [527, 11] width 5 height 5
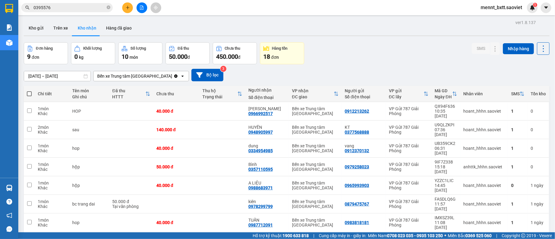
scroll to position [28, 0]
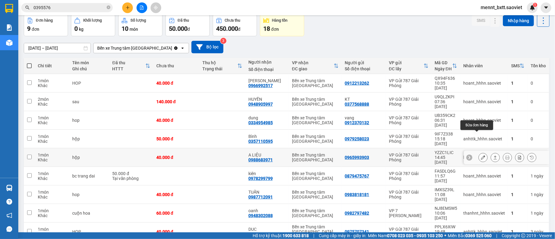
click at [481, 155] on icon at bounding box center [483, 157] width 4 height 4
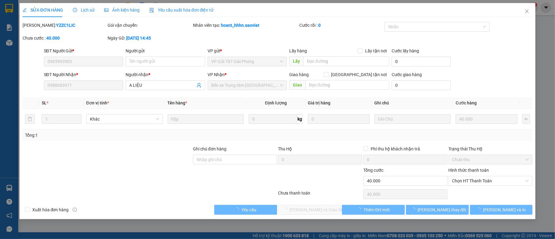
type input "0965993903"
type input "0988683971"
type input "A LIỆU"
type input "40.000"
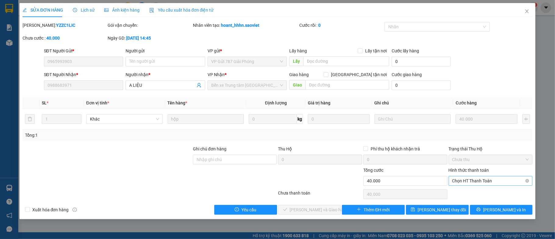
click at [496, 179] on span "Chọn HT Thanh Toán" at bounding box center [490, 181] width 77 height 9
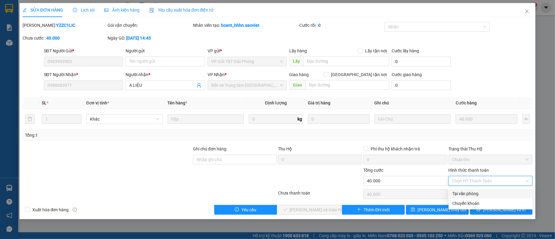
click at [487, 193] on div "Tại văn phòng" at bounding box center [490, 194] width 77 height 7
type input "0"
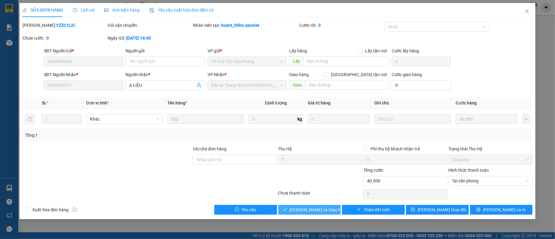
click at [320, 213] on span "[PERSON_NAME] và Giao hàng" at bounding box center [319, 210] width 59 height 7
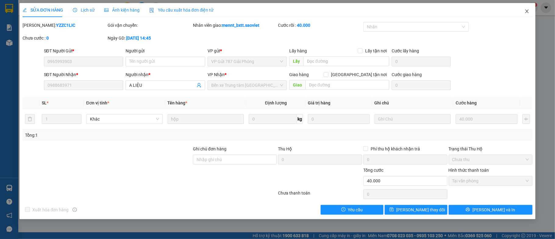
click at [528, 11] on icon "close" at bounding box center [527, 11] width 5 height 5
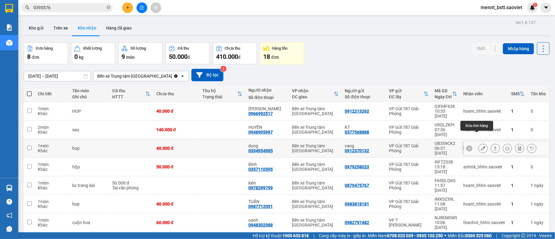
click at [481, 146] on icon at bounding box center [483, 148] width 4 height 4
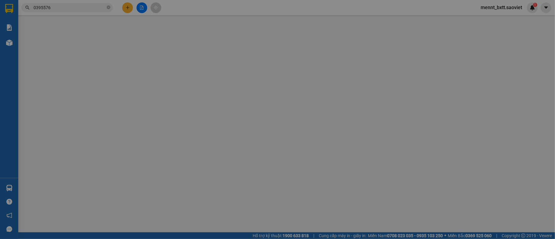
type input "0912370132"
type input "vang"
type input "0334954985"
type input "dung"
type input "40.000"
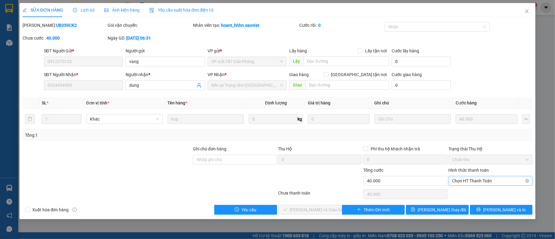
click at [493, 180] on span "Chọn HT Thanh Toán" at bounding box center [490, 181] width 77 height 9
click at [476, 205] on div "Chuyển khoản" at bounding box center [490, 203] width 77 height 7
type input "0"
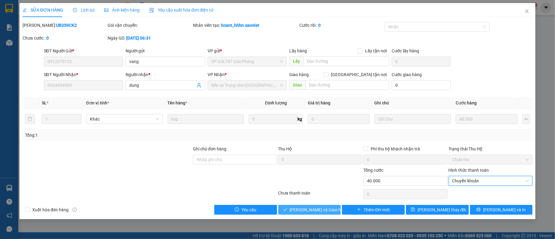
click at [311, 212] on span "[PERSON_NAME] và Giao hàng" at bounding box center [319, 210] width 59 height 7
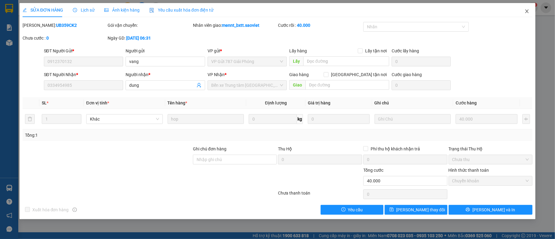
click at [529, 11] on icon "close" at bounding box center [527, 11] width 5 height 5
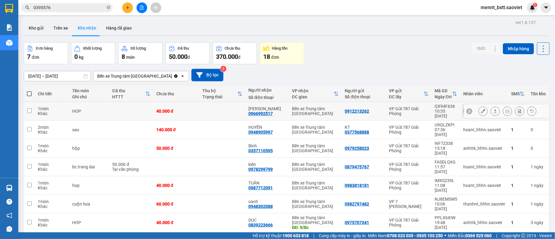
scroll to position [28, 0]
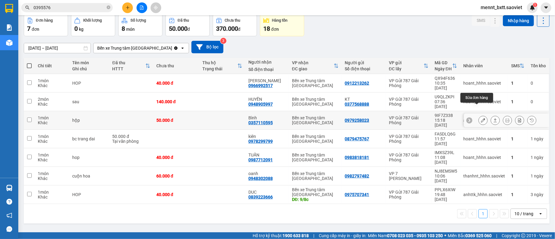
click at [481, 118] on icon at bounding box center [483, 120] width 4 height 4
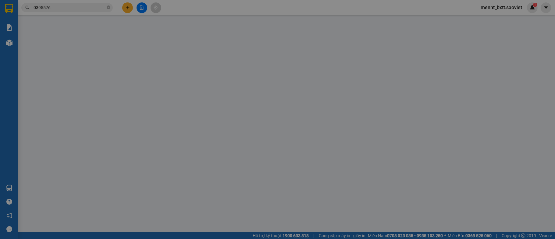
type input "0979258023"
type input "0357110595"
type input "Bình"
type input "50.000"
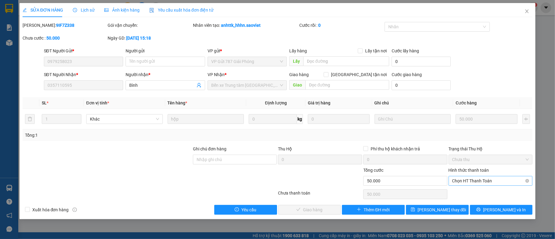
click at [491, 181] on span "Chọn HT Thanh Toán" at bounding box center [490, 181] width 77 height 9
click at [475, 201] on div "Chuyển khoản" at bounding box center [490, 203] width 77 height 7
type input "0"
